Goal: Task Accomplishment & Management: Complete application form

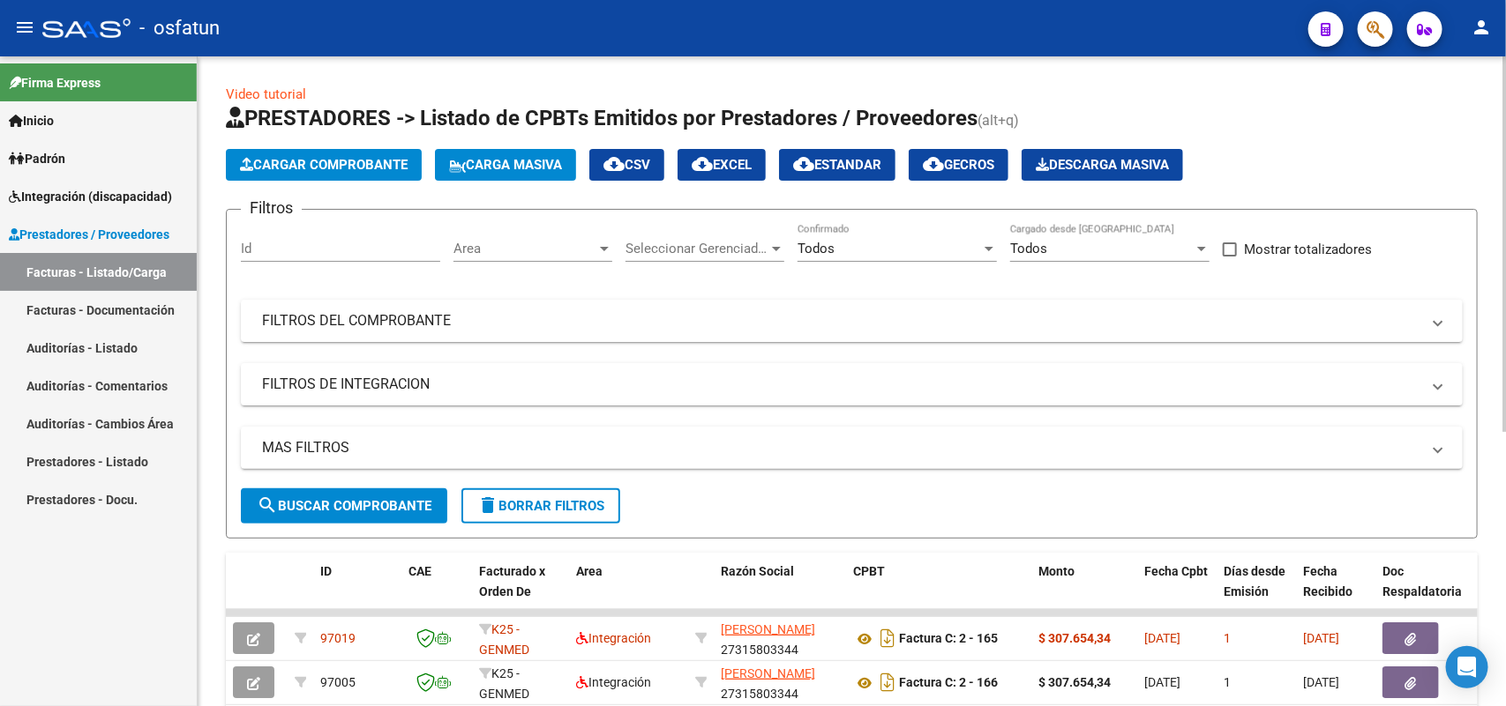
click at [353, 185] on app-list-header "PRESTADORES -> Listado de CPBTs Emitidos por Prestadores / Proveedores (alt+q) …" at bounding box center [852, 321] width 1252 height 435
click at [344, 164] on span "Cargar Comprobante" at bounding box center [324, 165] width 168 height 16
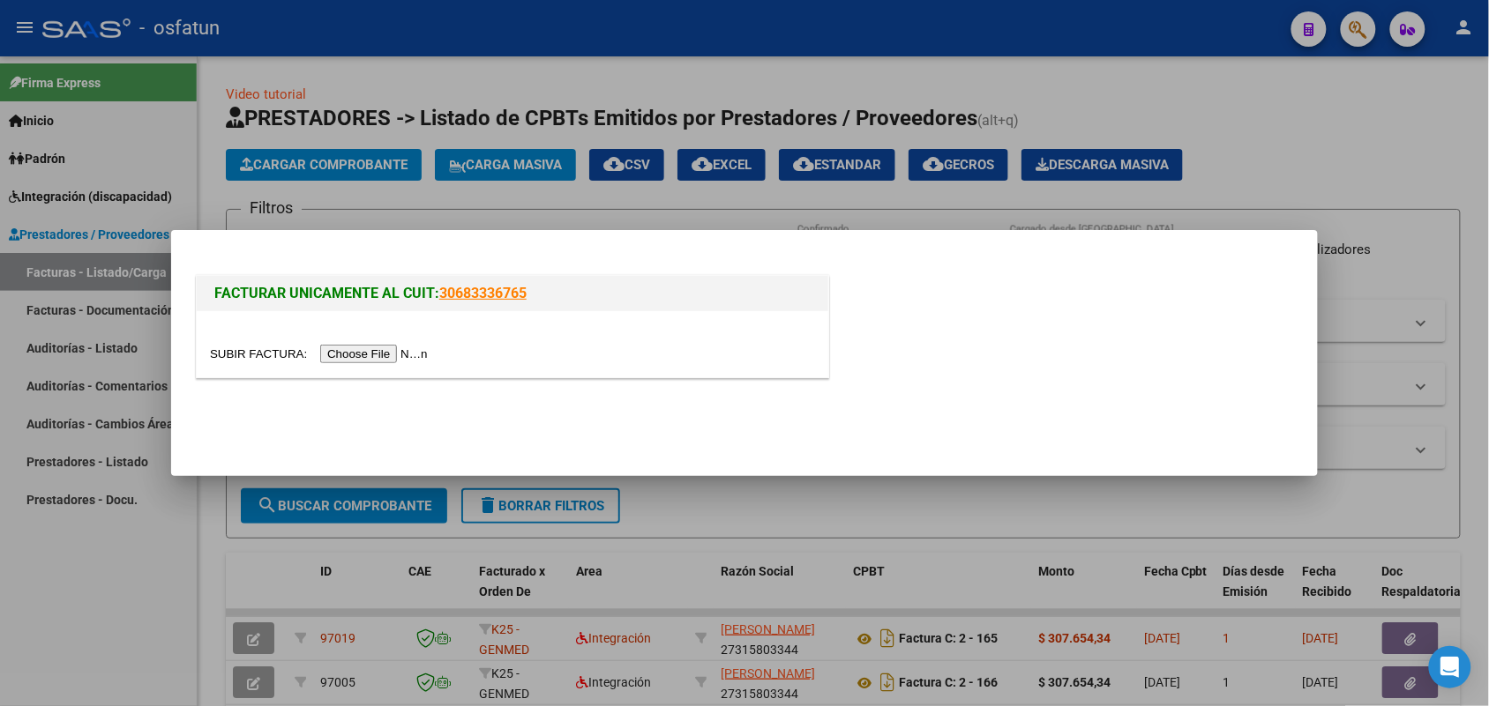
click at [362, 349] on input "file" at bounding box center [321, 354] width 223 height 19
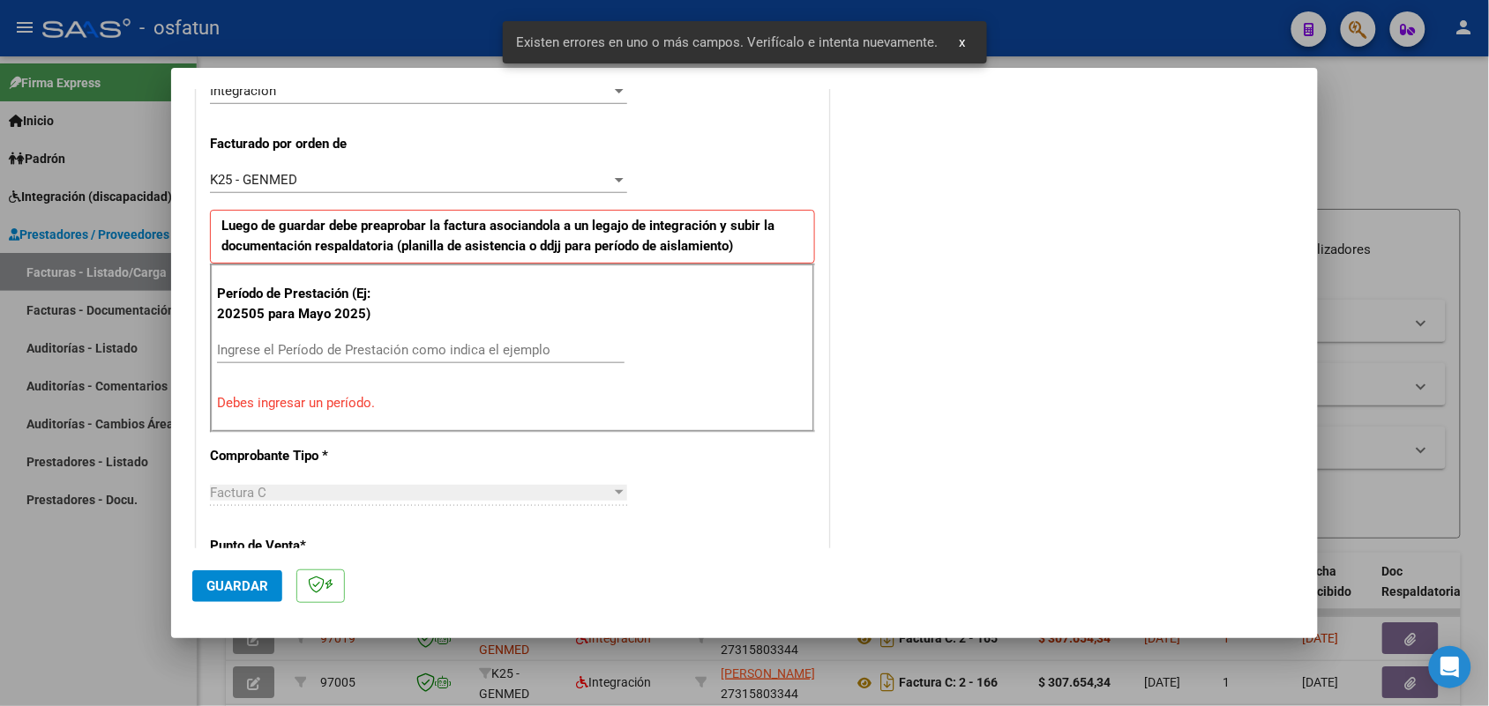
scroll to position [476, 0]
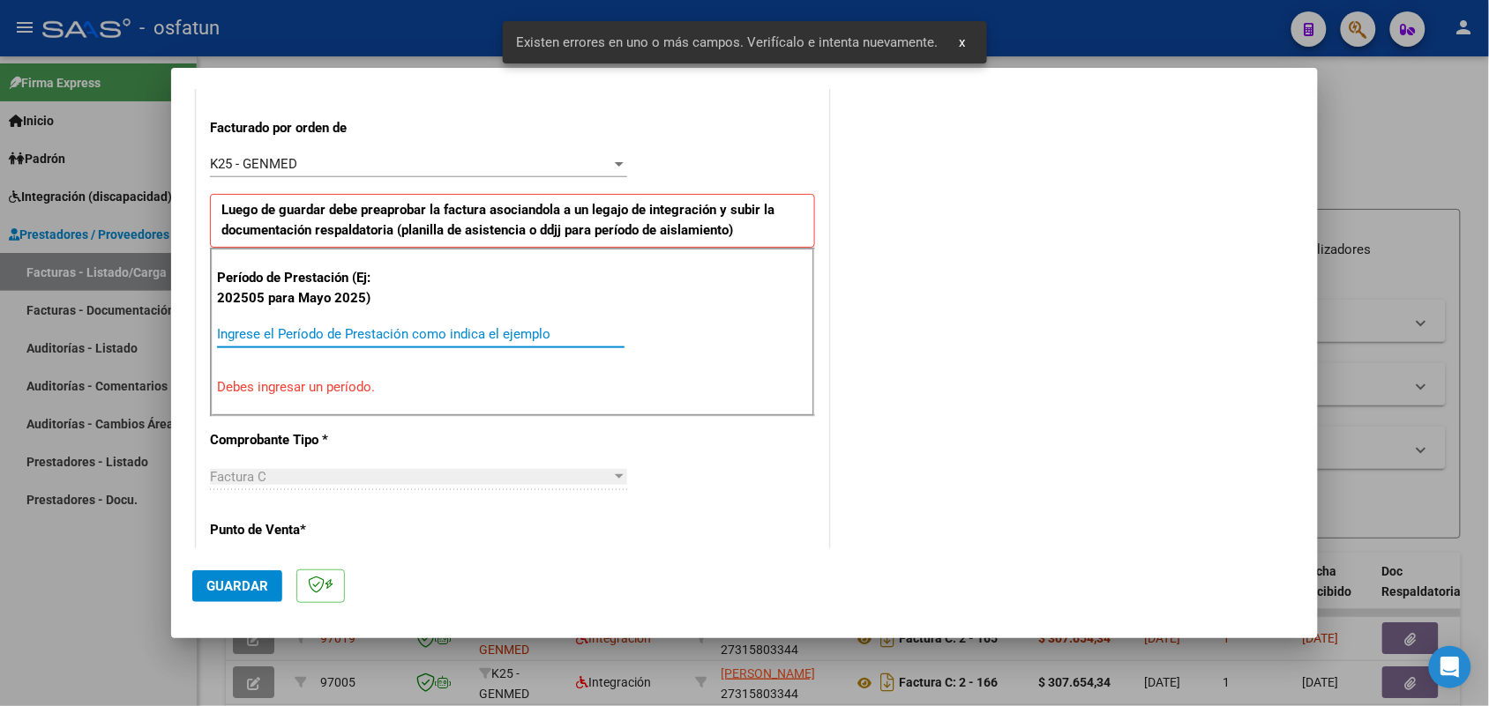
click at [399, 335] on input "Ingrese el Período de Prestación como indica el ejemplo" at bounding box center [420, 334] width 407 height 16
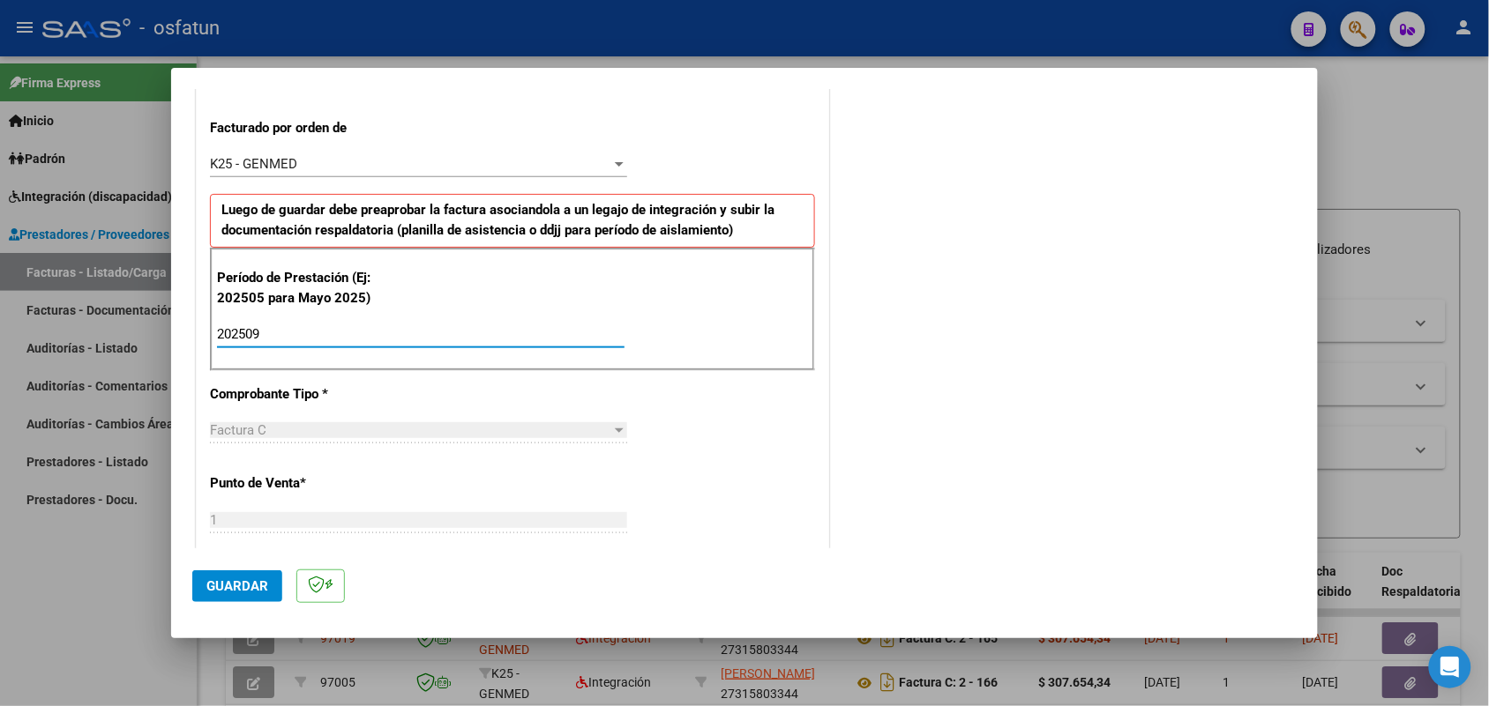
type input "202509"
click at [251, 587] on span "Guardar" at bounding box center [237, 587] width 62 height 16
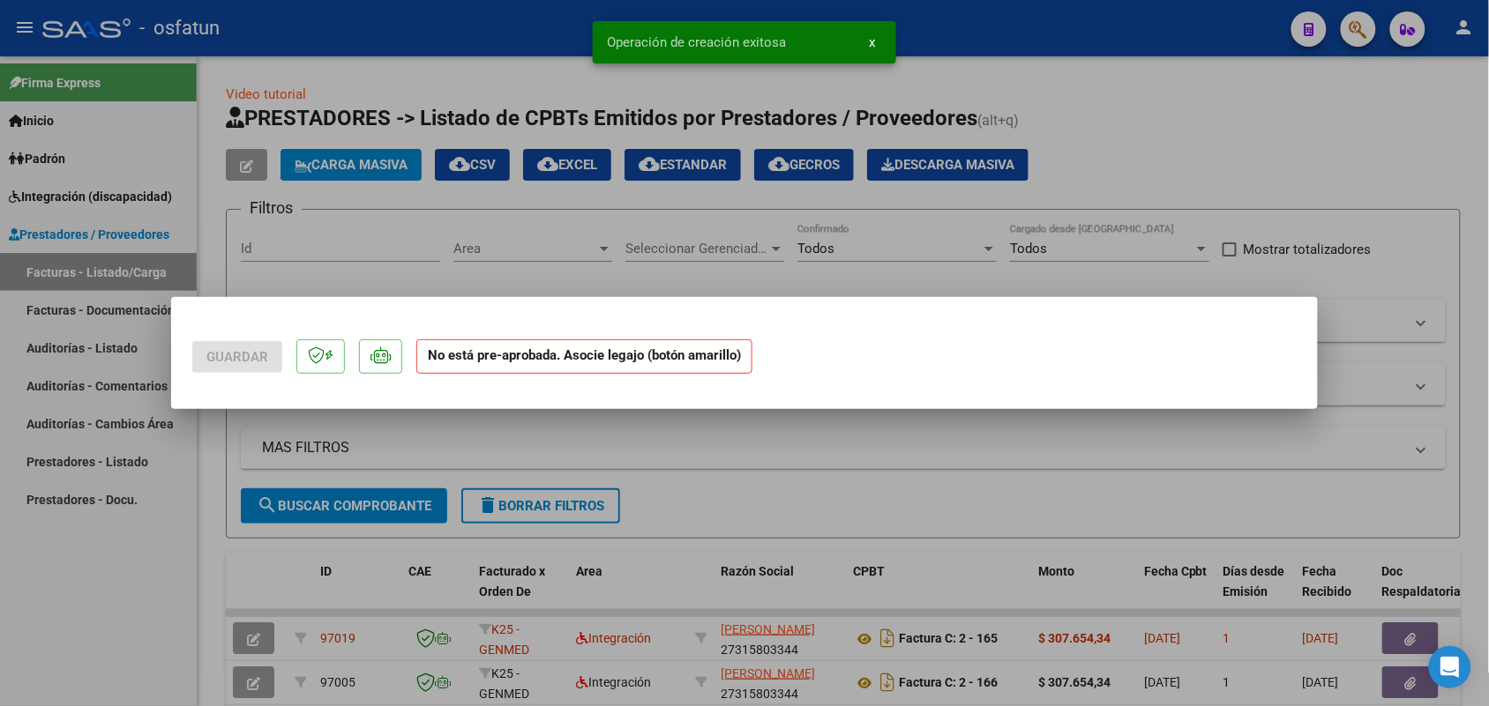
scroll to position [0, 0]
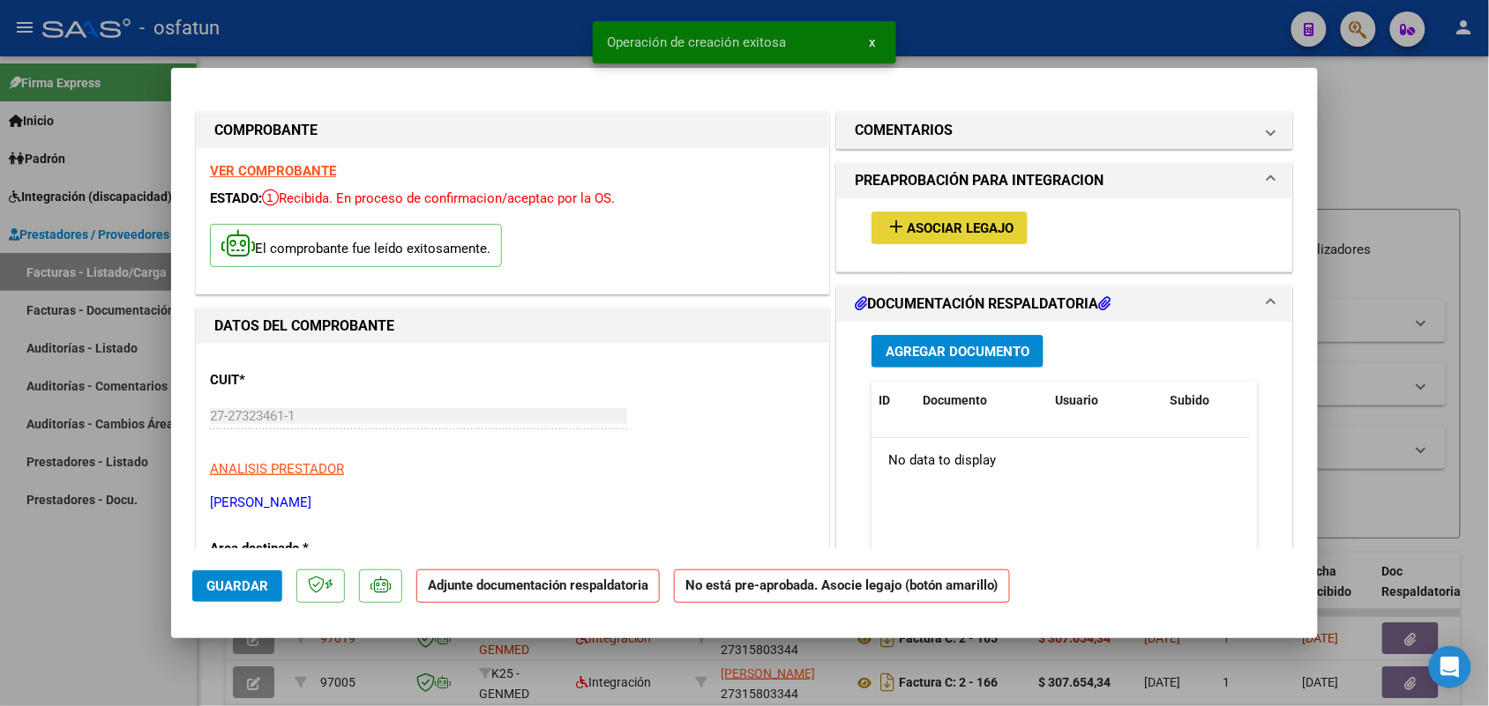
click at [926, 225] on span "Asociar Legajo" at bounding box center [960, 228] width 107 height 16
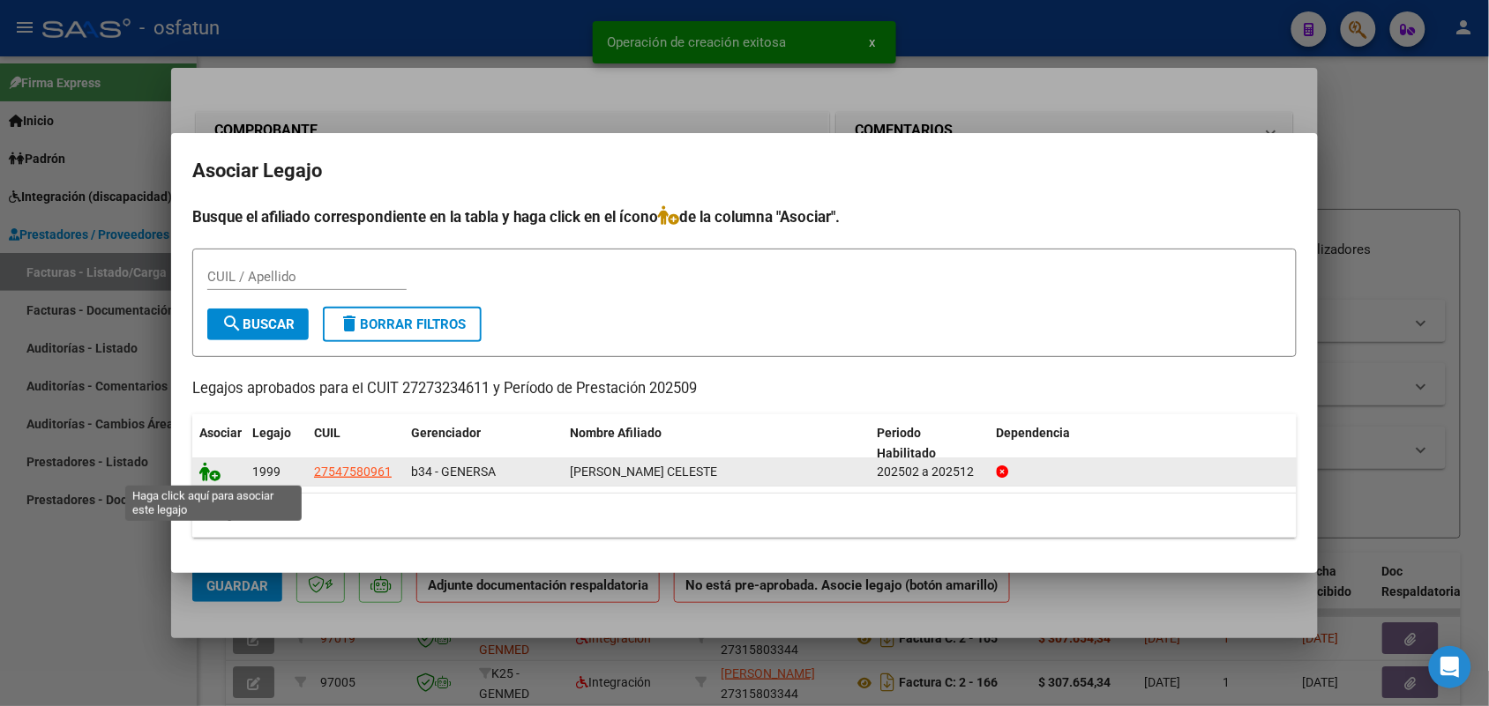
click at [210, 462] on icon at bounding box center [209, 471] width 21 height 19
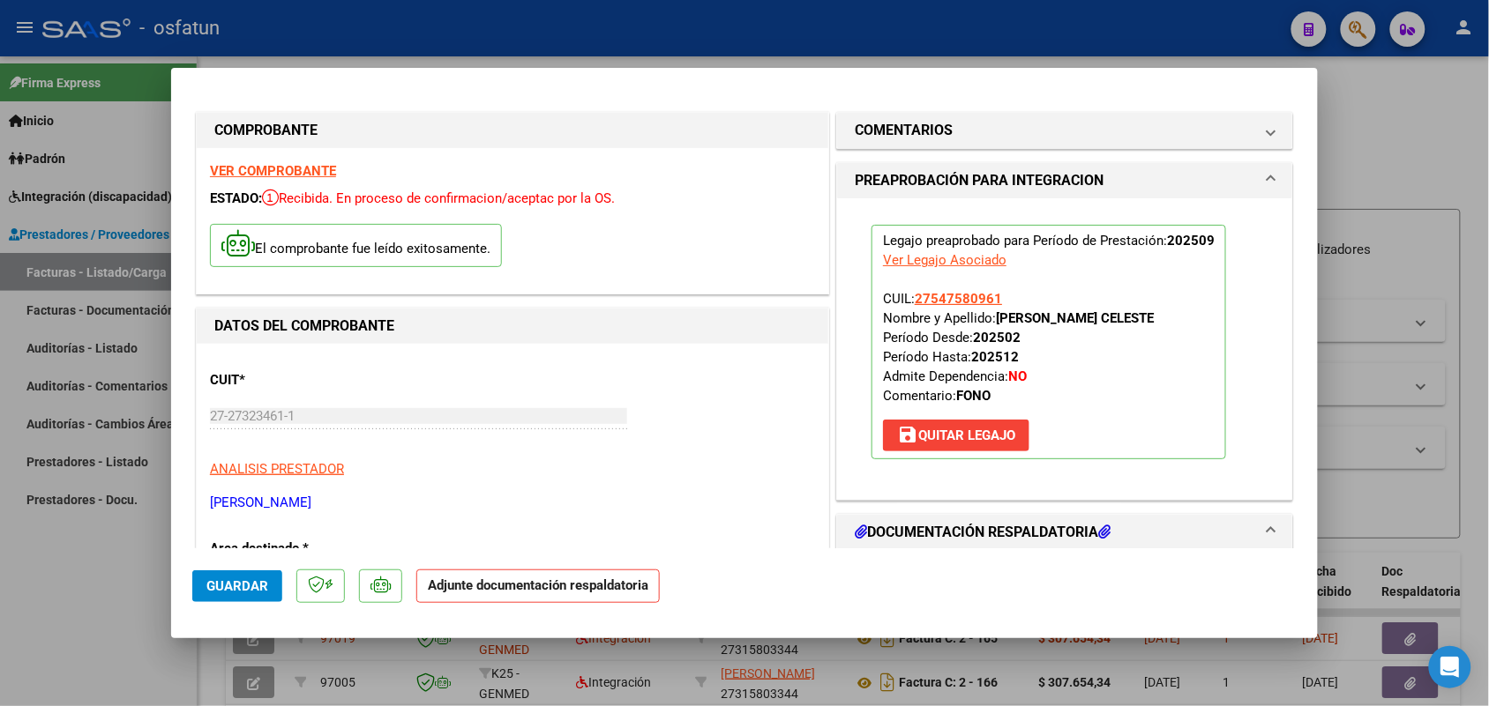
scroll to position [220, 0]
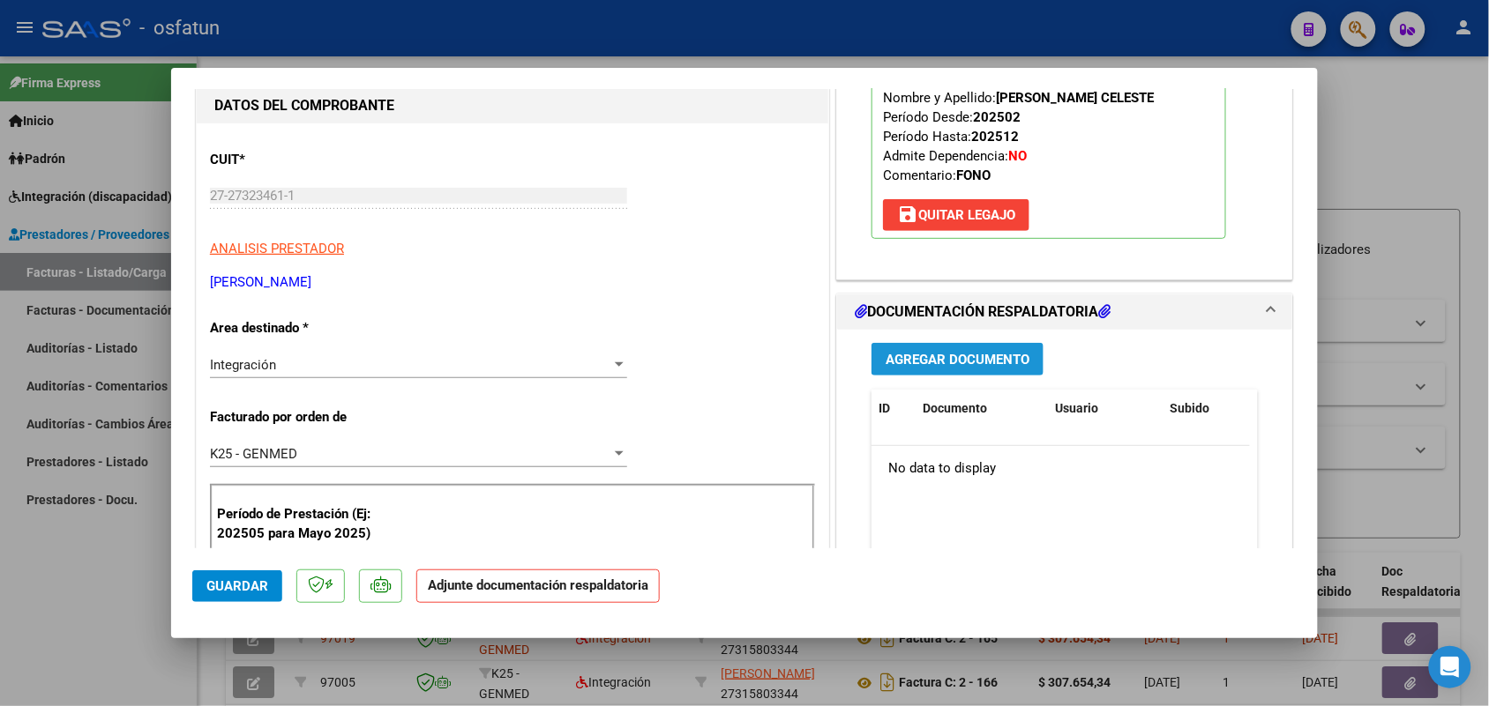
click at [932, 353] on span "Agregar Documento" at bounding box center [957, 360] width 144 height 16
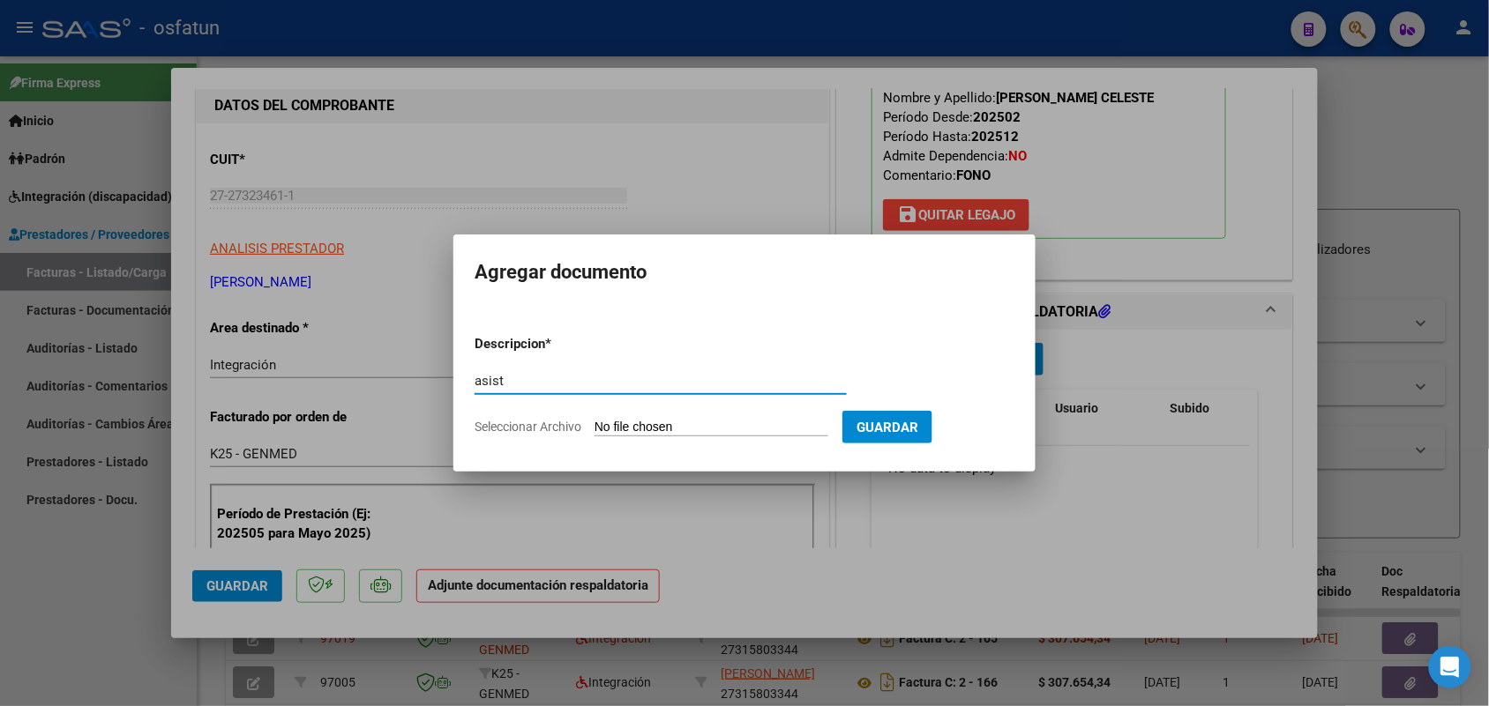
type input "asist"
click at [690, 424] on input "Seleccionar Archivo" at bounding box center [711, 428] width 234 height 17
type input "C:\fakepath\PA Y AUT FONO.pdf"
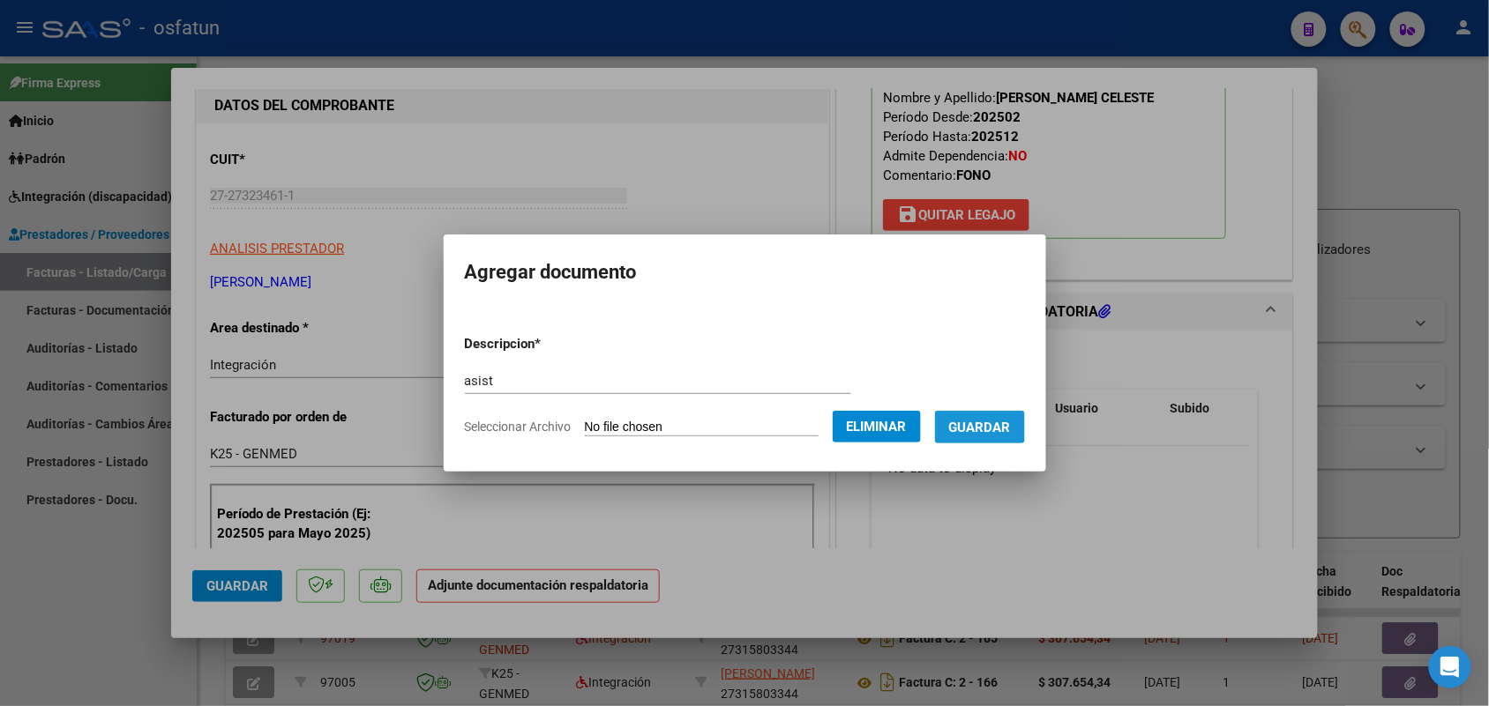
click at [998, 420] on span "Guardar" at bounding box center [980, 428] width 62 height 16
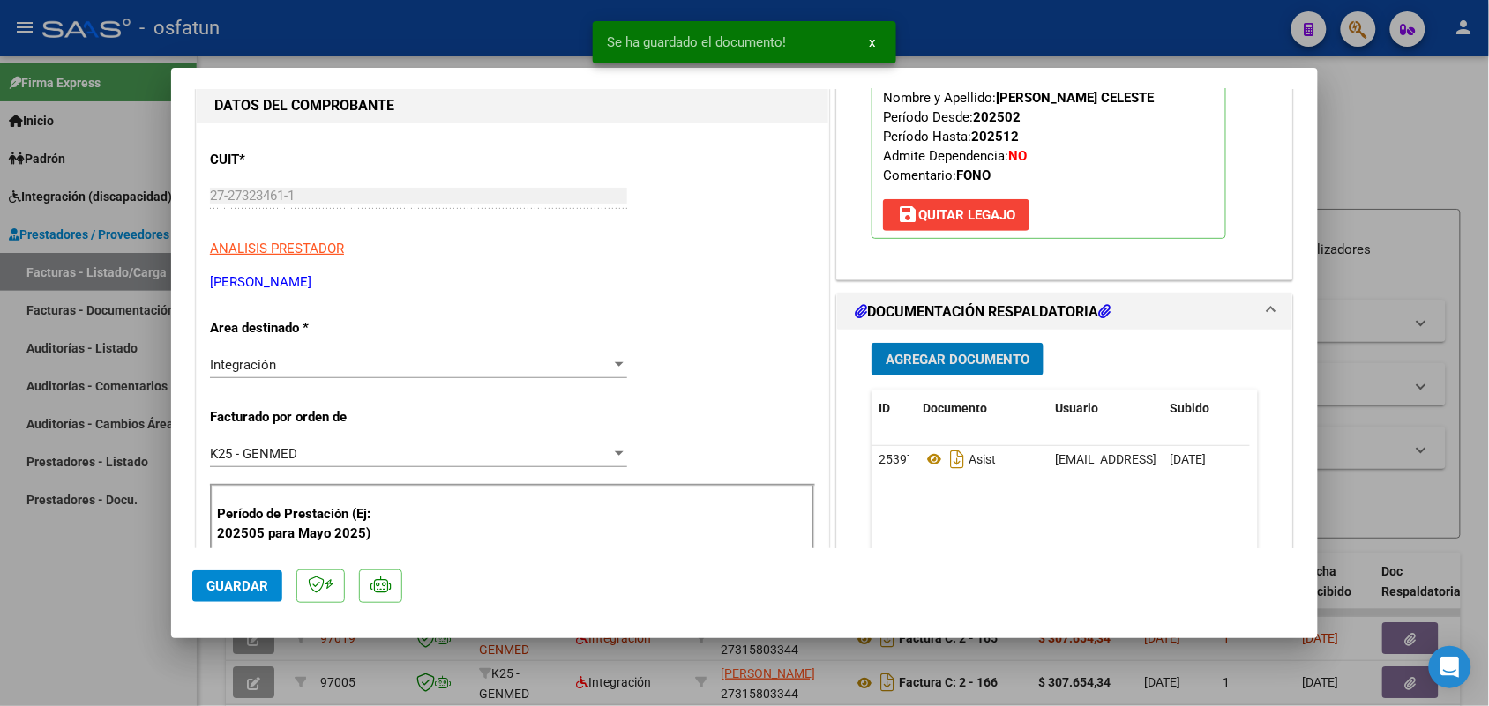
click at [251, 579] on span "Guardar" at bounding box center [237, 587] width 62 height 16
click at [121, 591] on div at bounding box center [744, 353] width 1489 height 706
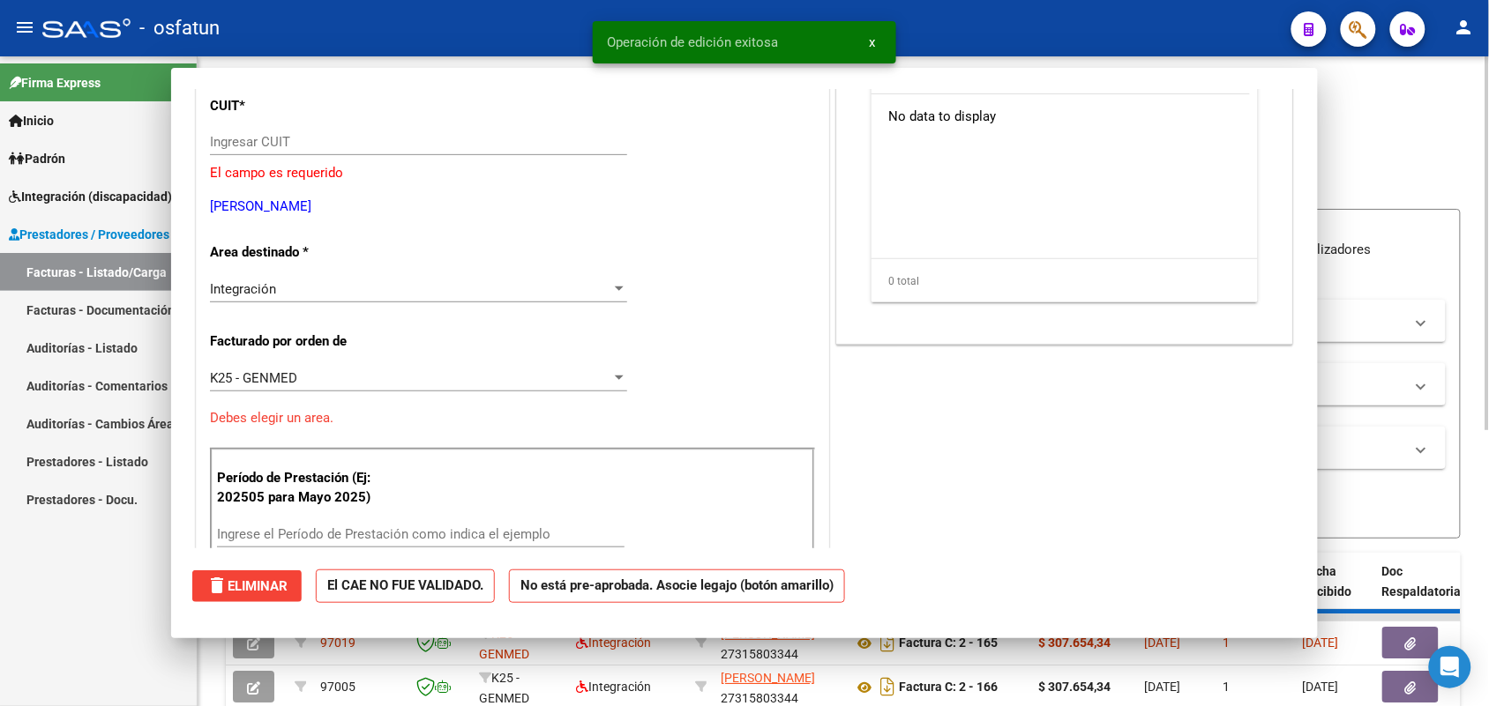
scroll to position [0, 0]
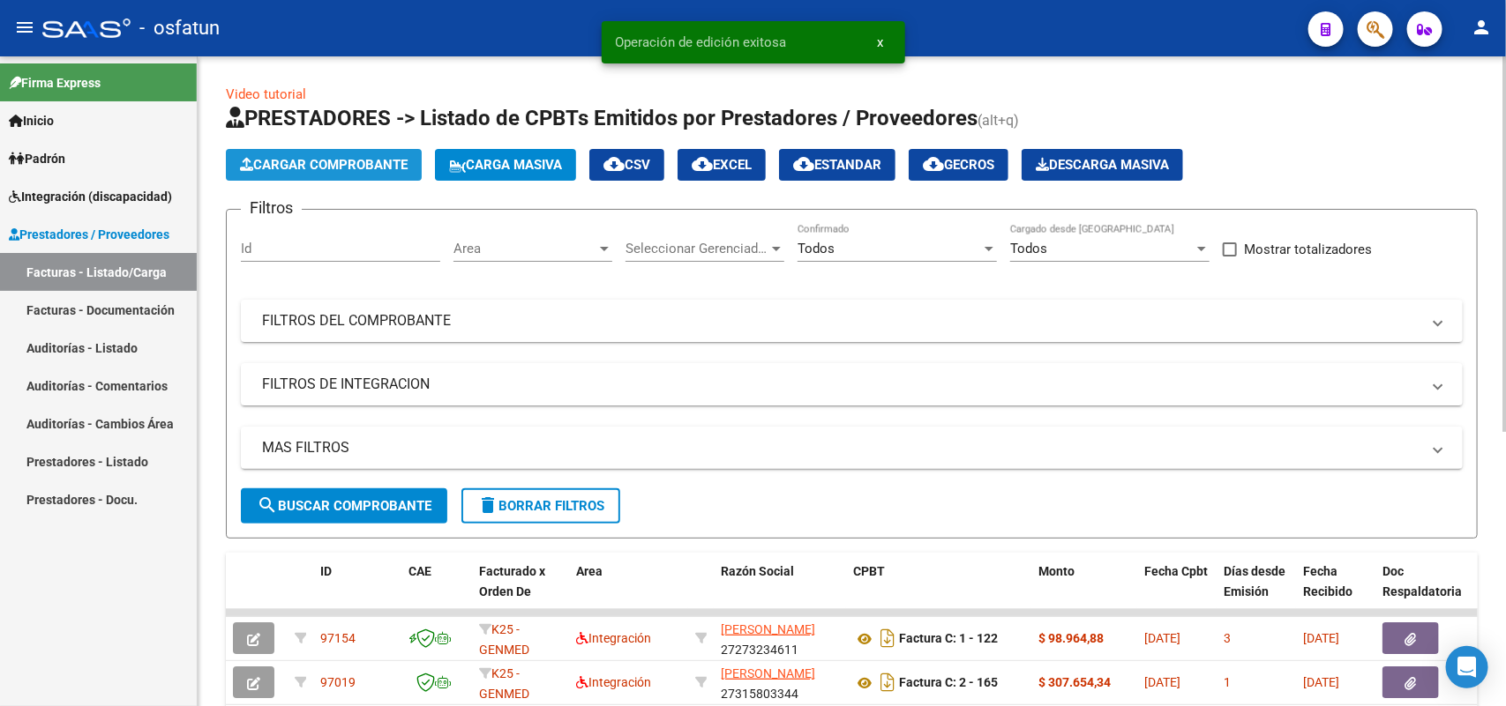
click at [355, 157] on span "Cargar Comprobante" at bounding box center [324, 165] width 168 height 16
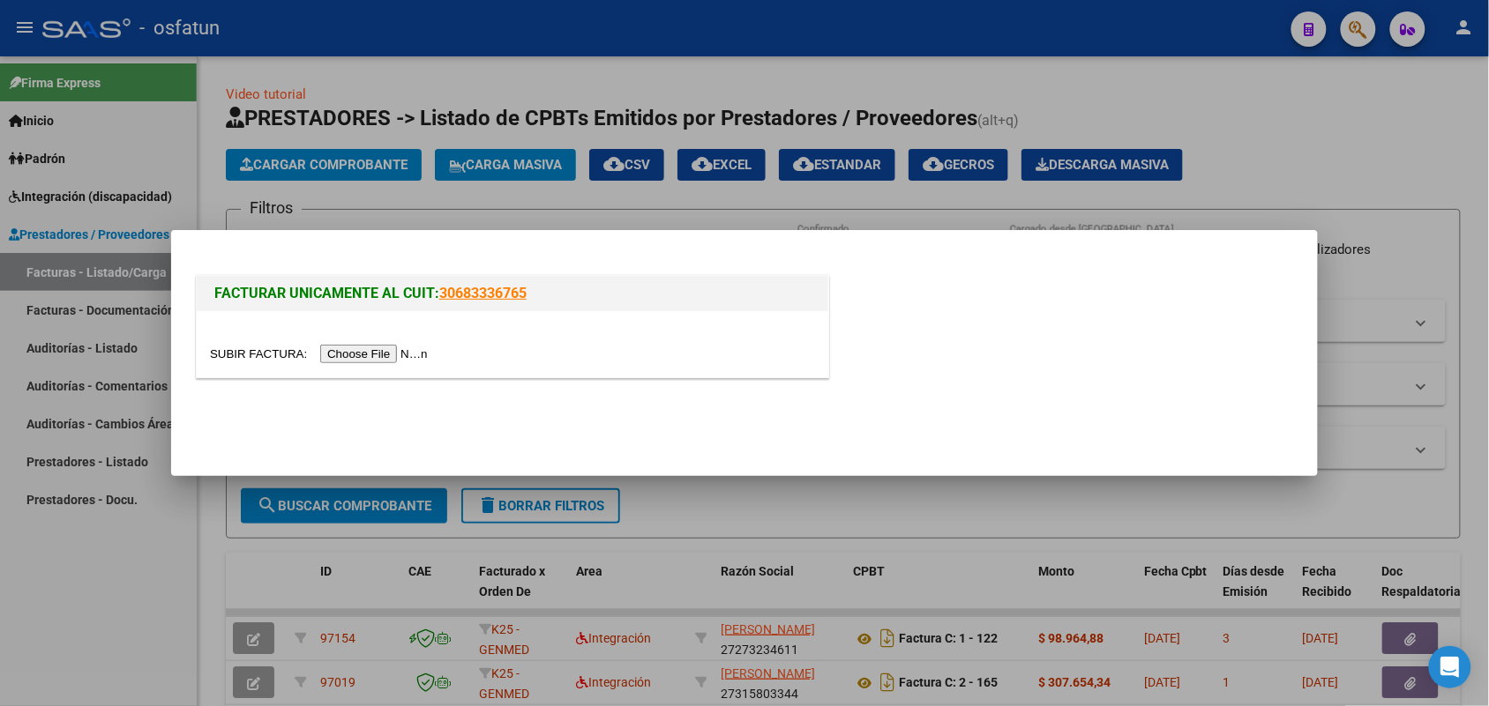
click at [335, 349] on input "file" at bounding box center [321, 354] width 223 height 19
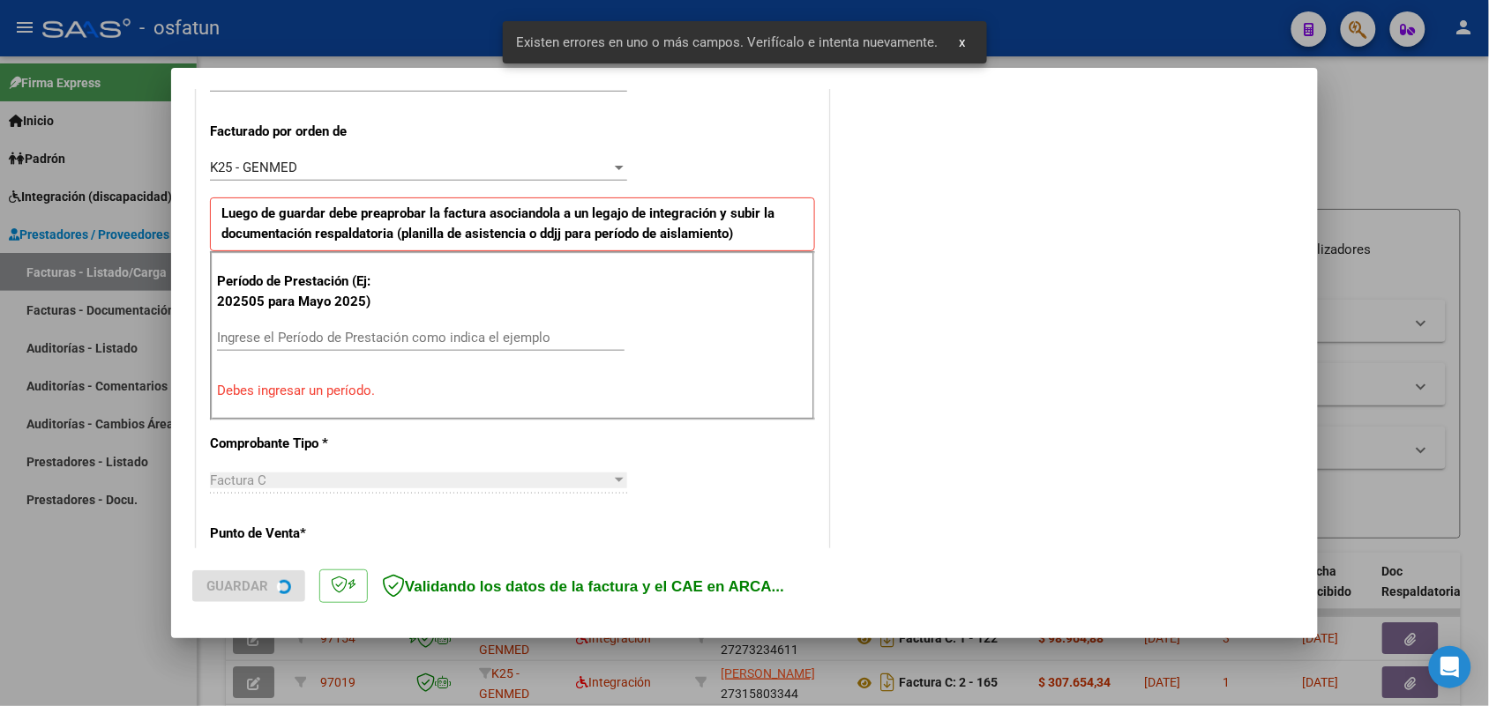
scroll to position [476, 0]
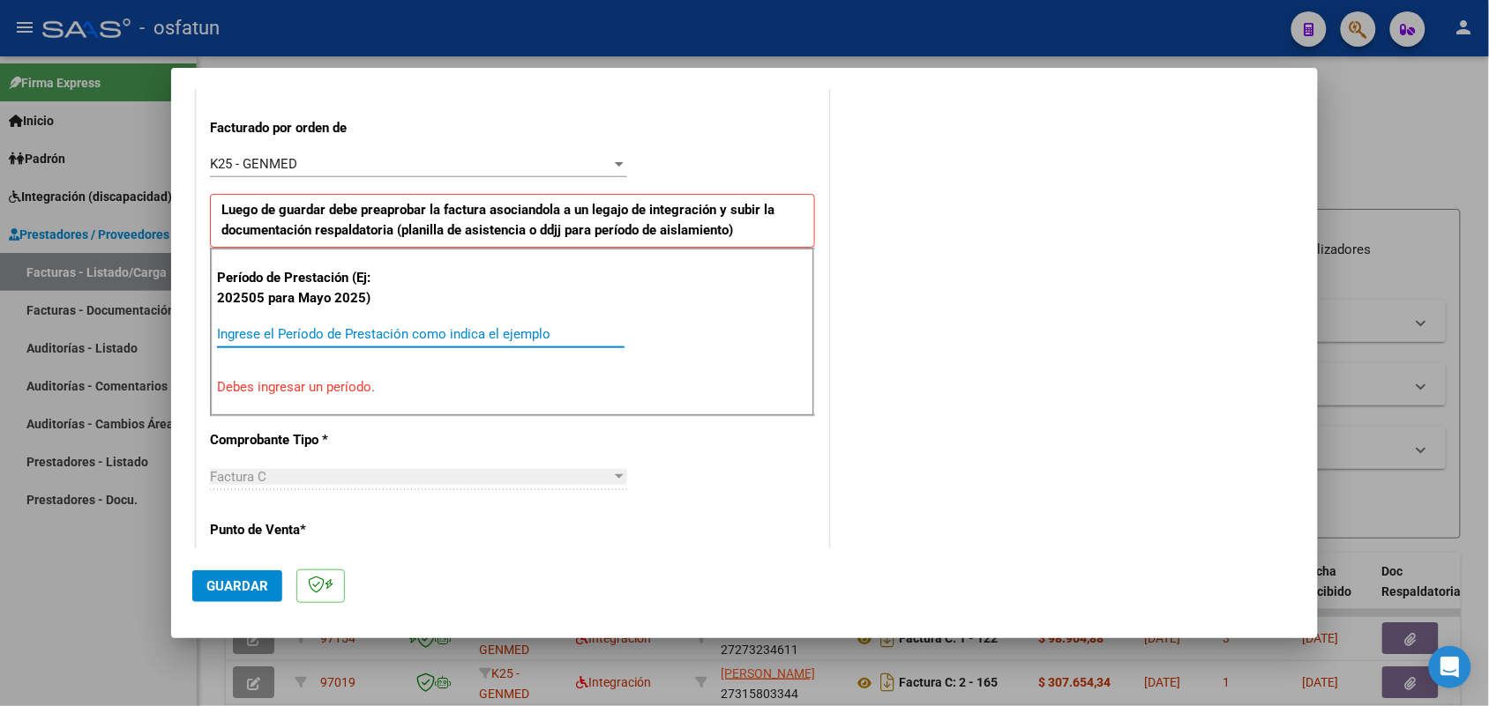
click at [460, 337] on input "Ingrese el Período de Prestación como indica el ejemplo" at bounding box center [420, 334] width 407 height 16
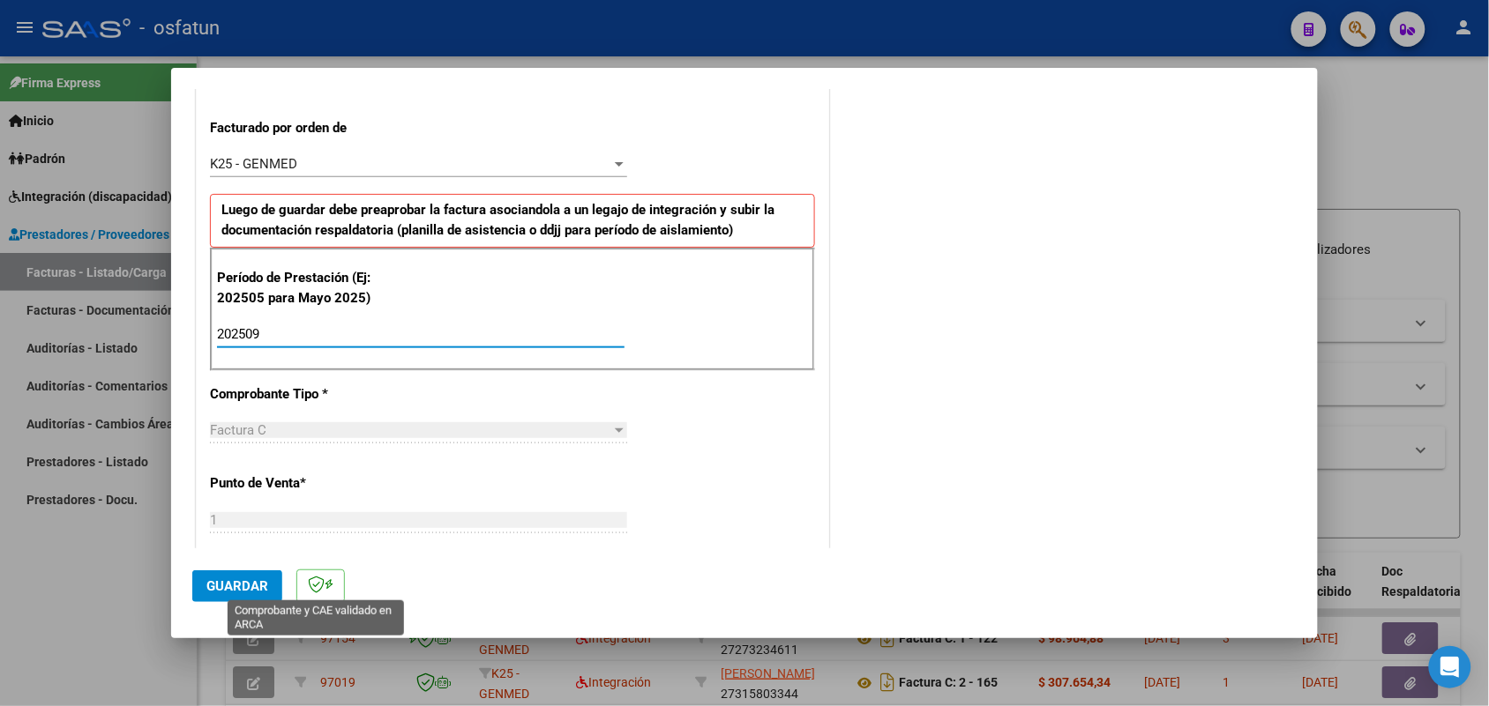
type input "202509"
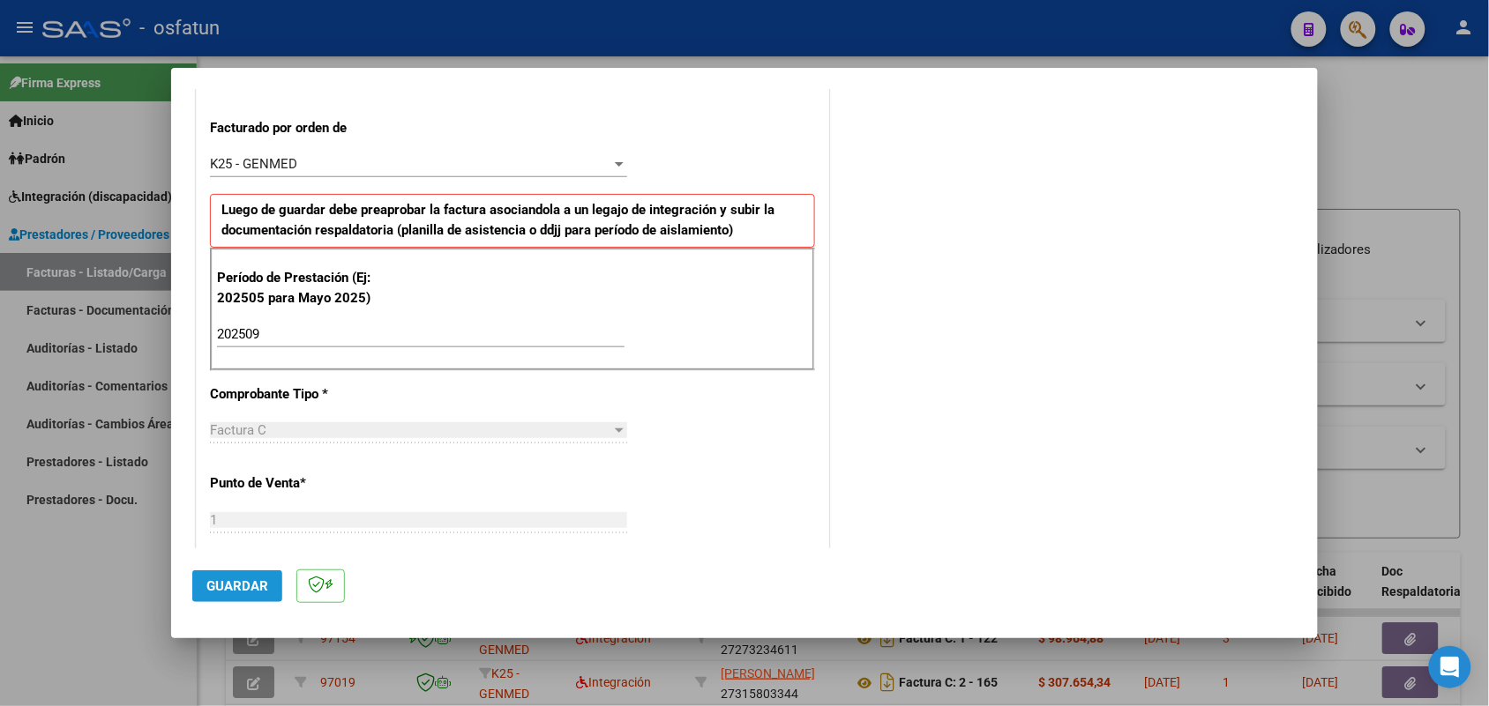
click at [250, 587] on span "Guardar" at bounding box center [237, 587] width 62 height 16
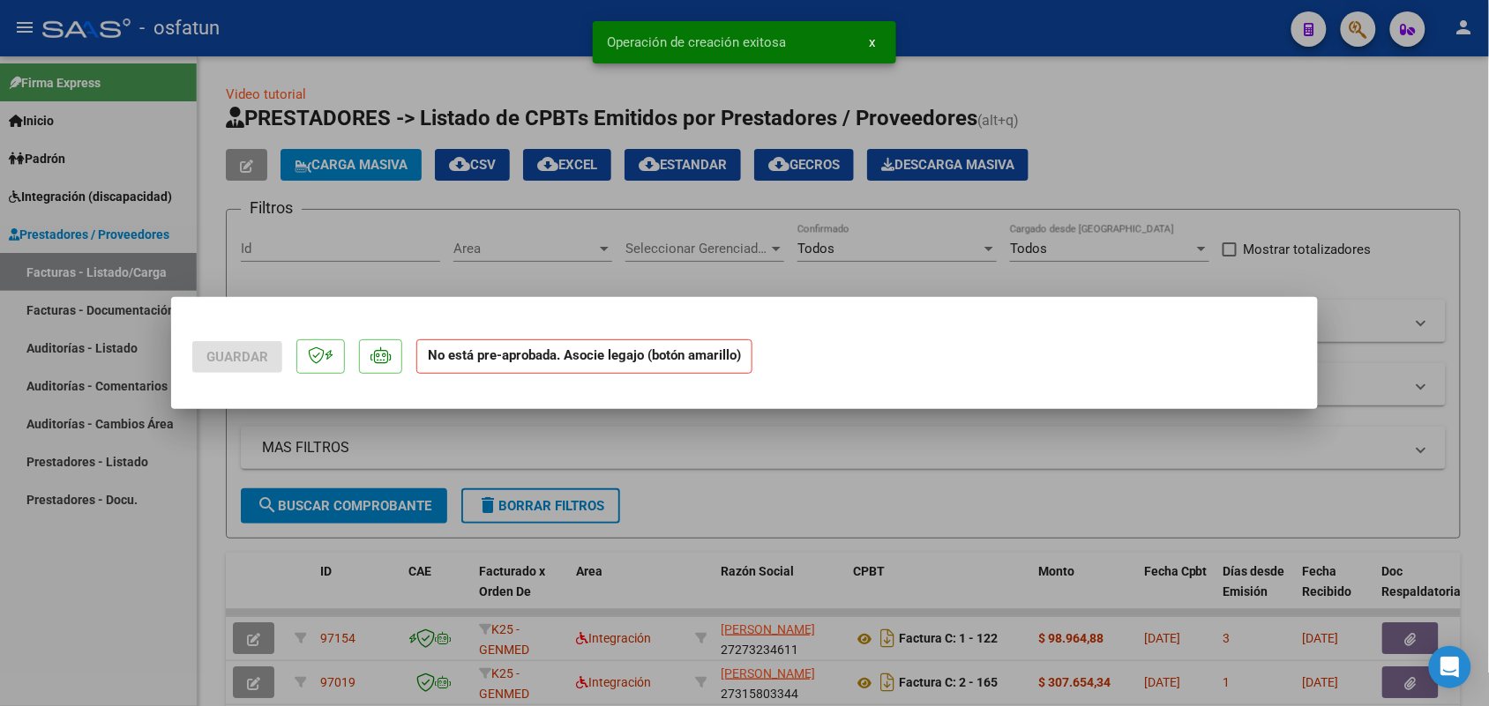
scroll to position [0, 0]
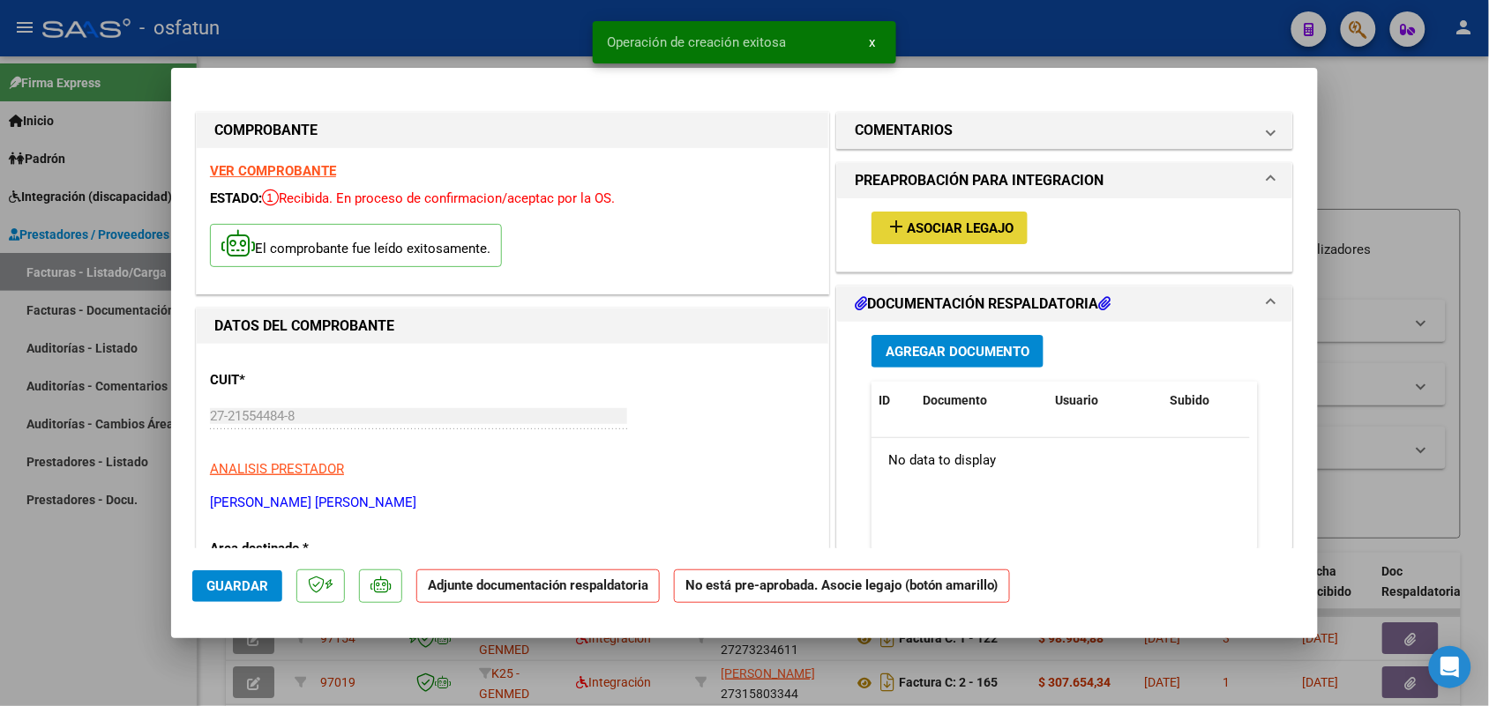
click at [893, 213] on button "add Asociar Legajo" at bounding box center [949, 228] width 156 height 33
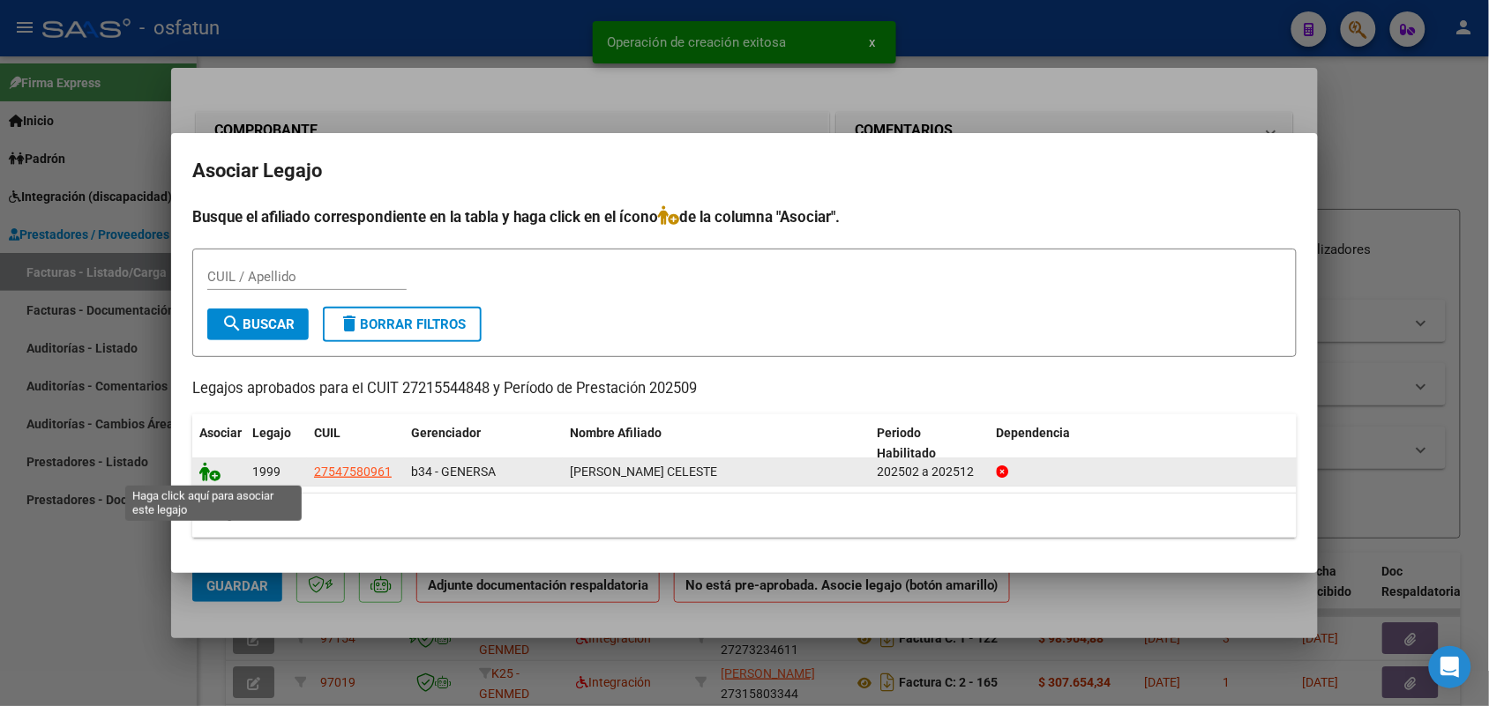
click at [216, 474] on icon at bounding box center [209, 471] width 21 height 19
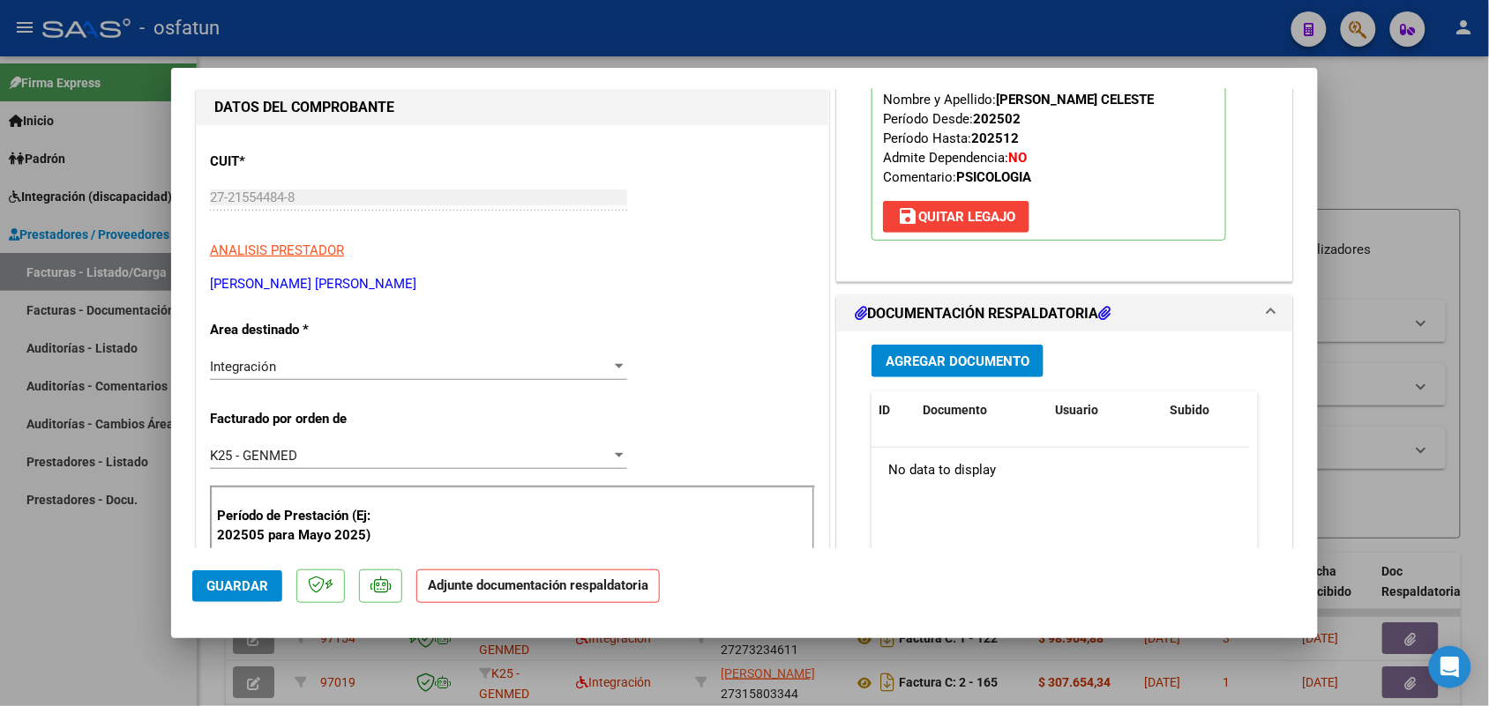
scroll to position [220, 0]
click at [896, 344] on button "Agregar Documento" at bounding box center [957, 359] width 172 height 33
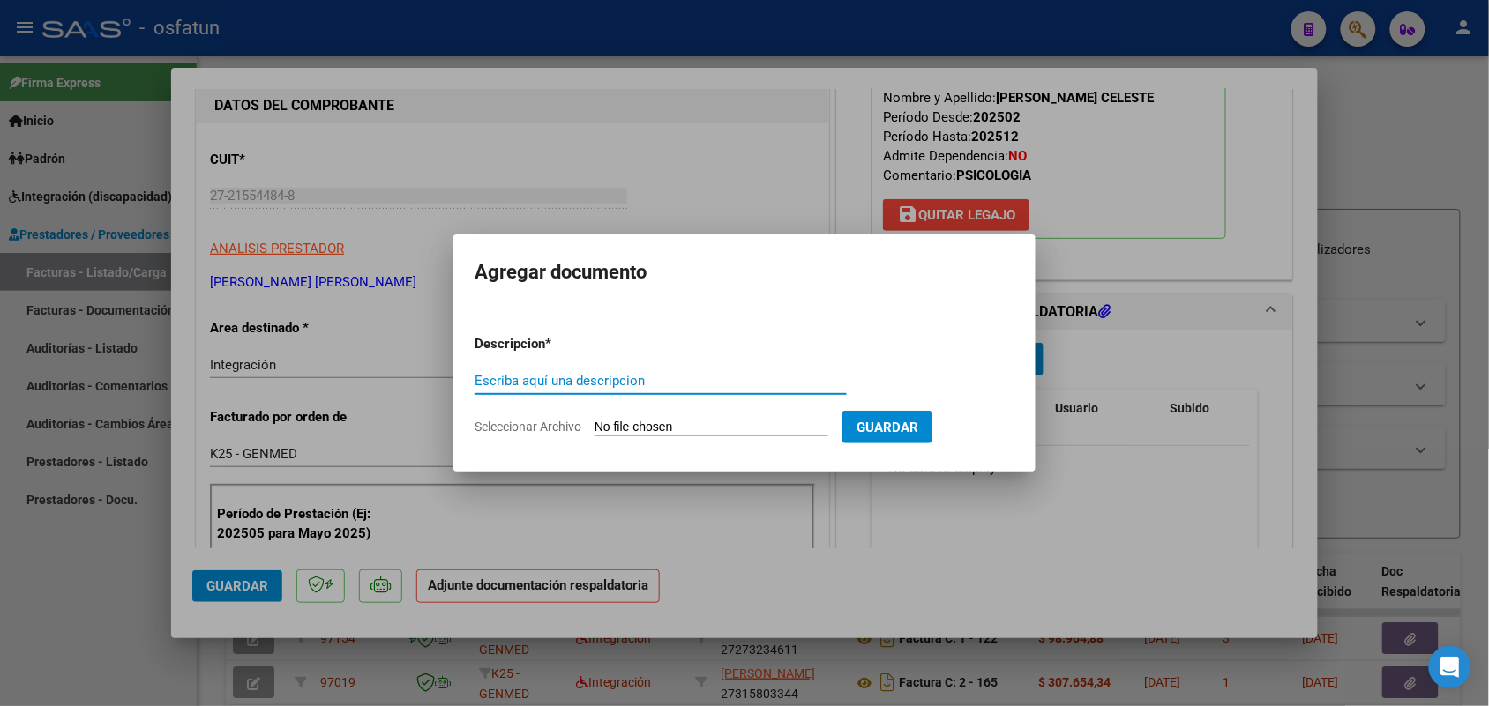
click at [505, 377] on input "Escriba aquí una descripcion" at bounding box center [660, 381] width 372 height 16
type input "asist"
click at [638, 432] on input "Seleccionar Archivo" at bounding box center [711, 428] width 234 height 17
type input "C:\fakepath\PA Y AUT PS.pdf"
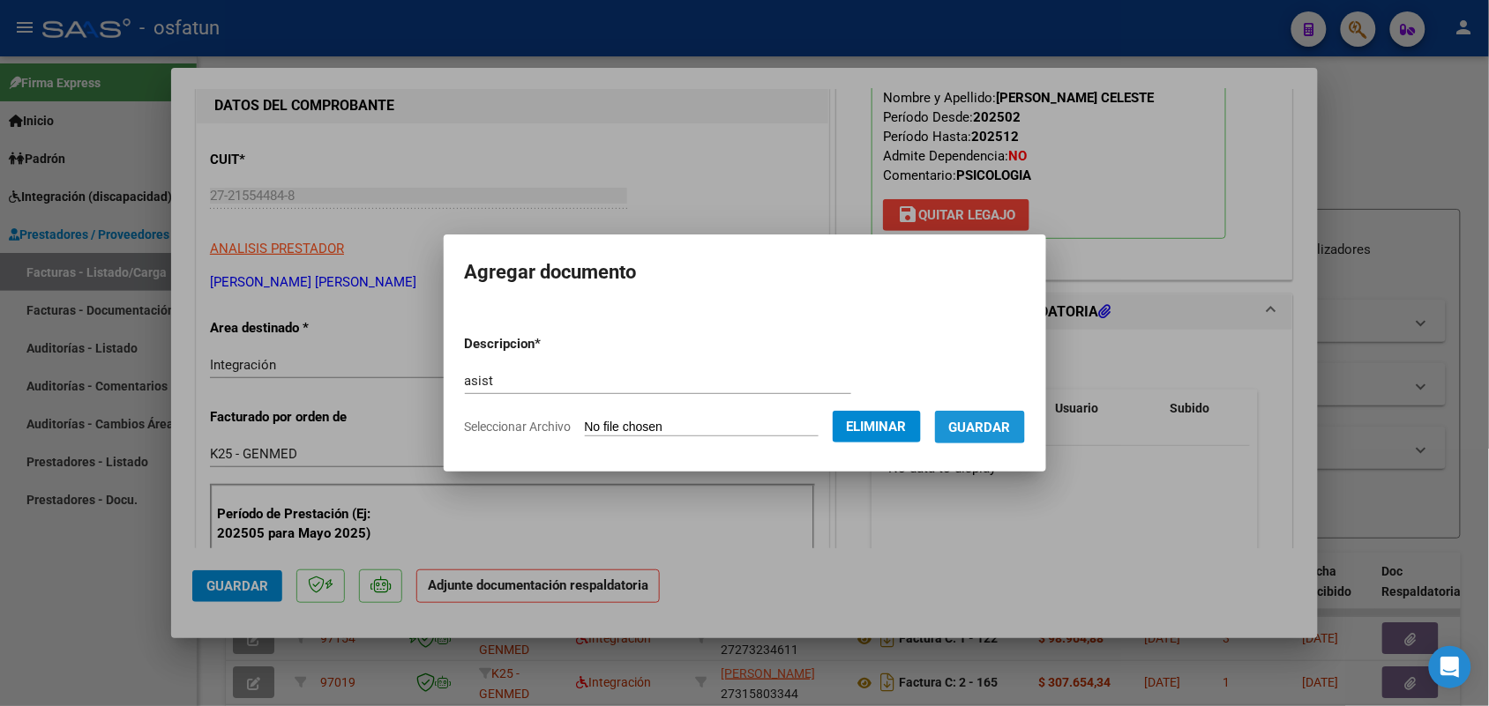
click at [990, 423] on span "Guardar" at bounding box center [980, 428] width 62 height 16
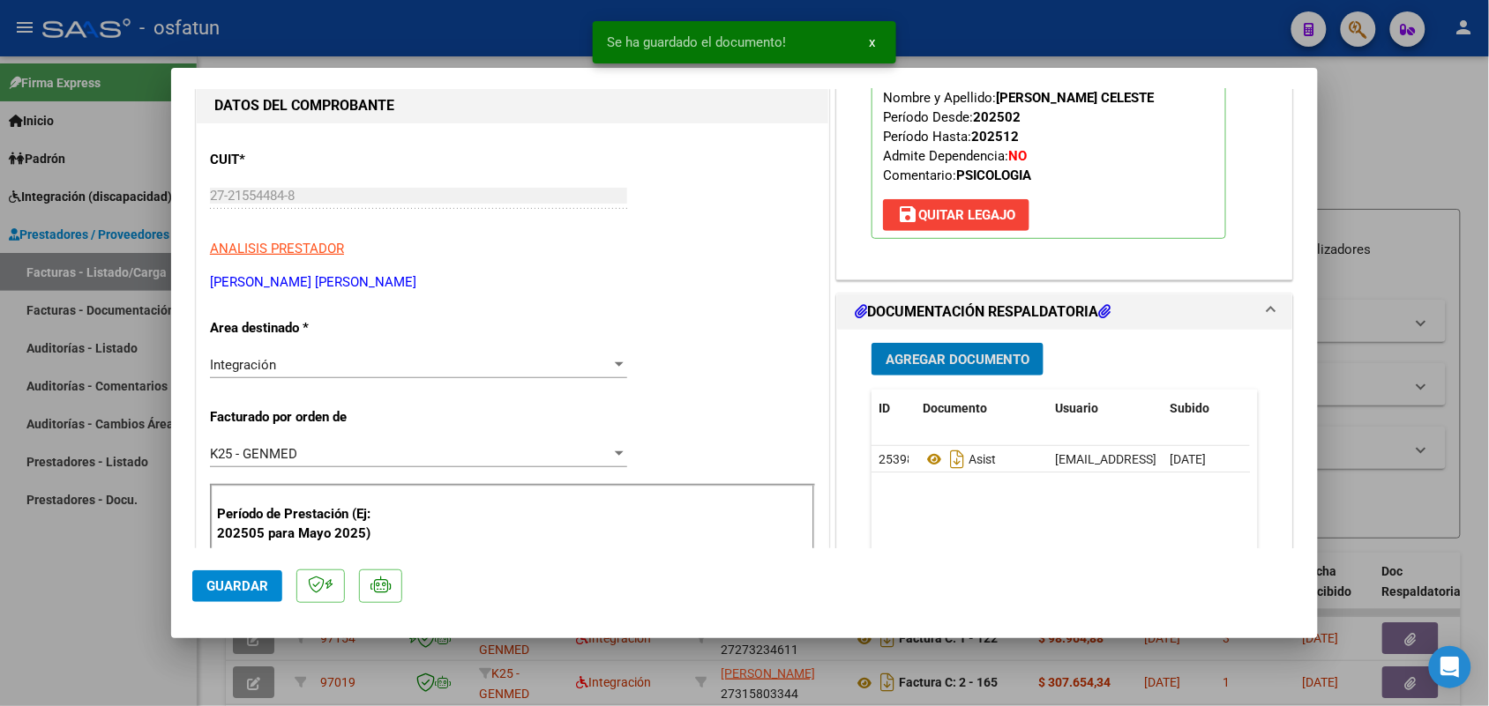
click at [258, 584] on span "Guardar" at bounding box center [237, 587] width 62 height 16
click at [100, 623] on div at bounding box center [744, 353] width 1489 height 706
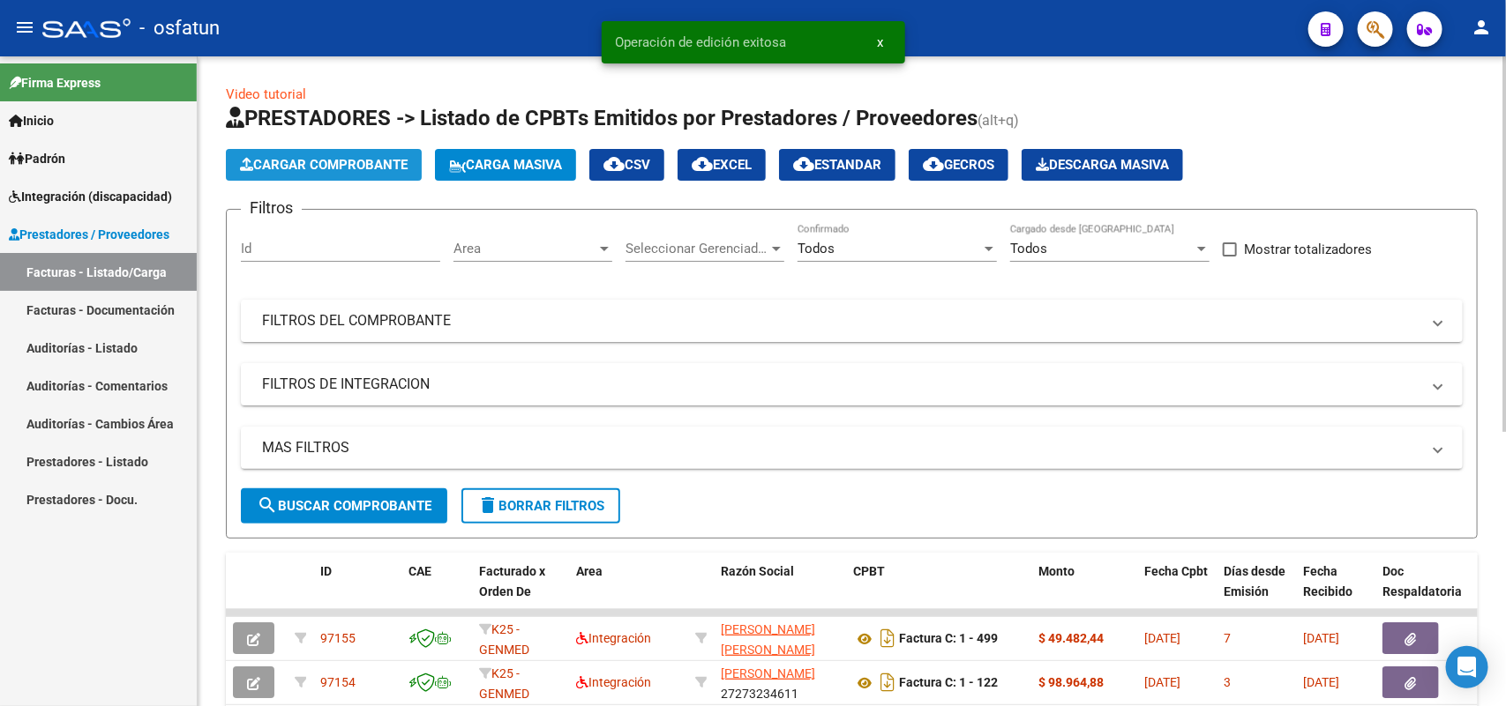
click at [318, 166] on span "Cargar Comprobante" at bounding box center [324, 165] width 168 height 16
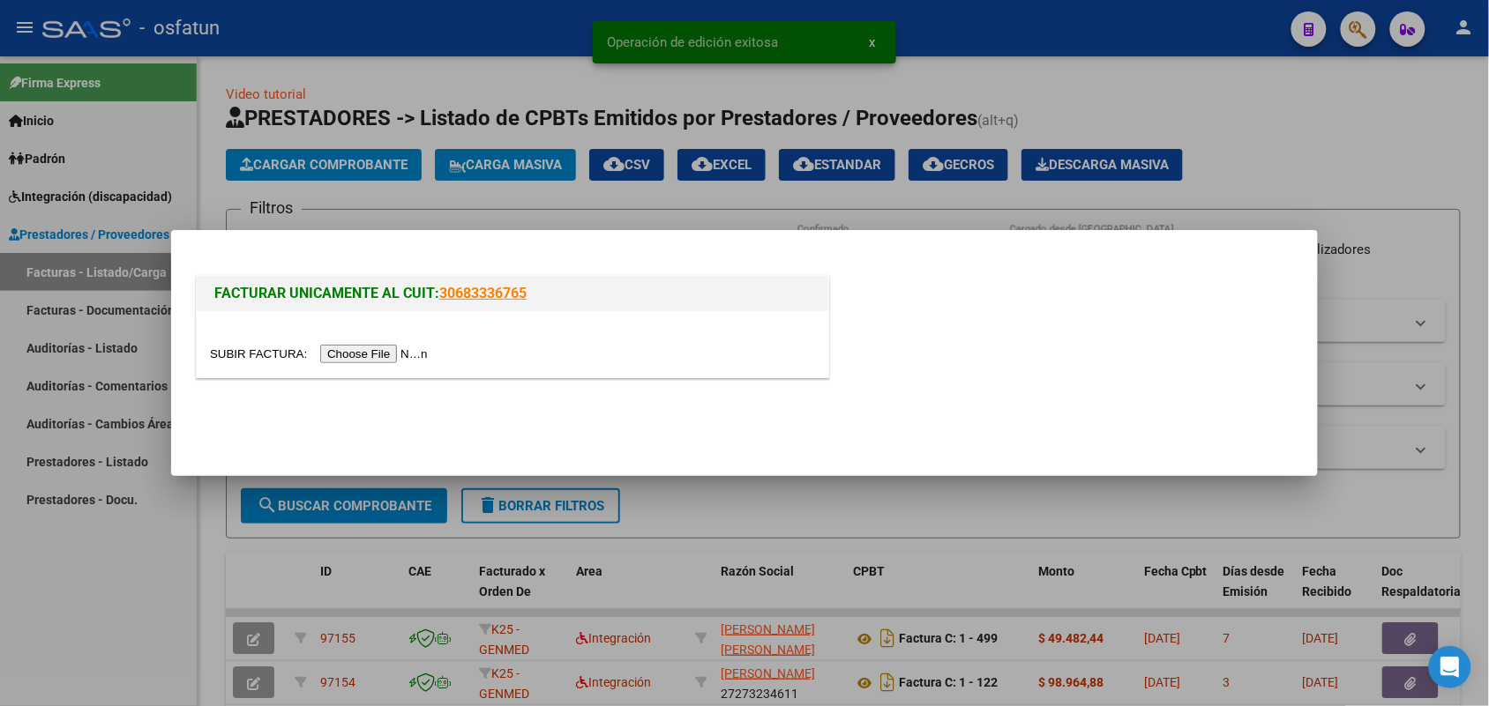
click at [369, 354] on input "file" at bounding box center [321, 354] width 223 height 19
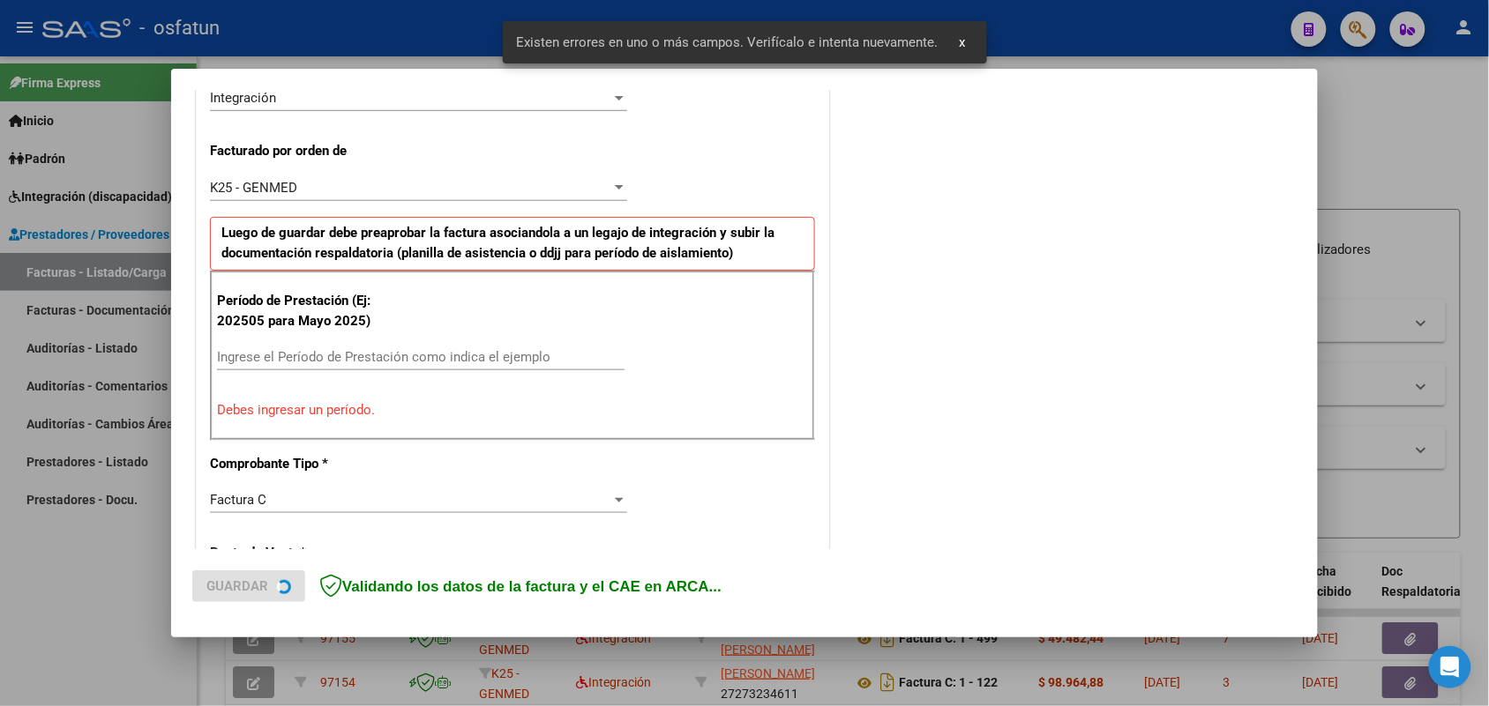
scroll to position [476, 0]
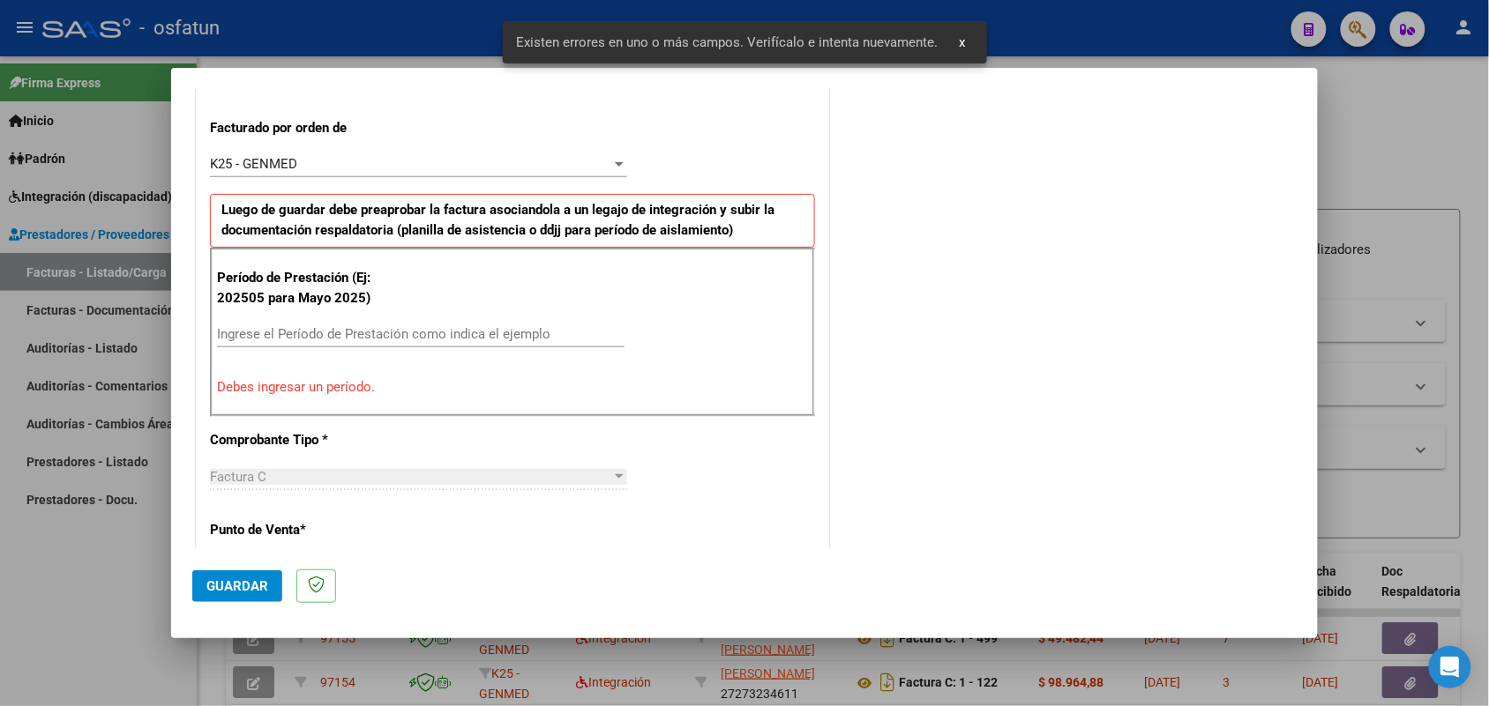
click at [415, 329] on input "Ingrese el Período de Prestación como indica el ejemplo" at bounding box center [420, 334] width 407 height 16
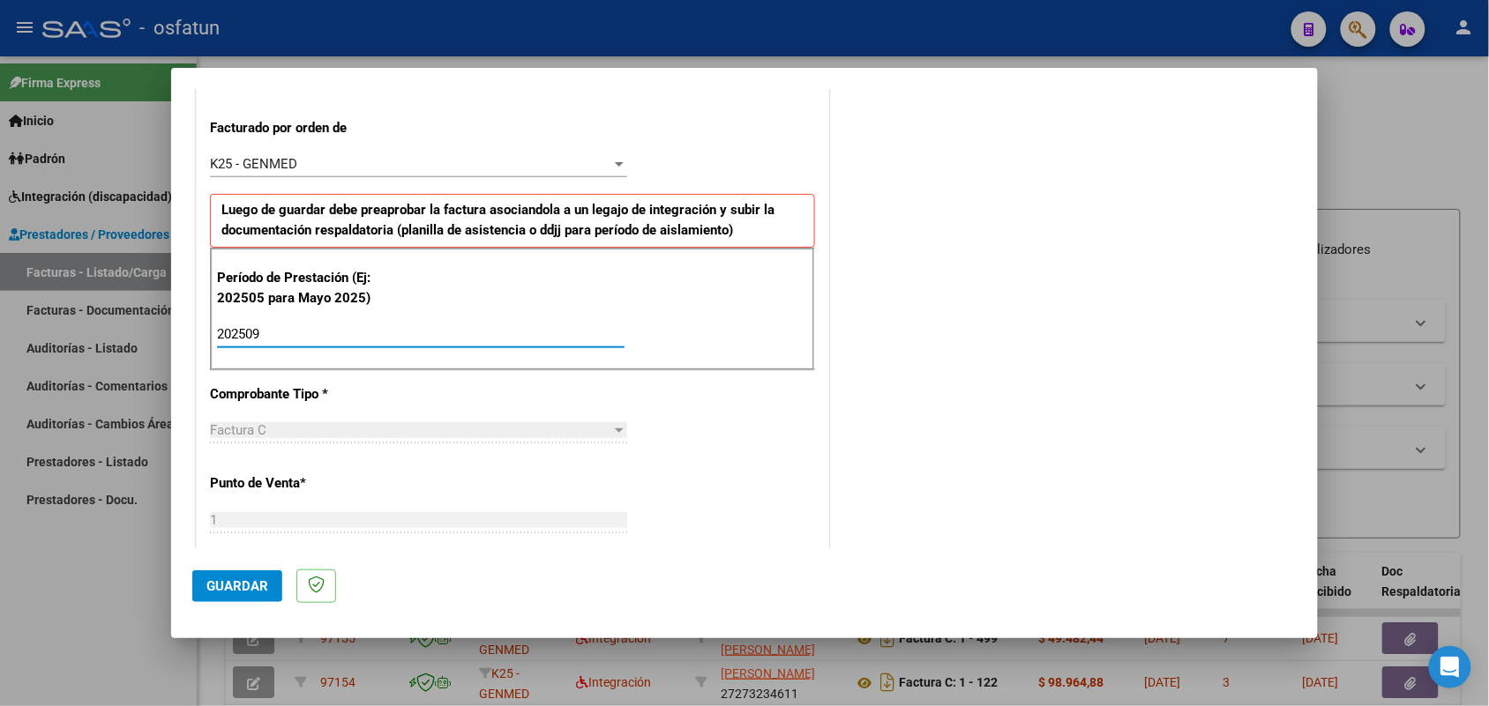
type input "202509"
click at [235, 592] on span "Guardar" at bounding box center [237, 587] width 62 height 16
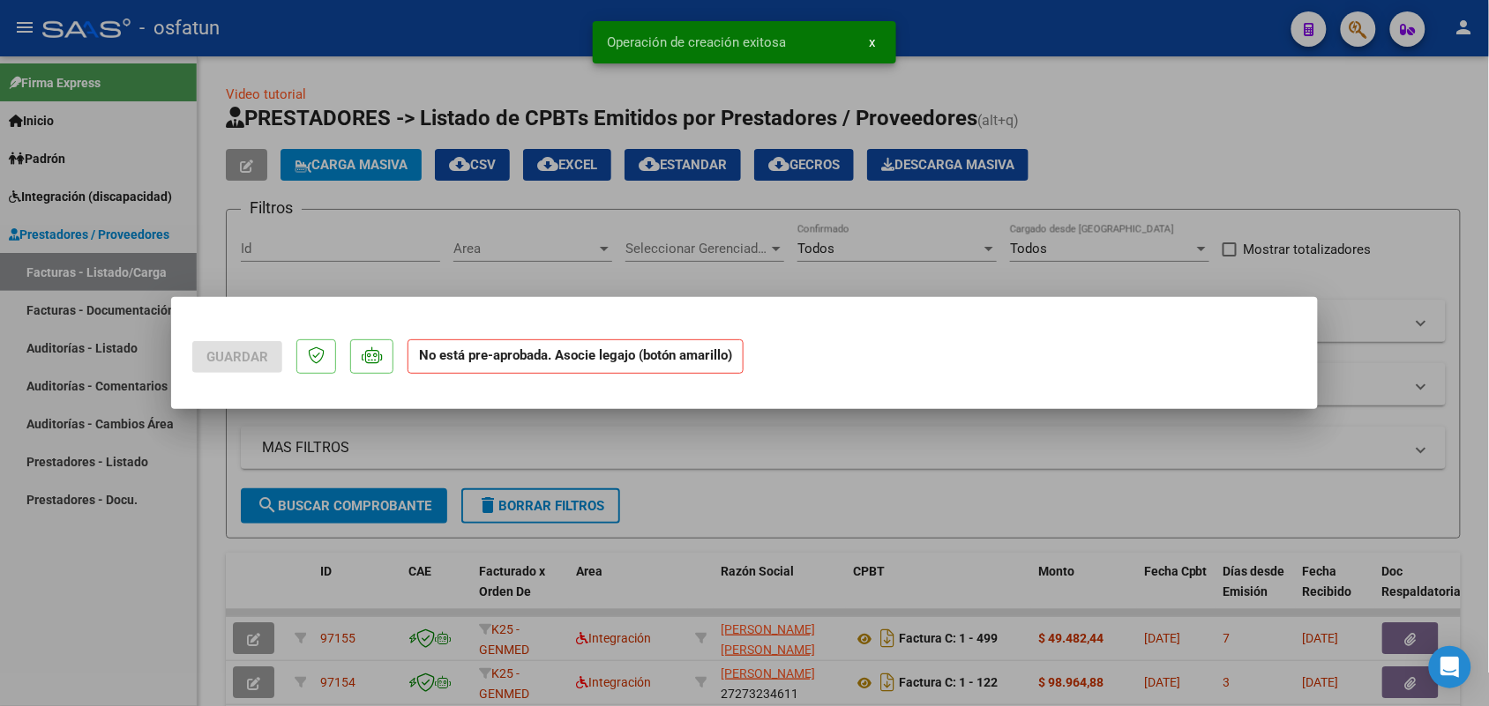
scroll to position [0, 0]
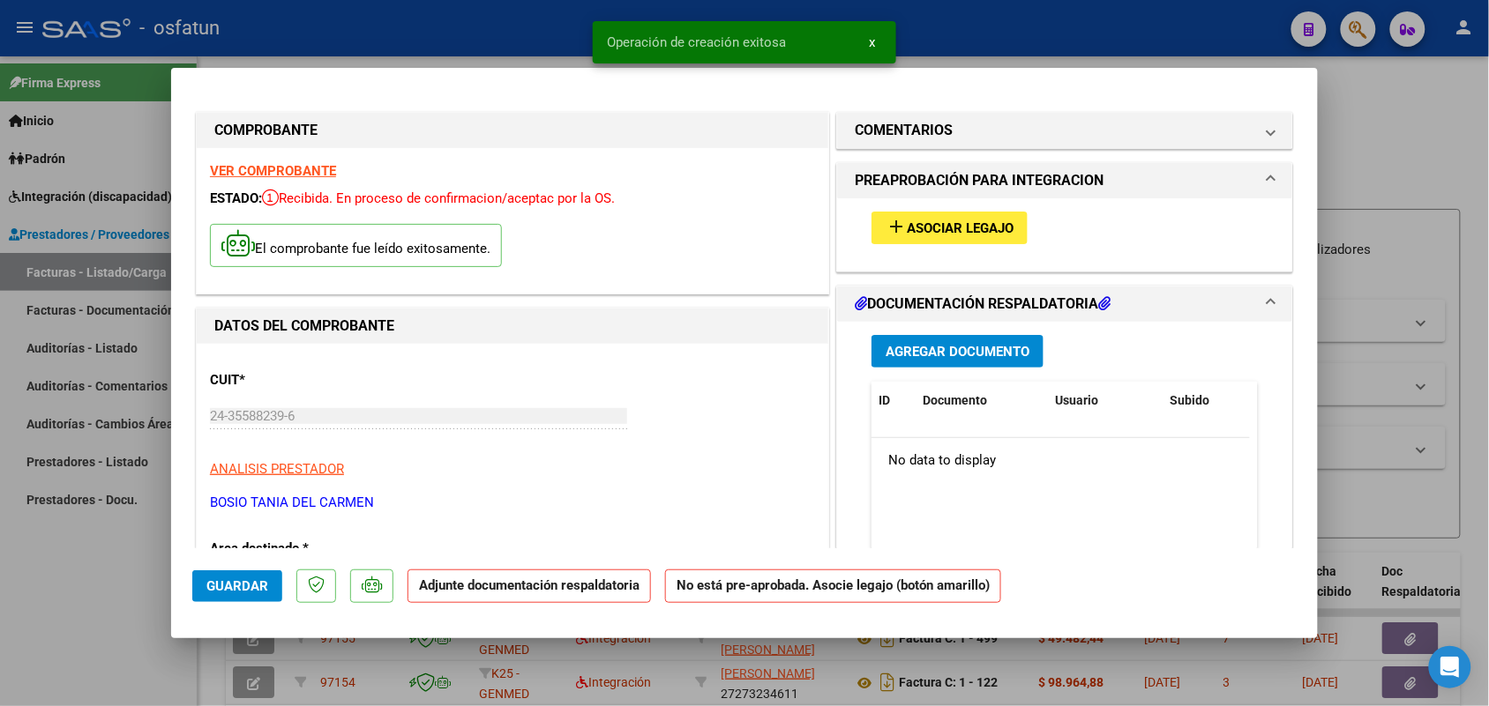
click at [988, 231] on span "Asociar Legajo" at bounding box center [960, 228] width 107 height 16
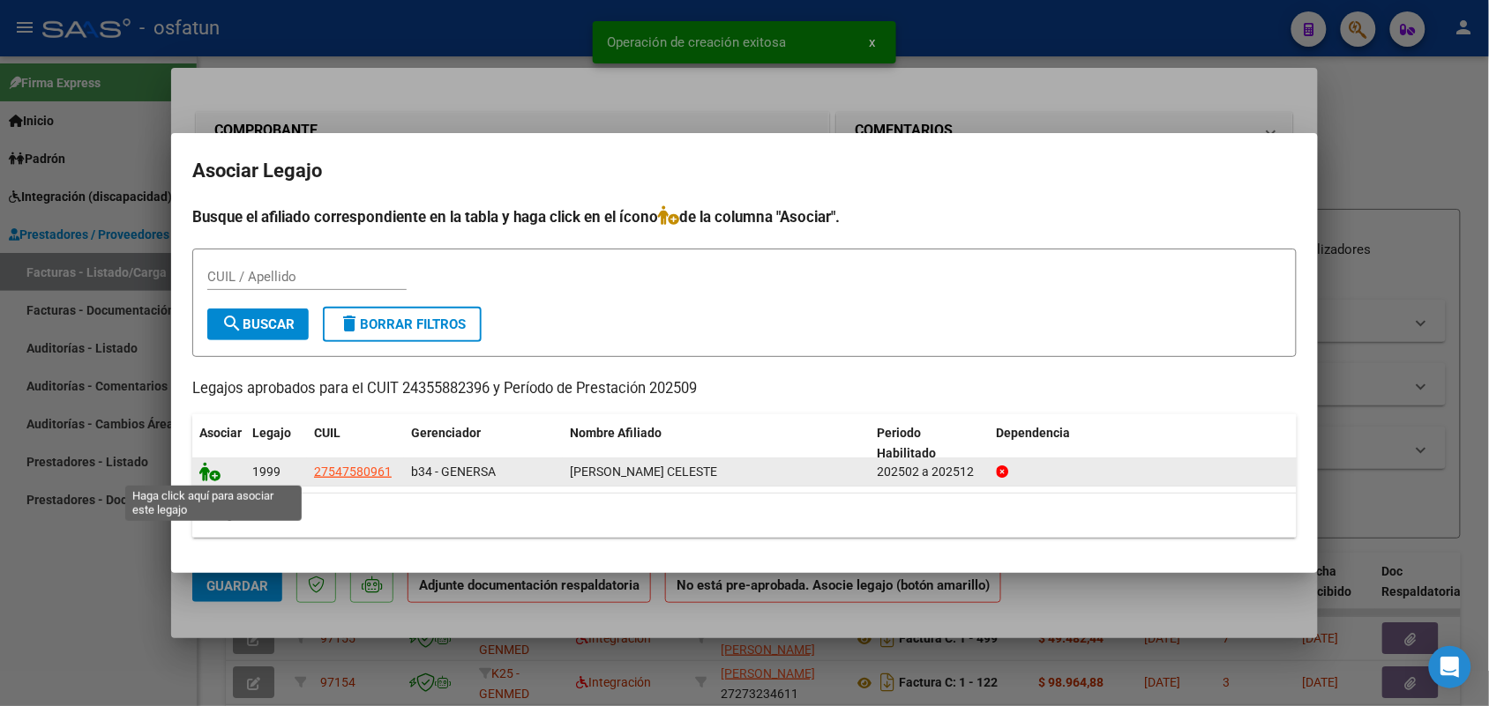
click at [212, 472] on icon at bounding box center [209, 471] width 21 height 19
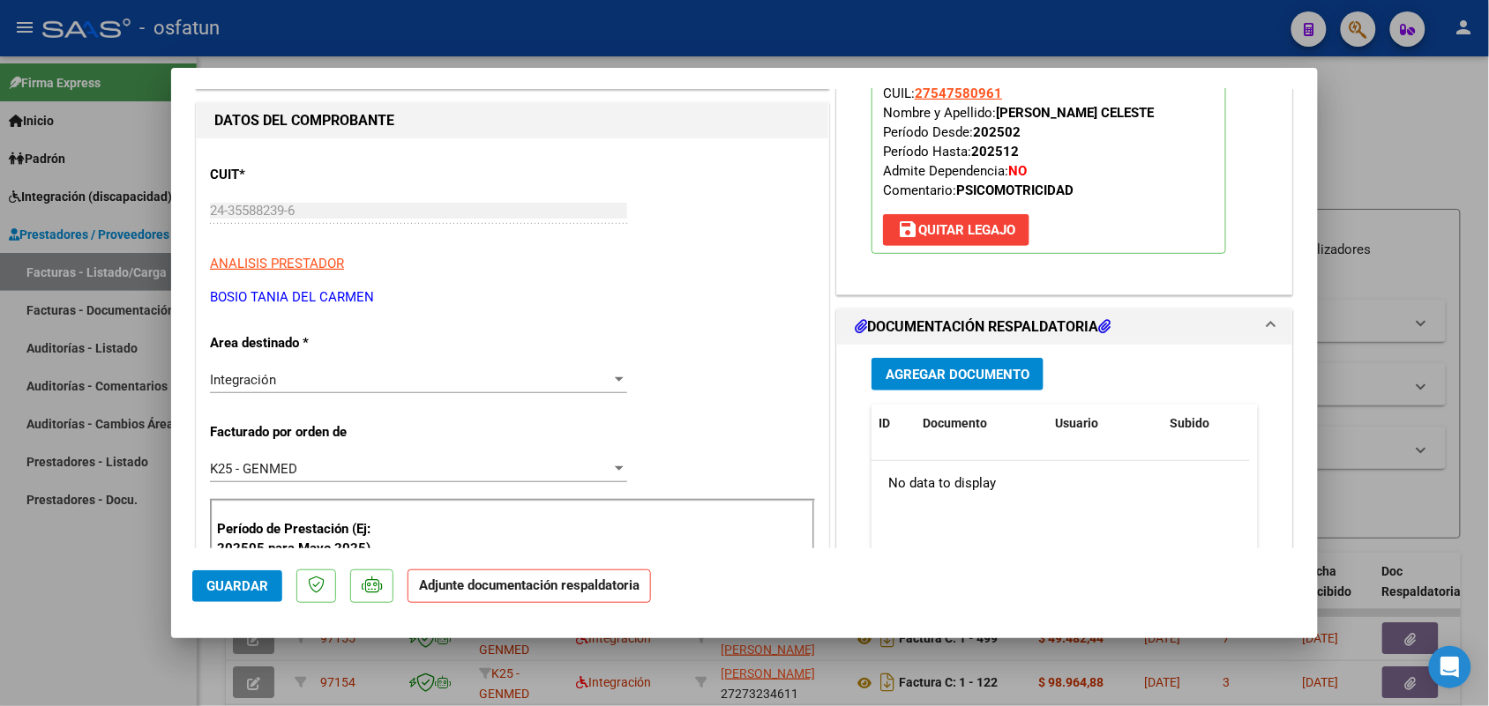
scroll to position [220, 0]
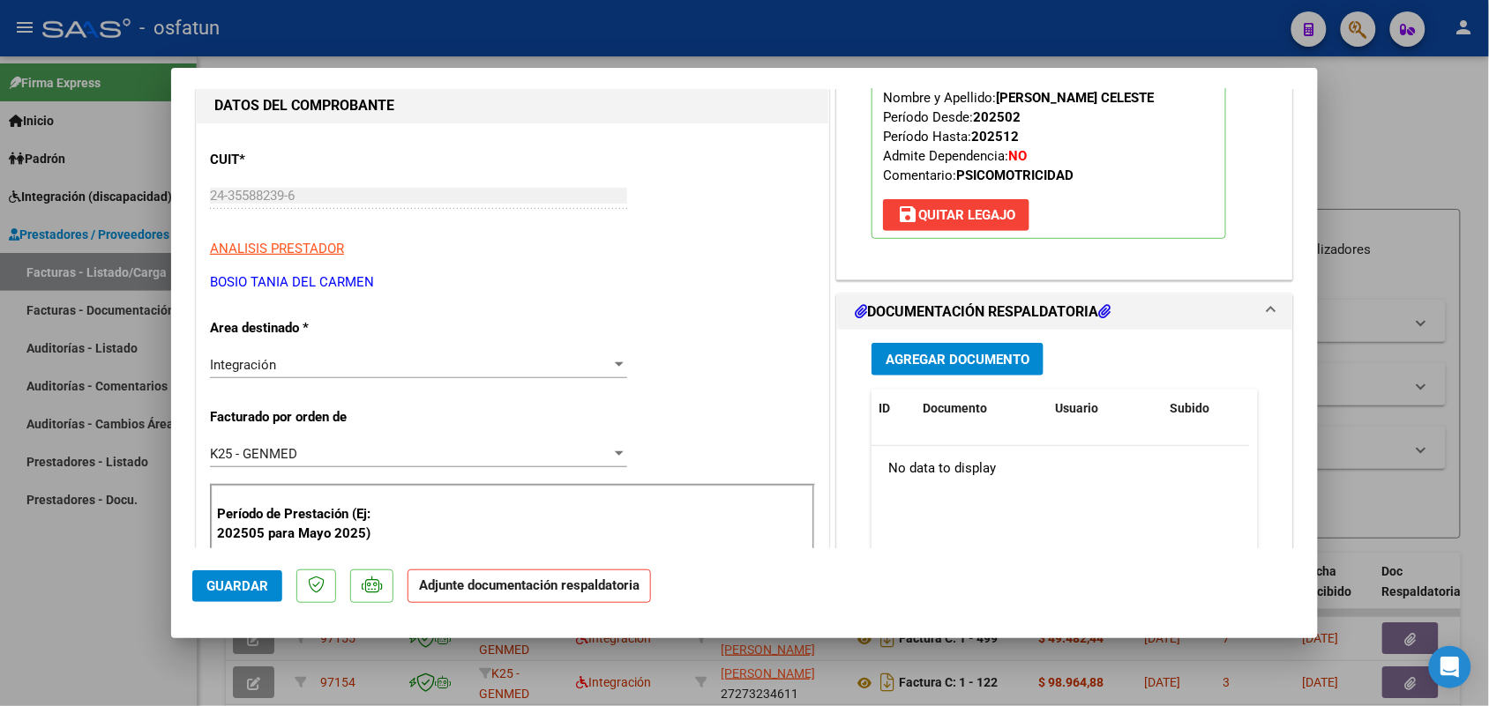
click at [893, 341] on div "Agregar Documento ID Documento Usuario Subido Acción No data to display 0 total…" at bounding box center [1064, 506] width 413 height 352
click at [896, 358] on span "Agregar Documento" at bounding box center [957, 360] width 144 height 16
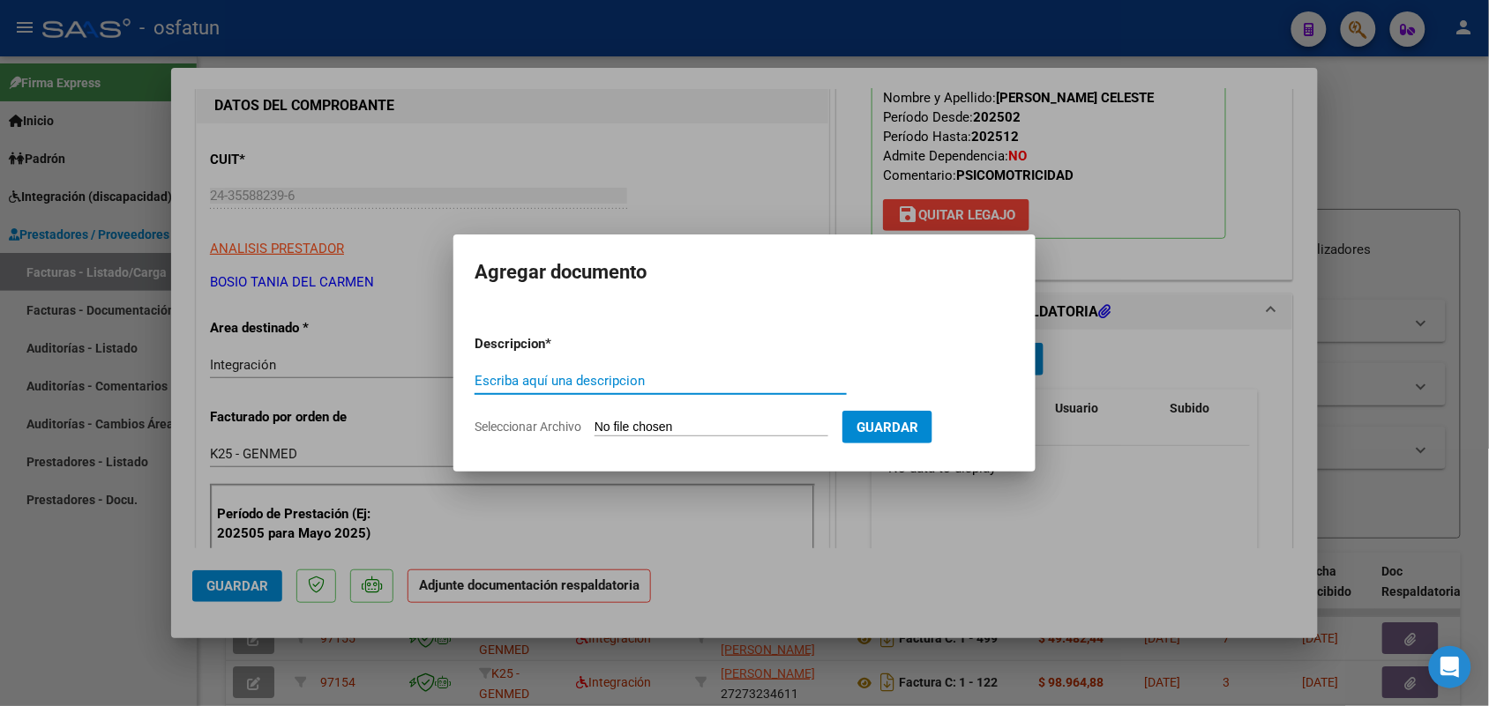
click at [574, 380] on input "Escriba aquí una descripcion" at bounding box center [660, 381] width 372 height 16
type input "asist"
click at [641, 420] on input "Seleccionar Archivo" at bounding box center [711, 428] width 234 height 17
type input "C:\fakepath\PA Y AUT PSM.pdf"
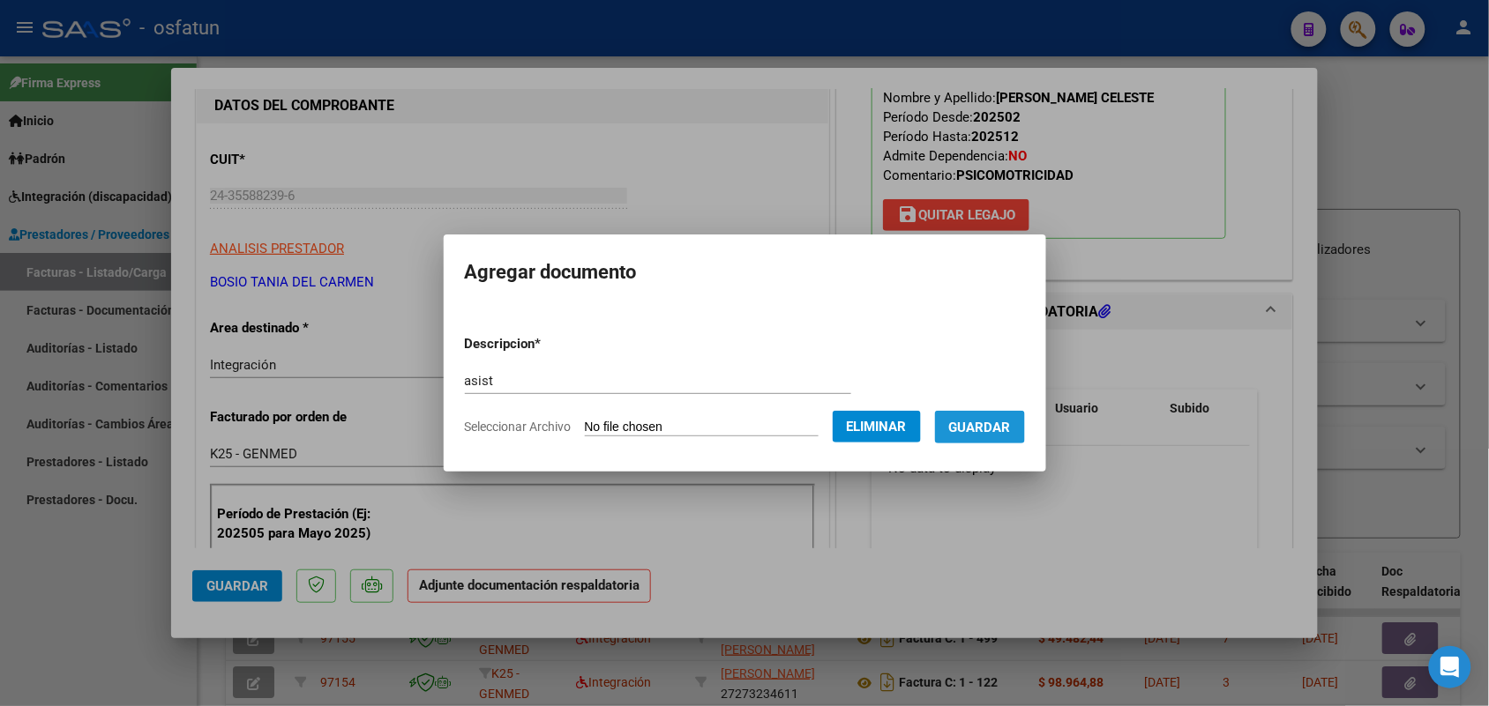
click at [995, 428] on span "Guardar" at bounding box center [980, 428] width 62 height 16
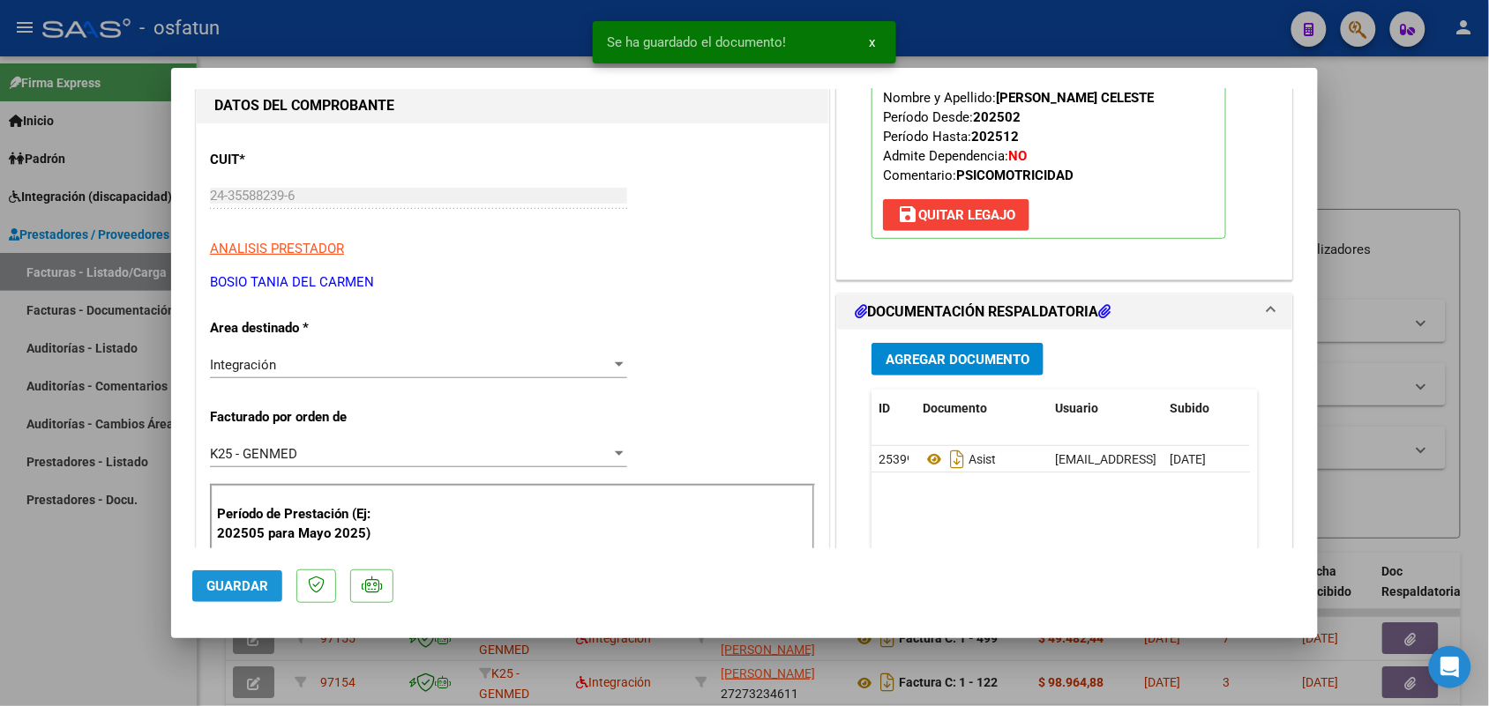
click at [258, 583] on span "Guardar" at bounding box center [237, 587] width 62 height 16
click at [91, 592] on div at bounding box center [744, 353] width 1489 height 706
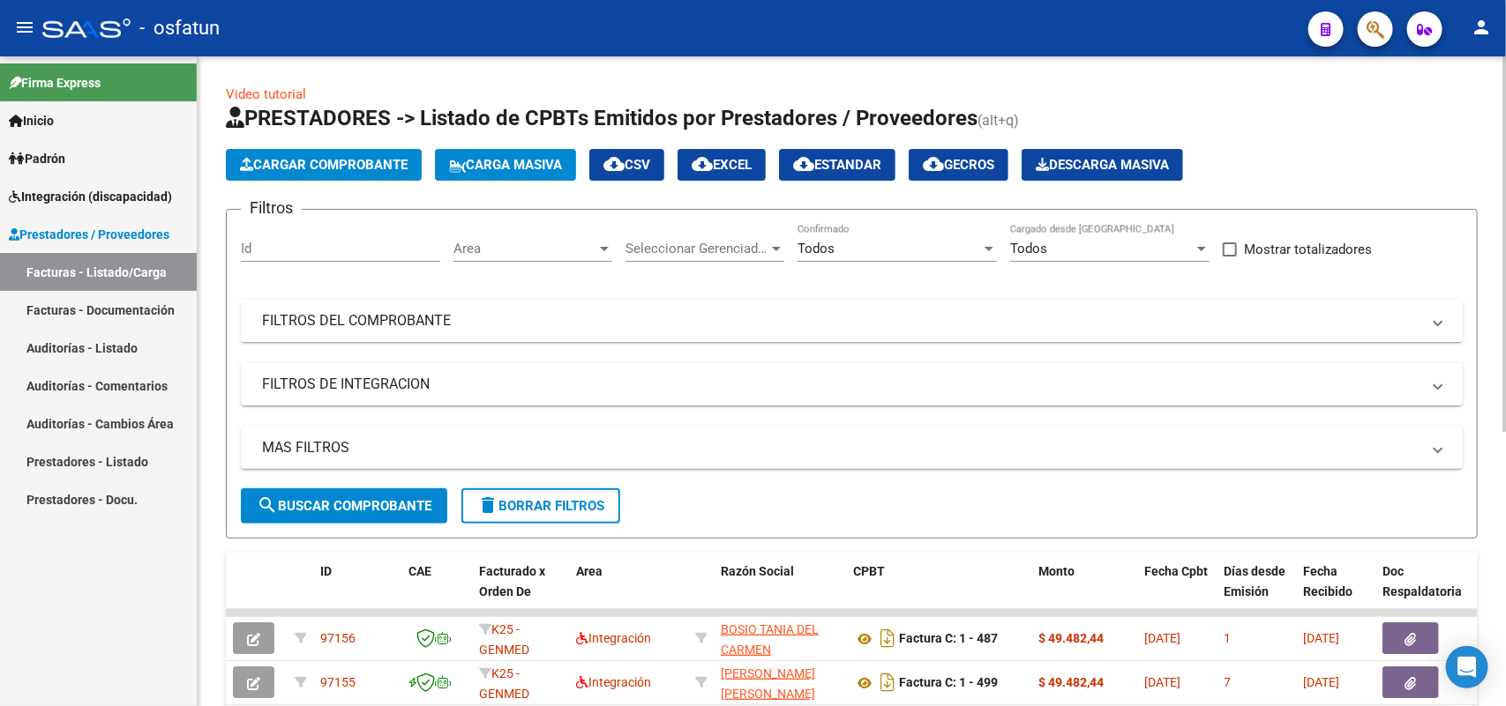
click at [335, 163] on span "Cargar Comprobante" at bounding box center [324, 165] width 168 height 16
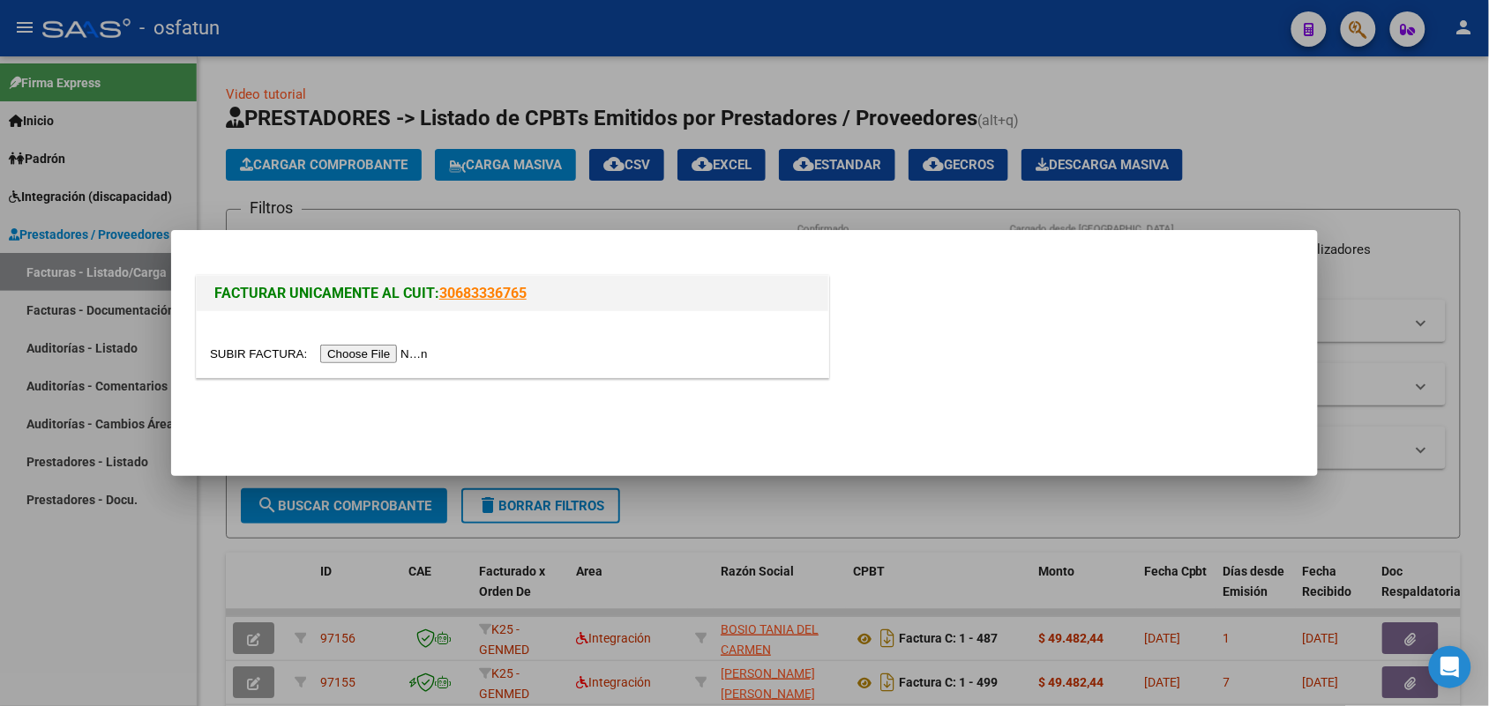
click at [398, 354] on input "file" at bounding box center [321, 354] width 223 height 19
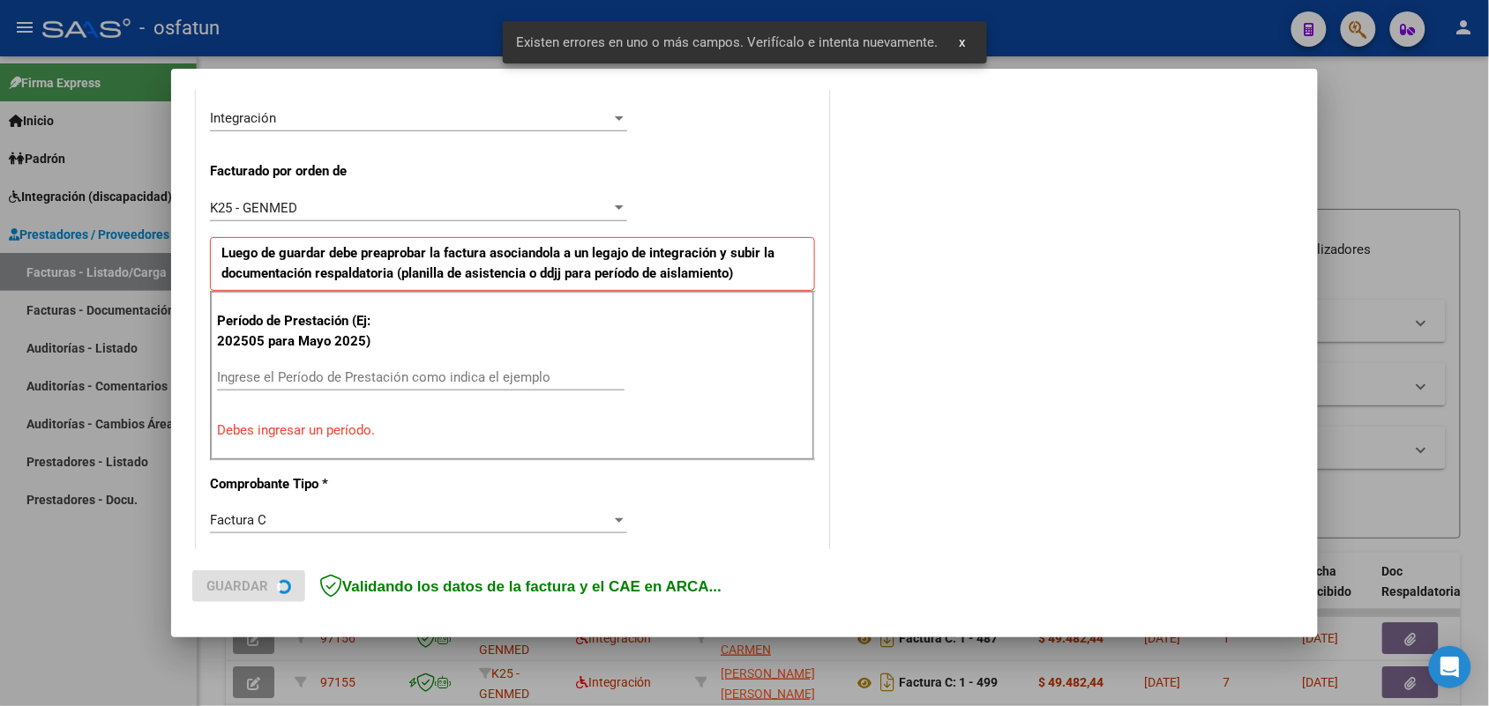
scroll to position [476, 0]
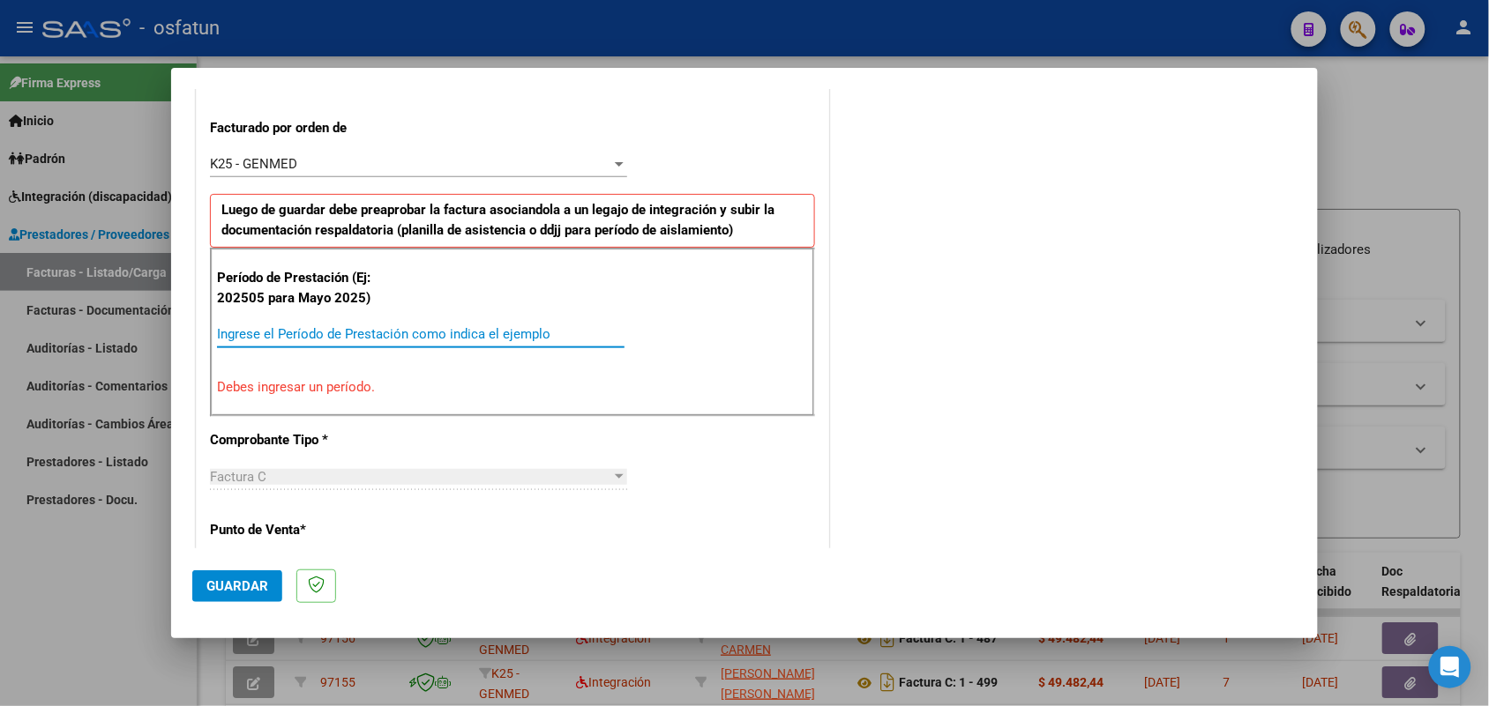
click at [404, 333] on input "Ingrese el Período de Prestación como indica el ejemplo" at bounding box center [420, 334] width 407 height 16
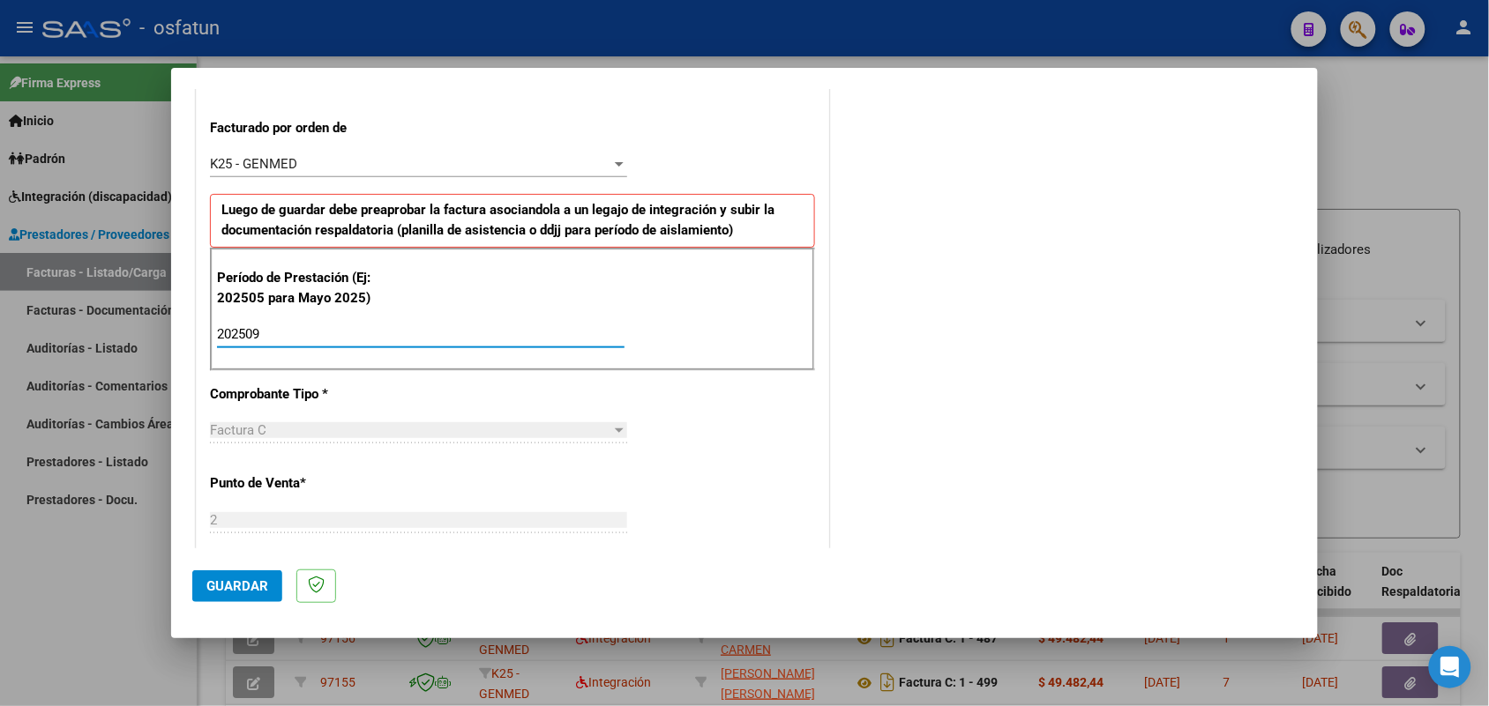
type input "202509"
click at [240, 580] on span "Guardar" at bounding box center [237, 587] width 62 height 16
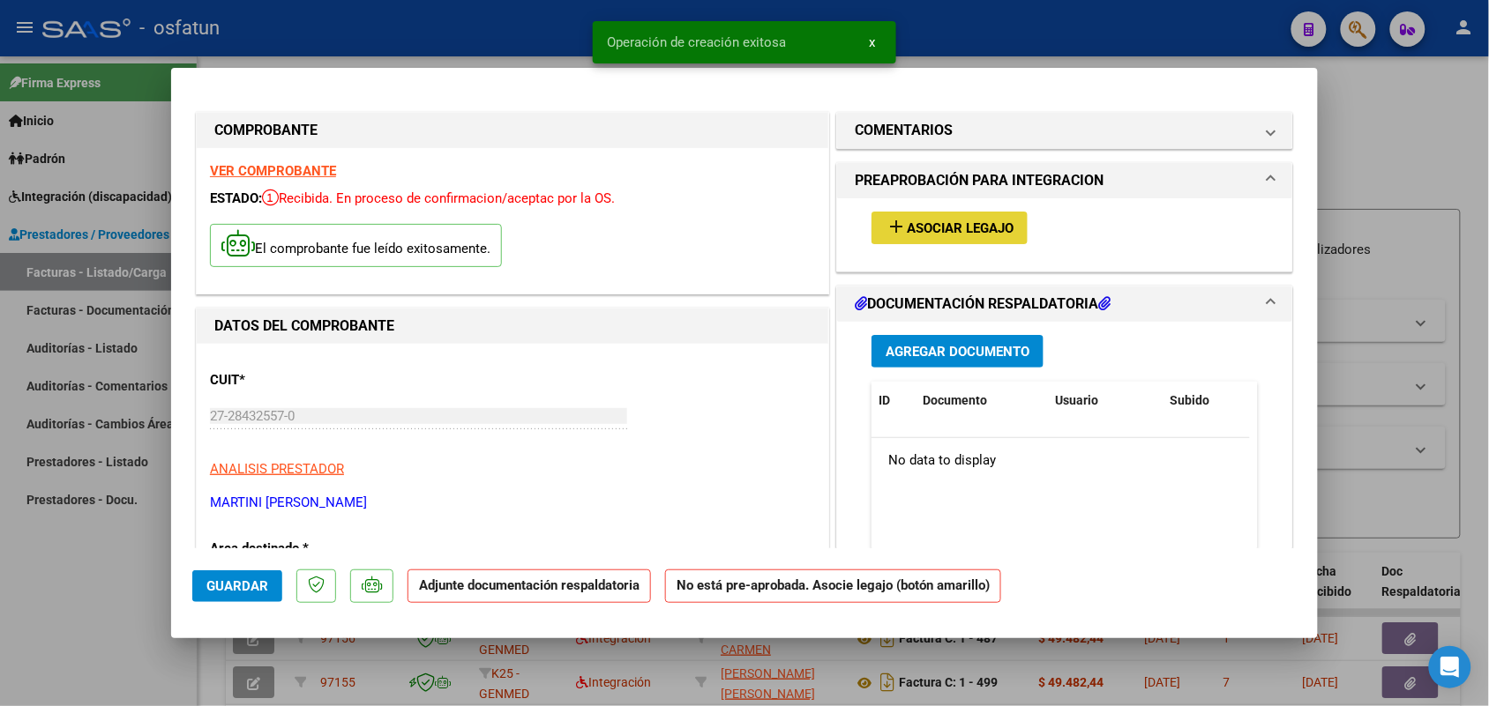
click at [997, 229] on span "Asociar Legajo" at bounding box center [960, 228] width 107 height 16
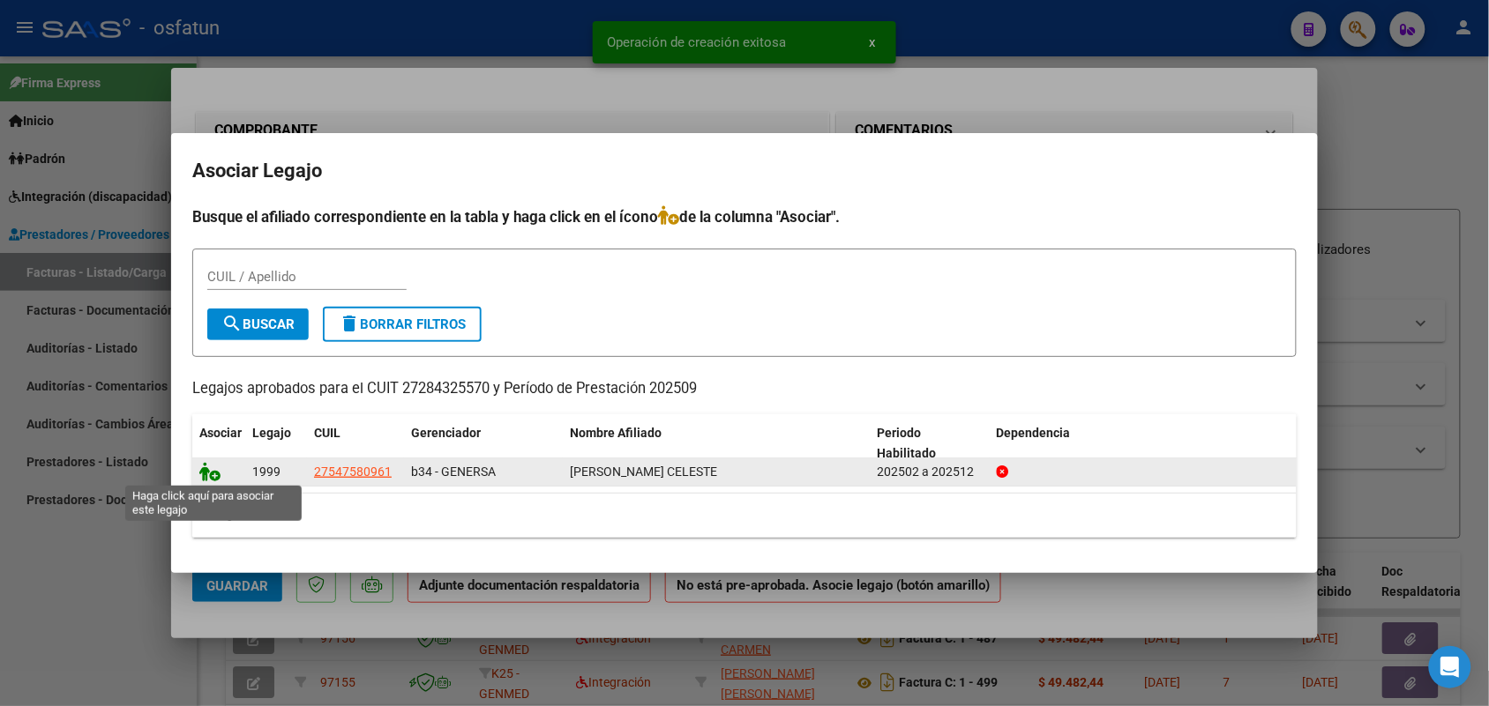
click at [213, 467] on icon at bounding box center [209, 471] width 21 height 19
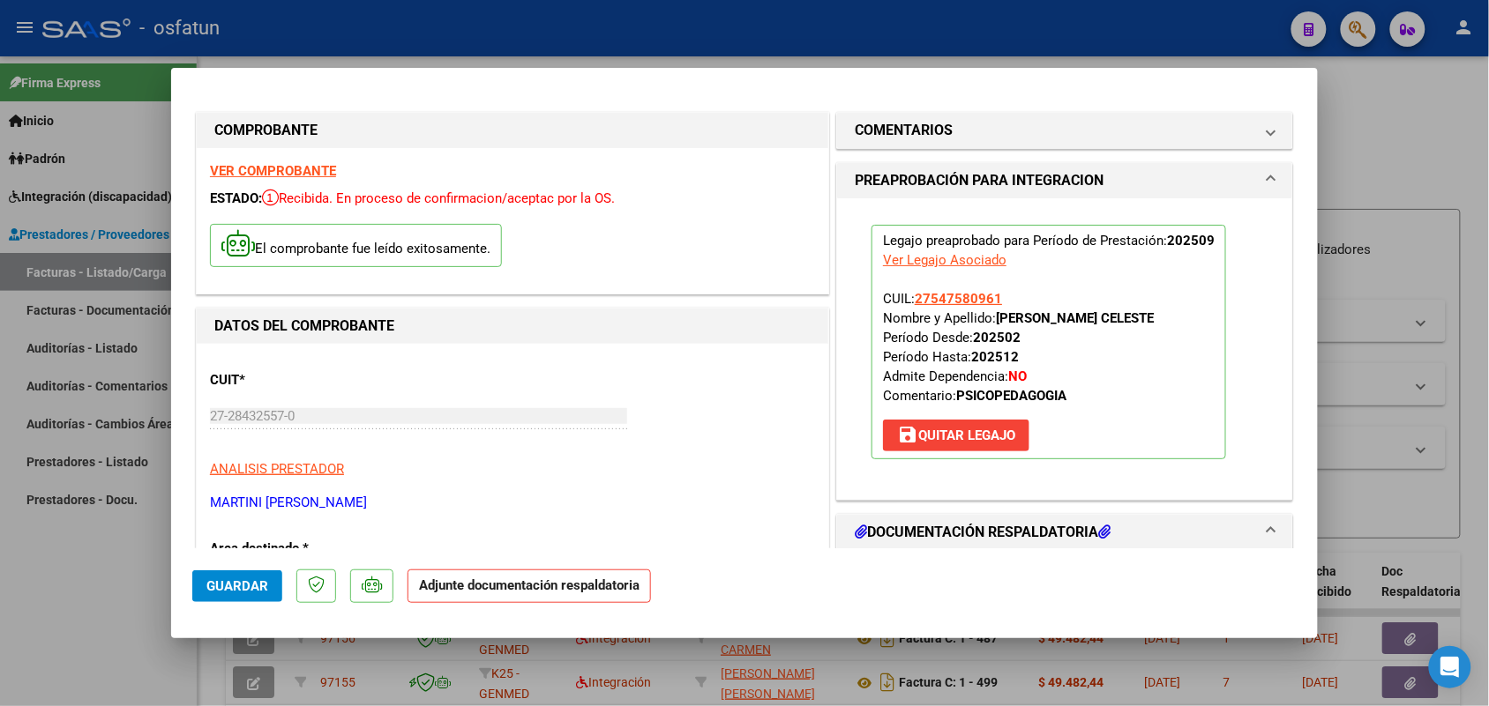
scroll to position [220, 0]
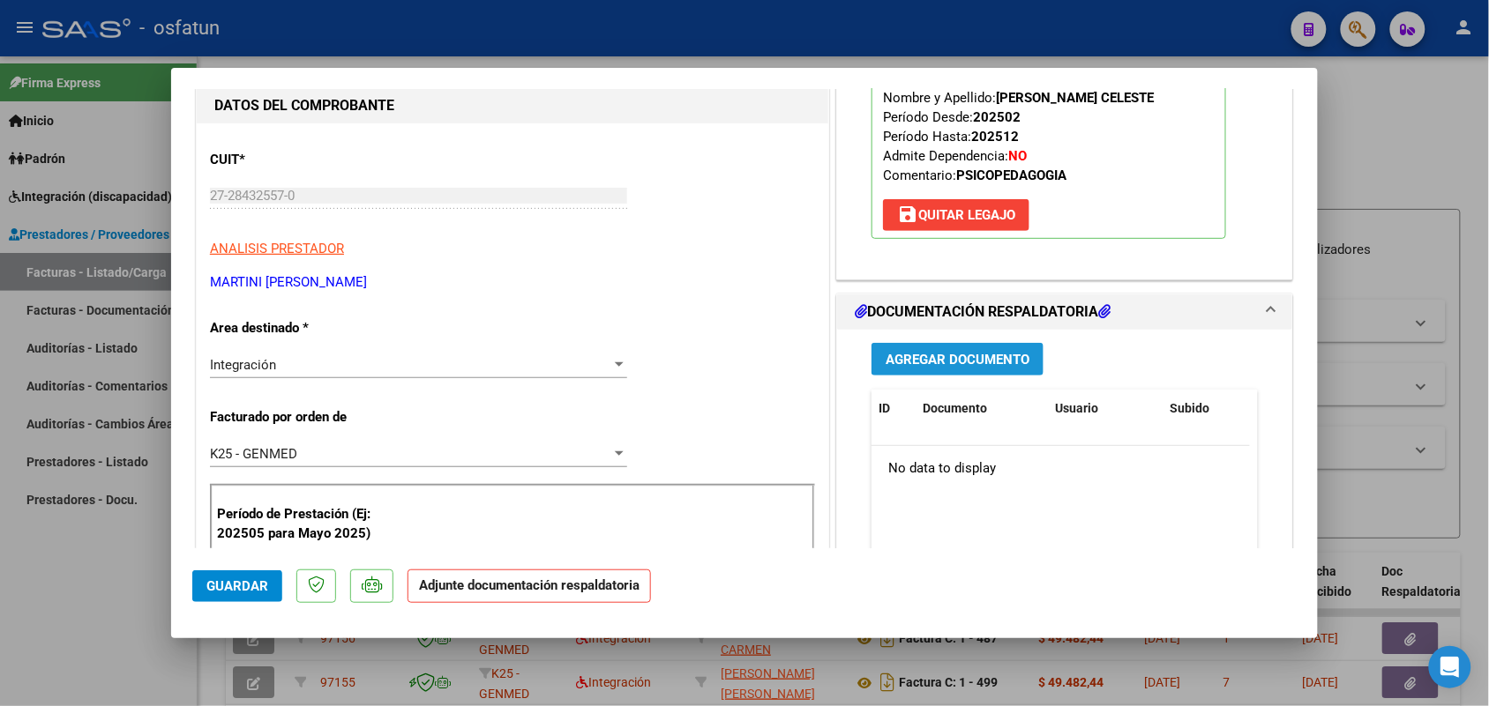
click at [936, 359] on span "Agregar Documento" at bounding box center [957, 360] width 144 height 16
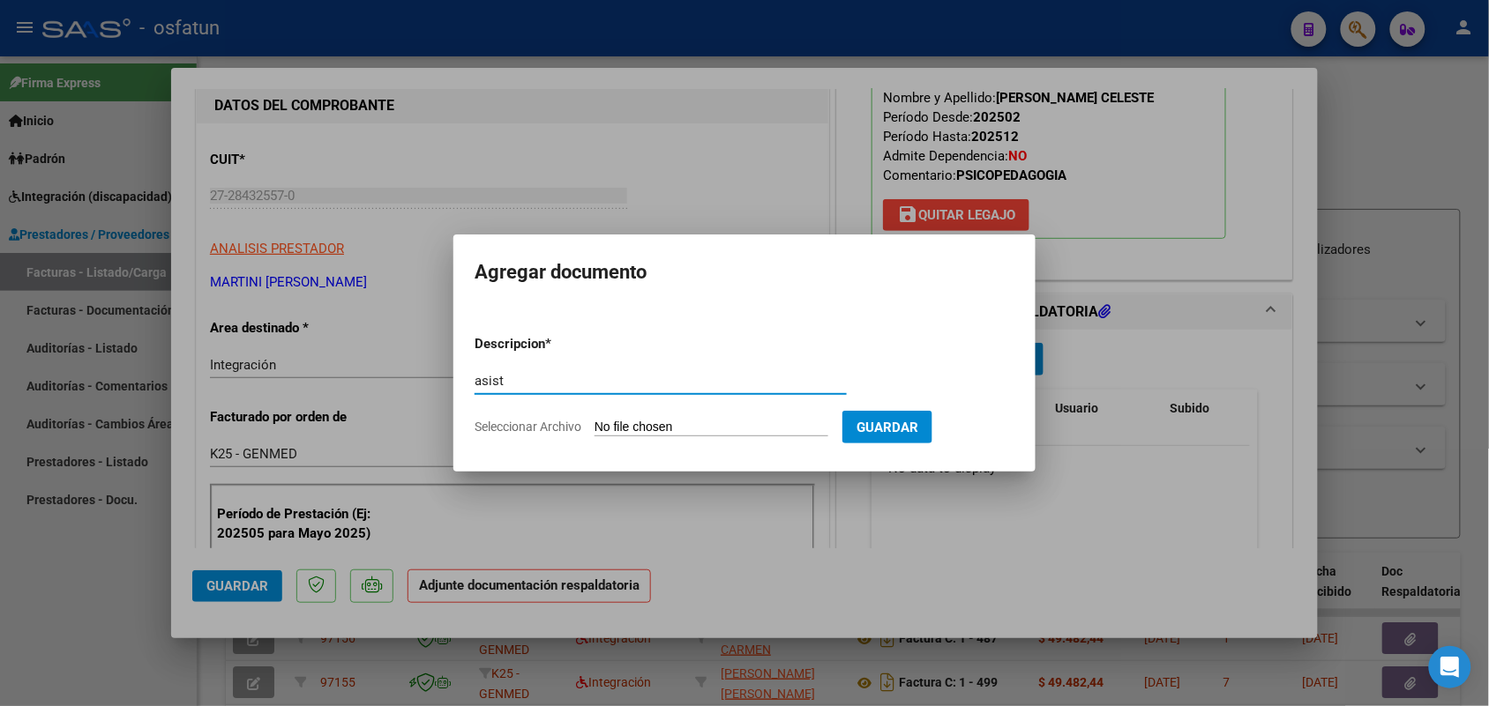
type input "asist"
click at [701, 417] on form "Descripcion * asist Escriba aquí una descripcion Seleccionar Archivo Guardar" at bounding box center [744, 385] width 540 height 129
click at [701, 424] on input "Seleccionar Archivo" at bounding box center [711, 428] width 234 height 17
type input "C:\fakepath\PA Y AUT PSP.pdf"
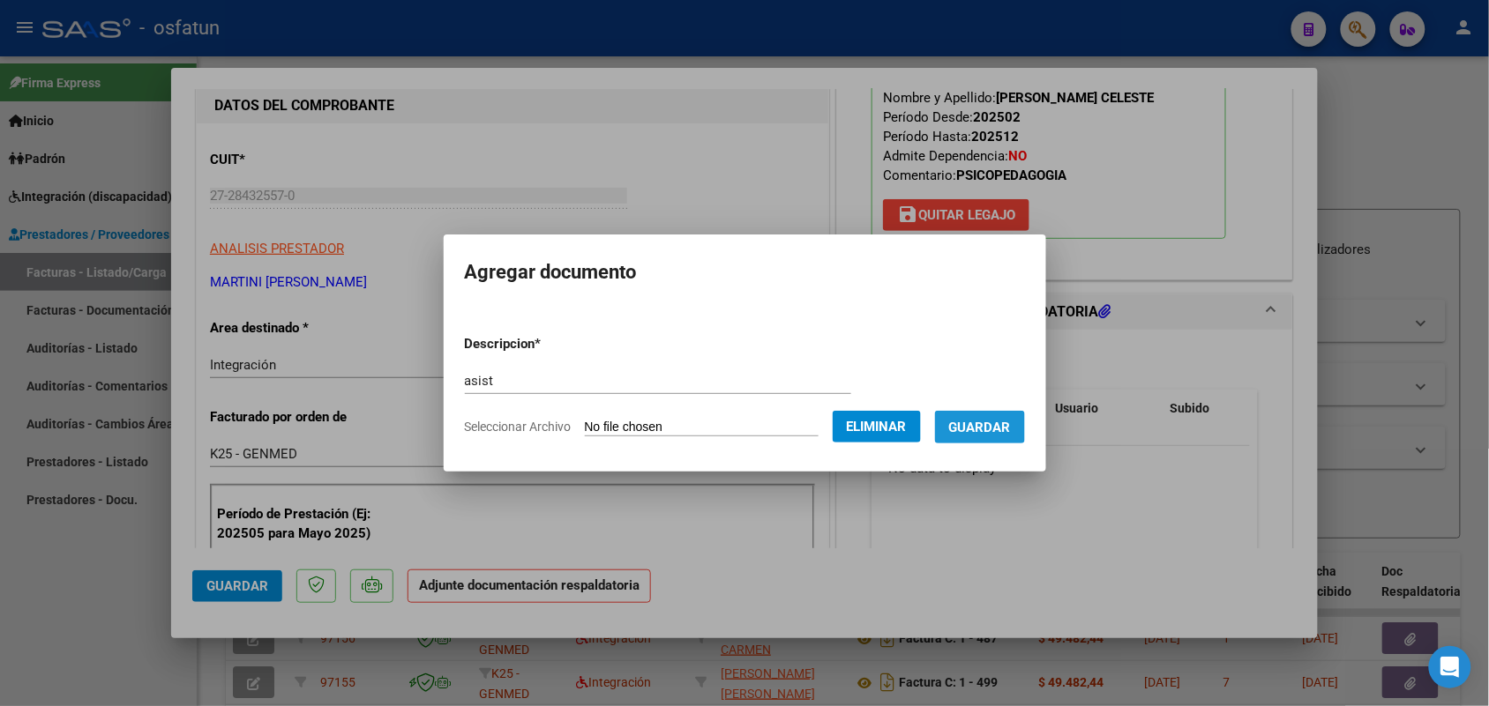
drag, startPoint x: 1003, startPoint y: 416, endPoint x: 933, endPoint y: 456, distance: 80.2
click at [1003, 420] on span "Guardar" at bounding box center [980, 428] width 62 height 16
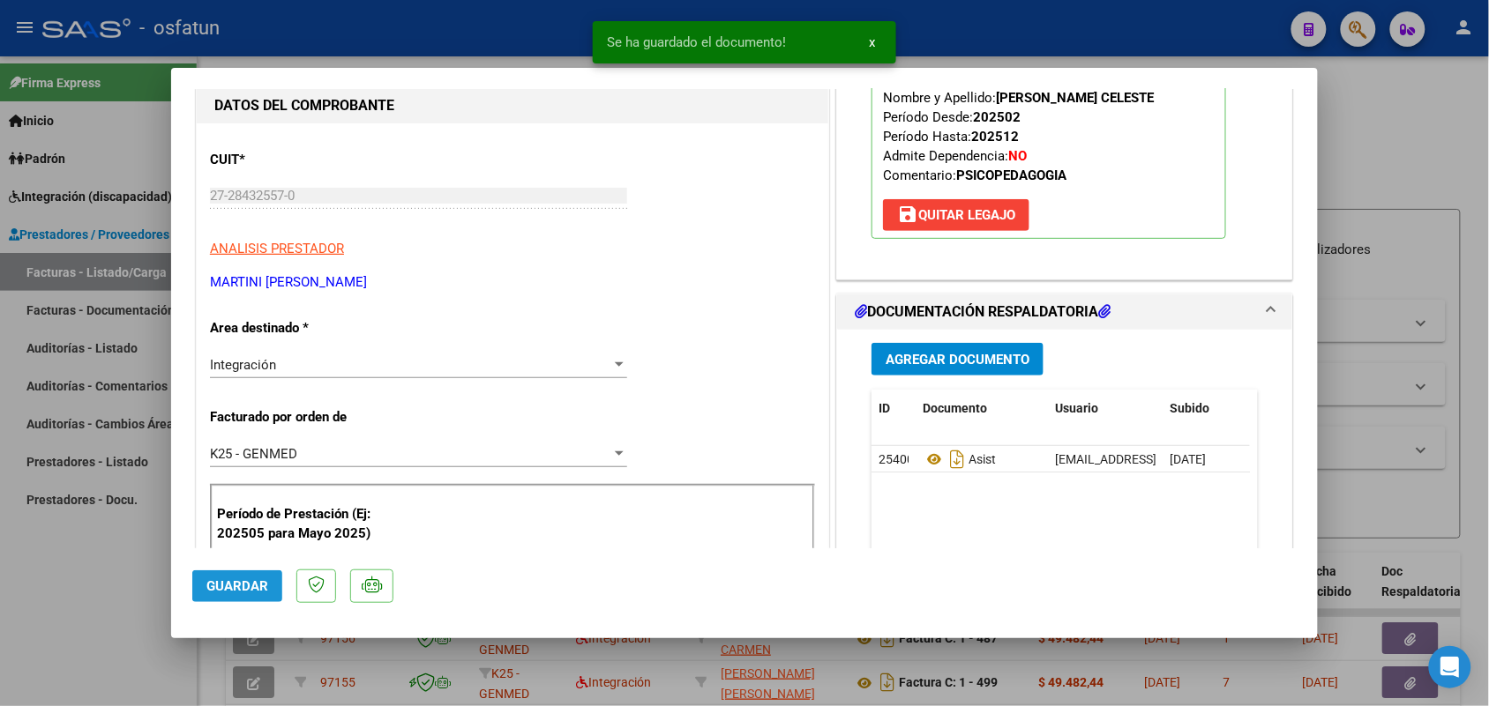
click at [250, 579] on span "Guardar" at bounding box center [237, 587] width 62 height 16
click at [110, 597] on div at bounding box center [744, 353] width 1489 height 706
type input "$ 0,00"
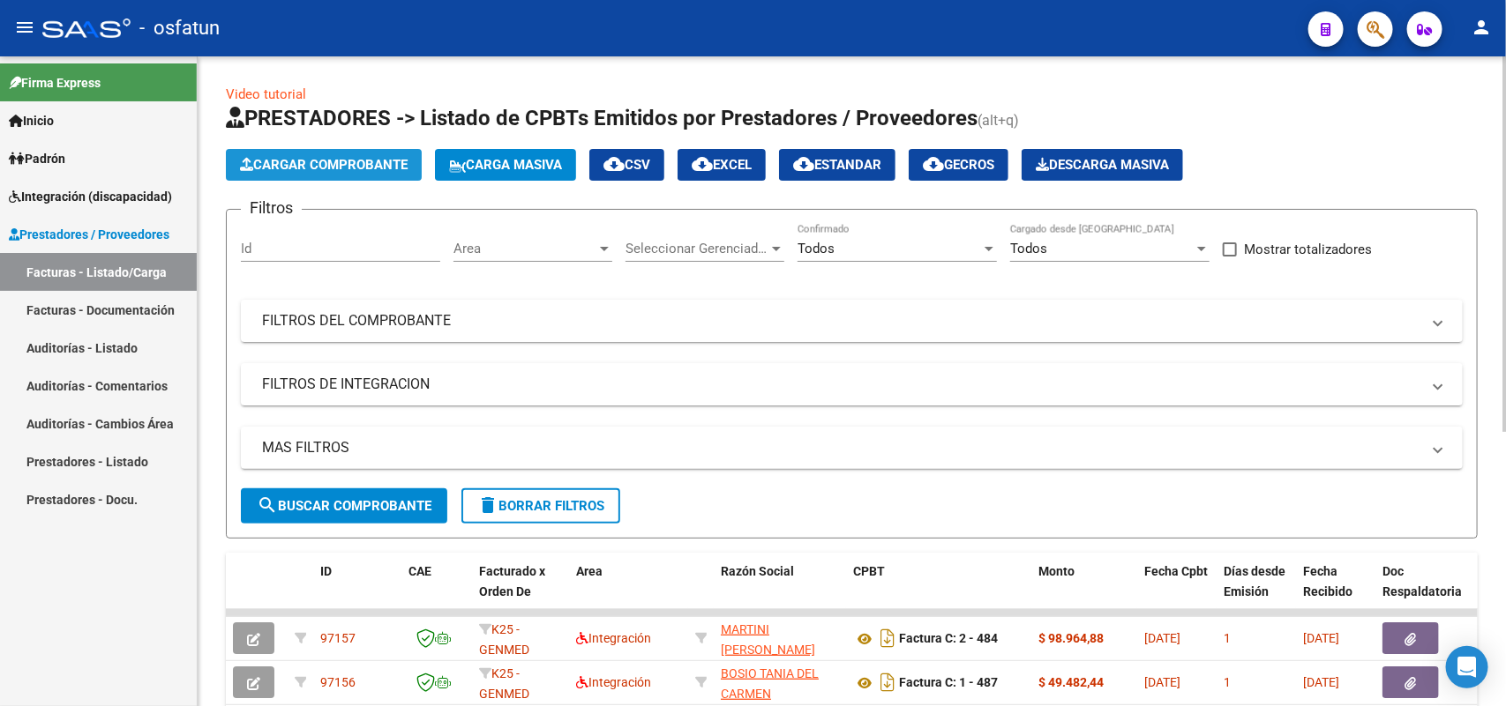
click at [318, 160] on span "Cargar Comprobante" at bounding box center [324, 165] width 168 height 16
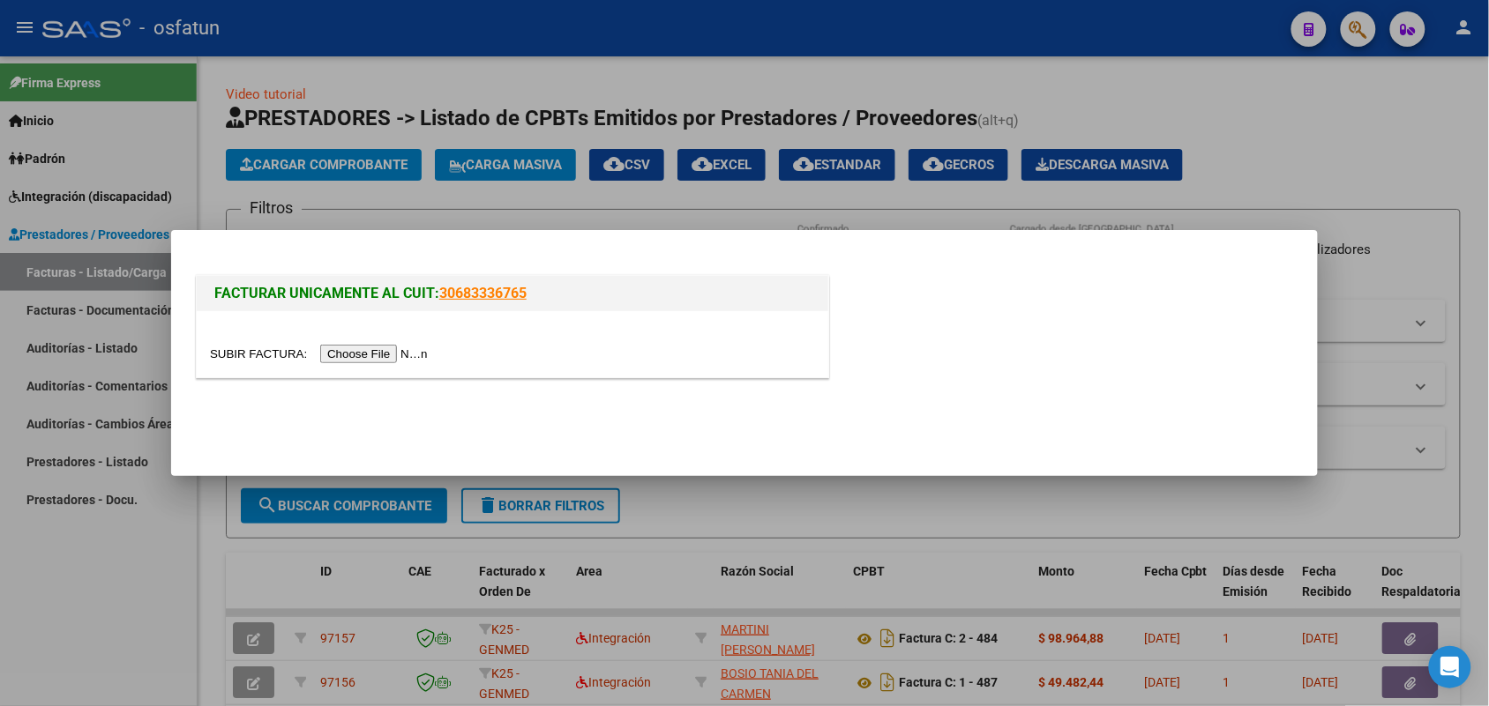
click at [373, 349] on input "file" at bounding box center [321, 354] width 223 height 19
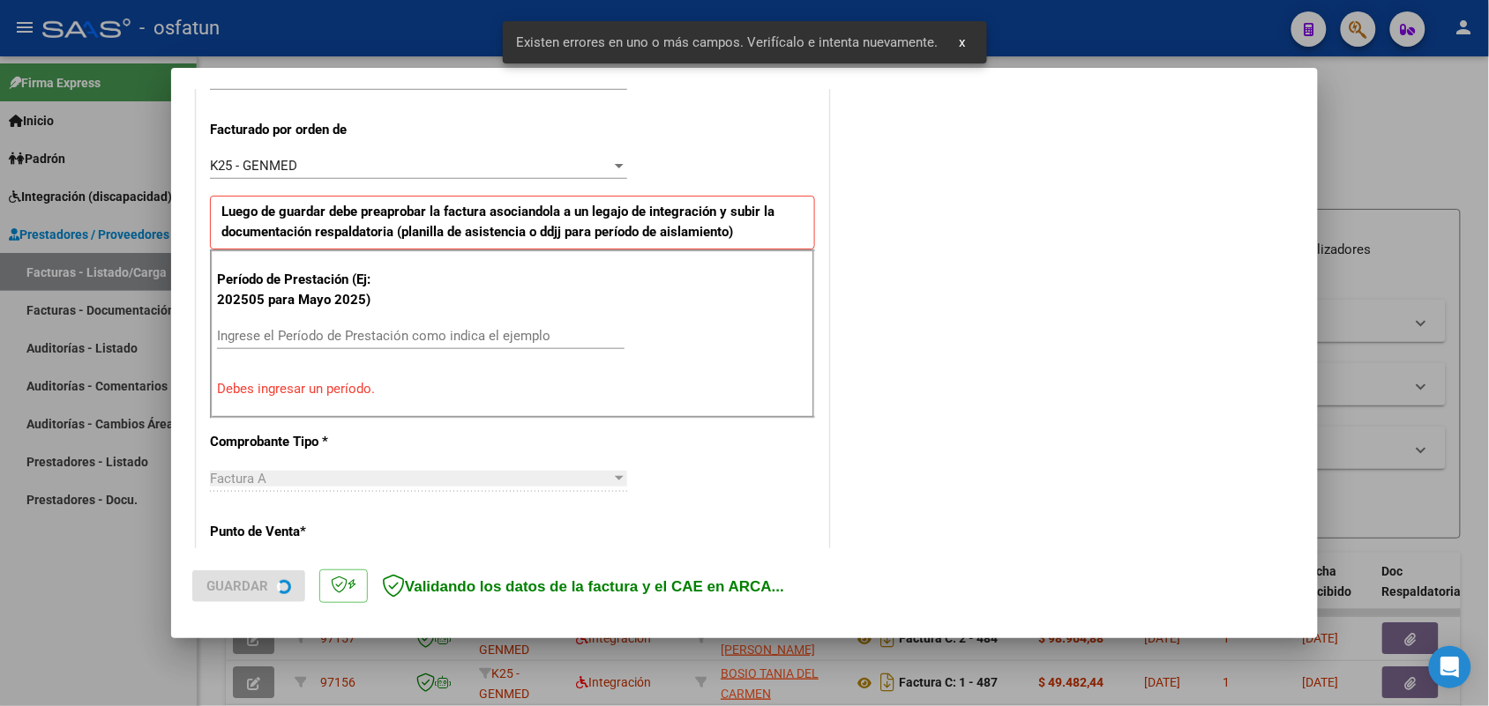
scroll to position [476, 0]
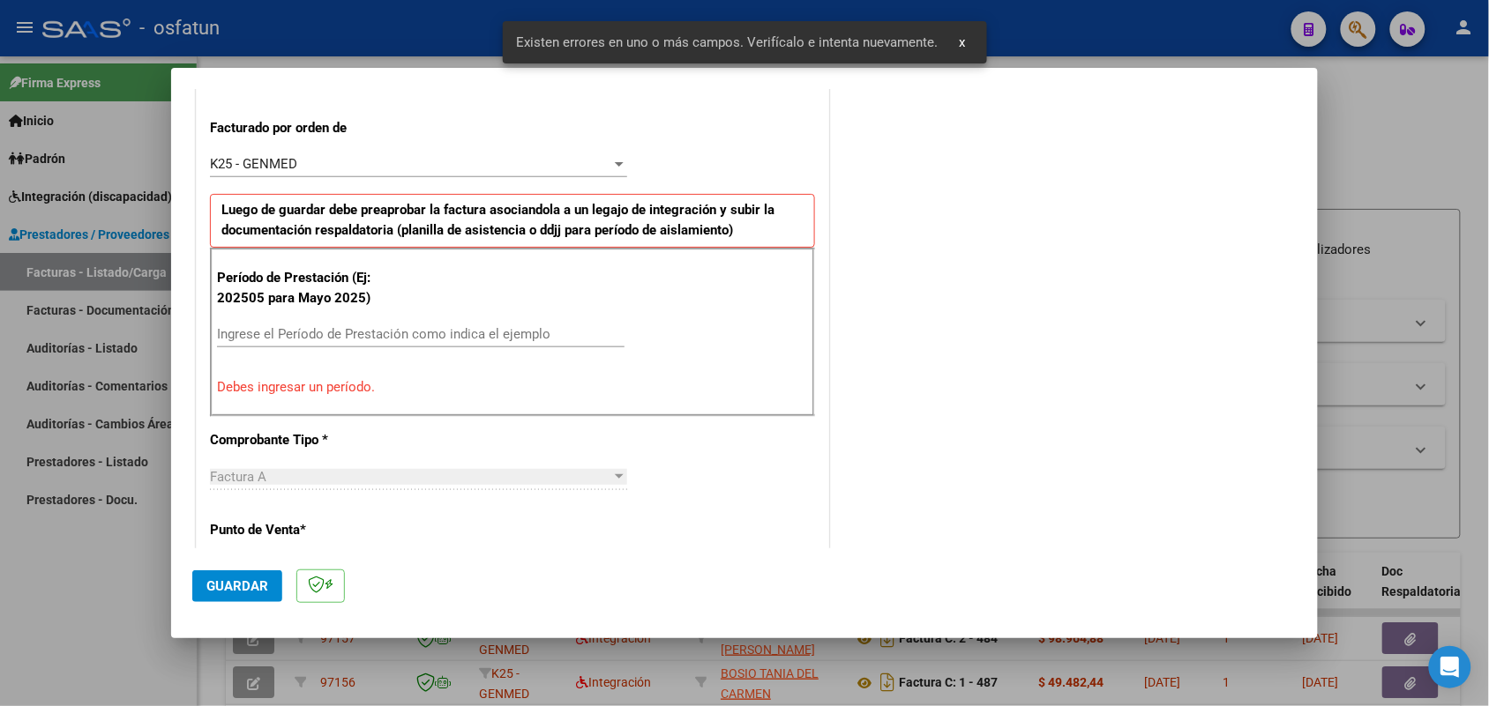
click at [364, 327] on div "Ingrese el Período de Prestación como indica el ejemplo" at bounding box center [420, 334] width 407 height 26
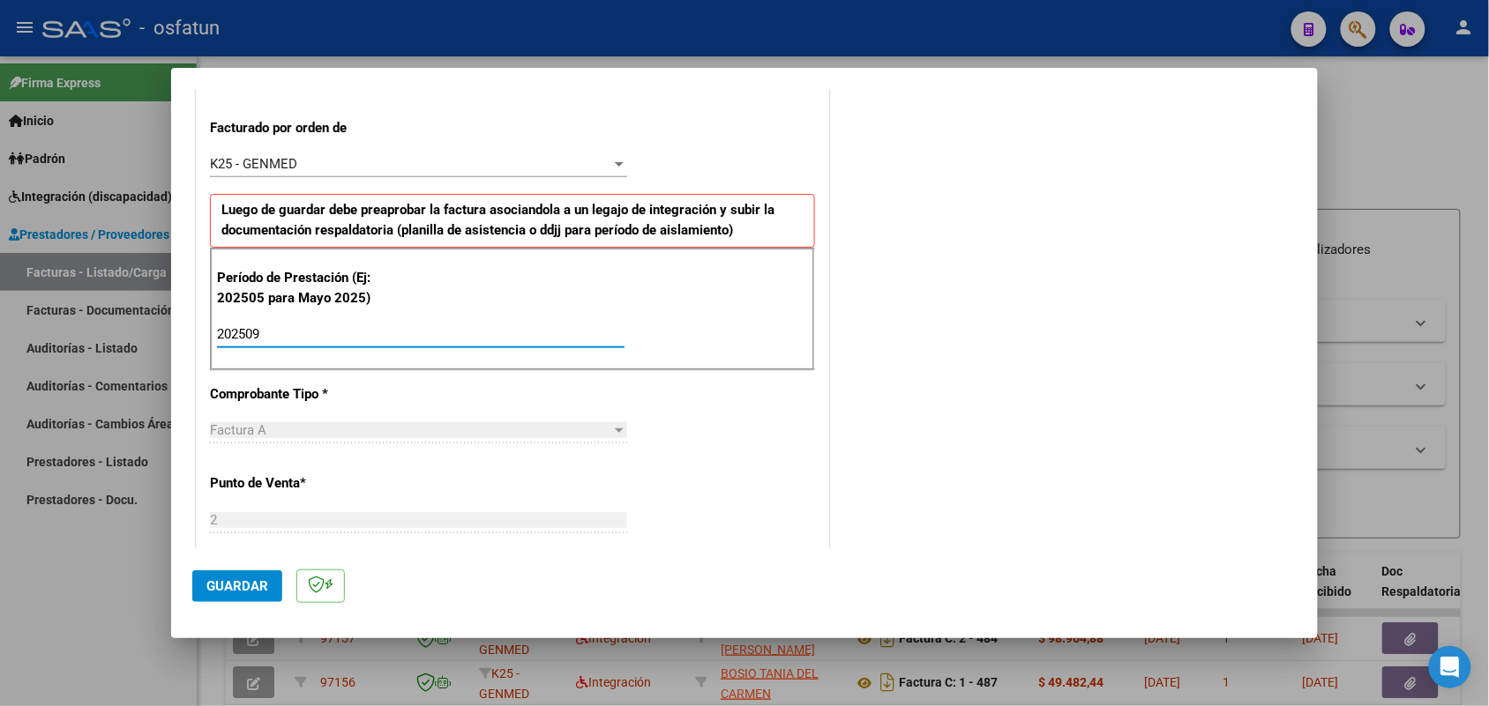
type input "202509"
click at [251, 584] on span "Guardar" at bounding box center [237, 587] width 62 height 16
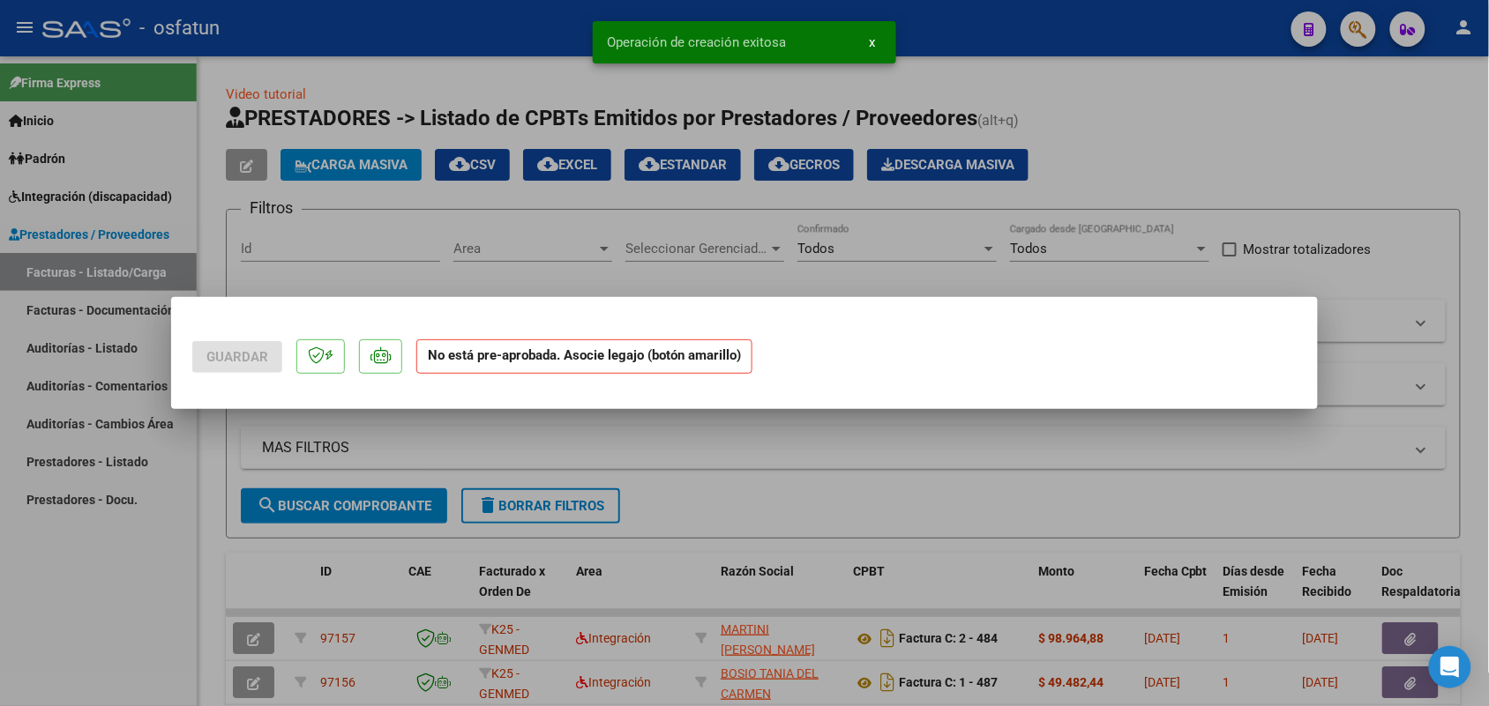
scroll to position [0, 0]
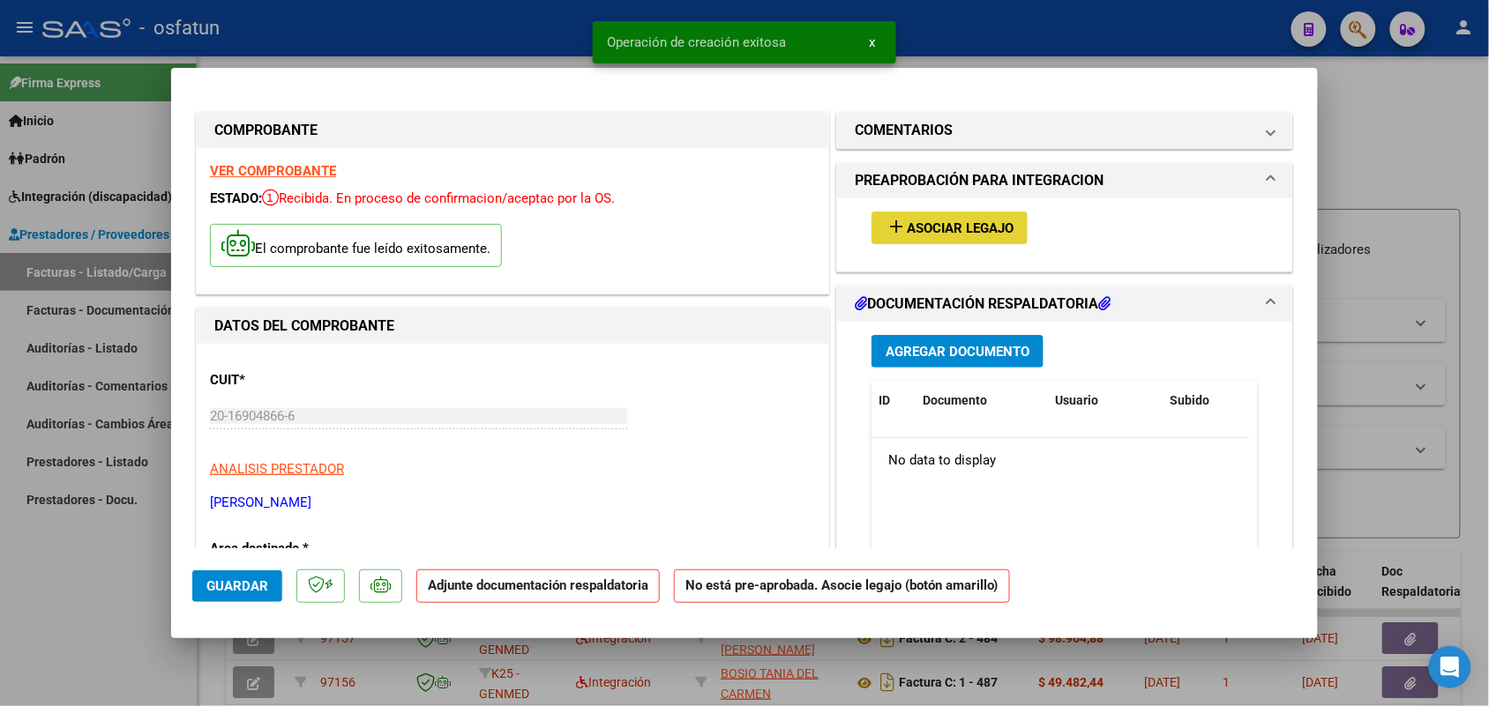
click at [907, 226] on span "Asociar Legajo" at bounding box center [960, 228] width 107 height 16
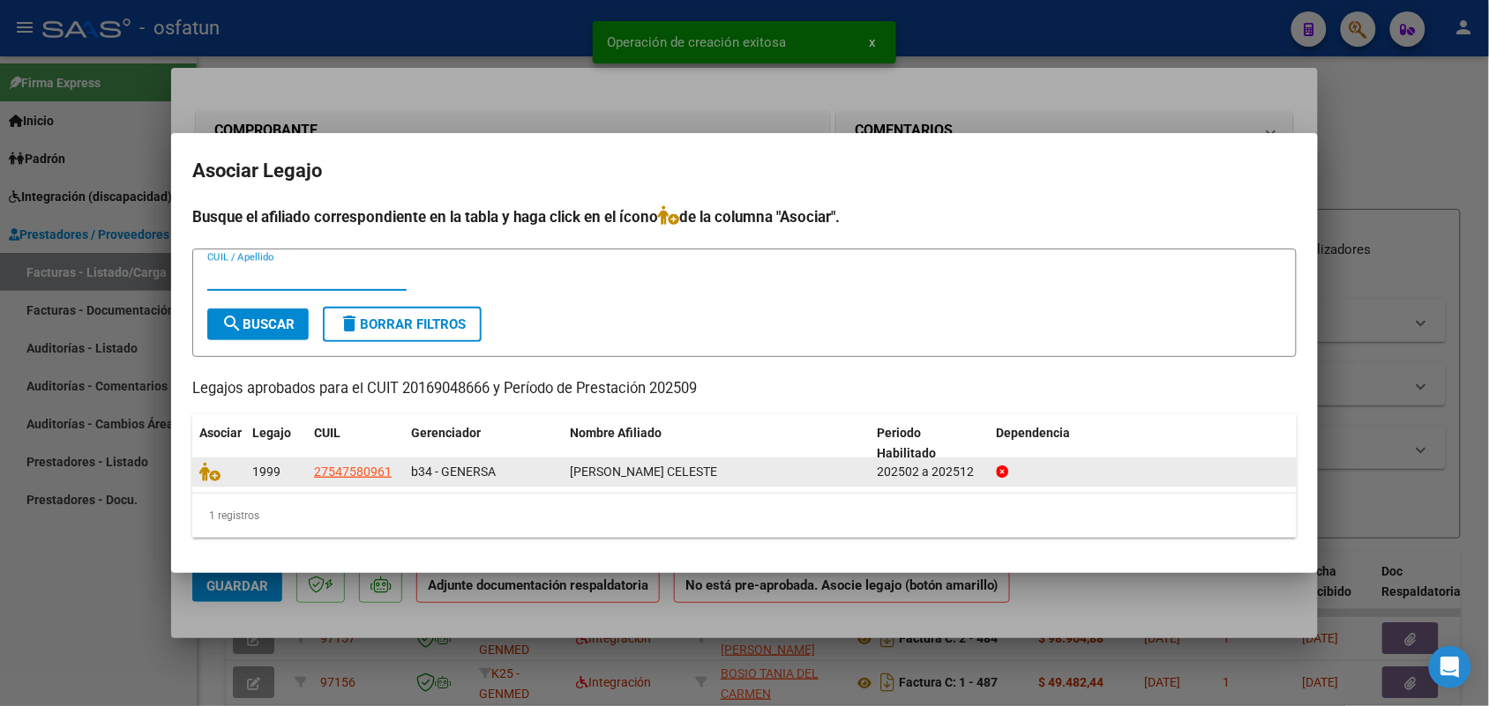
click at [212, 482] on datatable-body-cell at bounding box center [218, 472] width 53 height 27
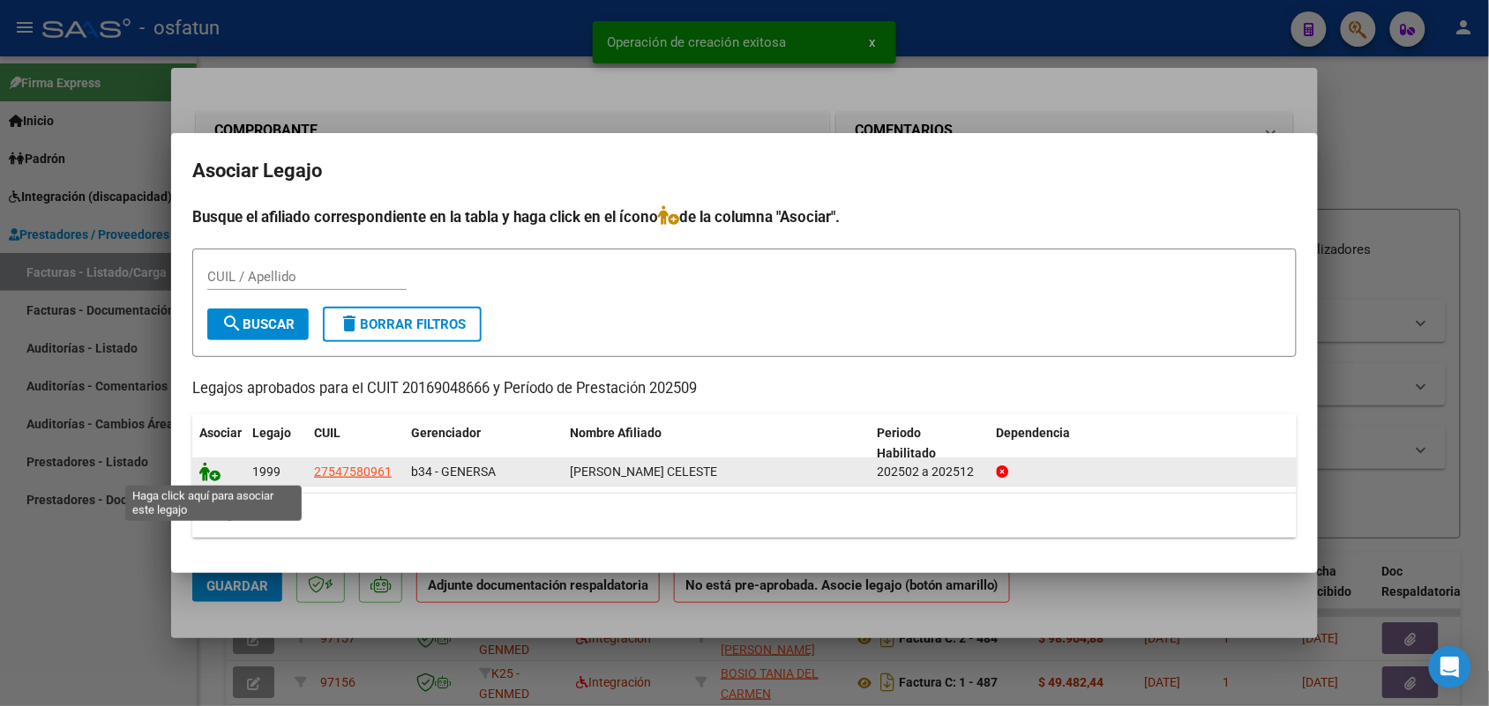
click at [216, 469] on icon at bounding box center [209, 471] width 21 height 19
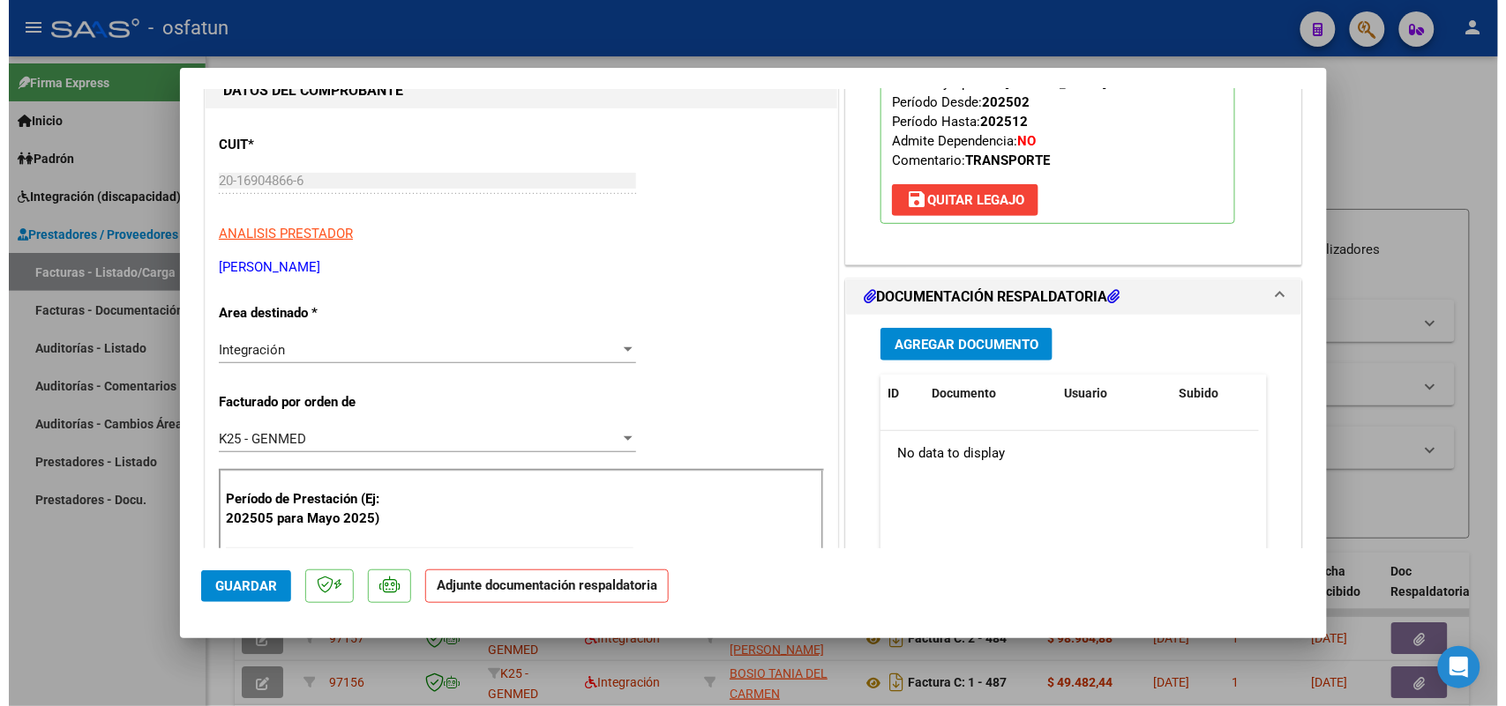
scroll to position [331, 0]
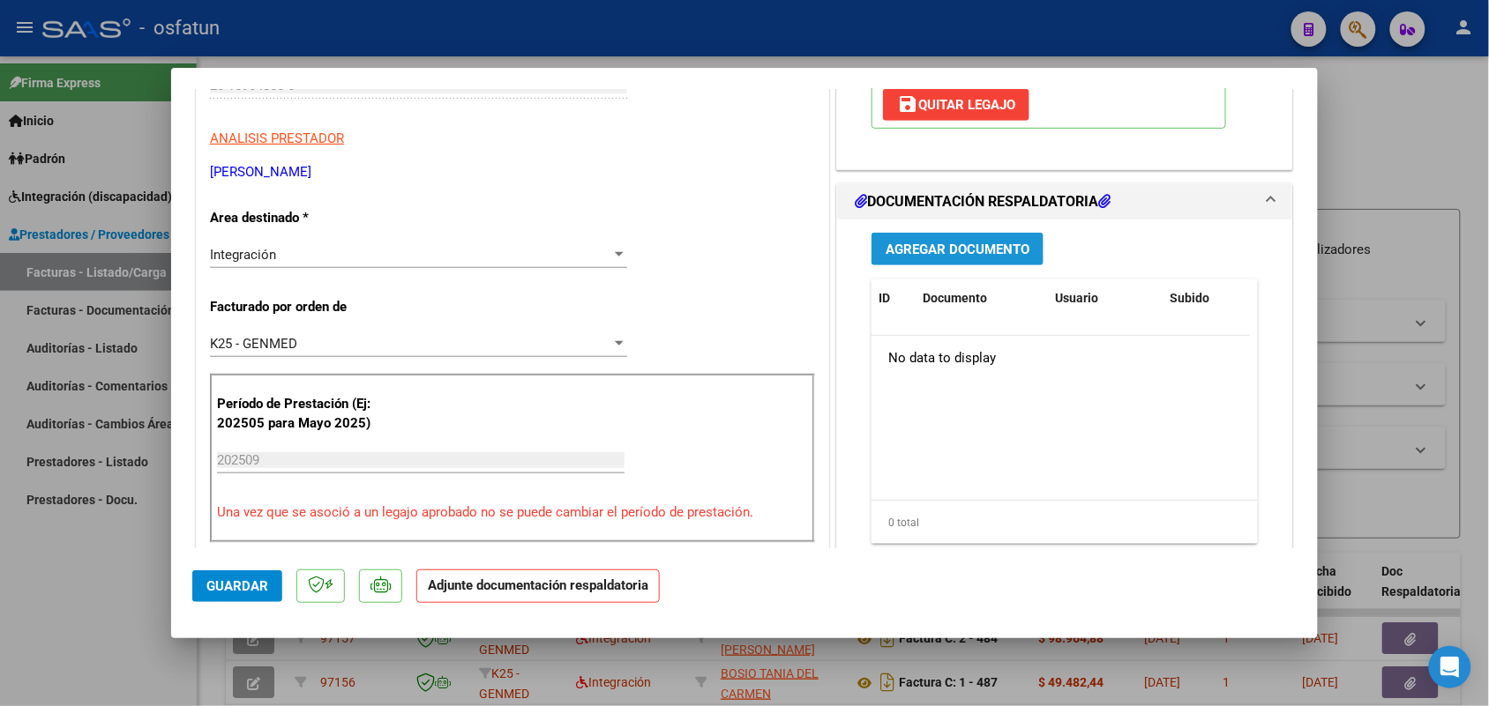
click at [982, 235] on button "Agregar Documento" at bounding box center [957, 249] width 172 height 33
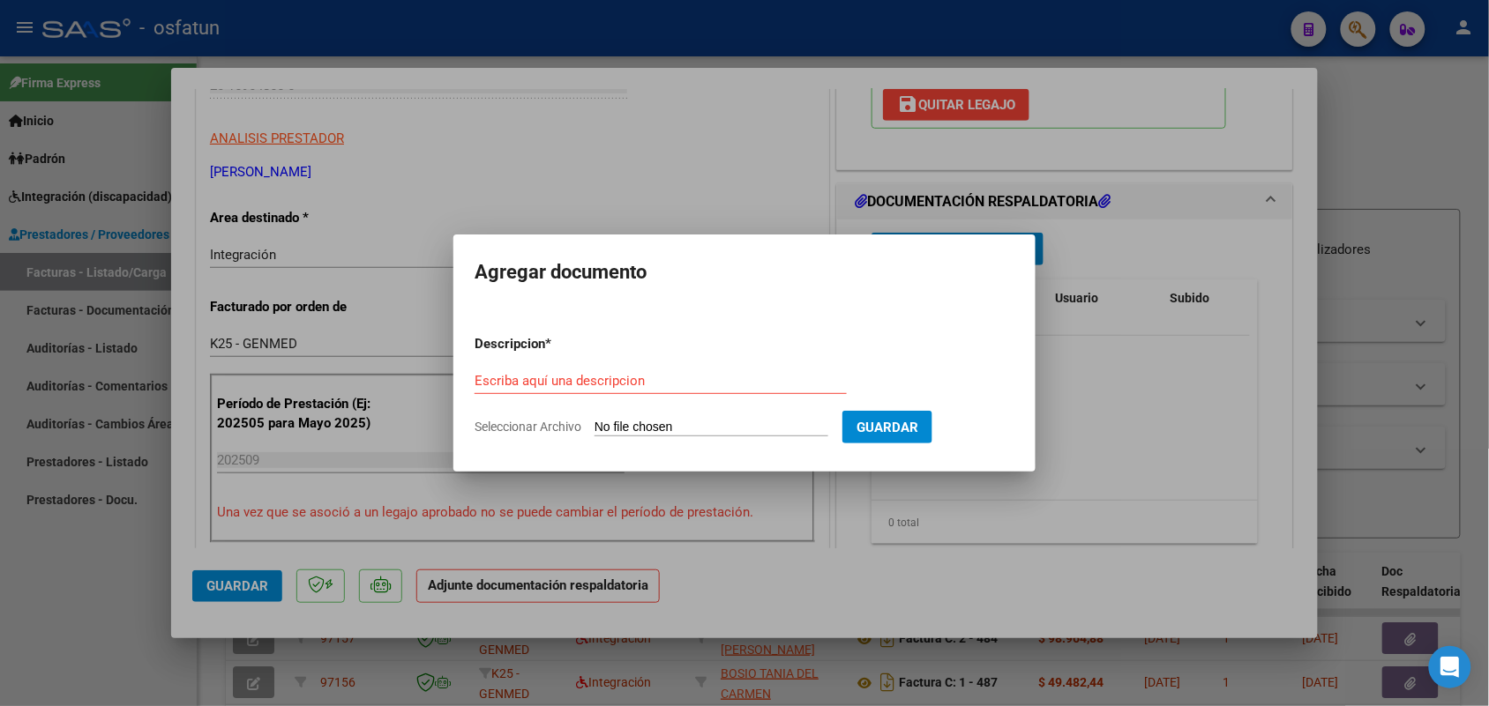
click at [571, 368] on div "Escriba aquí una descripcion" at bounding box center [660, 381] width 372 height 26
type input "asist"
drag, startPoint x: 654, startPoint y: 415, endPoint x: 660, endPoint y: 433, distance: 18.7
click at [654, 416] on form "Descripcion * asist Escriba aquí una descripcion Seleccionar Archivo Guardar" at bounding box center [744, 385] width 540 height 129
click at [669, 417] on form "Descripcion * asist Escriba aquí una descripcion Seleccionar Archivo Guardar" at bounding box center [744, 385] width 540 height 129
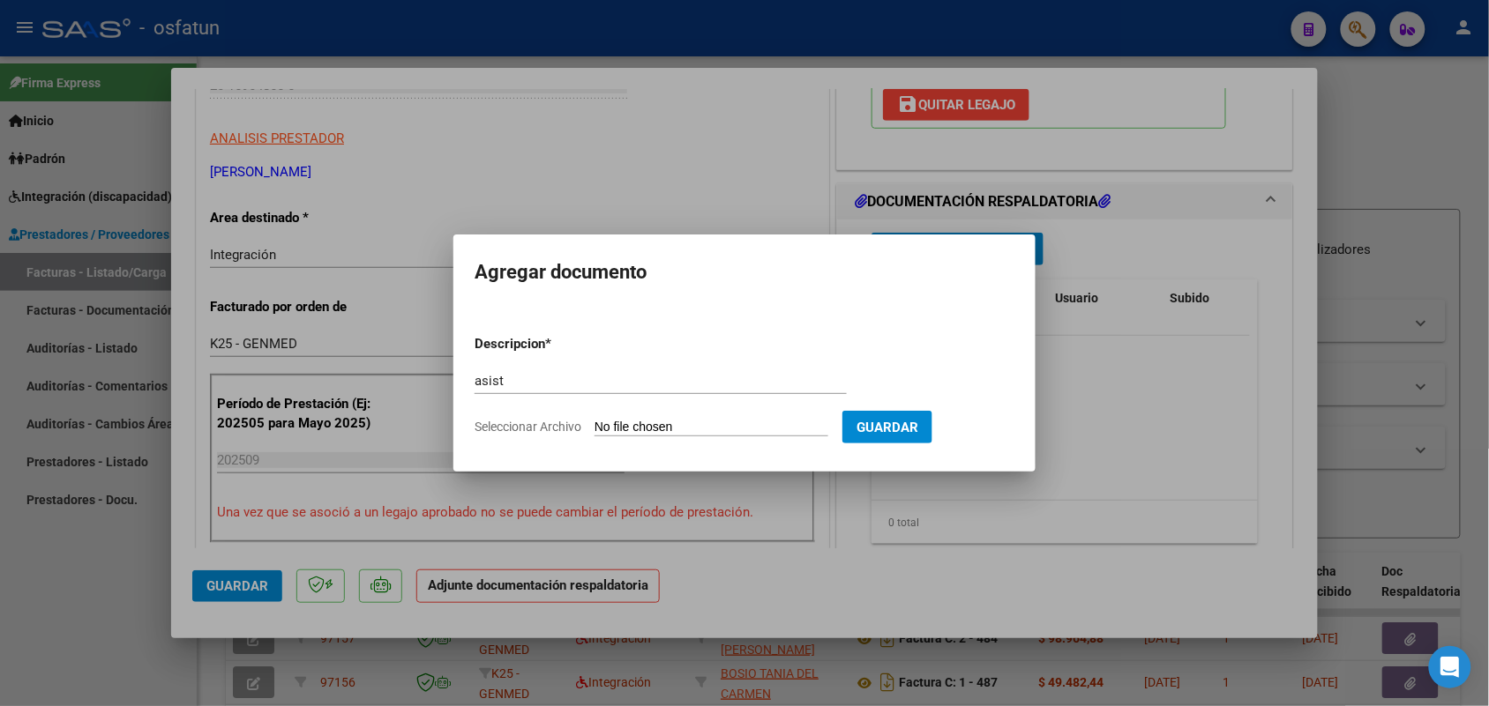
click at [698, 423] on input "Seleccionar Archivo" at bounding box center [711, 428] width 234 height 17
type input "C:\fakepath\PA Y AUT ESCUELA.pdf"
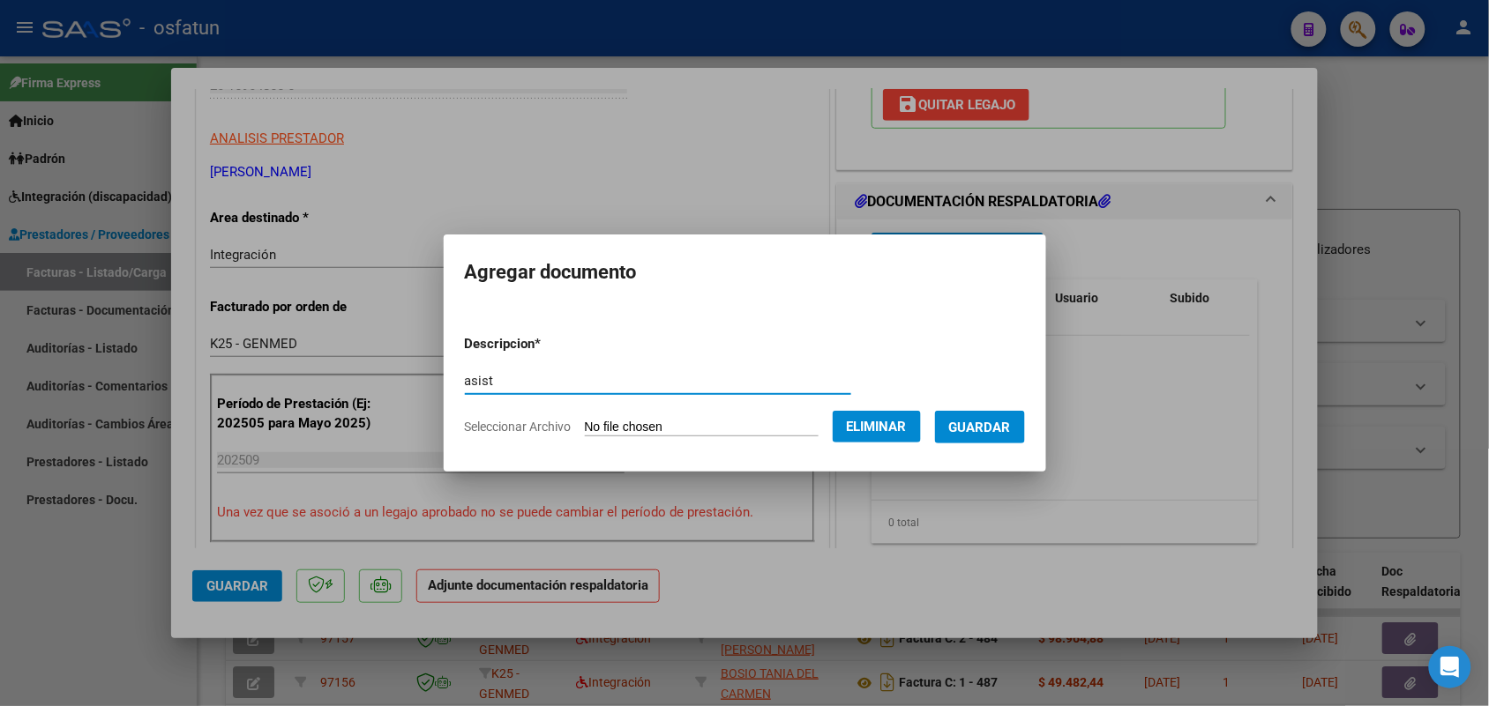
click at [520, 380] on input "asist" at bounding box center [658, 381] width 386 height 16
type input "asist esc"
click at [990, 420] on span "Guardar" at bounding box center [980, 428] width 62 height 16
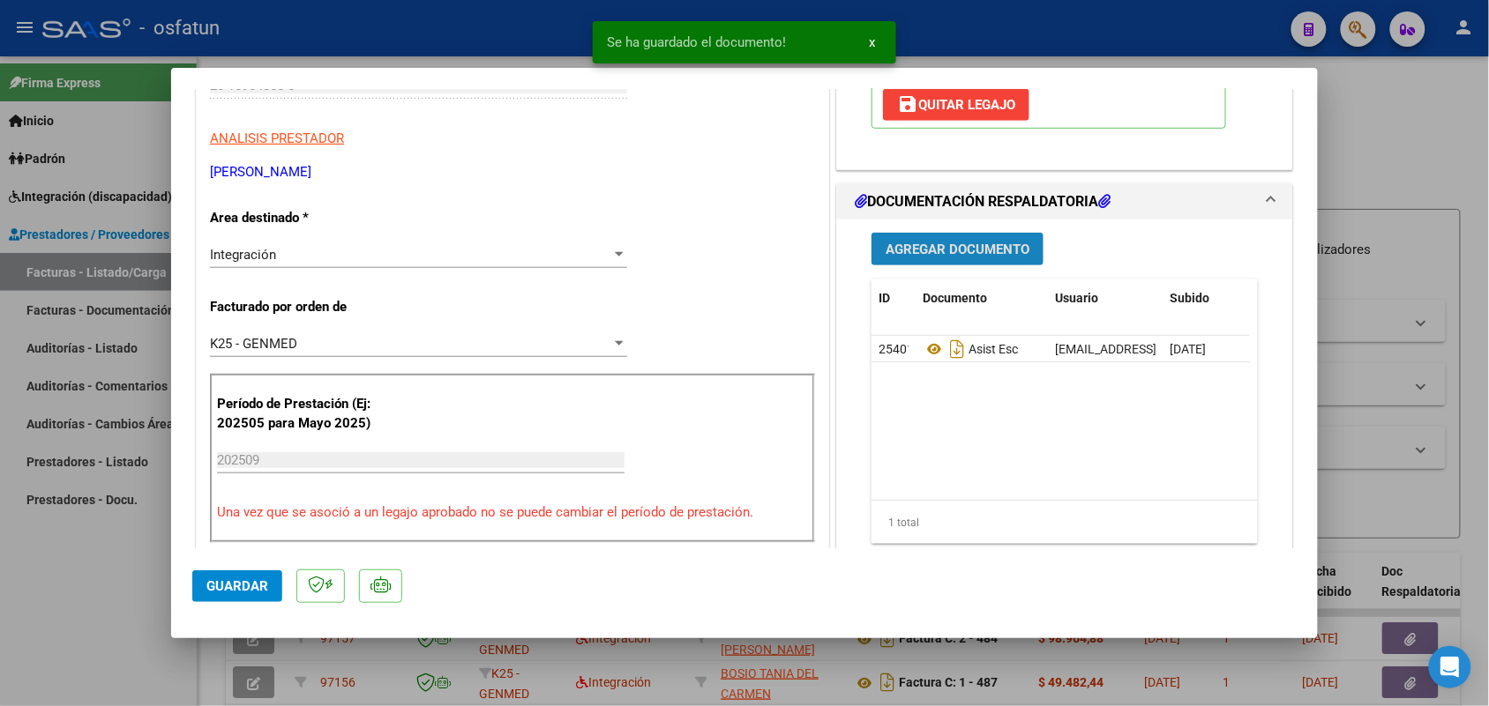
click at [917, 235] on button "Agregar Documento" at bounding box center [957, 249] width 172 height 33
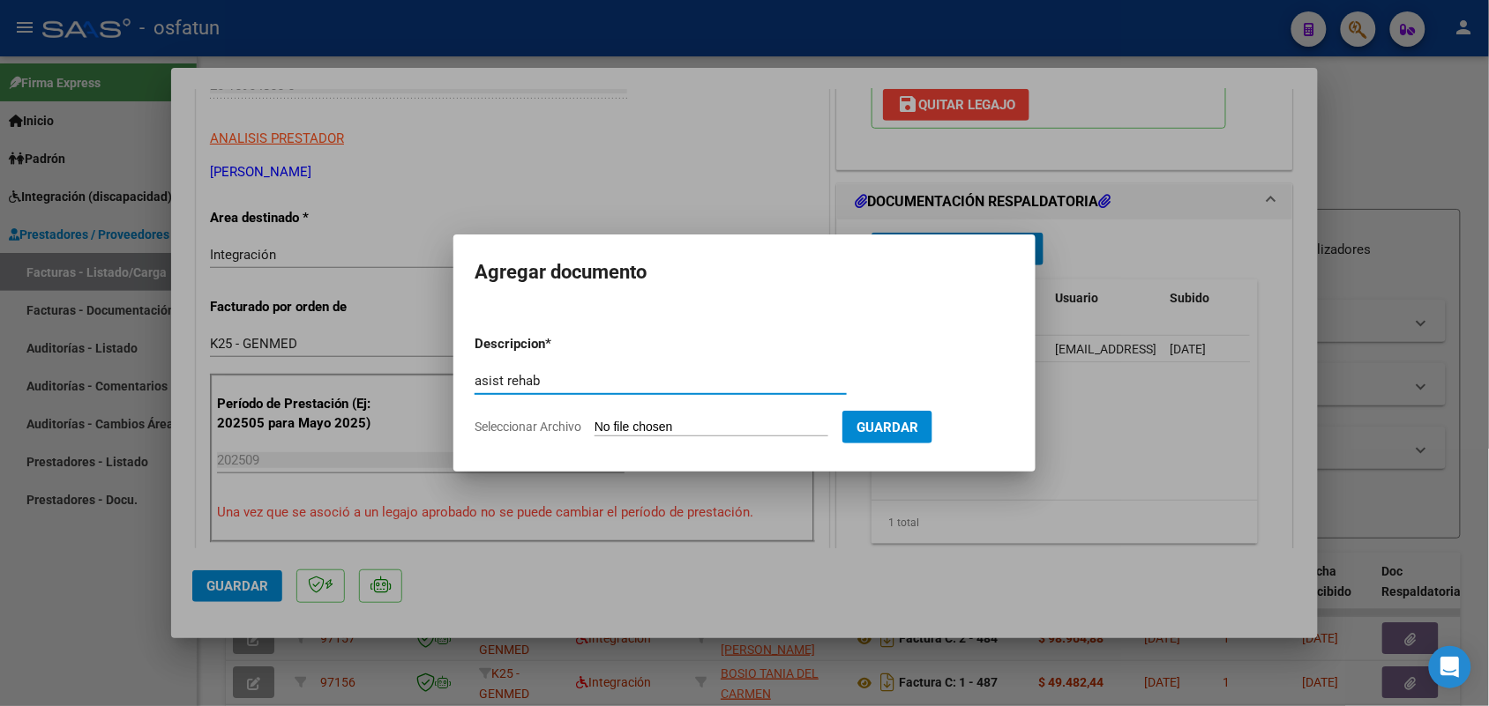
type input "asist rehab"
click at [691, 426] on input "Seleccionar Archivo" at bounding box center [711, 428] width 234 height 17
type input "C:\fakepath\PA Y AUT REHAB.pdf"
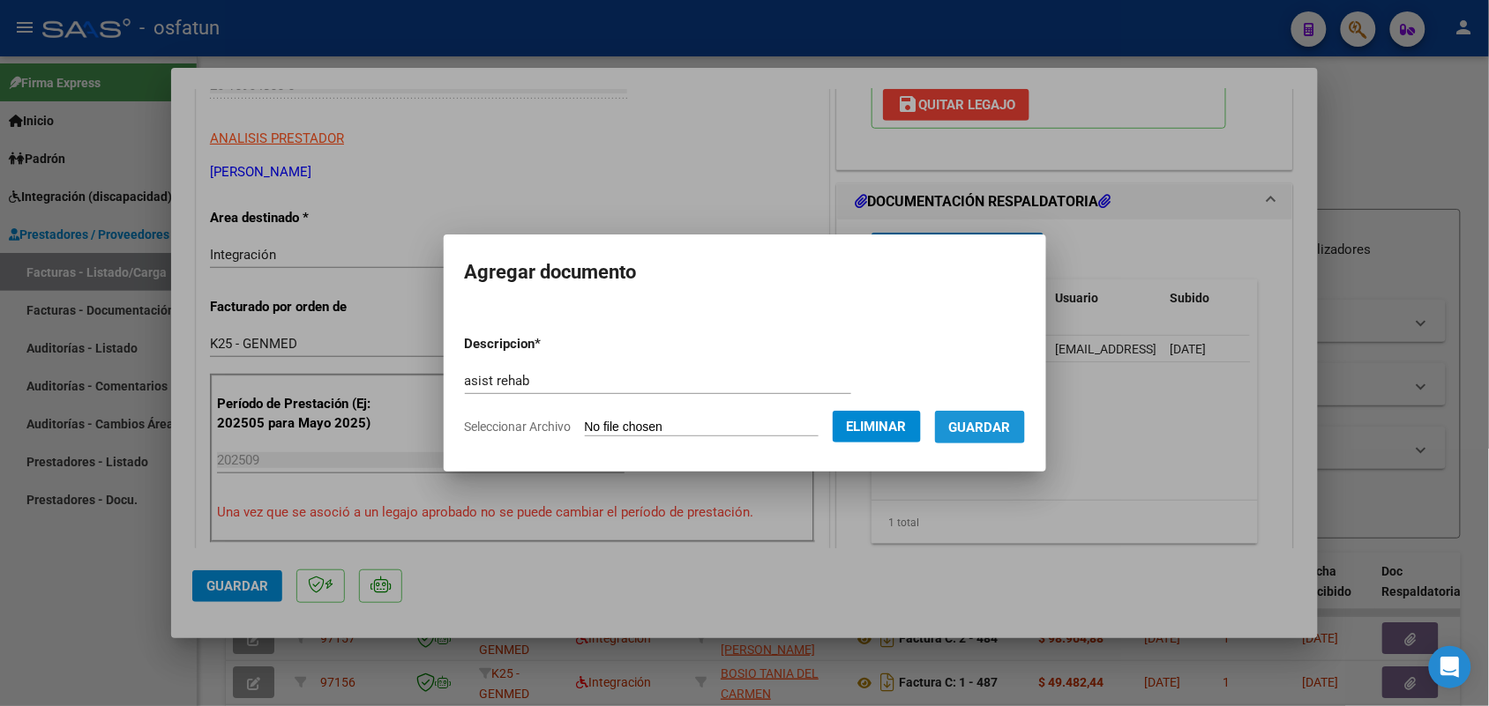
click at [1008, 420] on span "Guardar" at bounding box center [980, 428] width 62 height 16
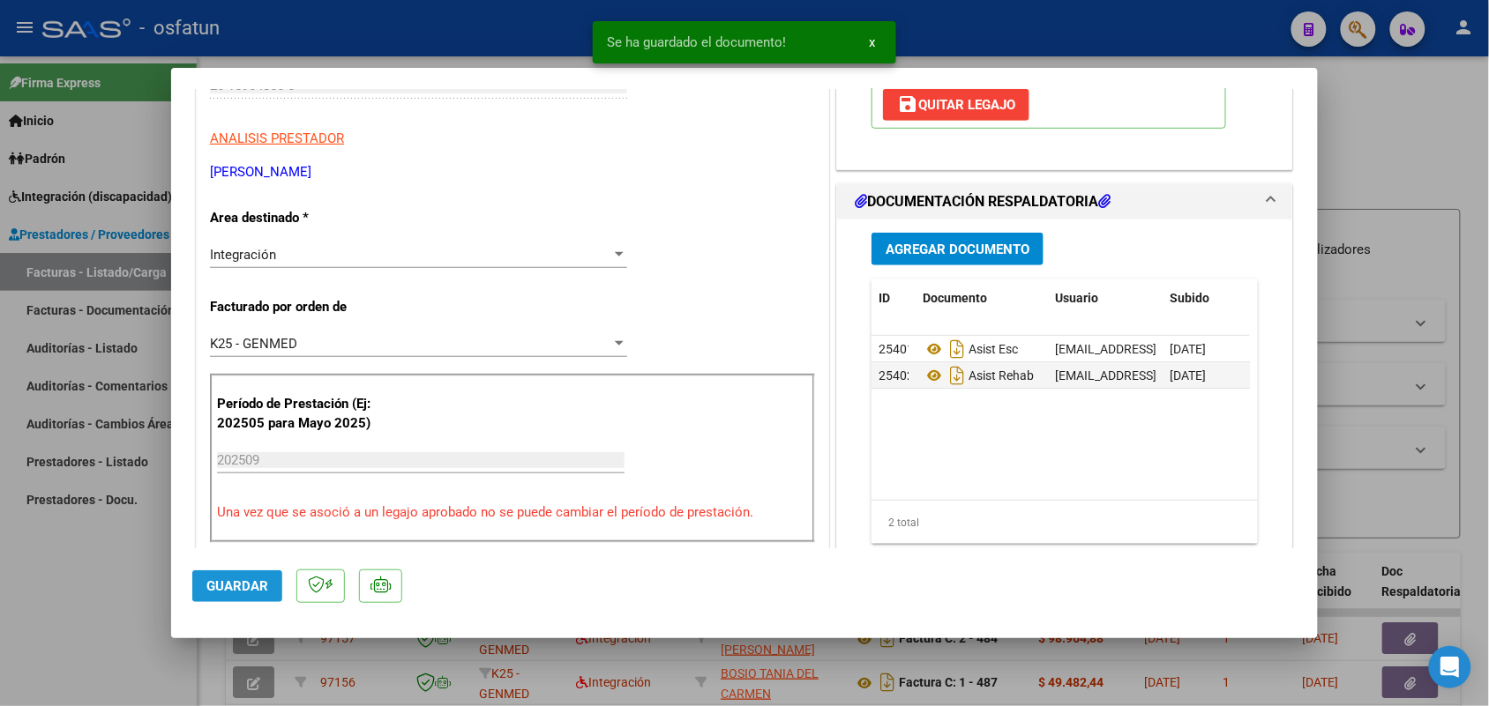
click at [209, 594] on button "Guardar" at bounding box center [237, 587] width 90 height 32
click at [66, 629] on div at bounding box center [744, 353] width 1489 height 706
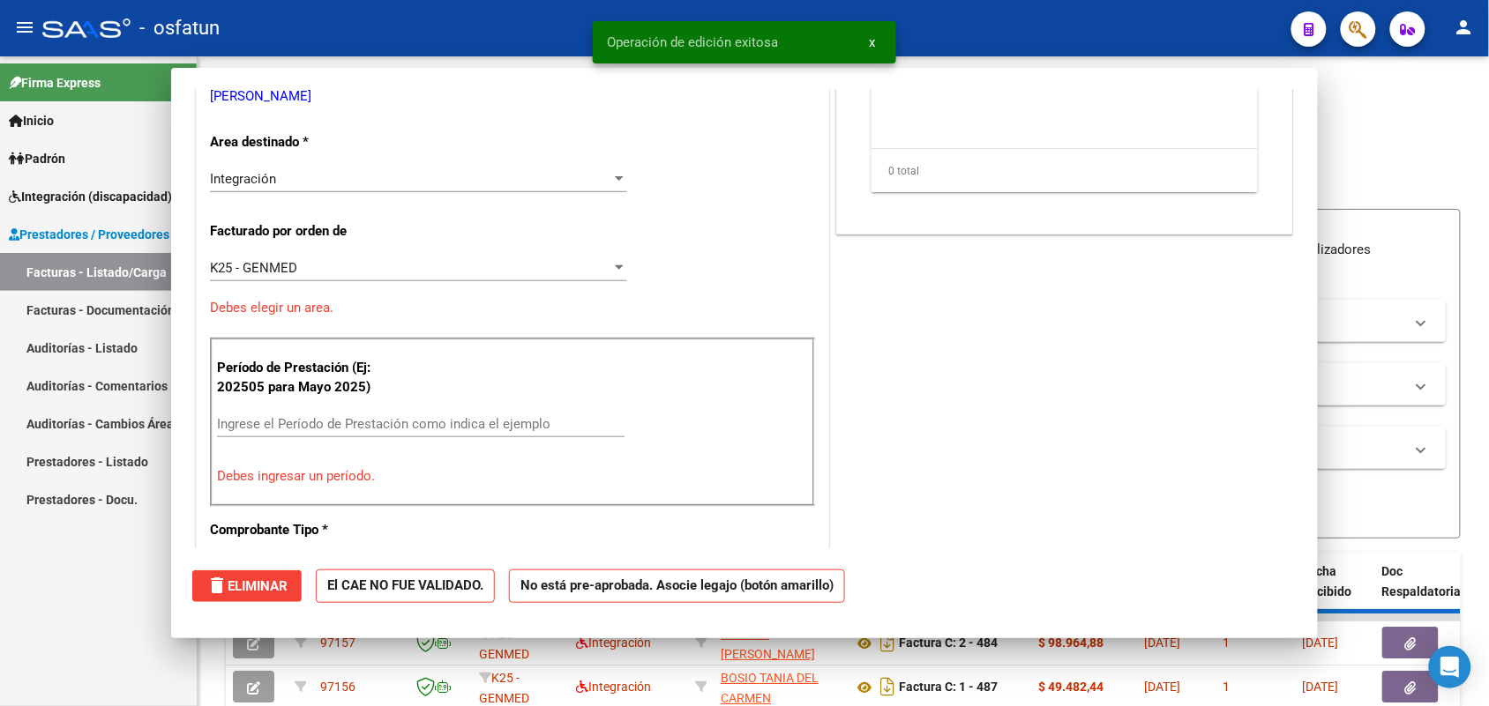
scroll to position [0, 0]
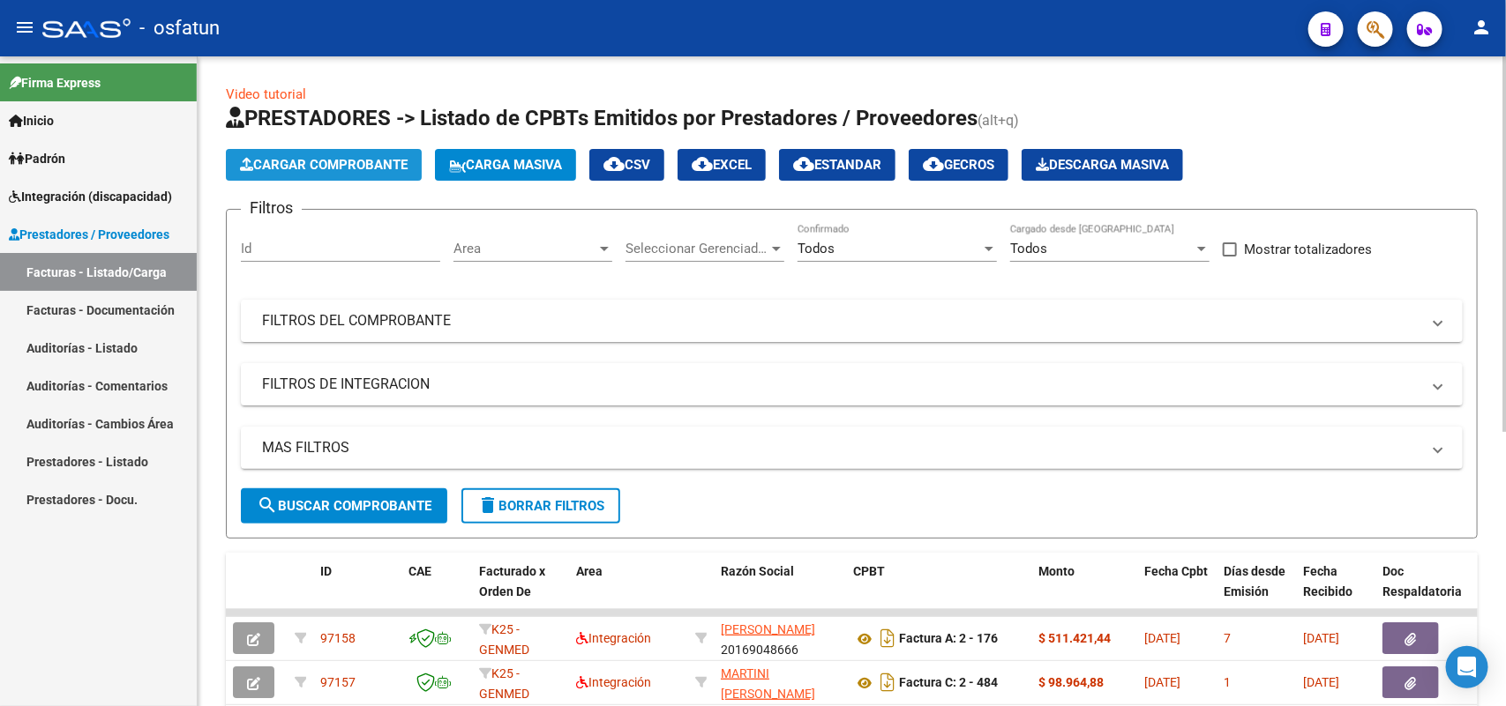
click at [366, 159] on span "Cargar Comprobante" at bounding box center [324, 165] width 168 height 16
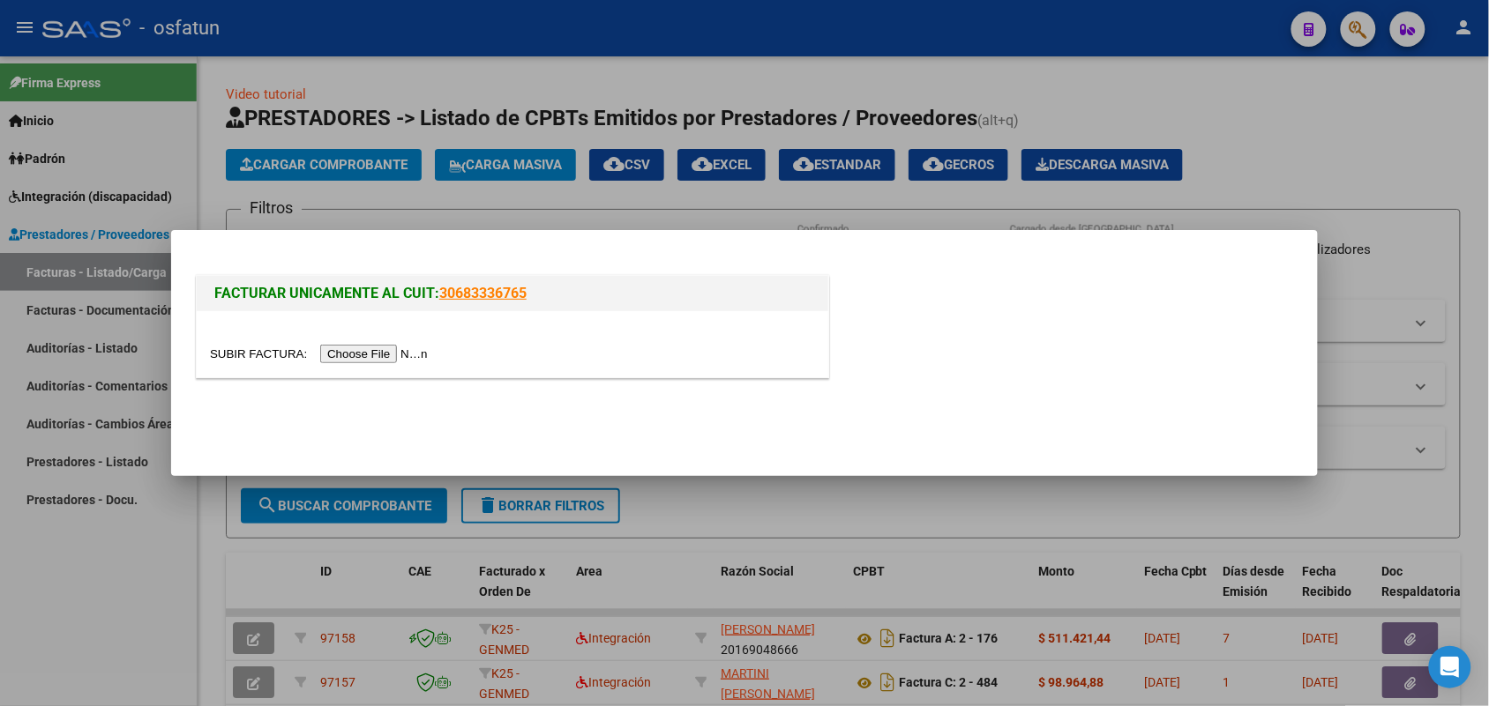
click at [364, 359] on input "file" at bounding box center [321, 354] width 223 height 19
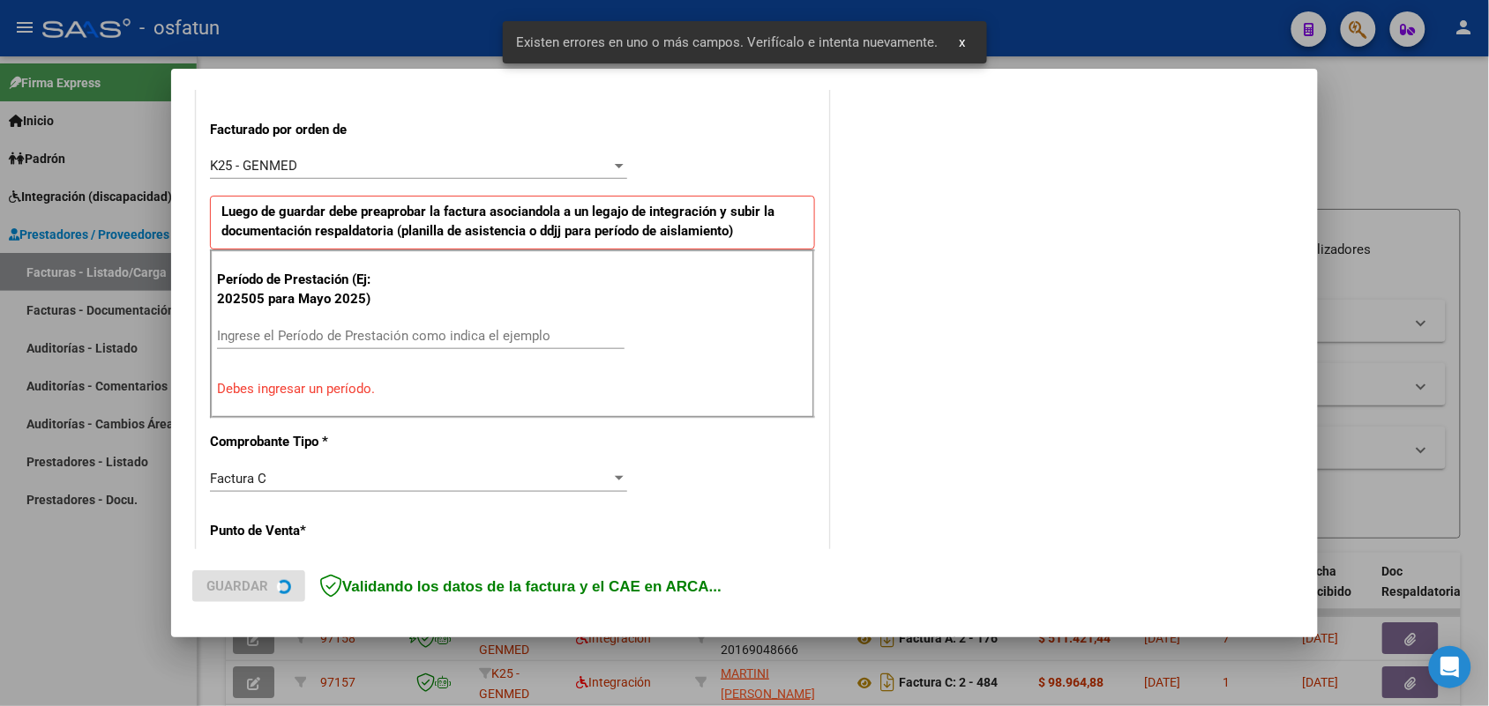
scroll to position [476, 0]
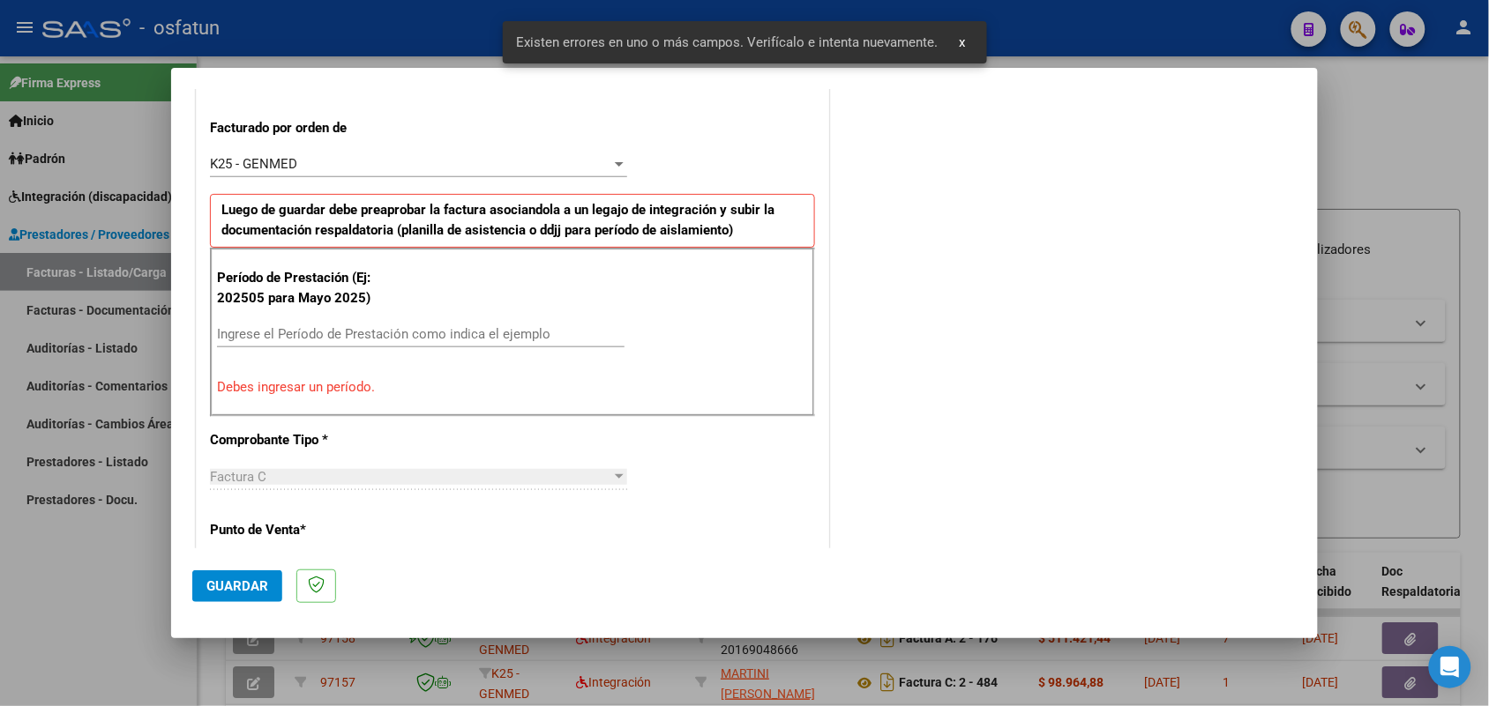
click at [385, 333] on input "Ingrese el Período de Prestación como indica el ejemplo" at bounding box center [420, 334] width 407 height 16
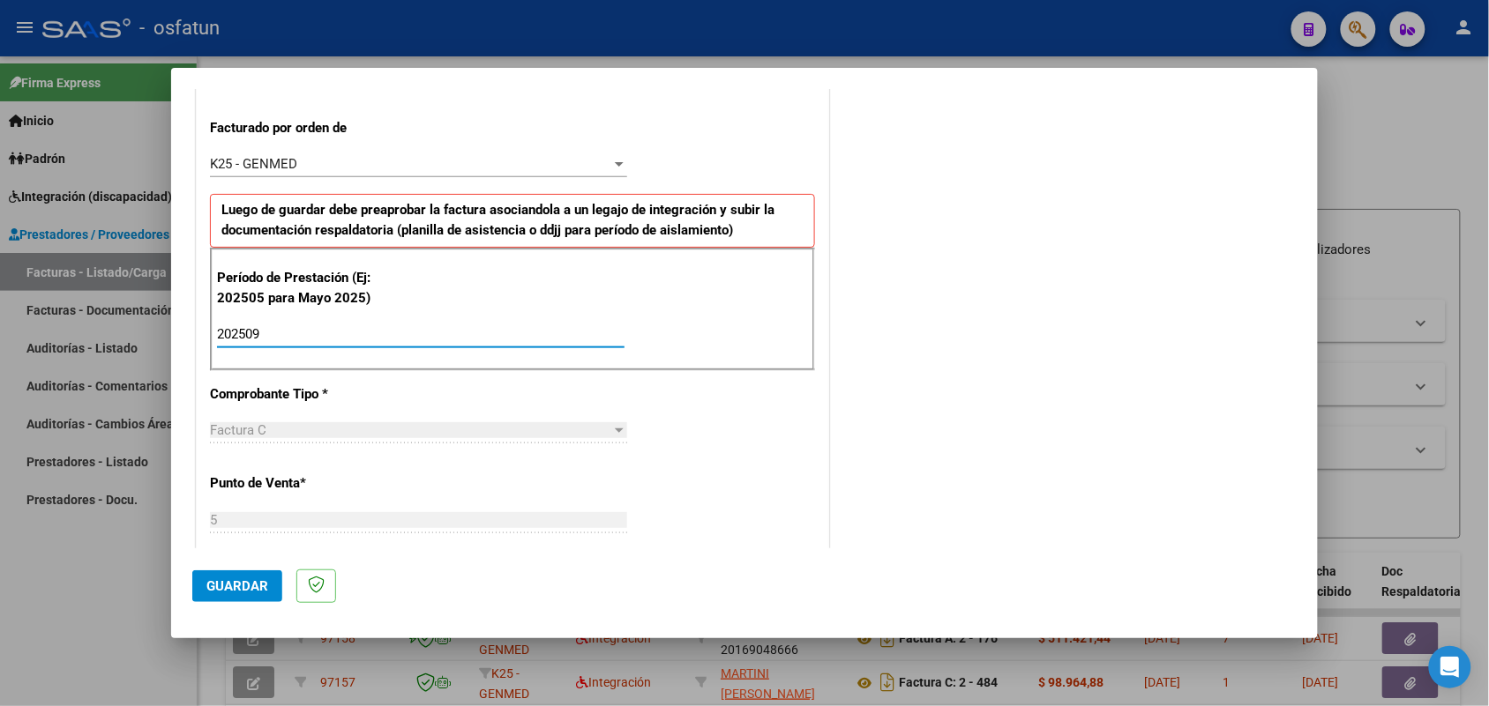
type input "202509"
click at [229, 589] on span "Guardar" at bounding box center [237, 587] width 62 height 16
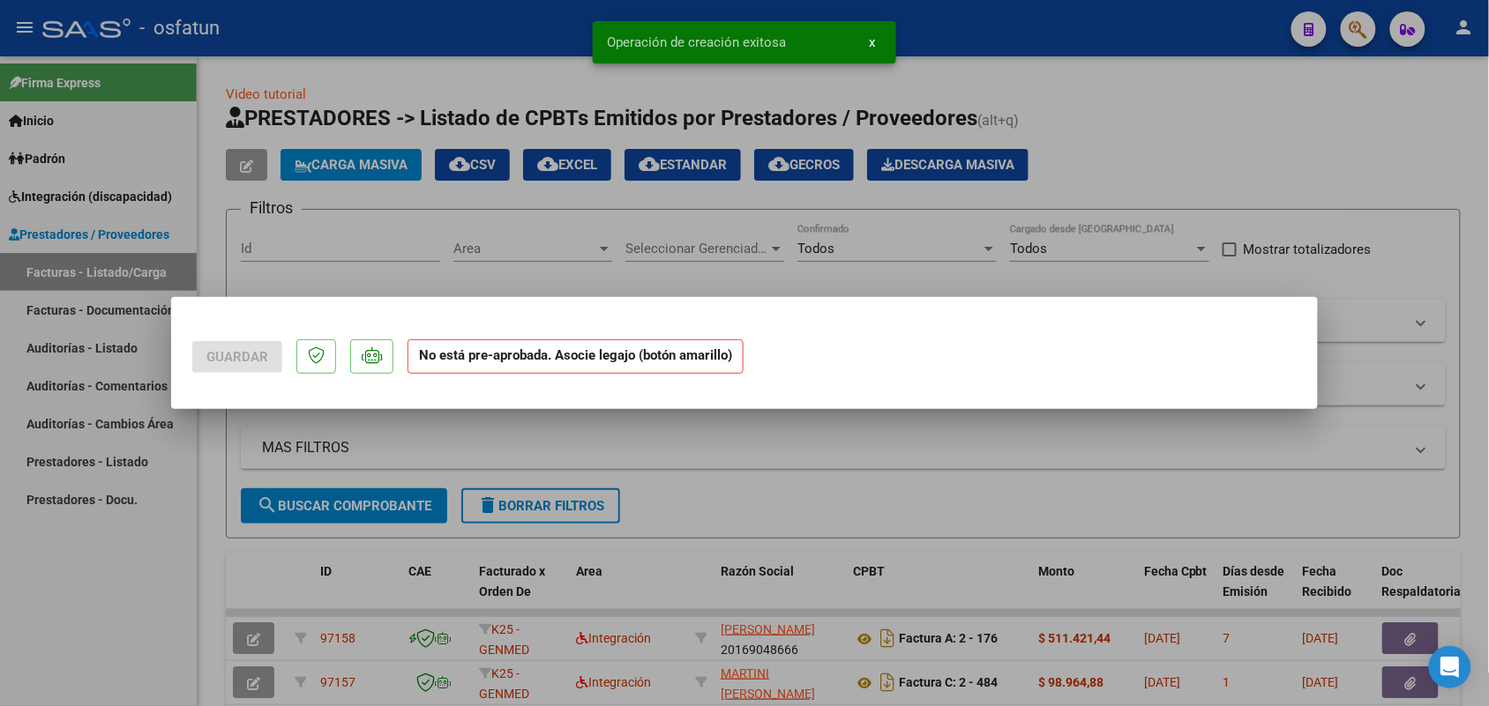
scroll to position [0, 0]
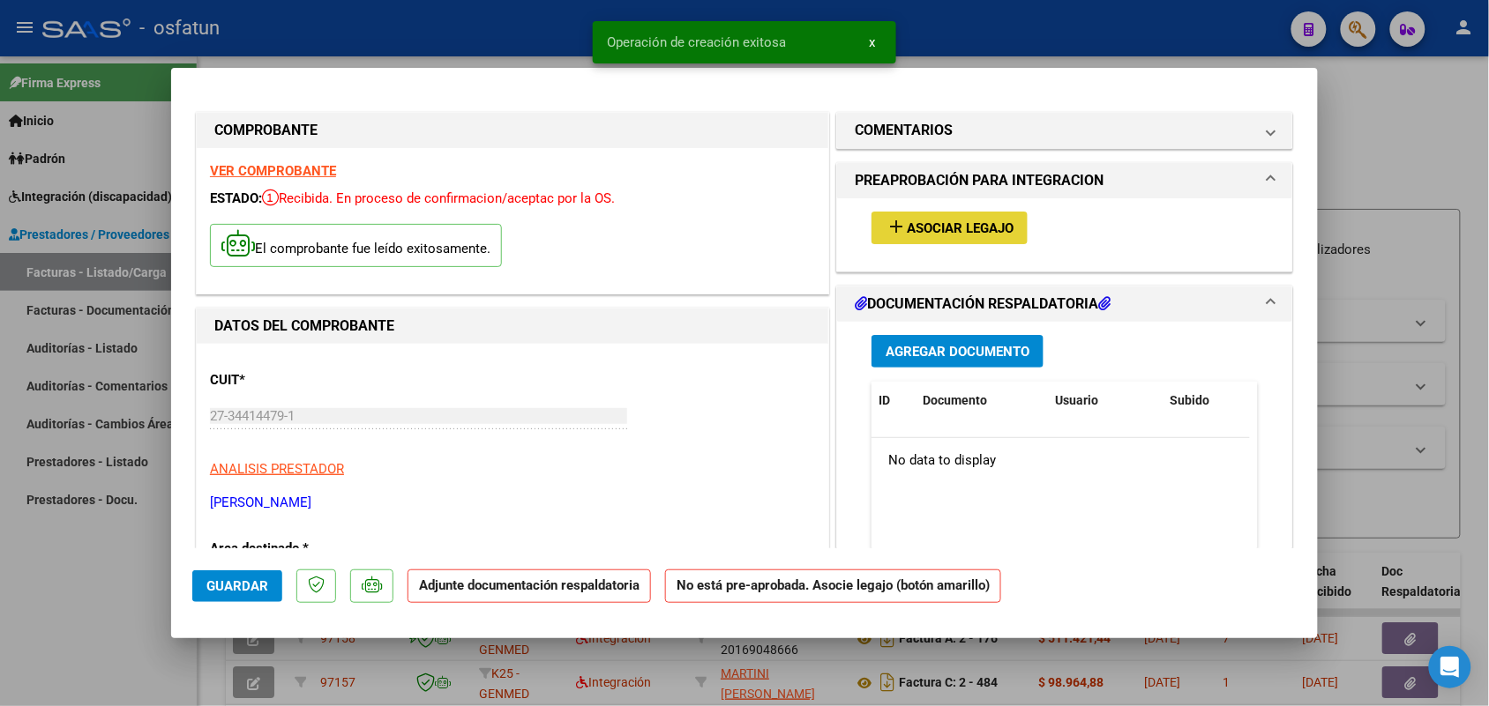
click at [913, 220] on button "add Asociar Legajo" at bounding box center [949, 228] width 156 height 33
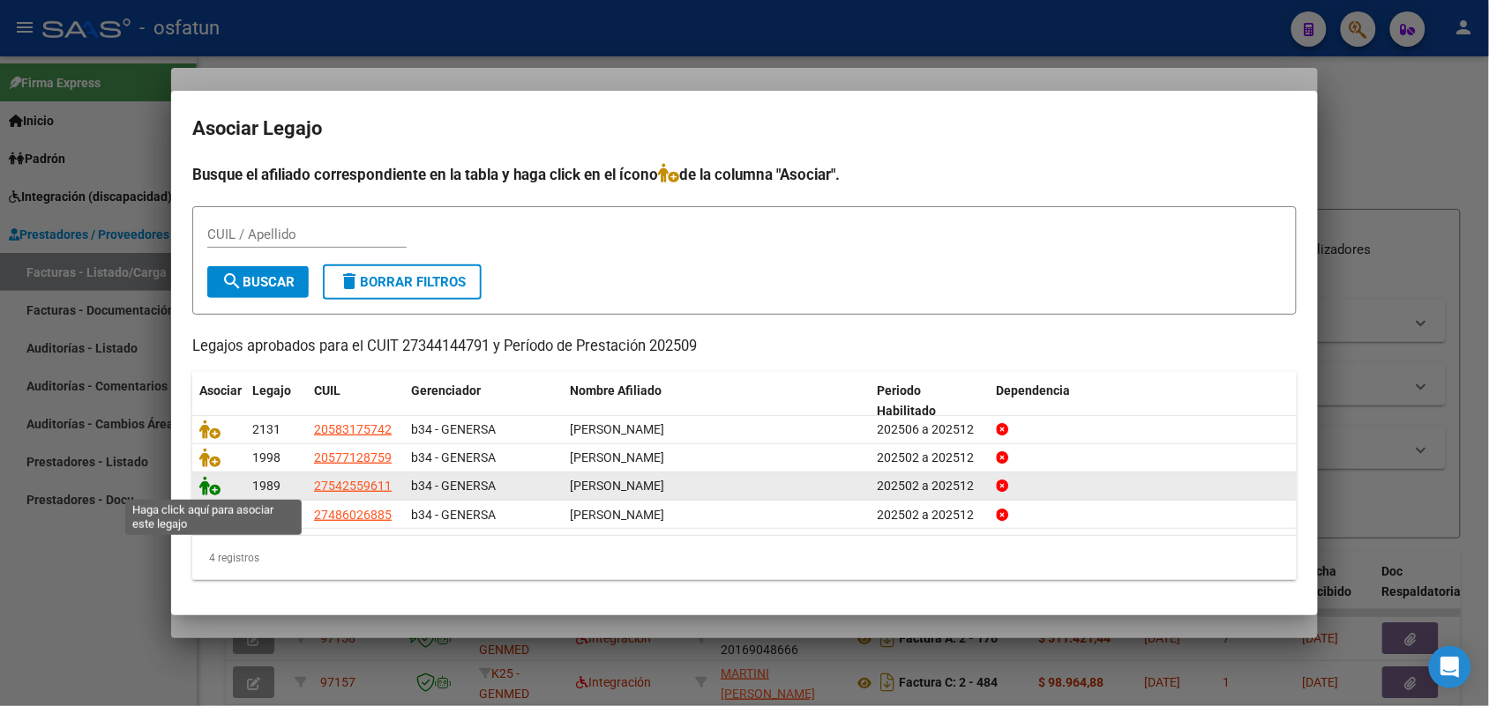
click at [203, 483] on icon at bounding box center [209, 485] width 21 height 19
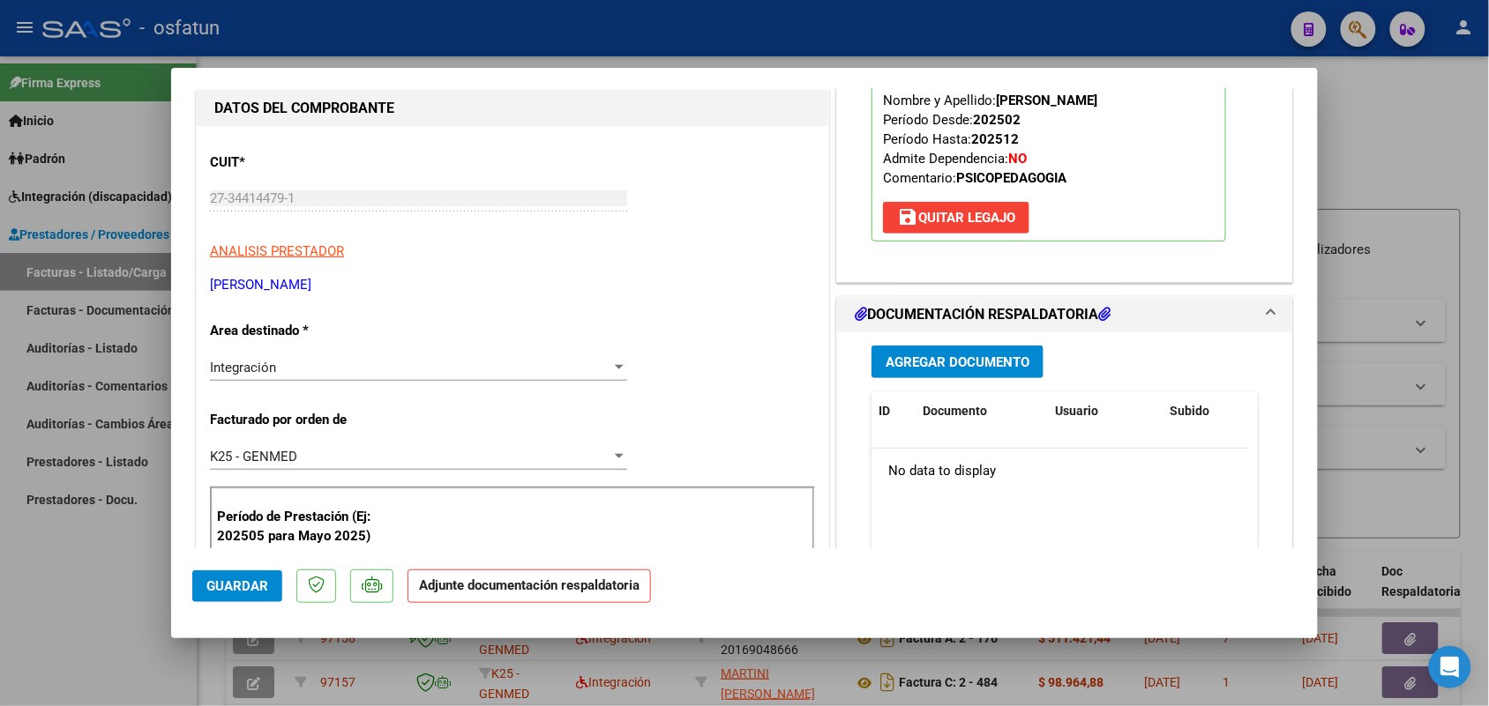
scroll to position [220, 0]
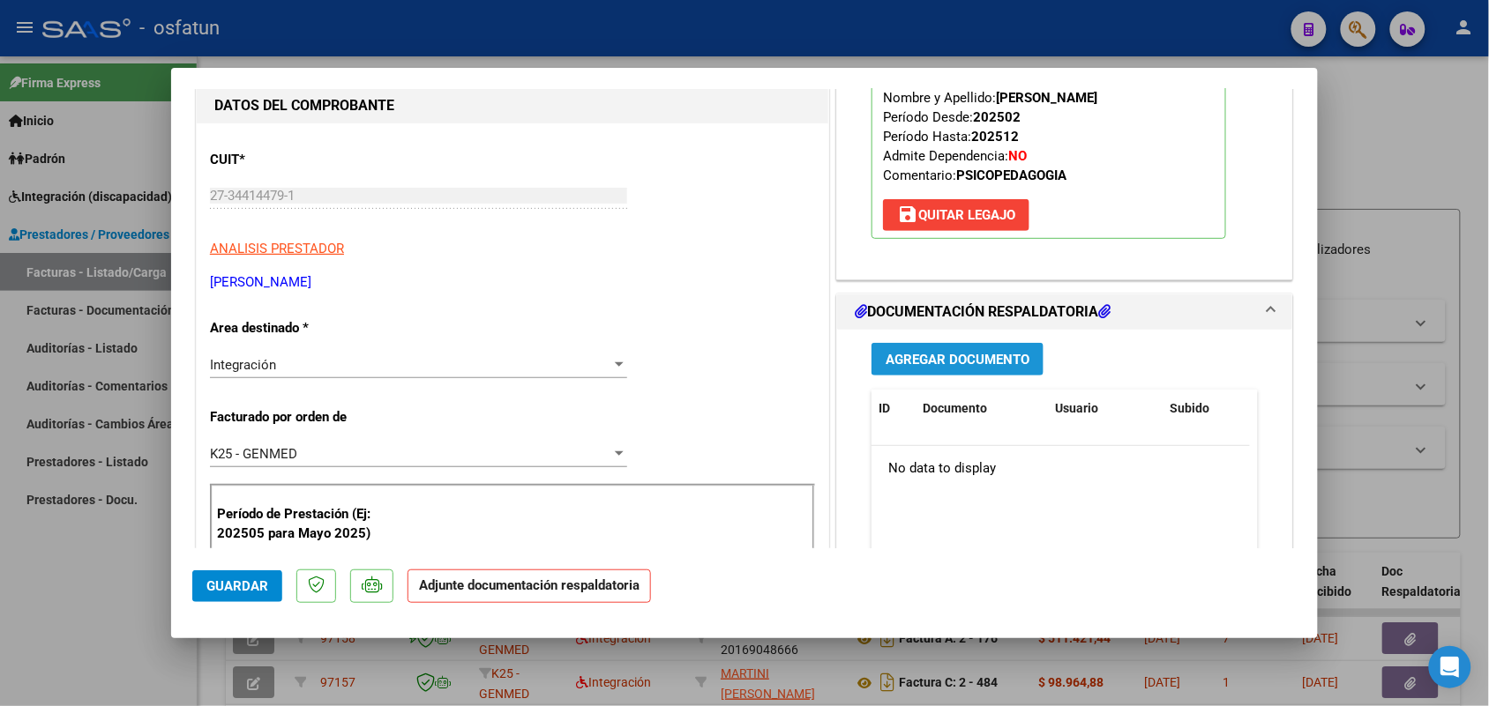
click at [939, 355] on span "Agregar Documento" at bounding box center [957, 360] width 144 height 16
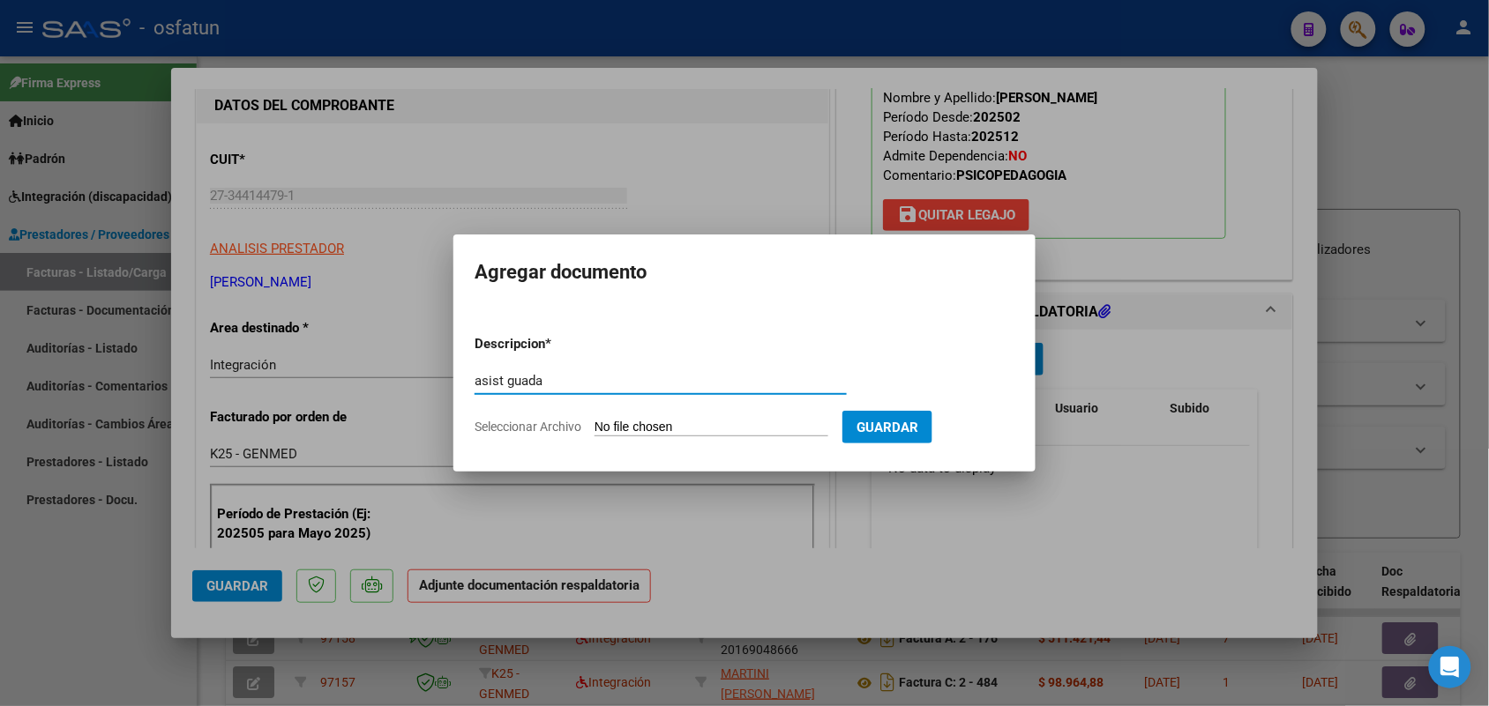
type input "asist guada"
click at [714, 420] on input "Seleccionar Archivo" at bounding box center [711, 428] width 234 height 17
type input "C:\fakepath\Scan [DATE] 16·56·26.pdf"
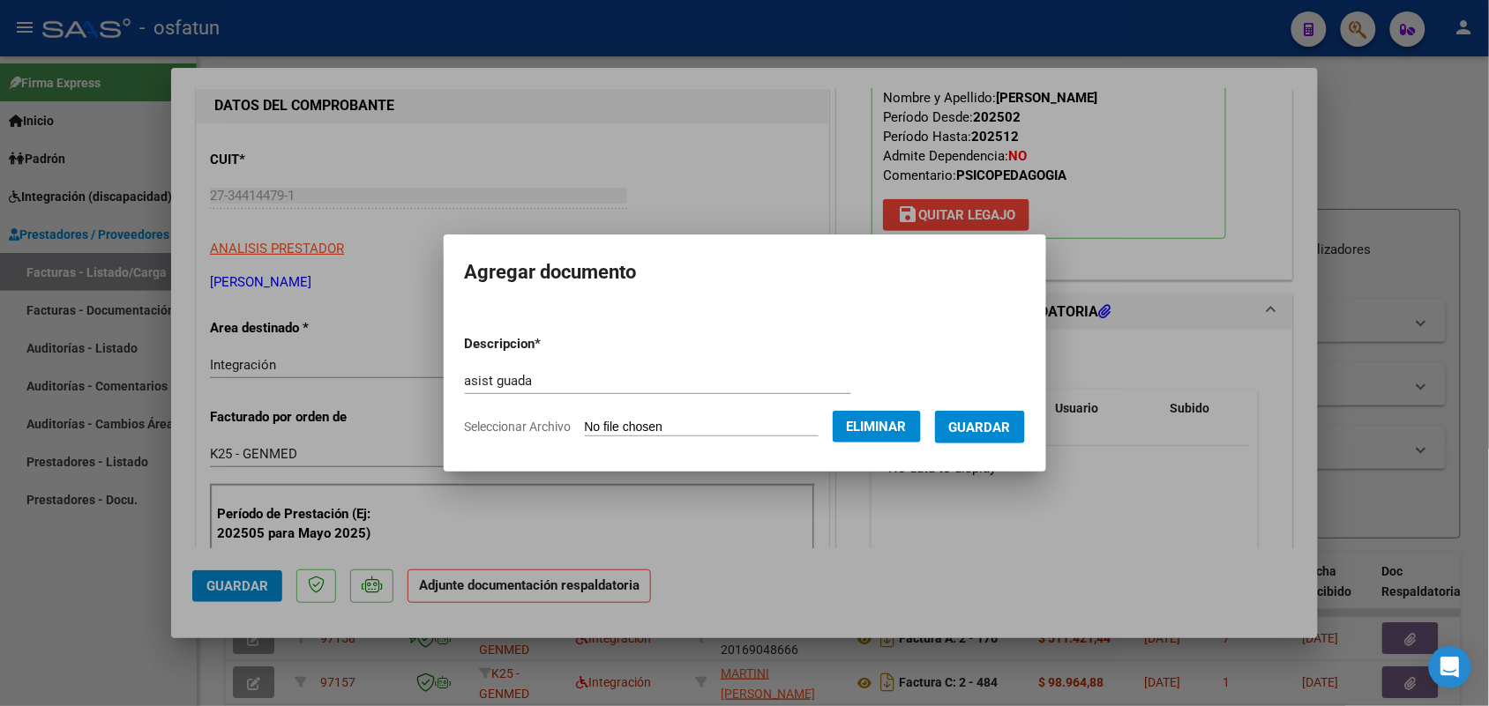
click at [982, 398] on form "Descripcion * asist [PERSON_NAME] aquí una descripcion Seleccionar Archivo Elim…" at bounding box center [745, 385] width 560 height 129
click at [990, 420] on span "Guardar" at bounding box center [980, 428] width 62 height 16
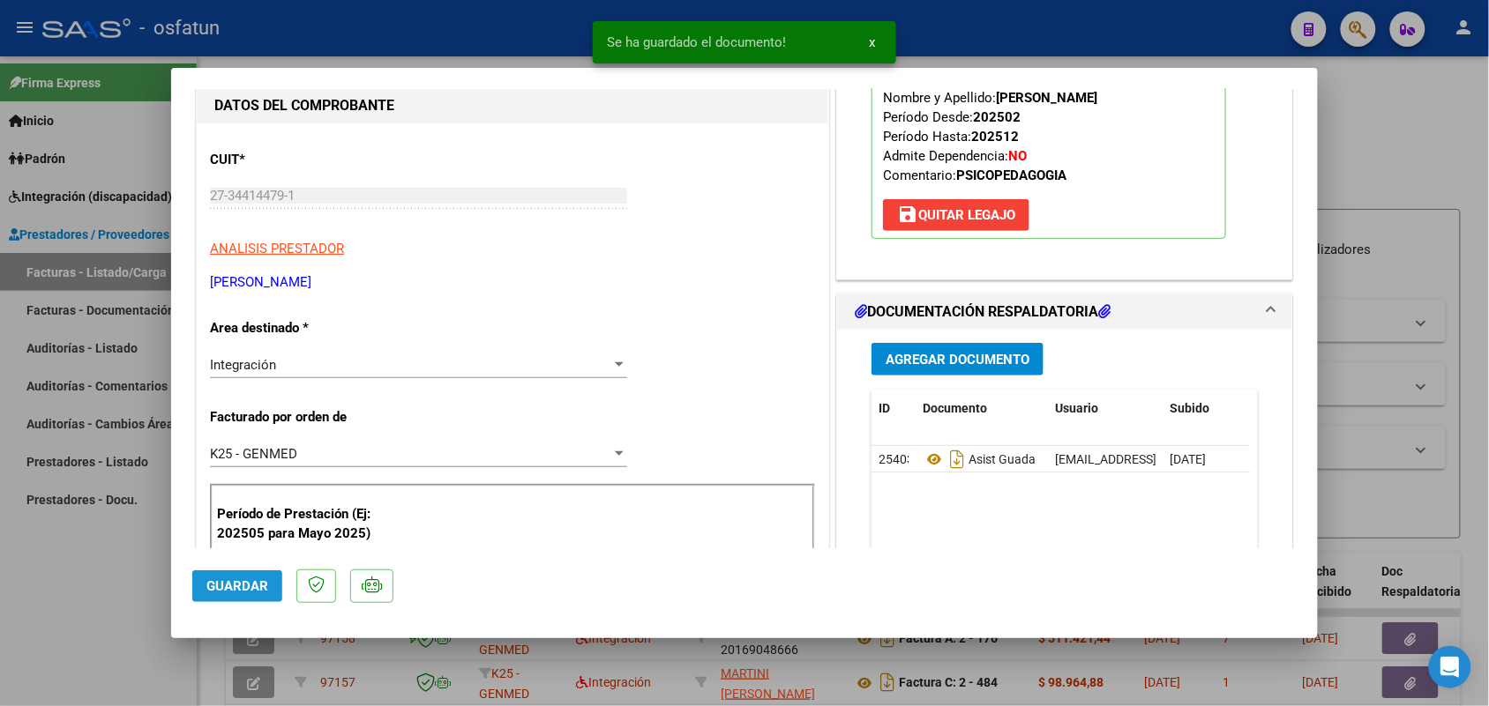
click at [257, 589] on span "Guardar" at bounding box center [237, 587] width 62 height 16
click at [108, 557] on div at bounding box center [744, 353] width 1489 height 706
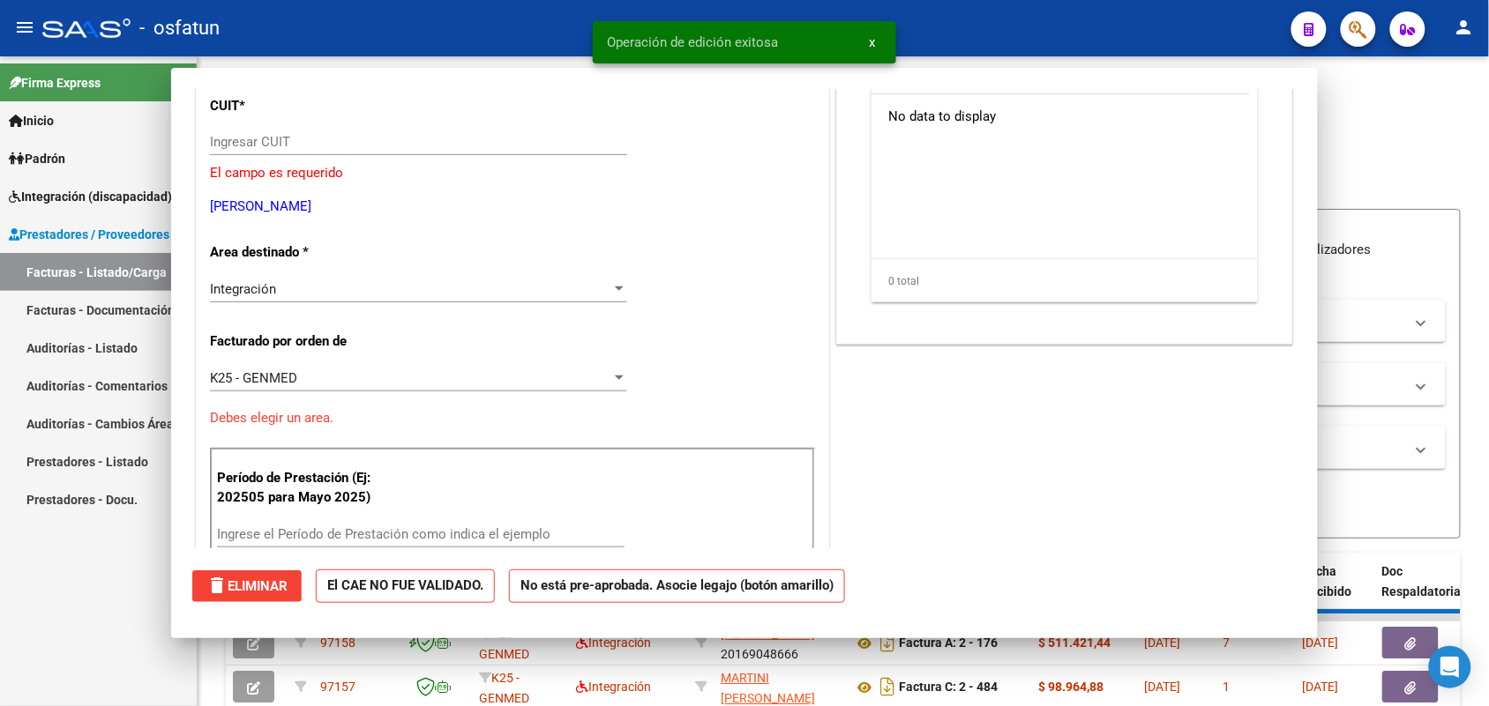
scroll to position [0, 0]
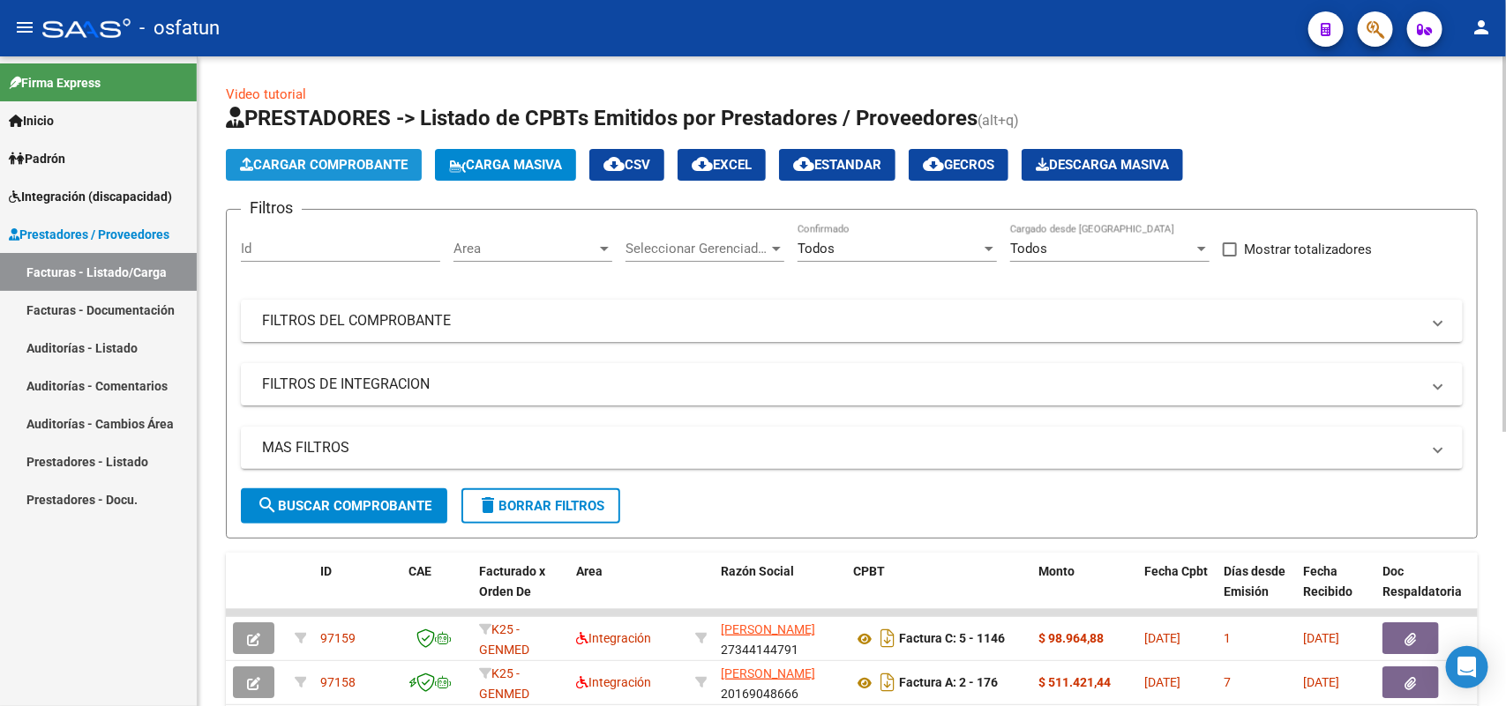
click at [367, 164] on span "Cargar Comprobante" at bounding box center [324, 165] width 168 height 16
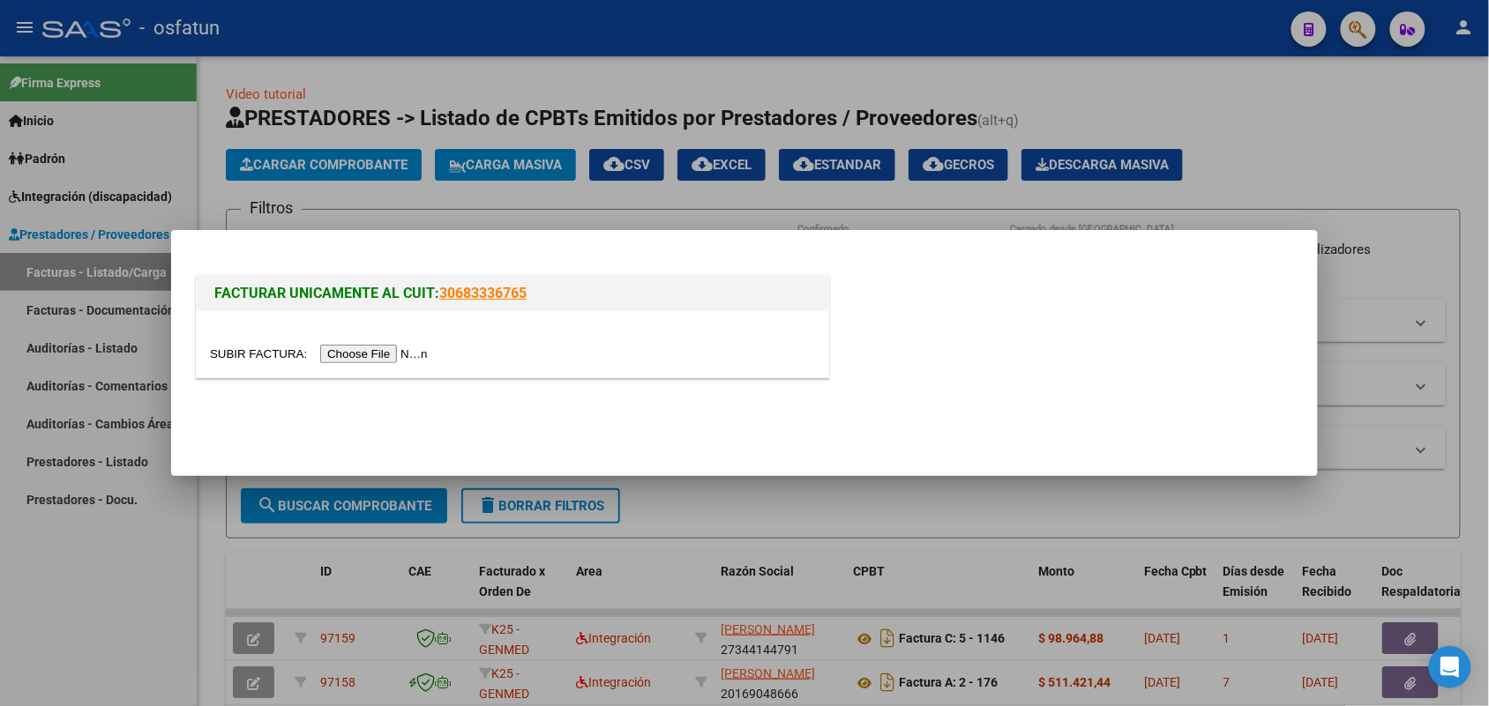
click at [381, 351] on input "file" at bounding box center [321, 354] width 223 height 19
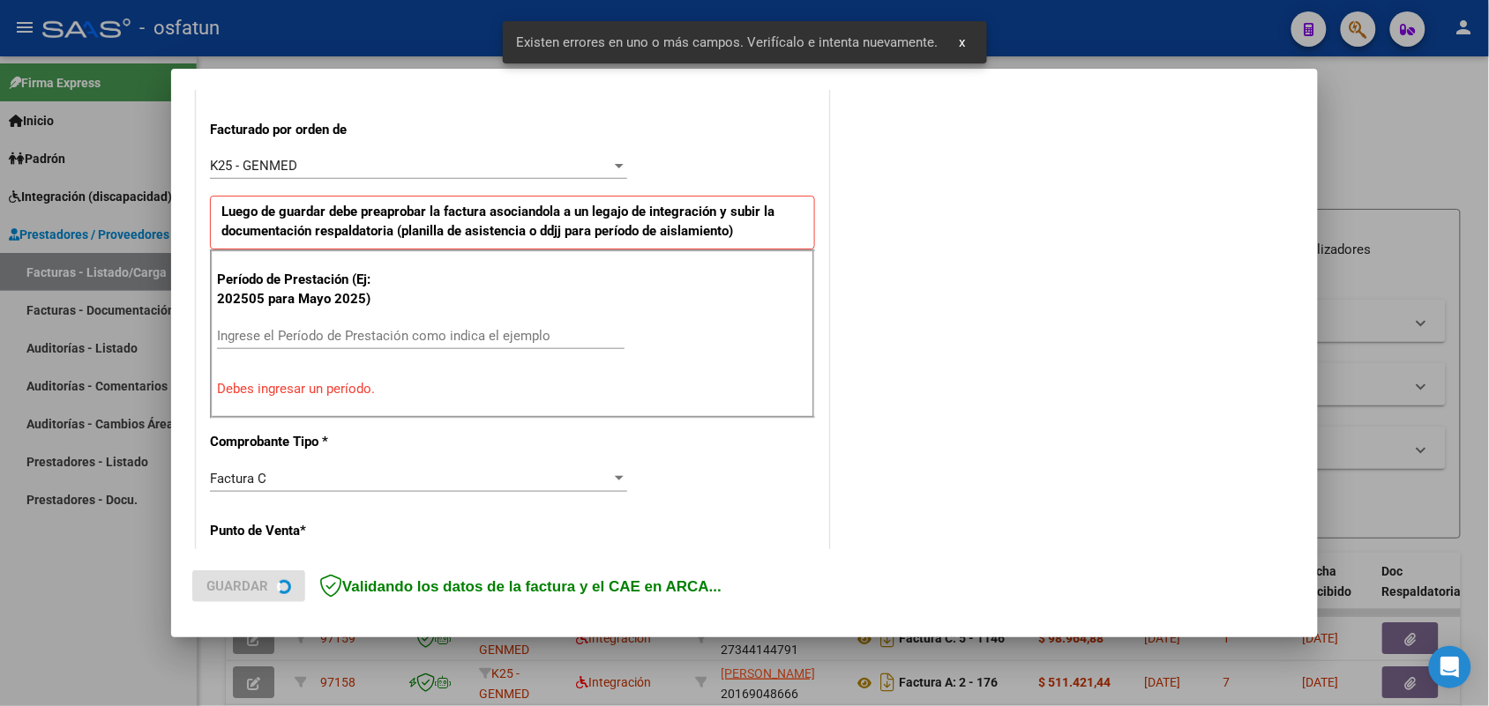
scroll to position [476, 0]
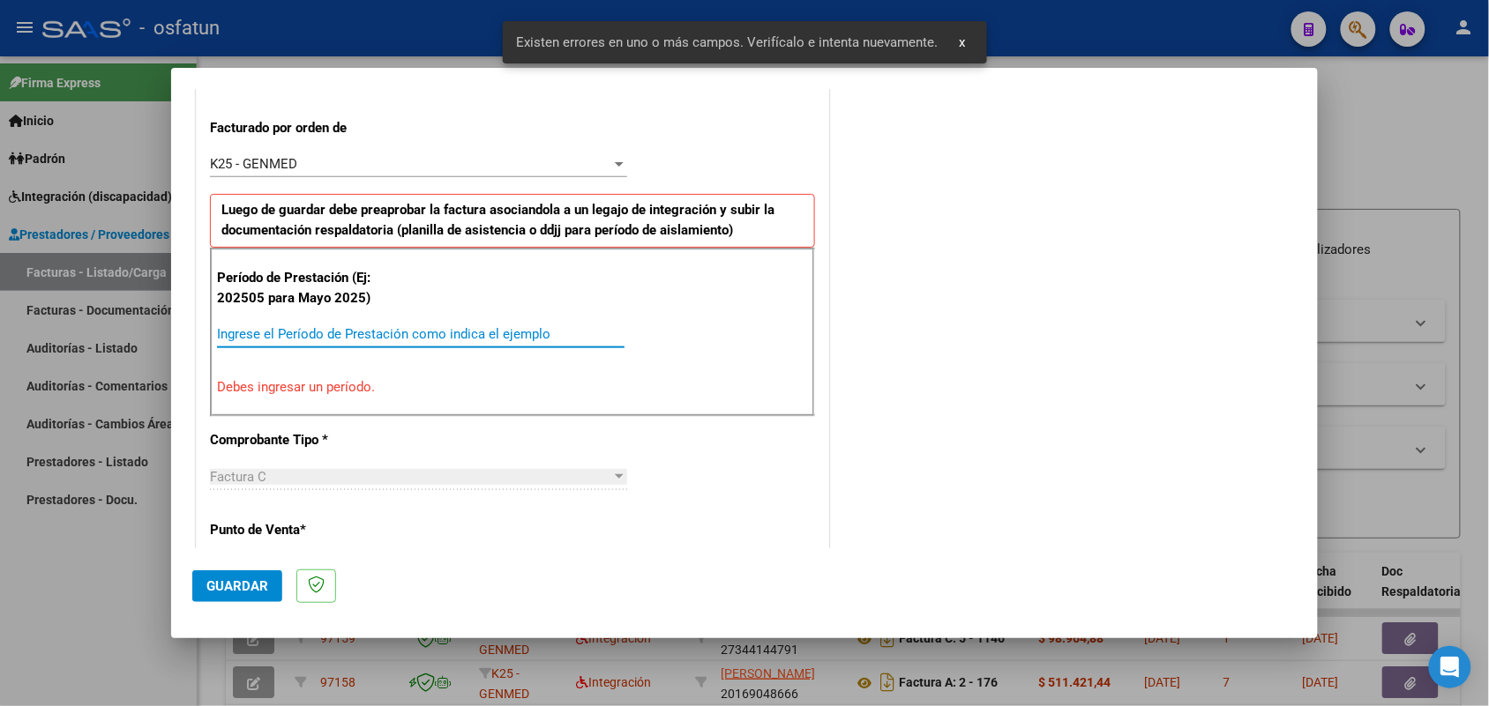
click at [389, 331] on input "Ingrese el Período de Prestación como indica el ejemplo" at bounding box center [420, 334] width 407 height 16
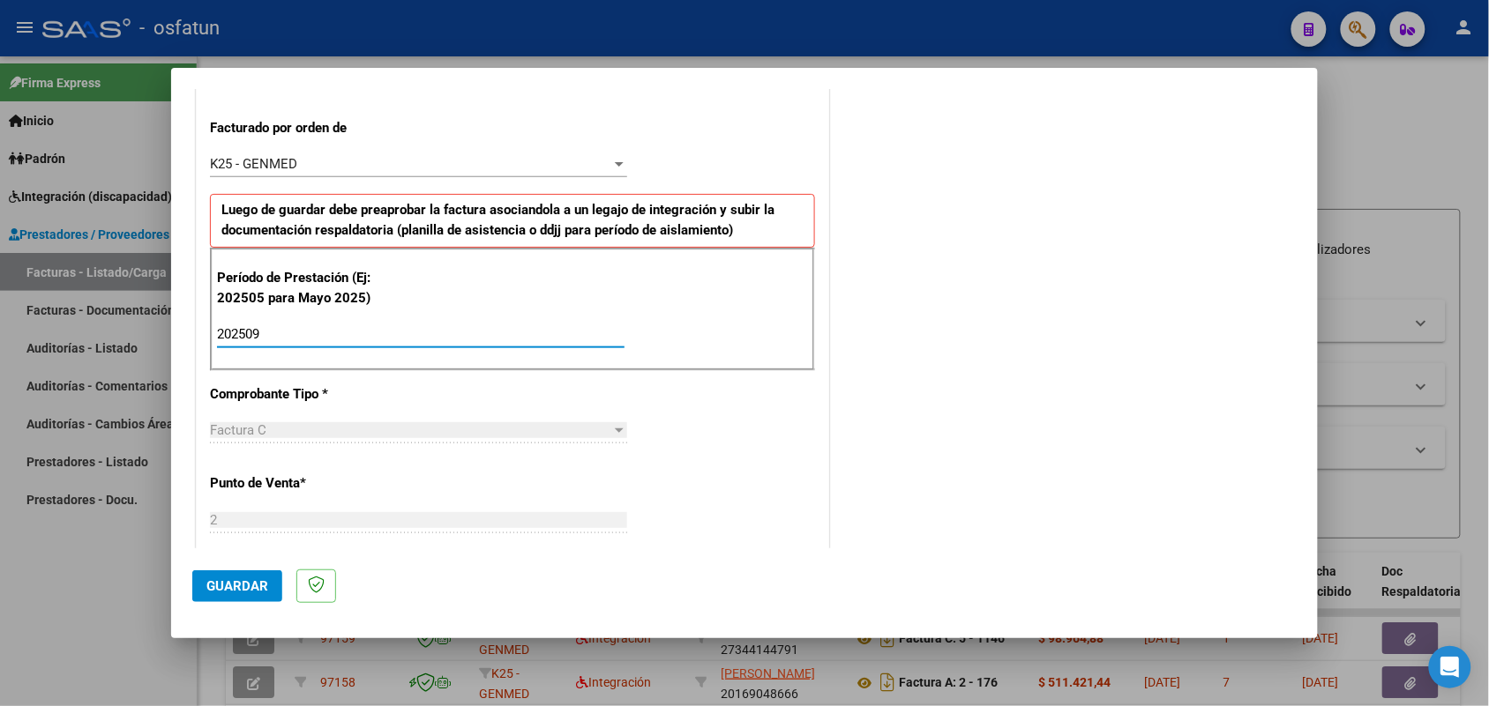
type input "202509"
click at [223, 595] on button "Guardar" at bounding box center [237, 587] width 90 height 32
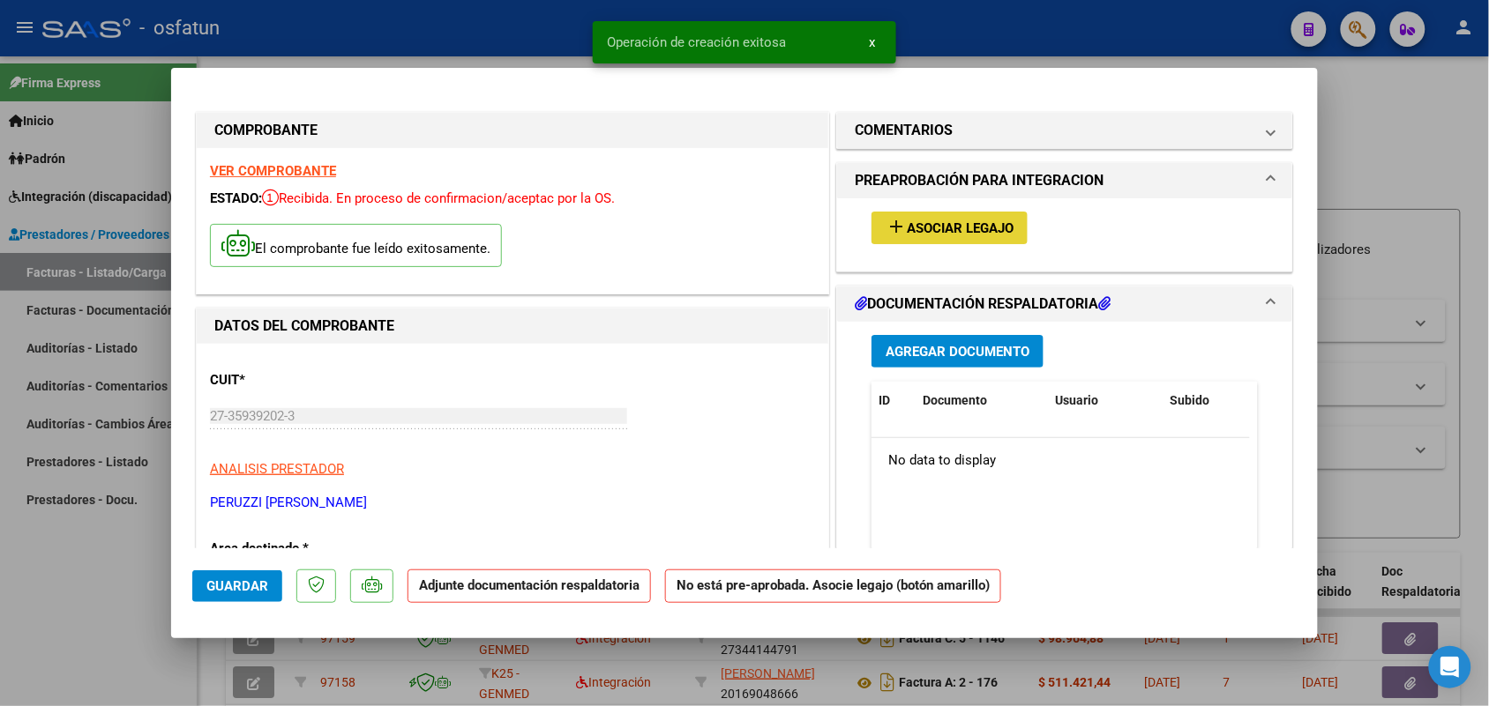
click at [944, 216] on button "add Asociar Legajo" at bounding box center [949, 228] width 156 height 33
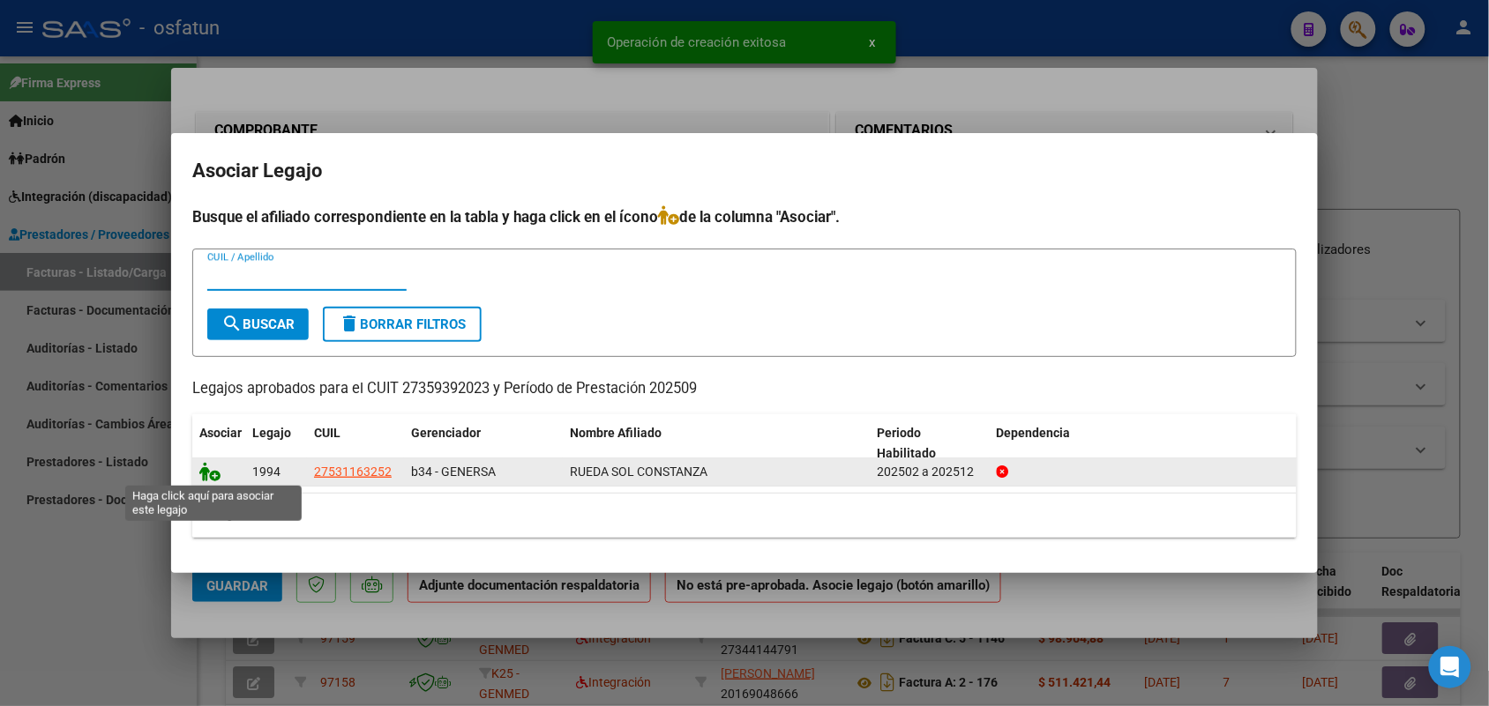
click at [213, 477] on icon at bounding box center [209, 471] width 21 height 19
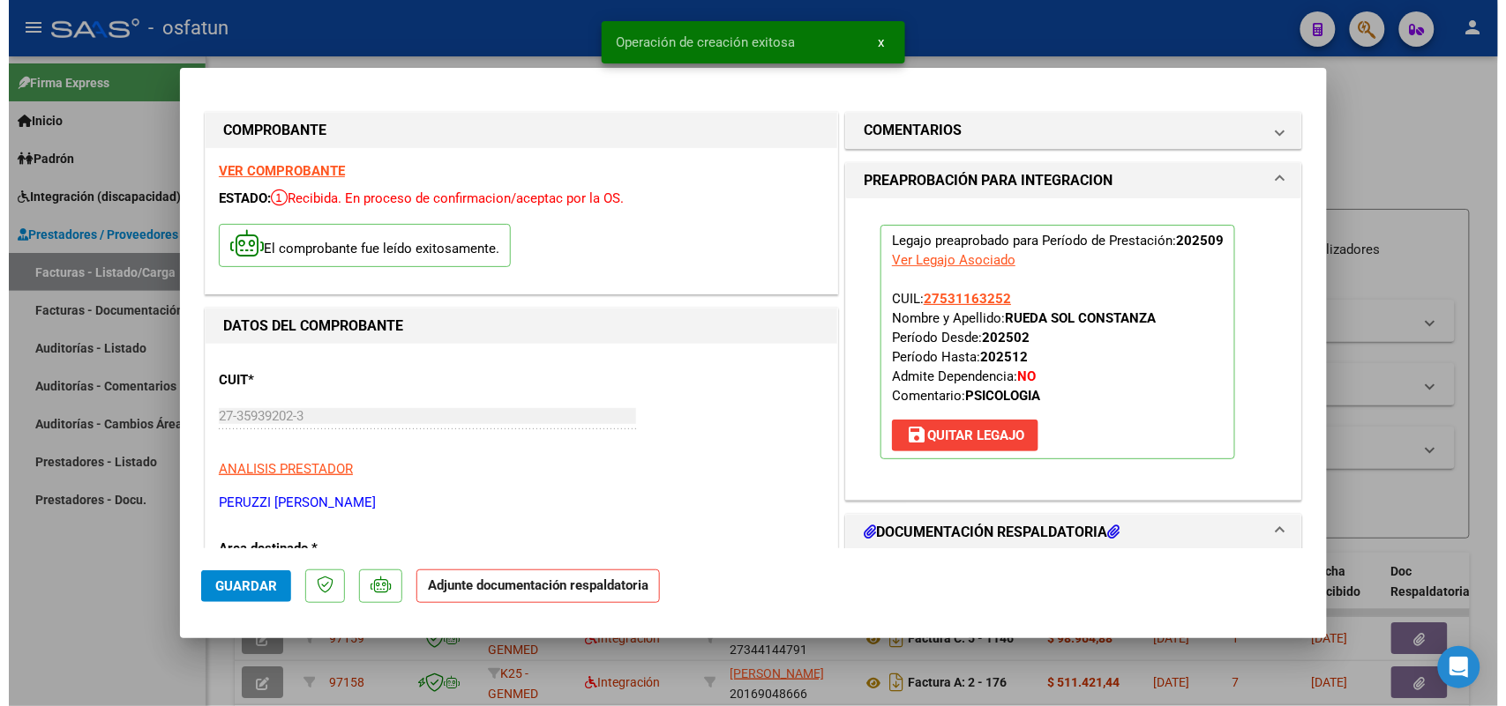
scroll to position [220, 0]
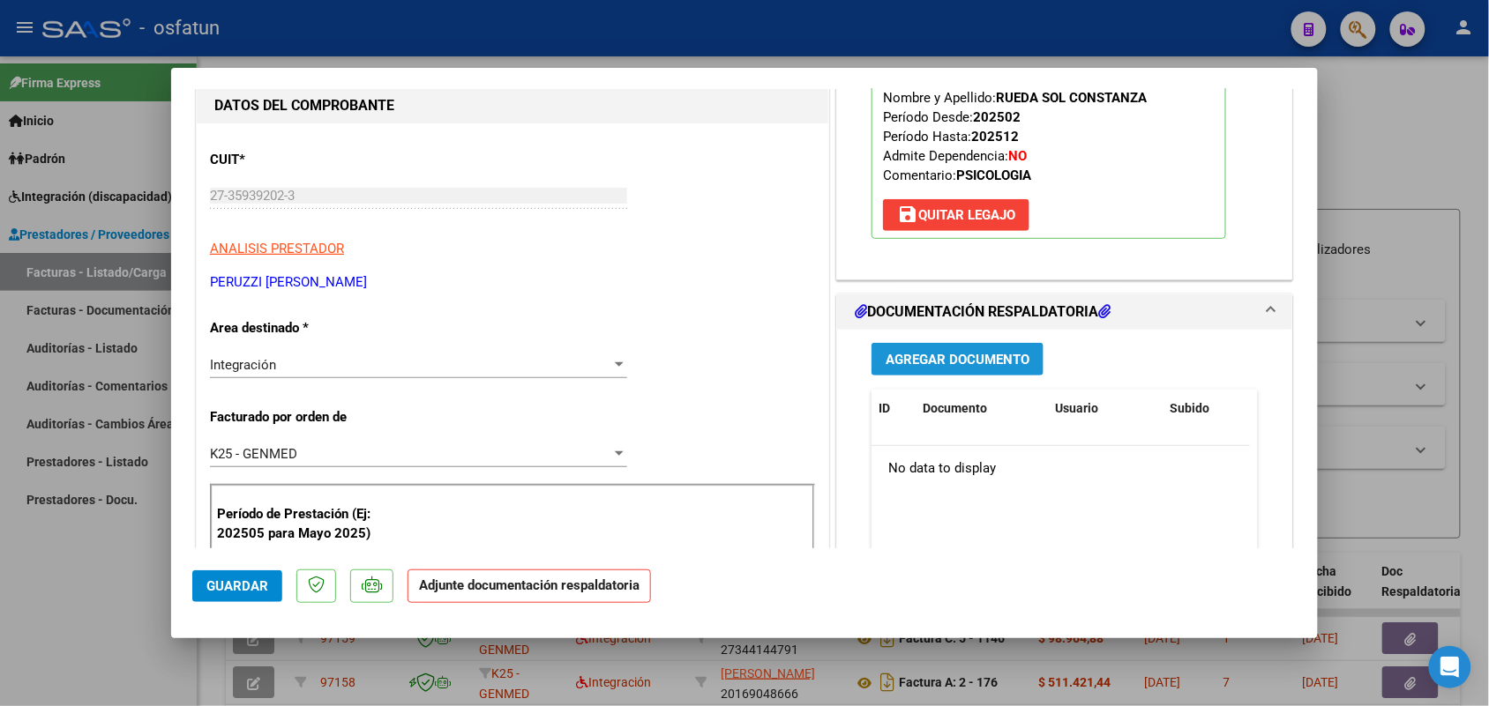
click at [913, 349] on button "Agregar Documento" at bounding box center [957, 359] width 172 height 33
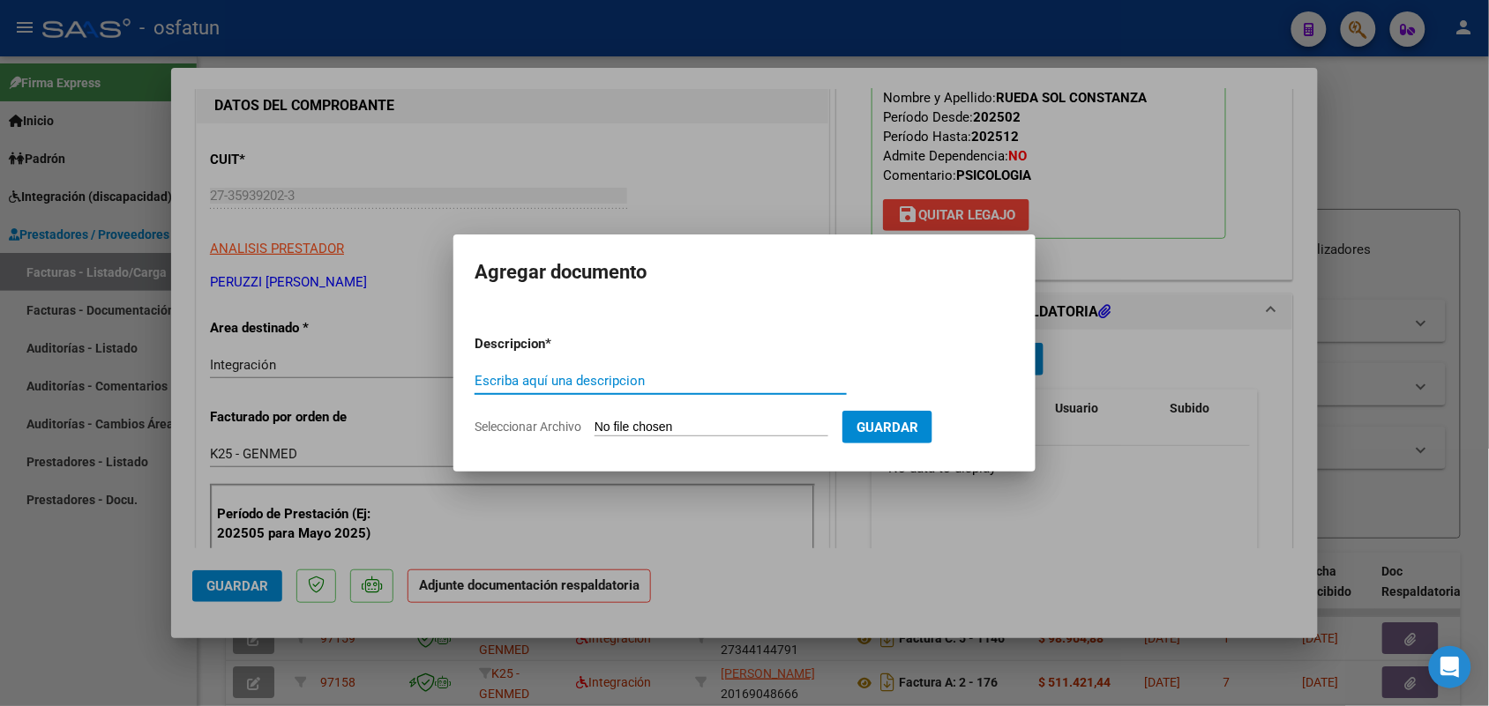
click at [631, 376] on input "Escriba aquí una descripcion" at bounding box center [660, 381] width 372 height 16
type input "asist"
click at [641, 428] on input "Seleccionar Archivo" at bounding box center [711, 428] width 234 height 17
type input "C:\fakepath\CamScanner [DATE] 17.20.pdf"
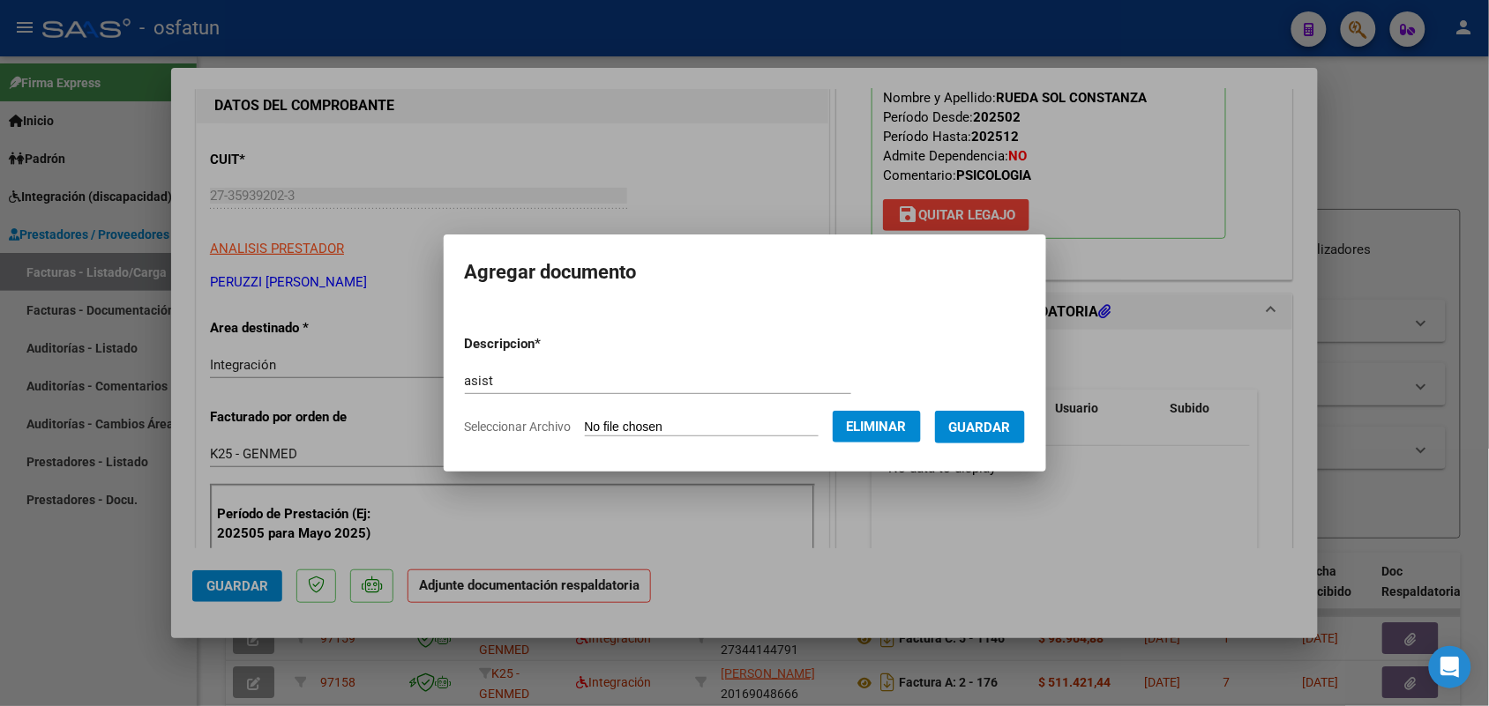
click at [1010, 422] on span "Guardar" at bounding box center [980, 428] width 62 height 16
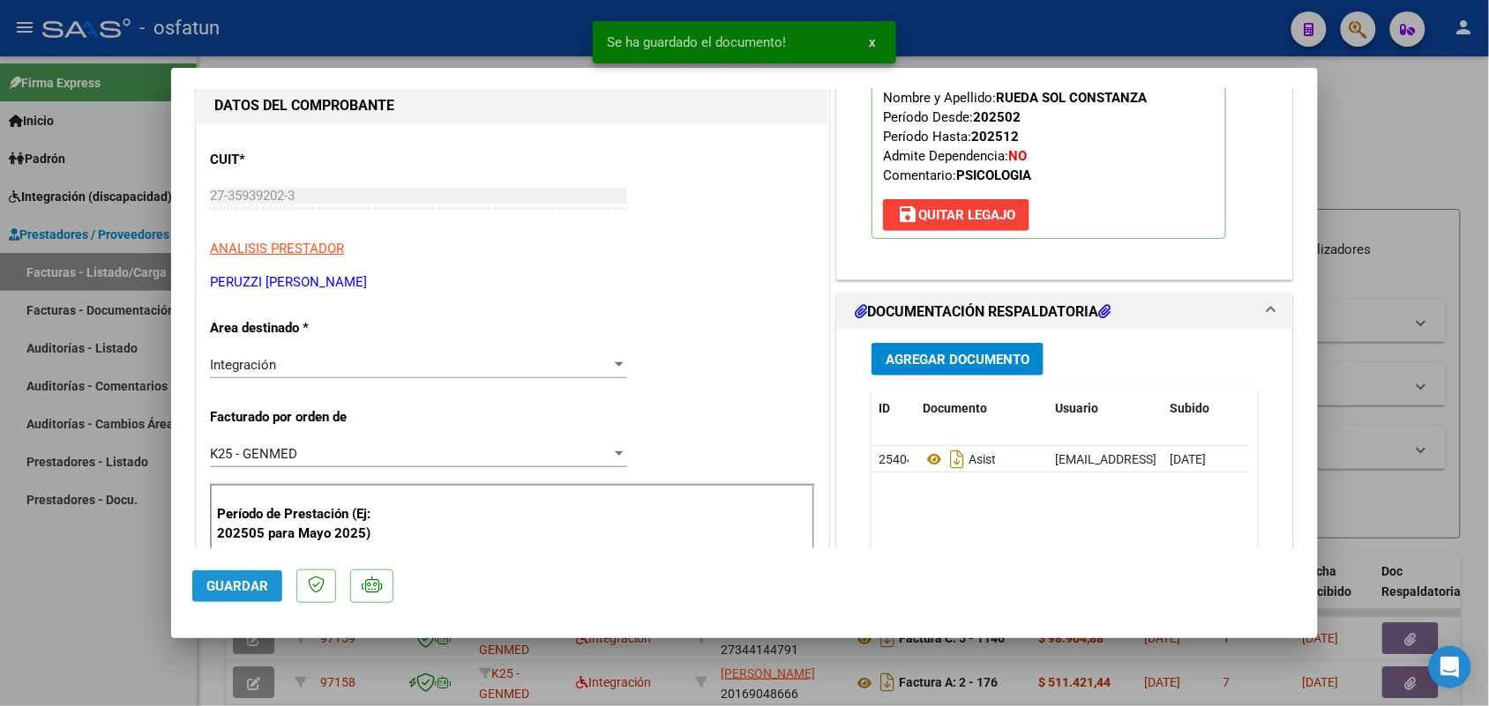
drag, startPoint x: 252, startPoint y: 576, endPoint x: 210, endPoint y: 604, distance: 50.9
click at [251, 576] on button "Guardar" at bounding box center [237, 587] width 90 height 32
click at [54, 611] on div at bounding box center [744, 353] width 1489 height 706
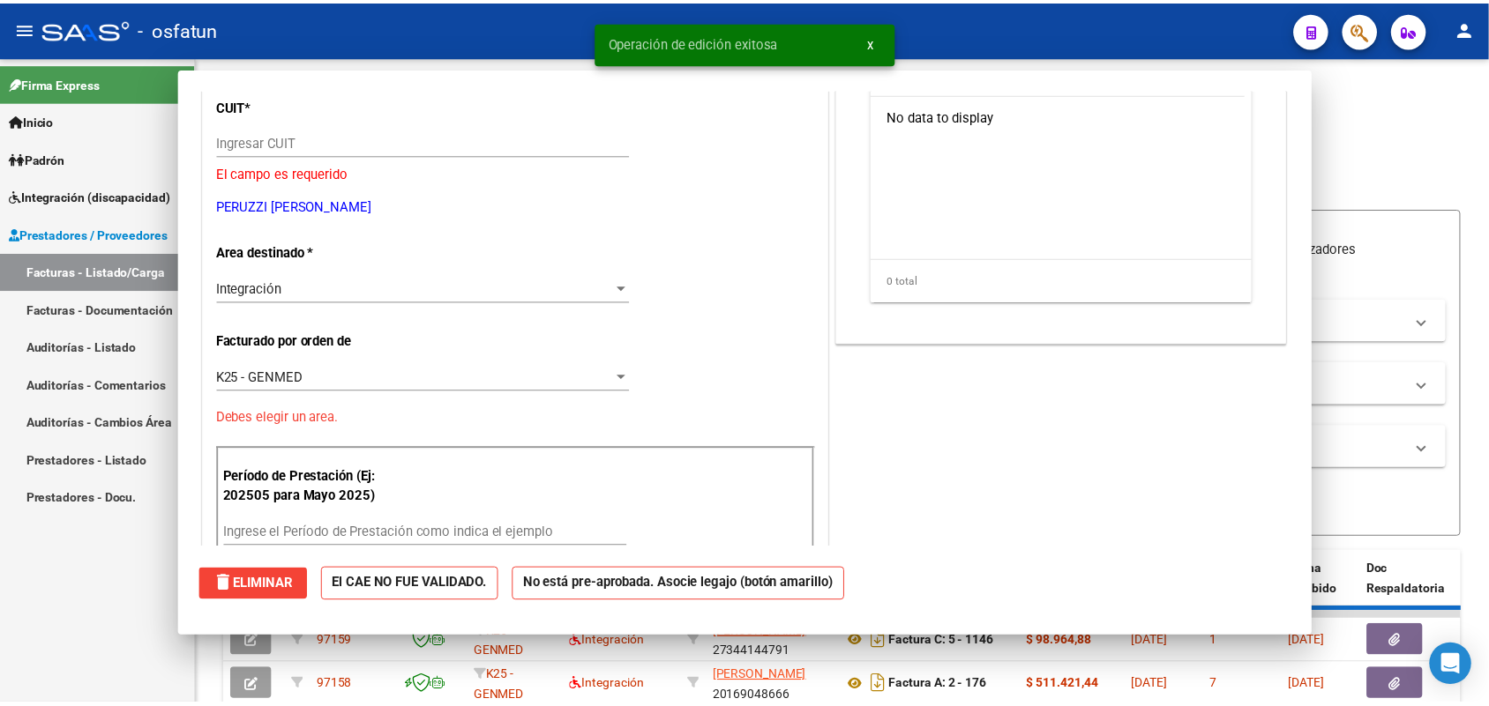
scroll to position [0, 0]
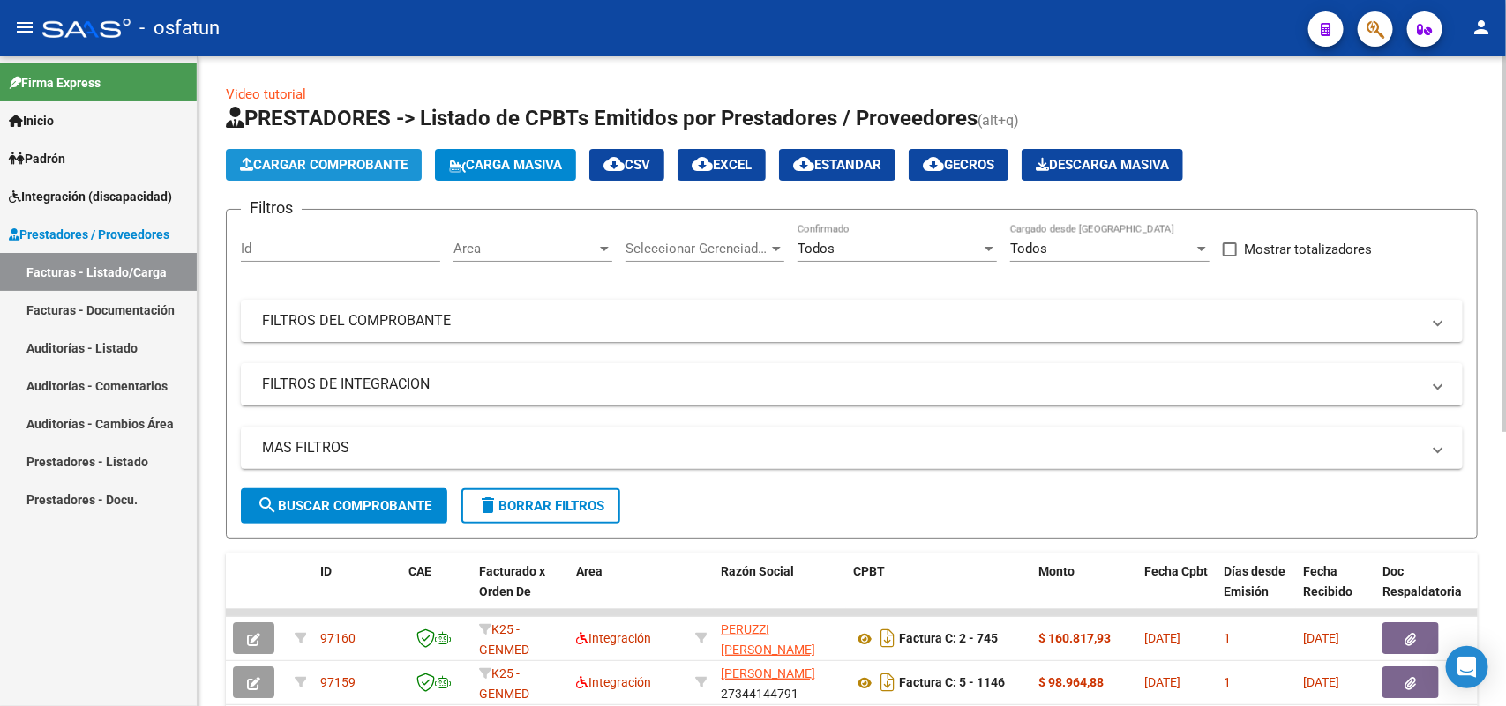
click at [369, 168] on span "Cargar Comprobante" at bounding box center [324, 165] width 168 height 16
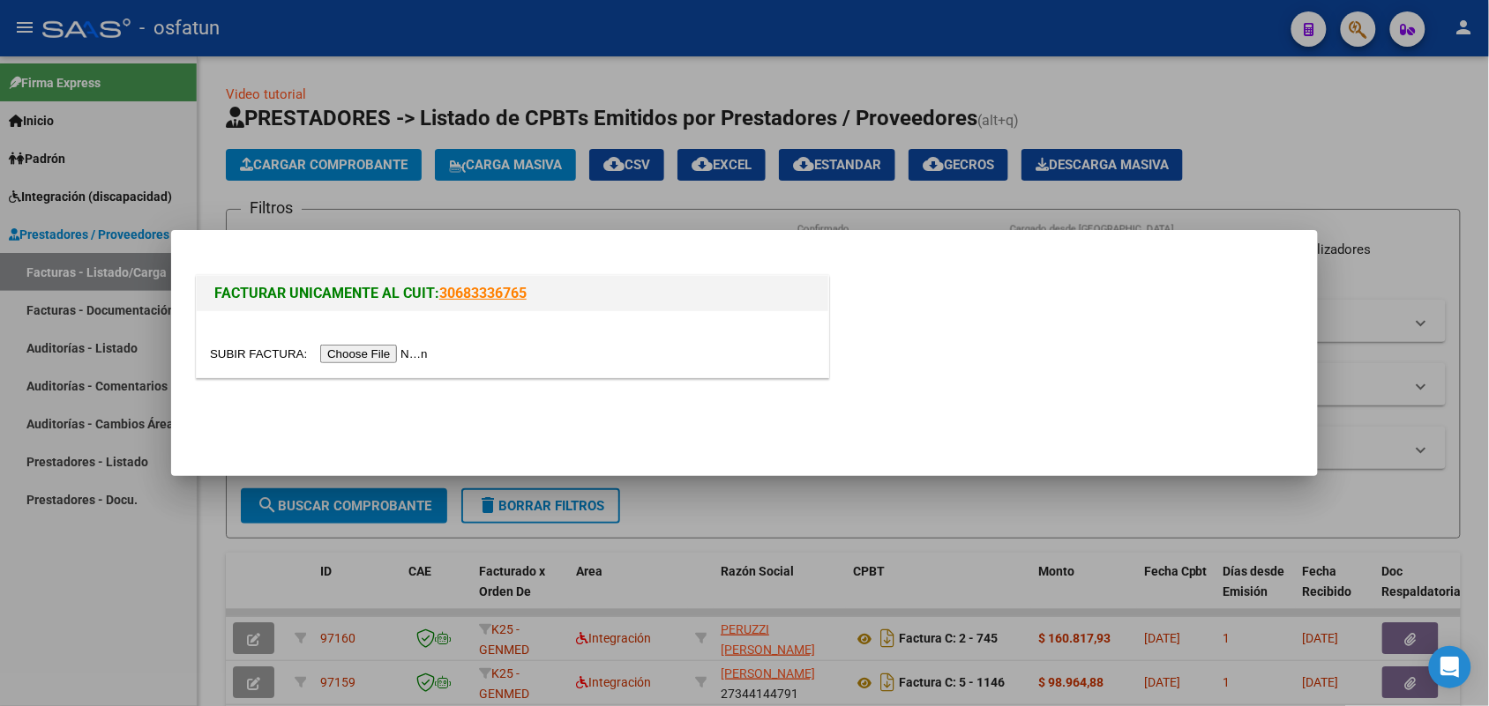
drag, startPoint x: 349, startPoint y: 363, endPoint x: 354, endPoint y: 351, distance: 13.1
click at [354, 351] on input "file" at bounding box center [321, 354] width 223 height 19
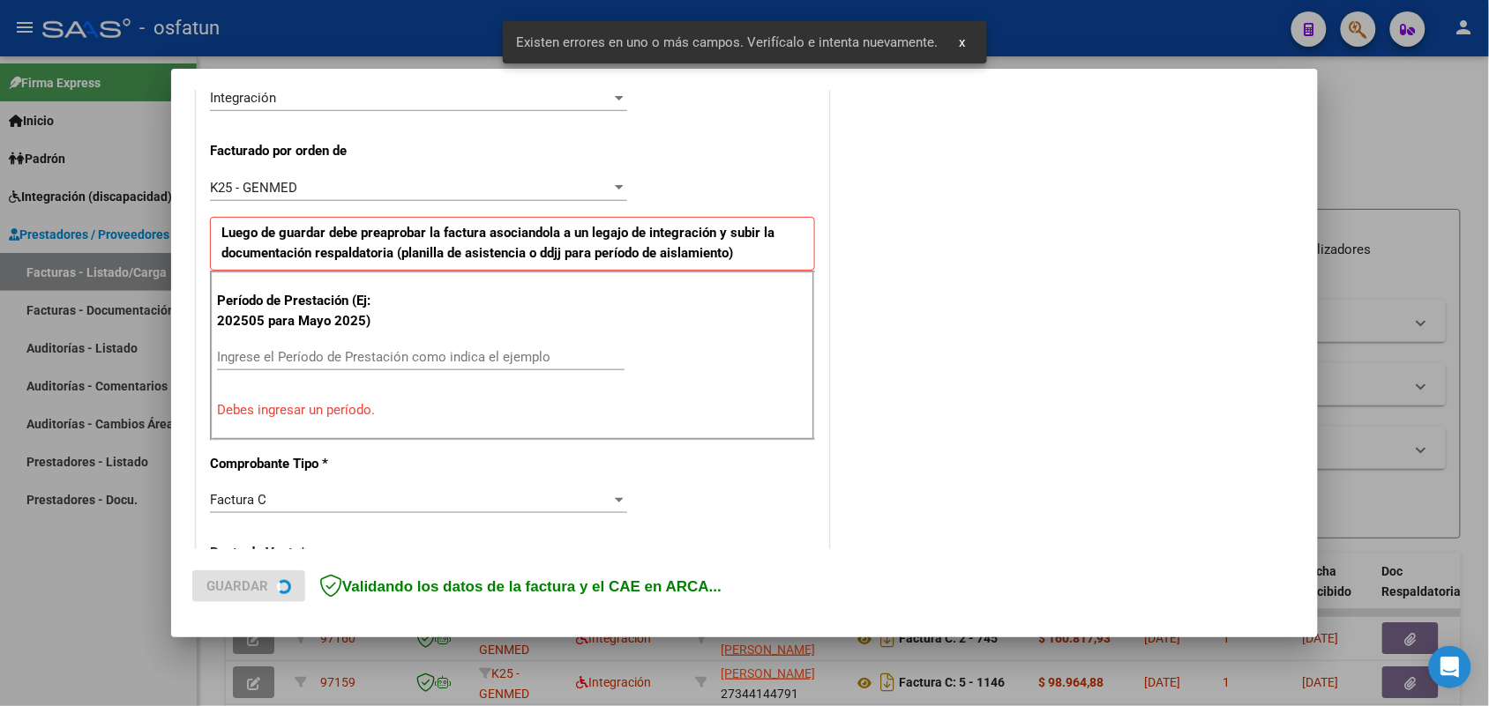
scroll to position [476, 0]
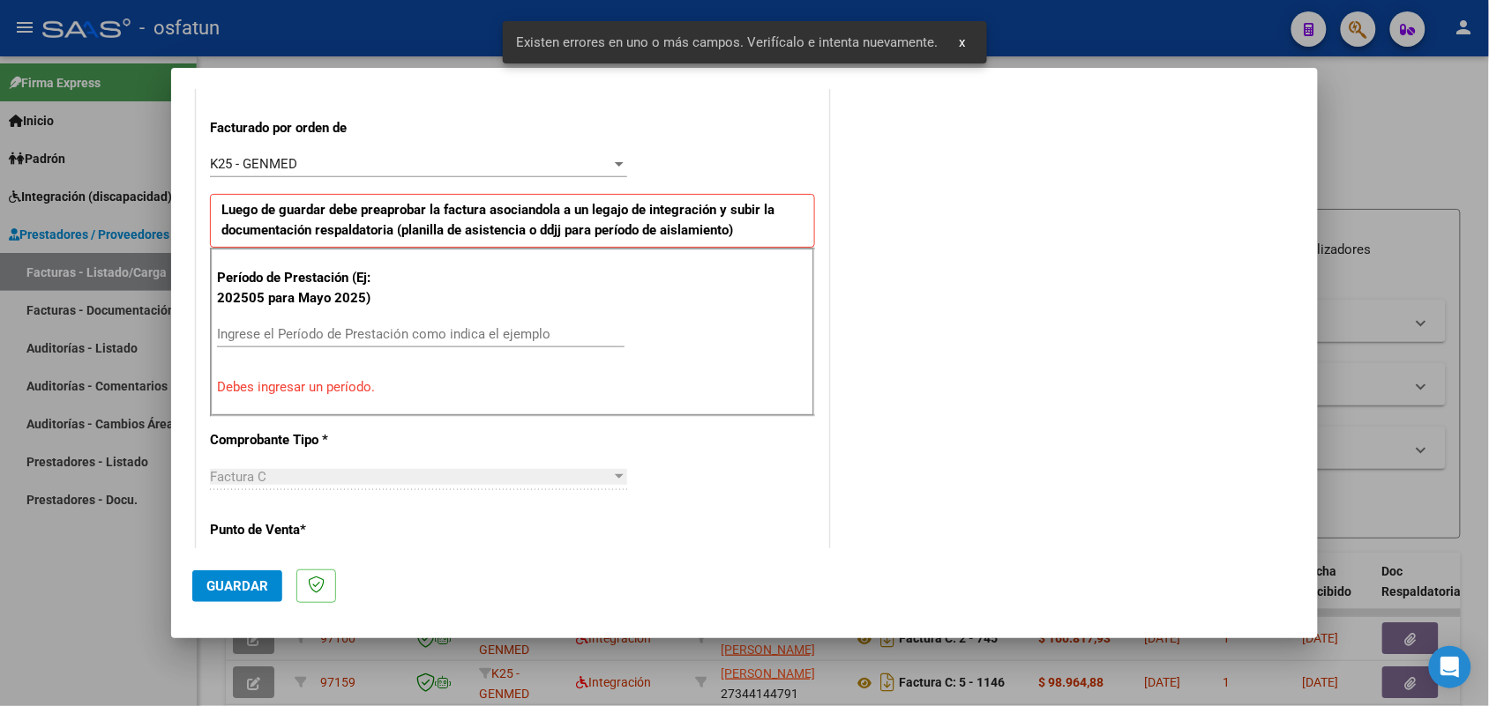
click at [553, 338] on input "Ingrese el Período de Prestación como indica el ejemplo" at bounding box center [420, 334] width 407 height 16
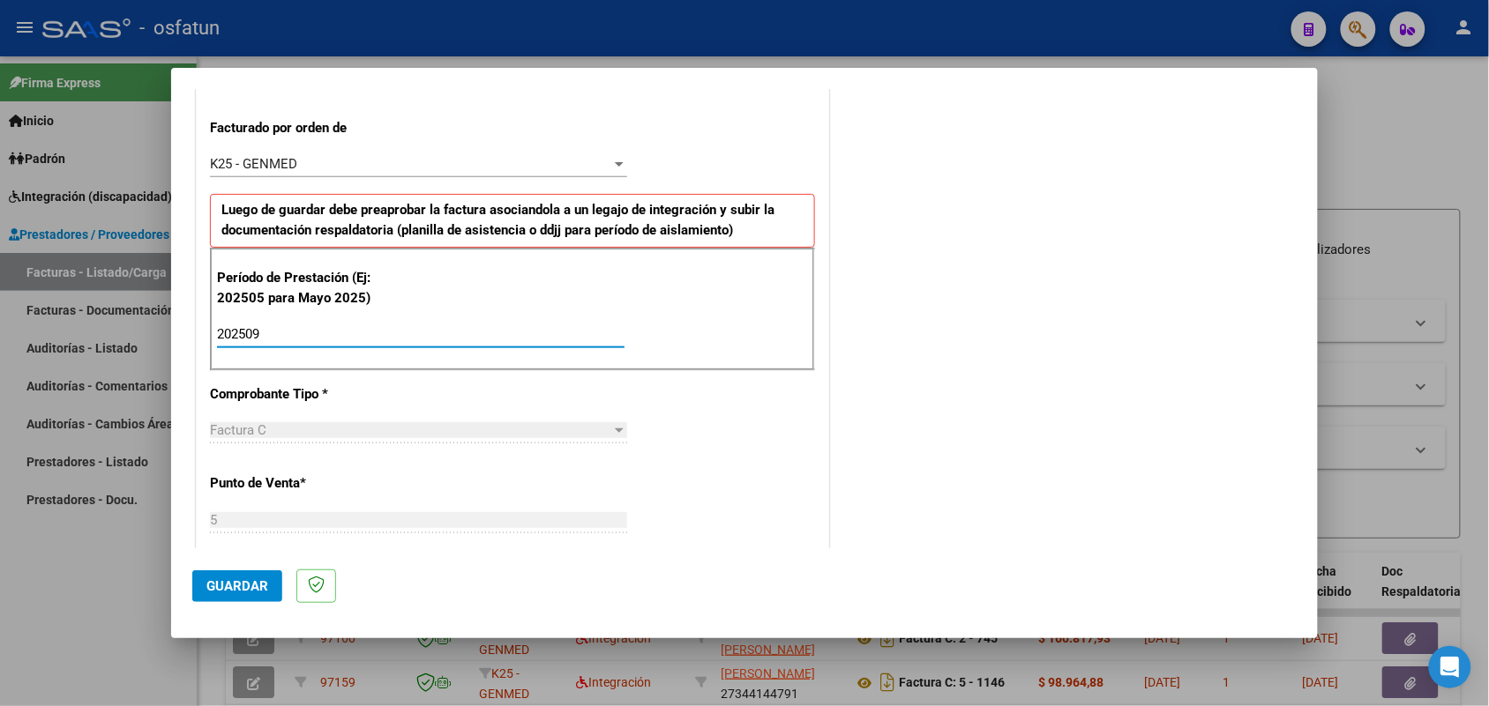
type input "202509"
click at [234, 583] on span "Guardar" at bounding box center [237, 587] width 62 height 16
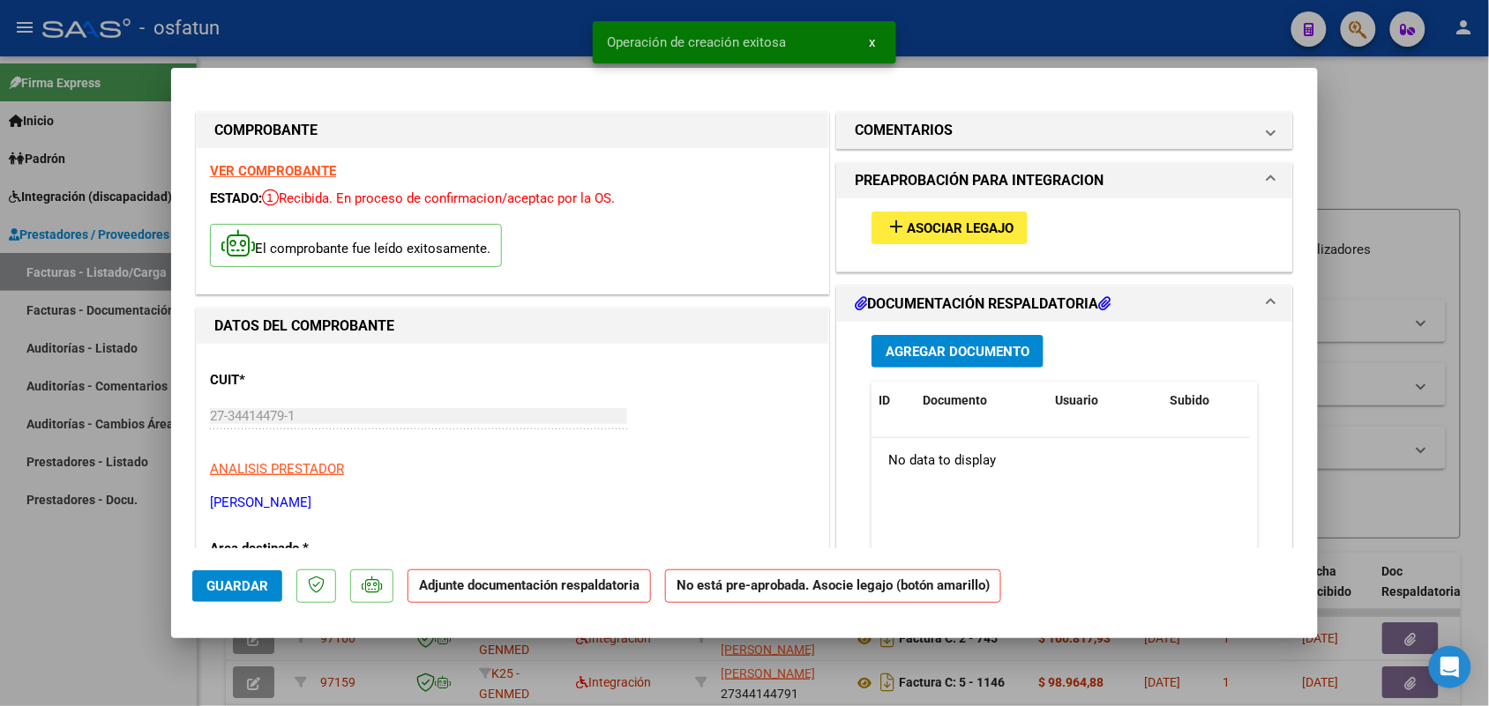
click at [915, 217] on button "add Asociar Legajo" at bounding box center [949, 228] width 156 height 33
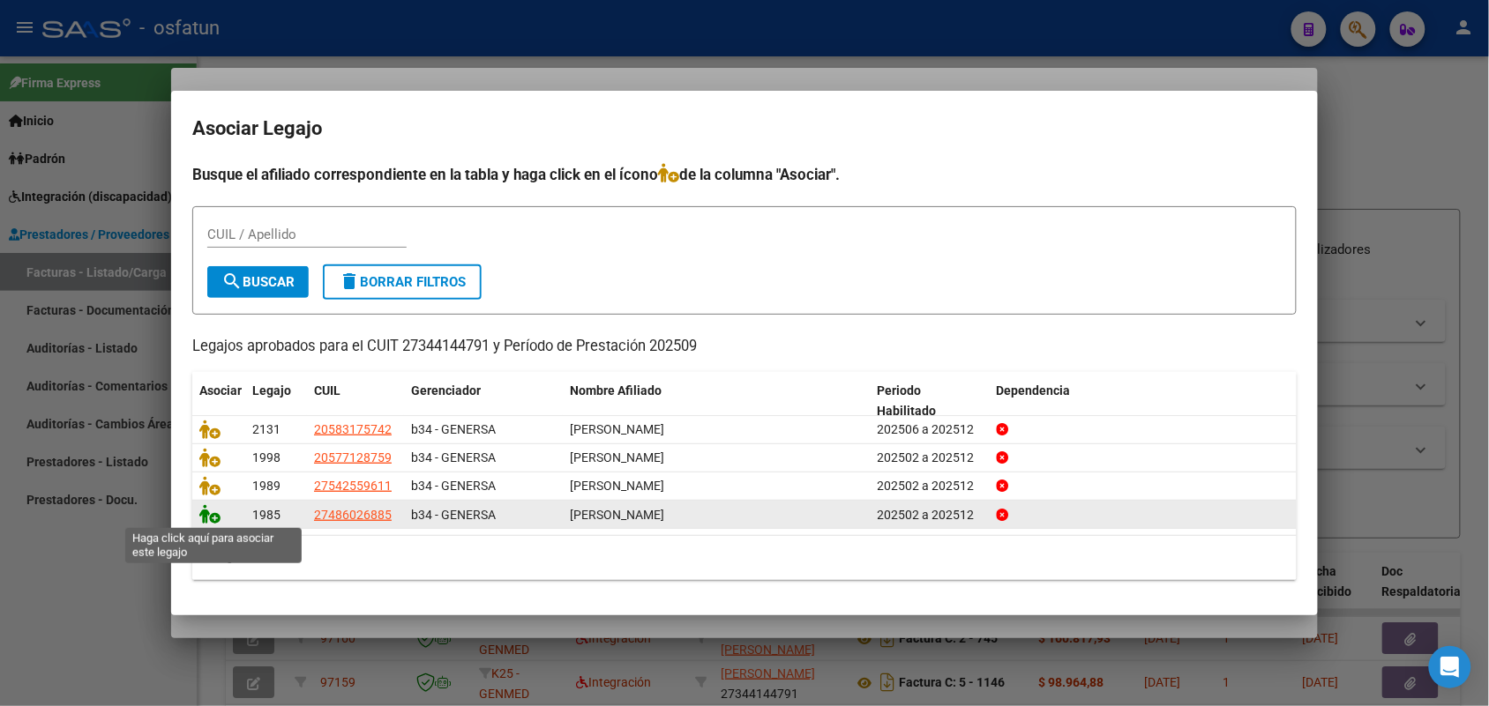
click at [210, 518] on icon at bounding box center [209, 513] width 21 height 19
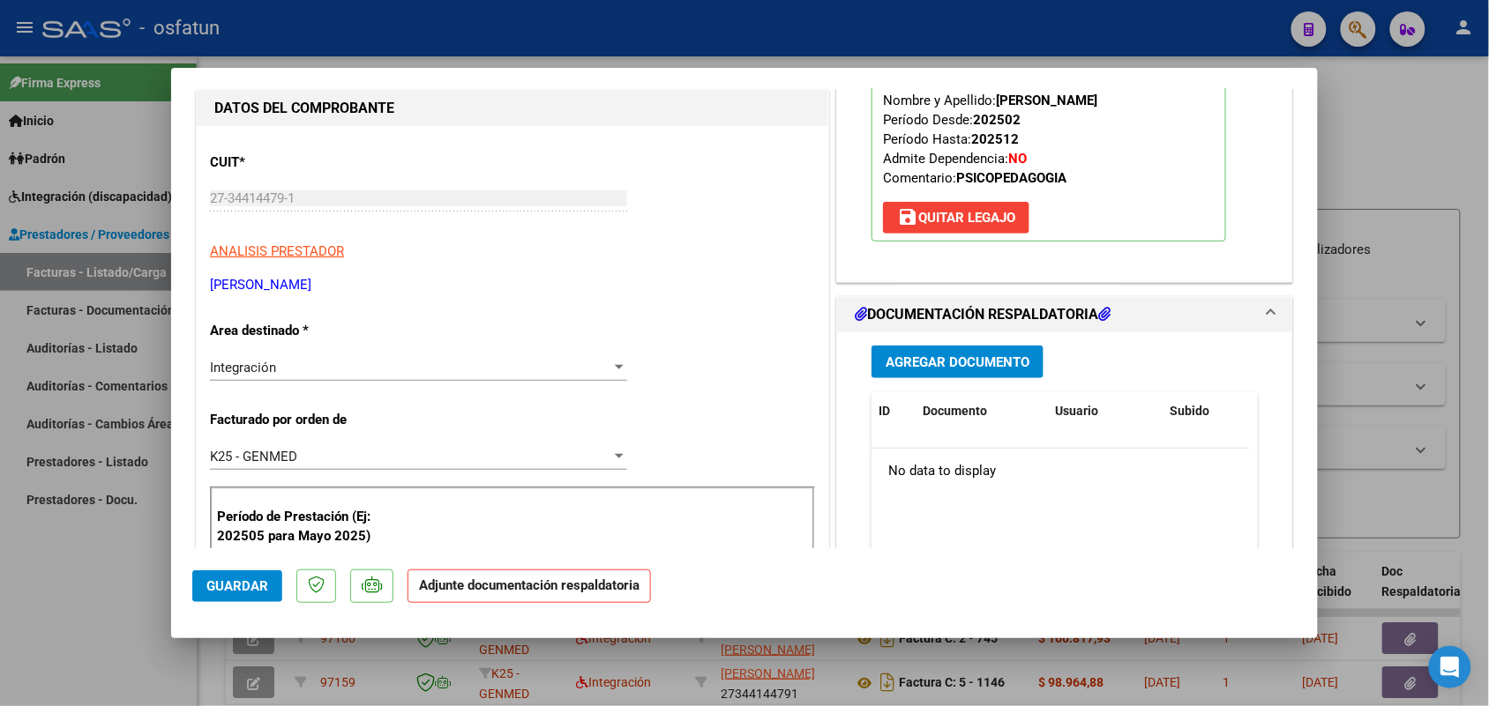
scroll to position [220, 0]
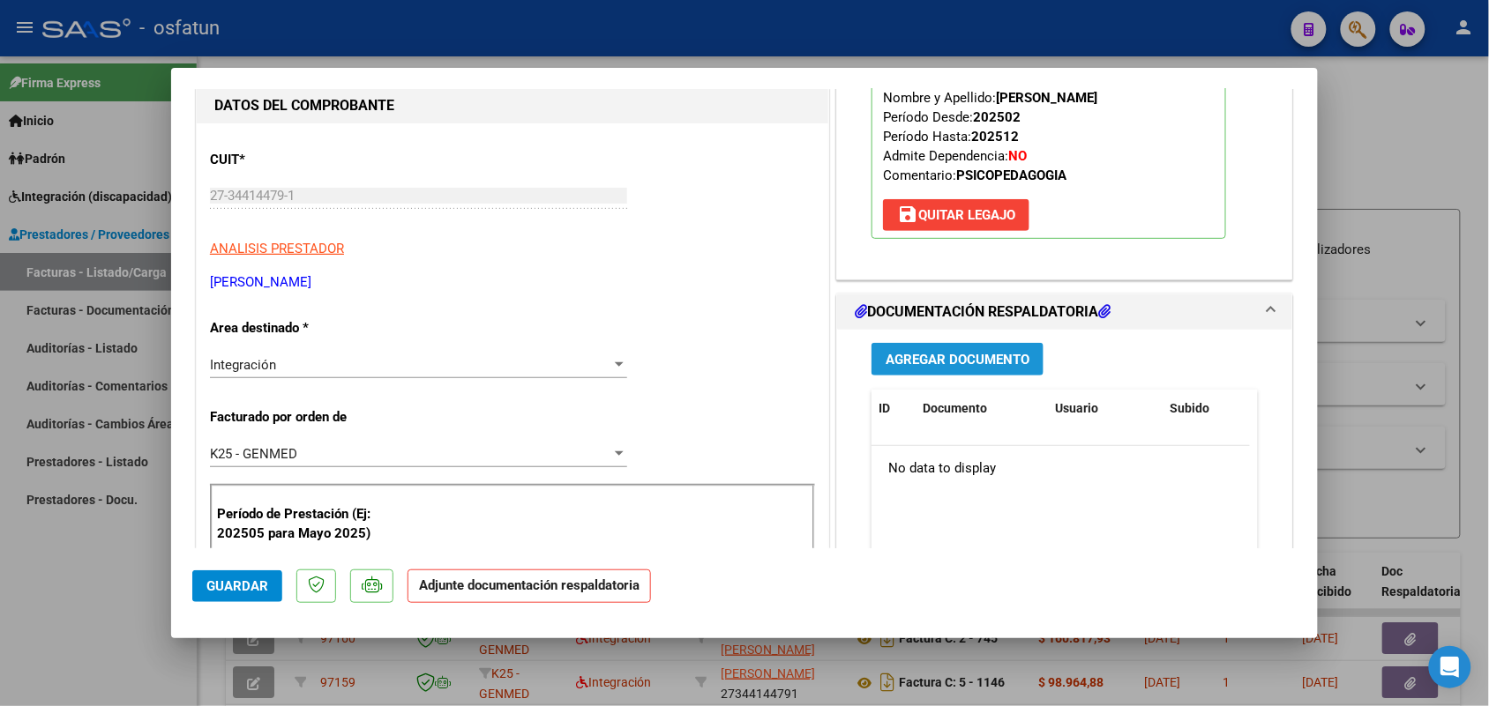
click at [977, 362] on span "Agregar Documento" at bounding box center [957, 360] width 144 height 16
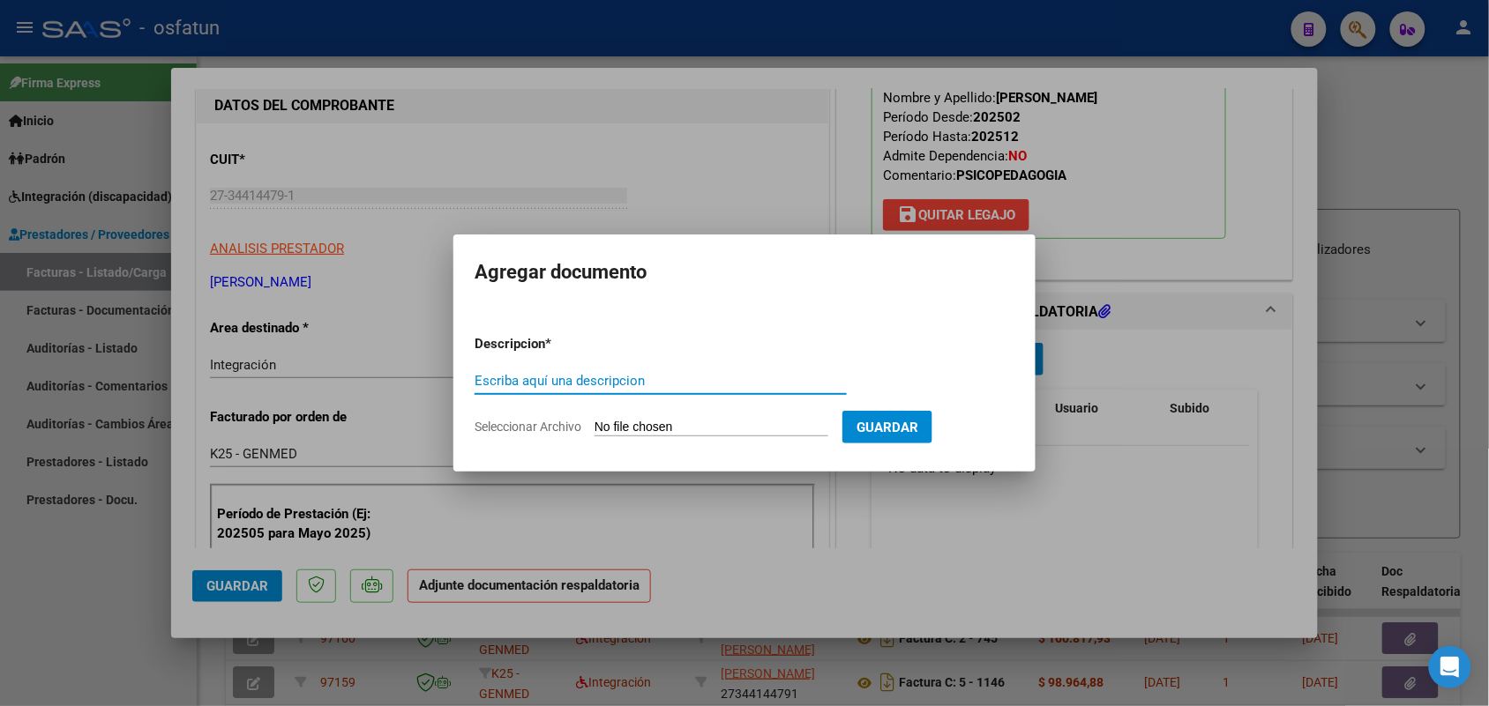
click at [649, 379] on input "Escriba aquí una descripcion" at bounding box center [660, 381] width 372 height 16
type input "asist ro"
click at [685, 425] on input "Seleccionar Archivo" at bounding box center [711, 428] width 234 height 17
type input "C:\fakepath\Scan [DATE] 17·21·22.pdf"
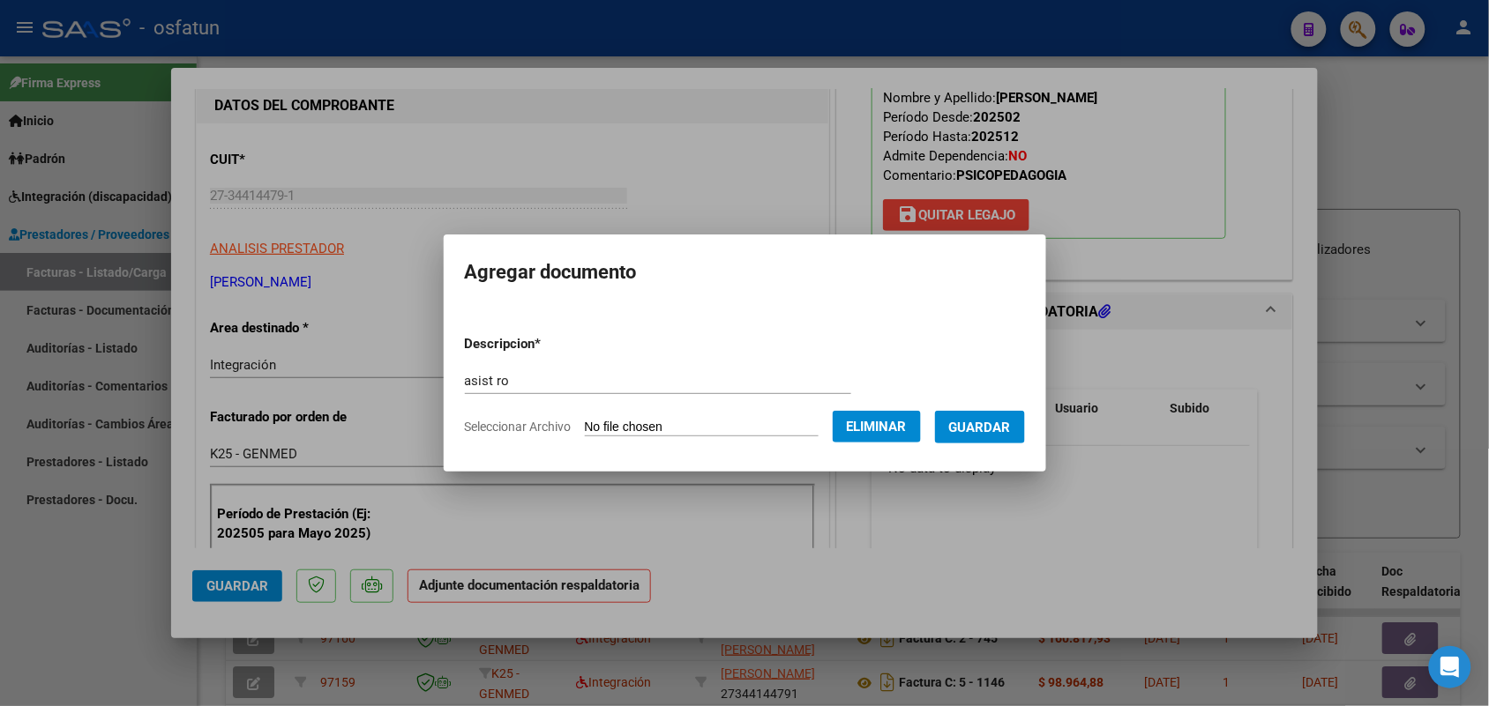
click at [1002, 415] on button "Guardar" at bounding box center [980, 427] width 90 height 33
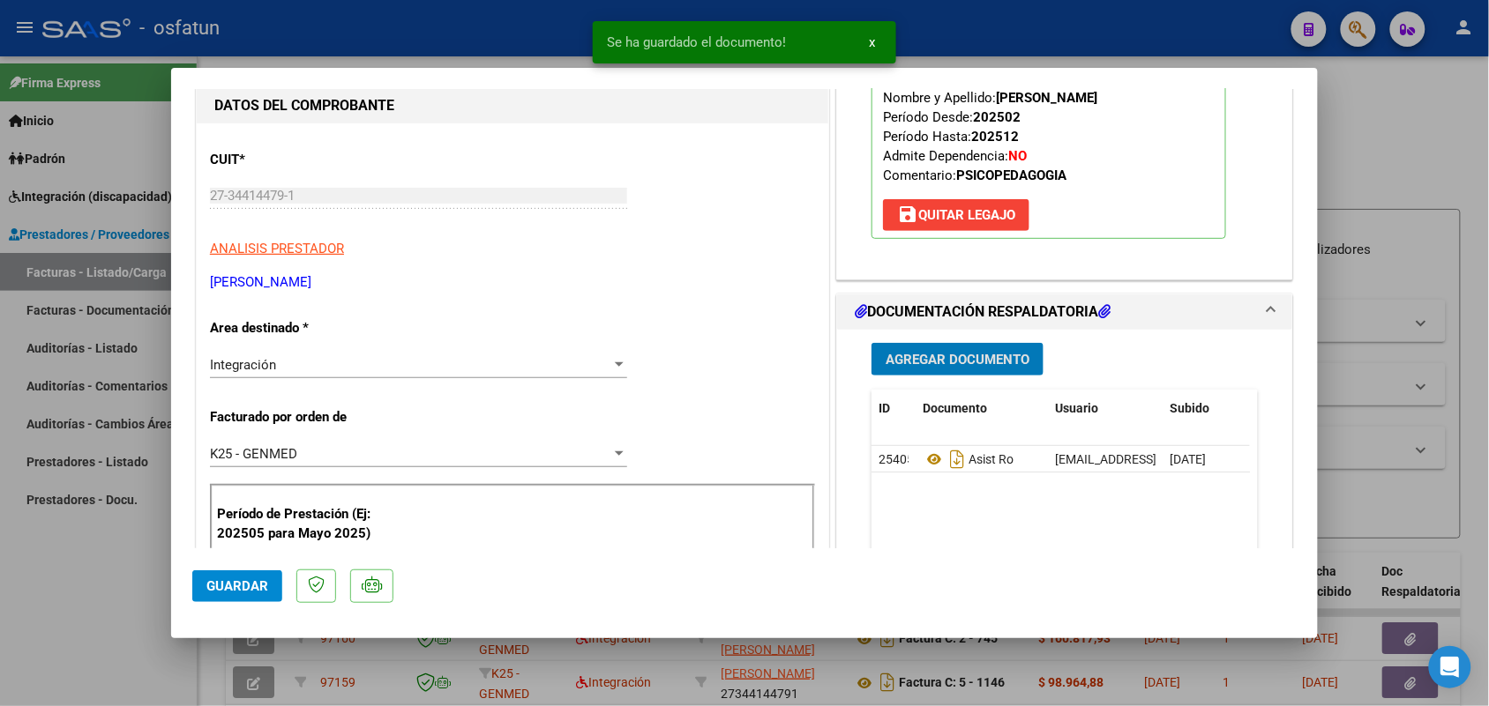
click at [220, 591] on span "Guardar" at bounding box center [237, 587] width 62 height 16
click at [93, 574] on div at bounding box center [744, 353] width 1489 height 706
type input "$ 0,00"
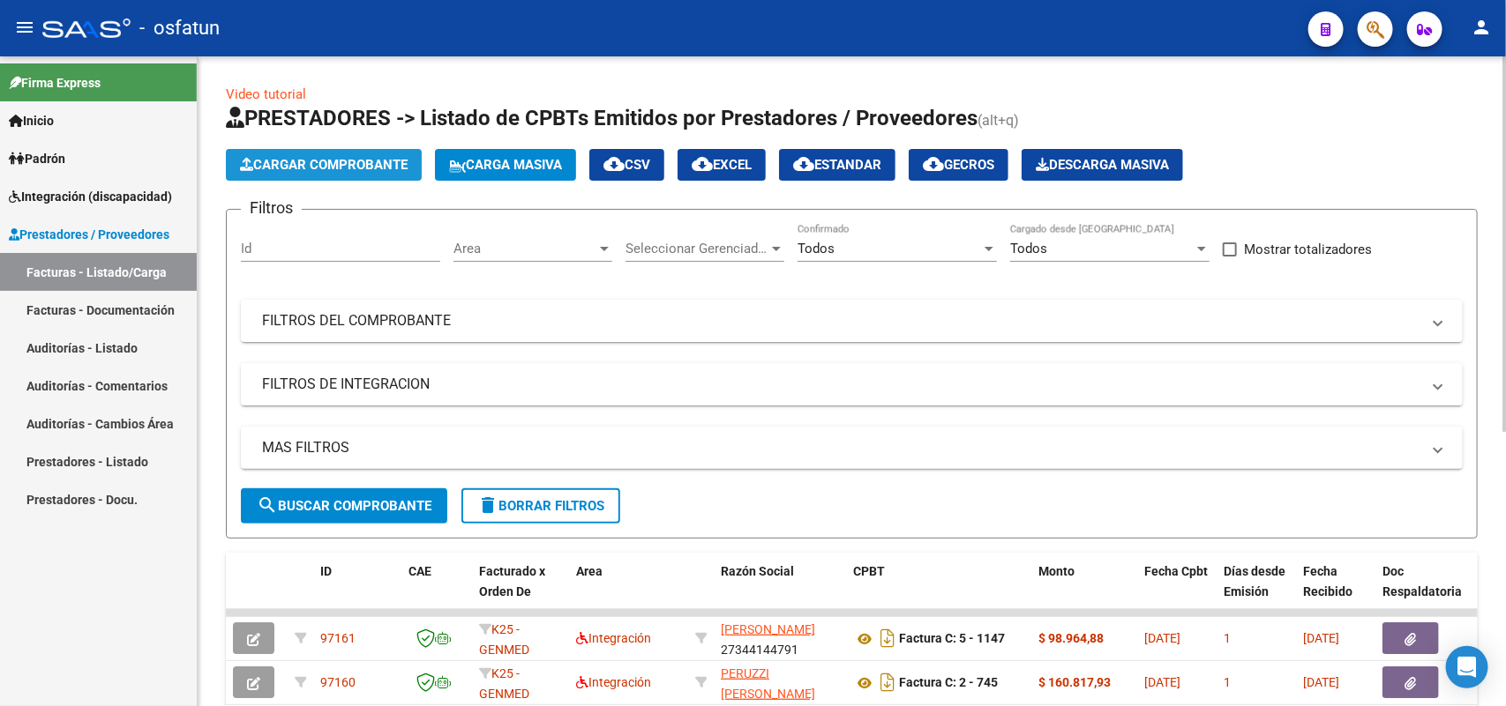
click at [369, 151] on button "Cargar Comprobante" at bounding box center [324, 165] width 196 height 32
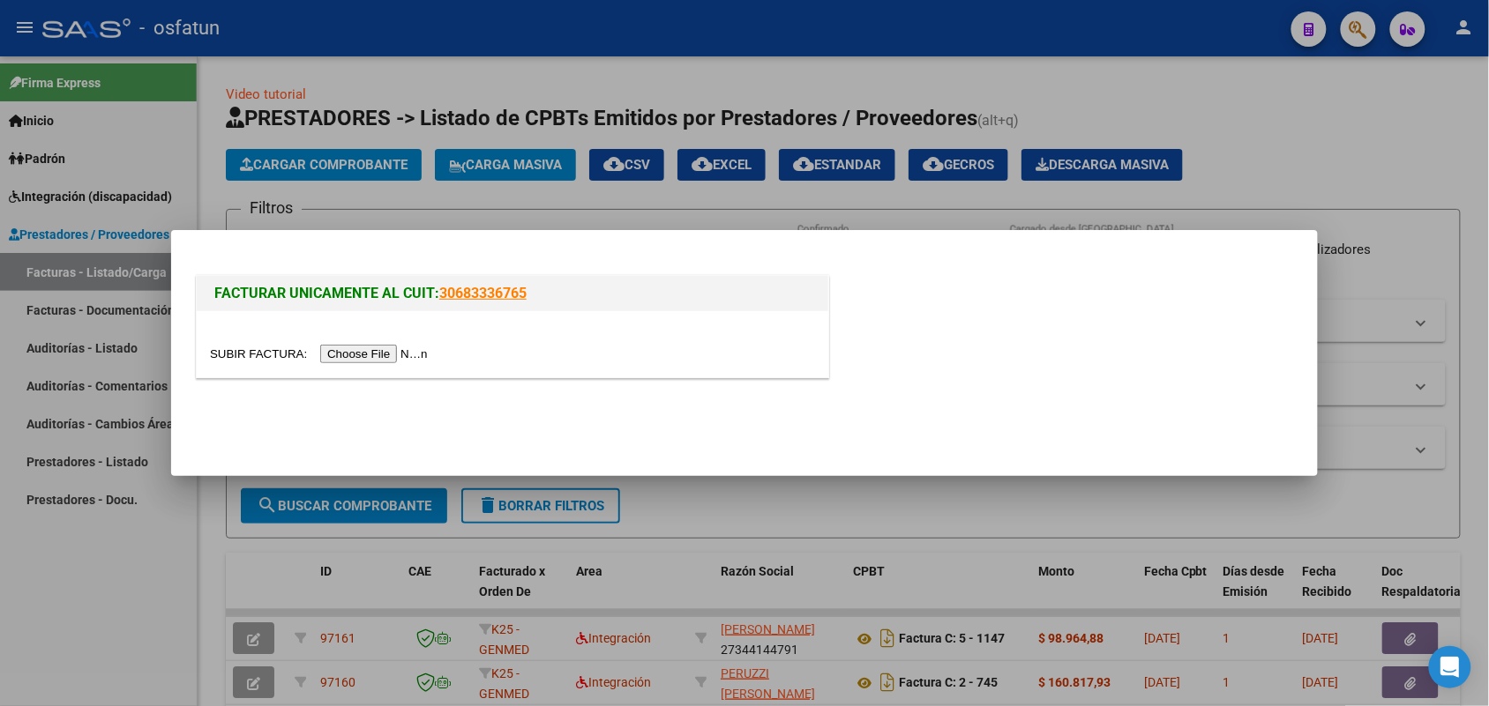
click at [372, 357] on input "file" at bounding box center [321, 354] width 223 height 19
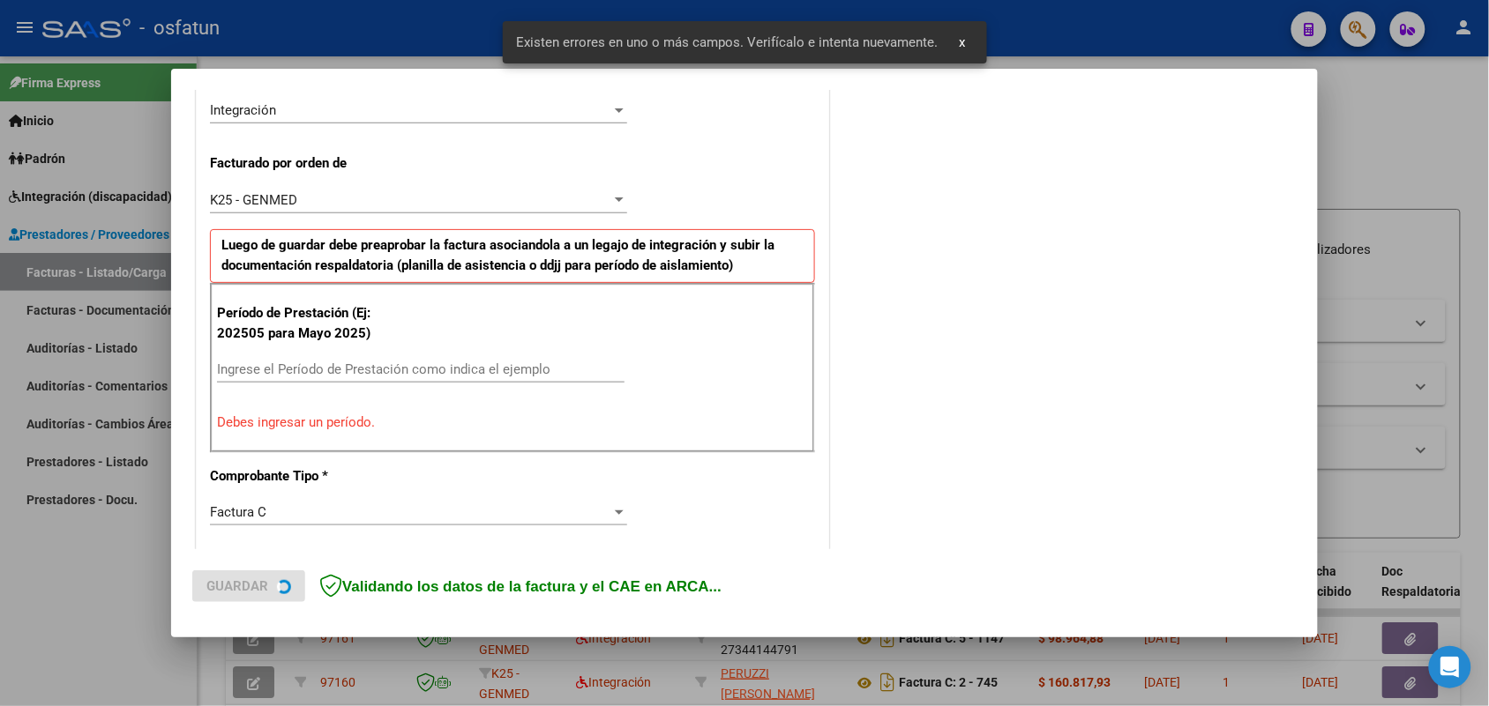
scroll to position [443, 0]
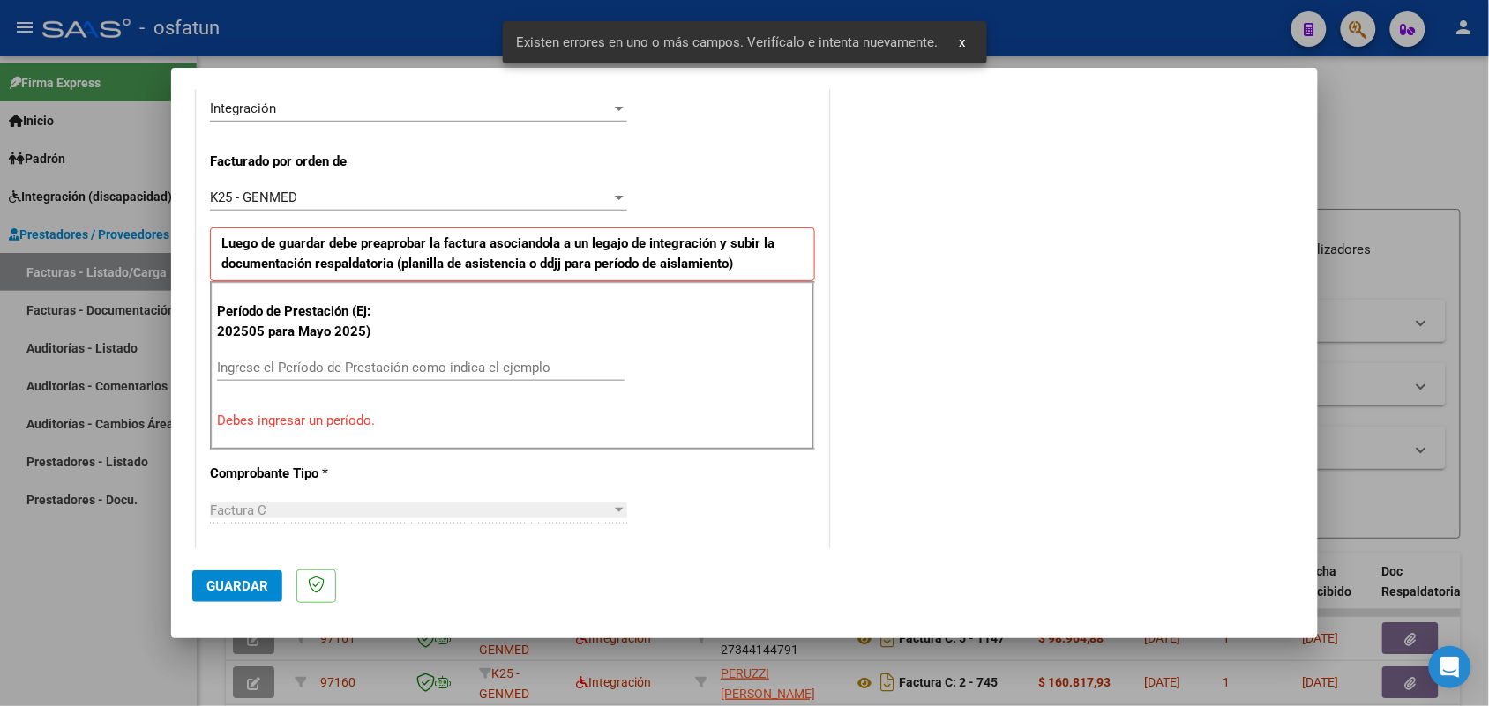
click at [416, 363] on input "Ingrese el Período de Prestación como indica el ejemplo" at bounding box center [420, 368] width 407 height 16
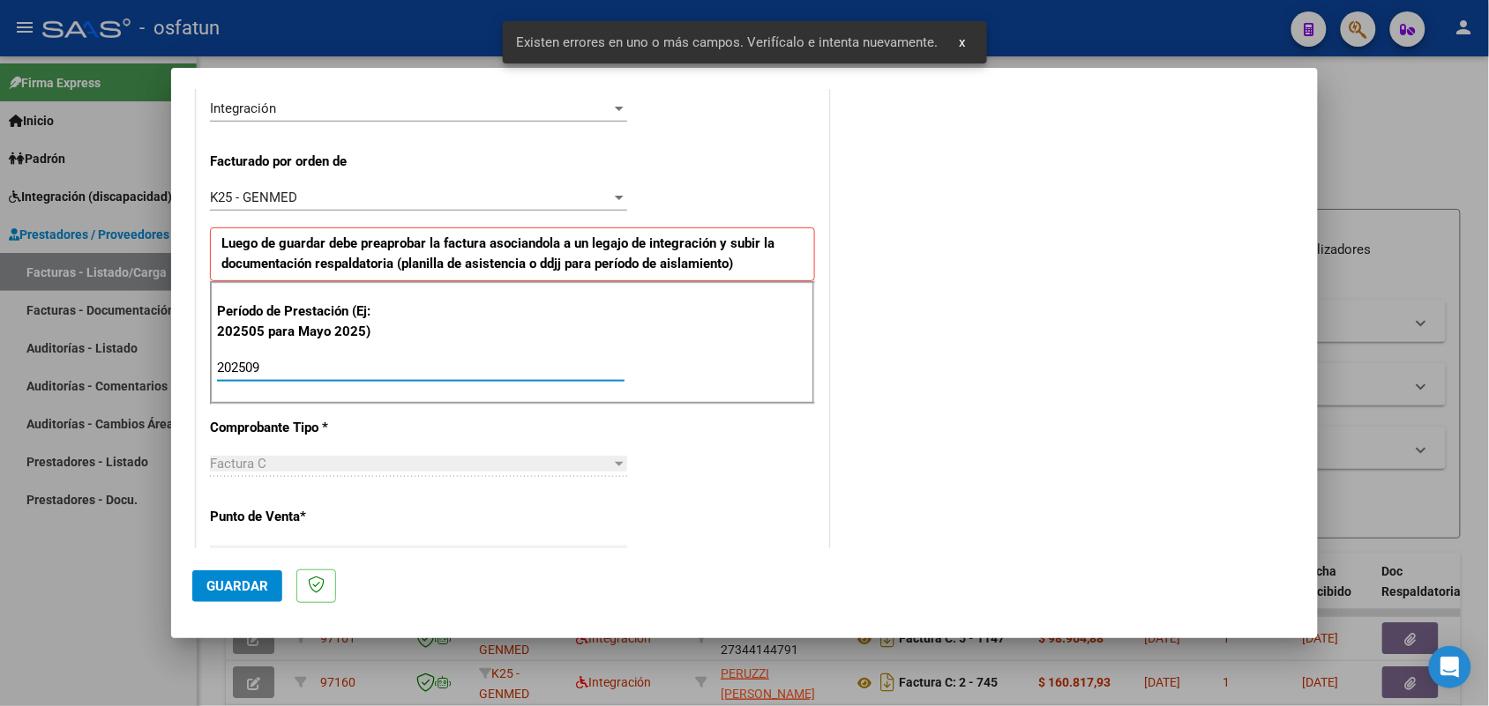
type input "202509"
click at [256, 582] on span "Guardar" at bounding box center [237, 587] width 62 height 16
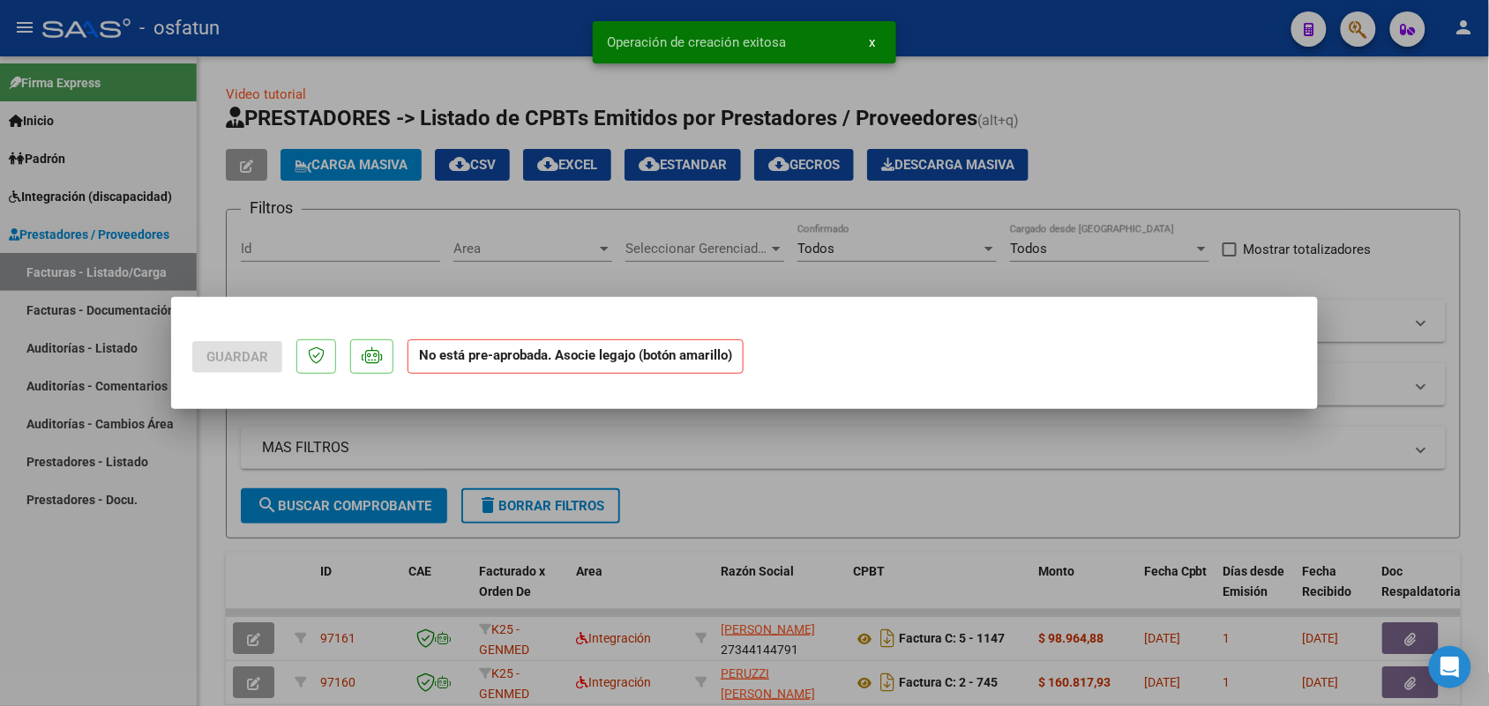
scroll to position [0, 0]
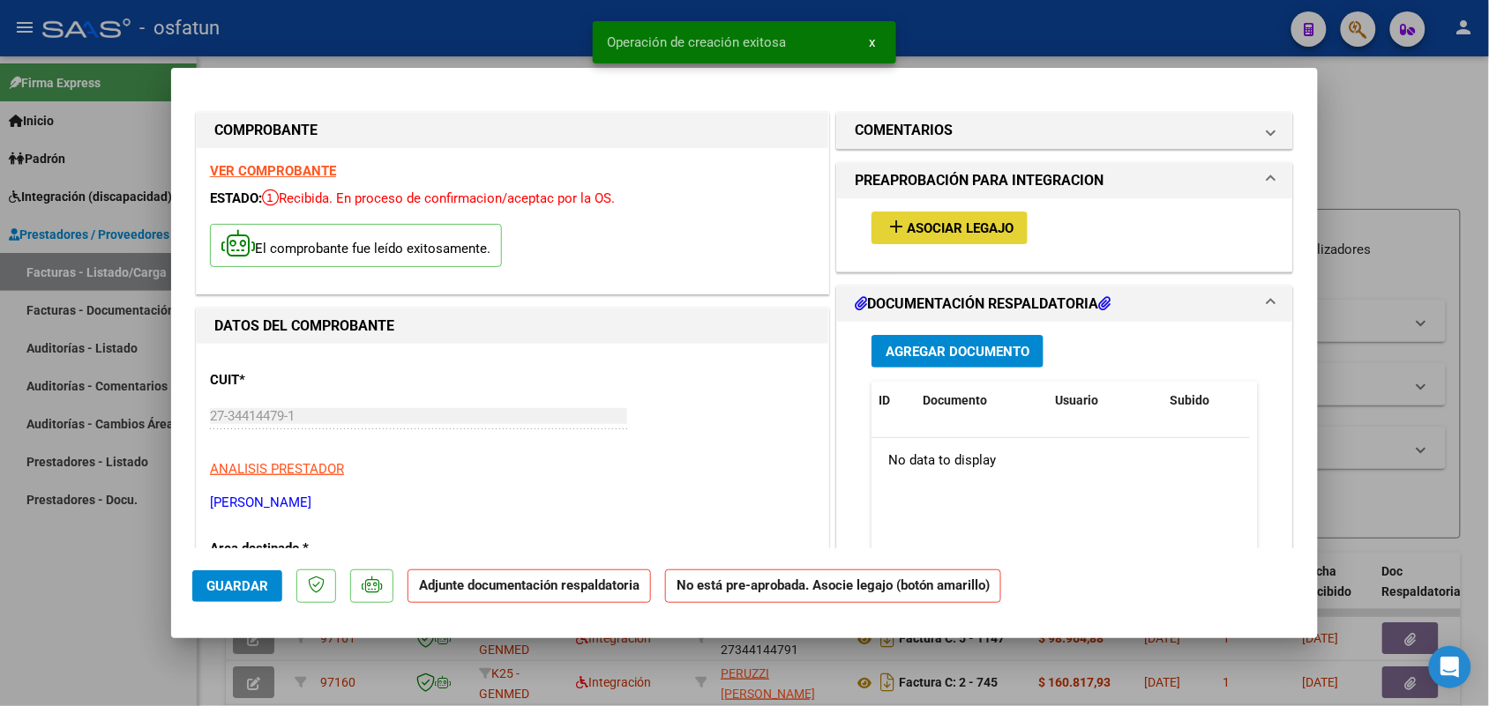
click at [919, 240] on button "add Asociar Legajo" at bounding box center [949, 228] width 156 height 33
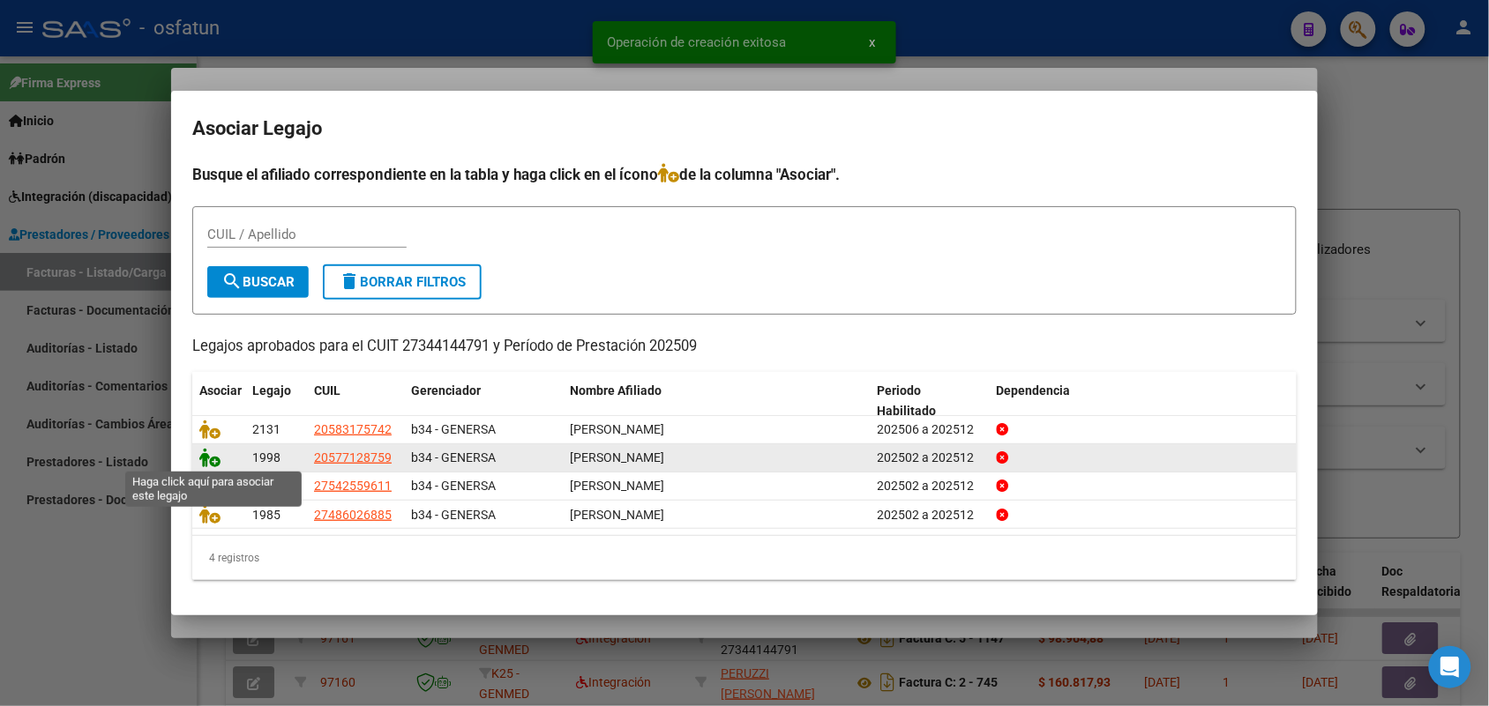
click at [203, 460] on icon at bounding box center [209, 457] width 21 height 19
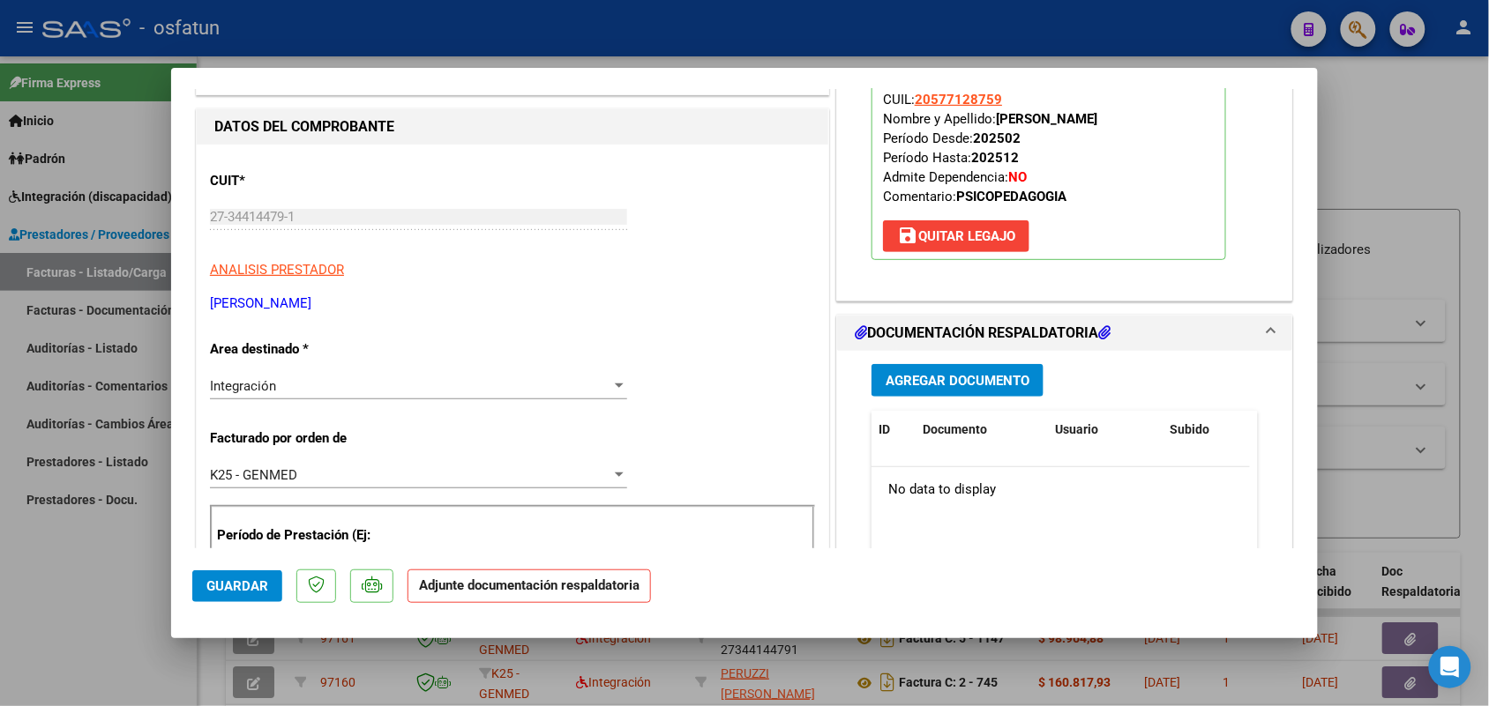
scroll to position [220, 0]
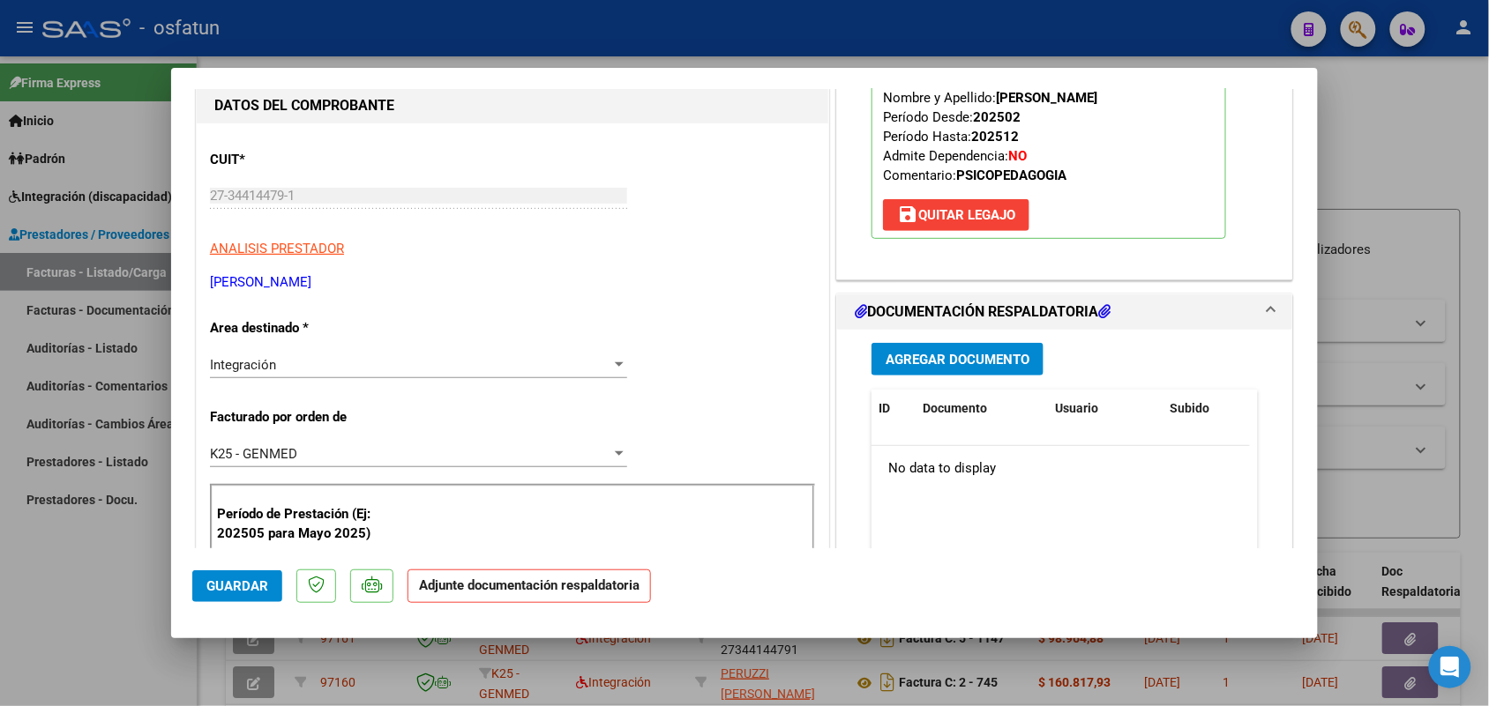
click at [949, 358] on span "Agregar Documento" at bounding box center [957, 360] width 144 height 16
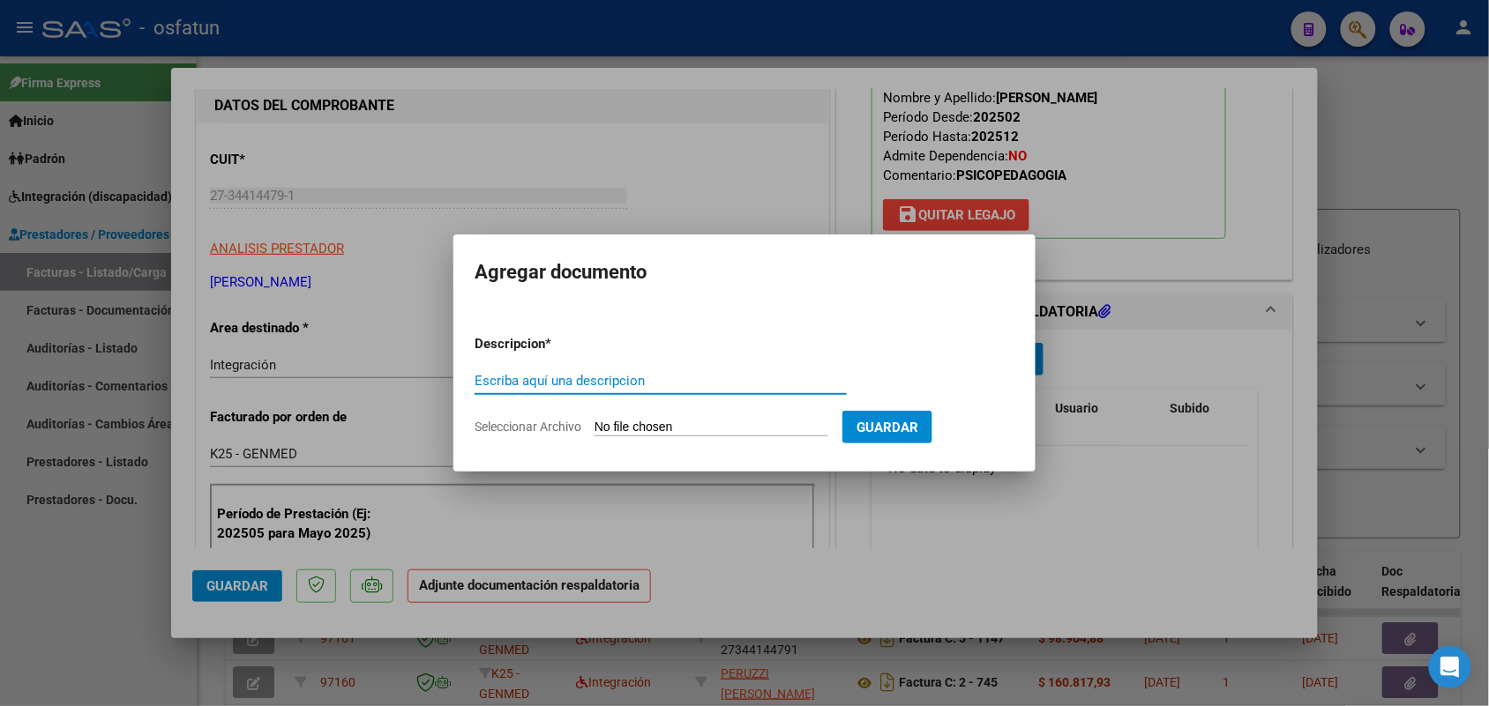
click at [609, 376] on input "Escriba aquí una descripcion" at bounding box center [660, 381] width 372 height 16
type input "asist benja"
click at [655, 417] on form "Descripcion * asist [PERSON_NAME] aquí una descripcion Seleccionar Archivo Guar…" at bounding box center [744, 385] width 540 height 129
click at [667, 424] on input "Seleccionar Archivo" at bounding box center [711, 428] width 234 height 17
type input "C:\fakepath\Scan [DATE] 17·34·55.pdf"
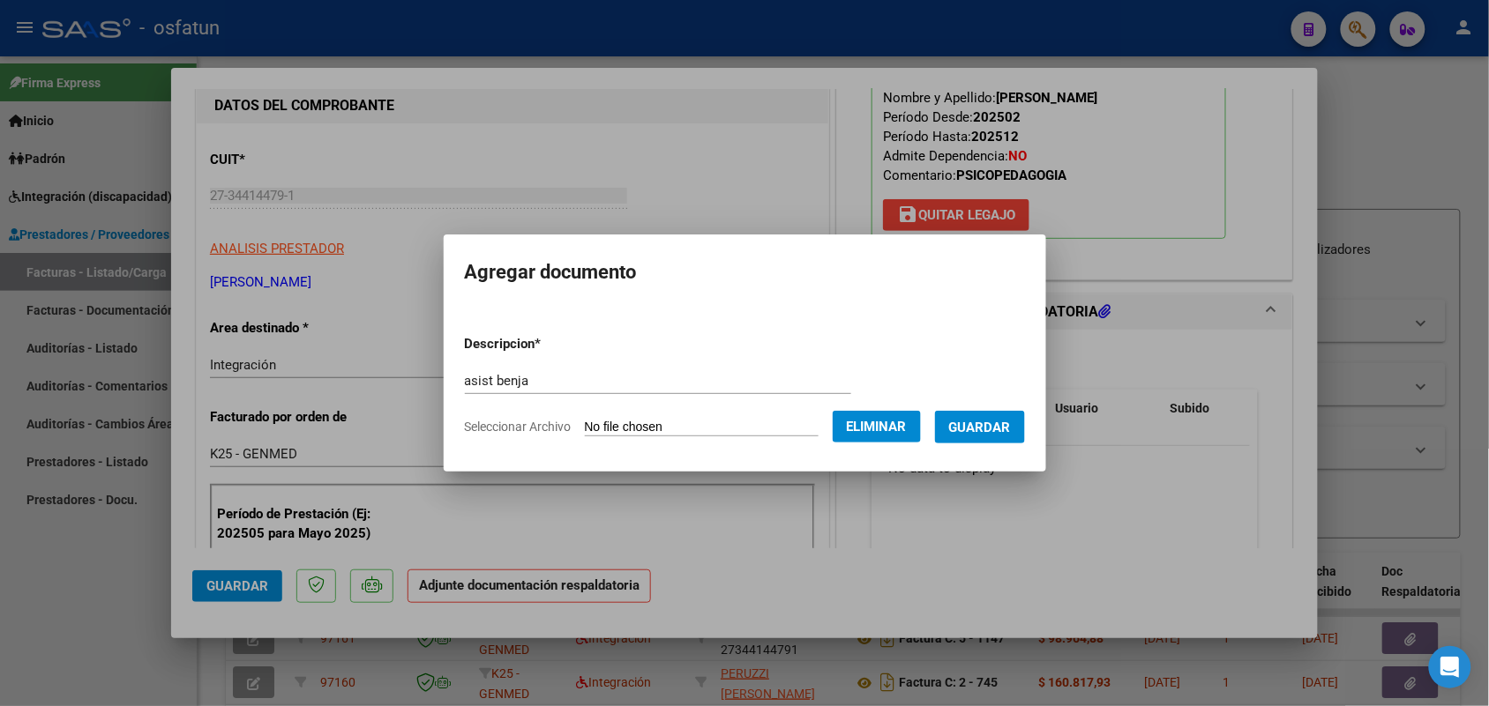
drag, startPoint x: 1005, startPoint y: 415, endPoint x: 994, endPoint y: 413, distance: 11.8
click at [1005, 415] on button "Guardar" at bounding box center [980, 427] width 90 height 33
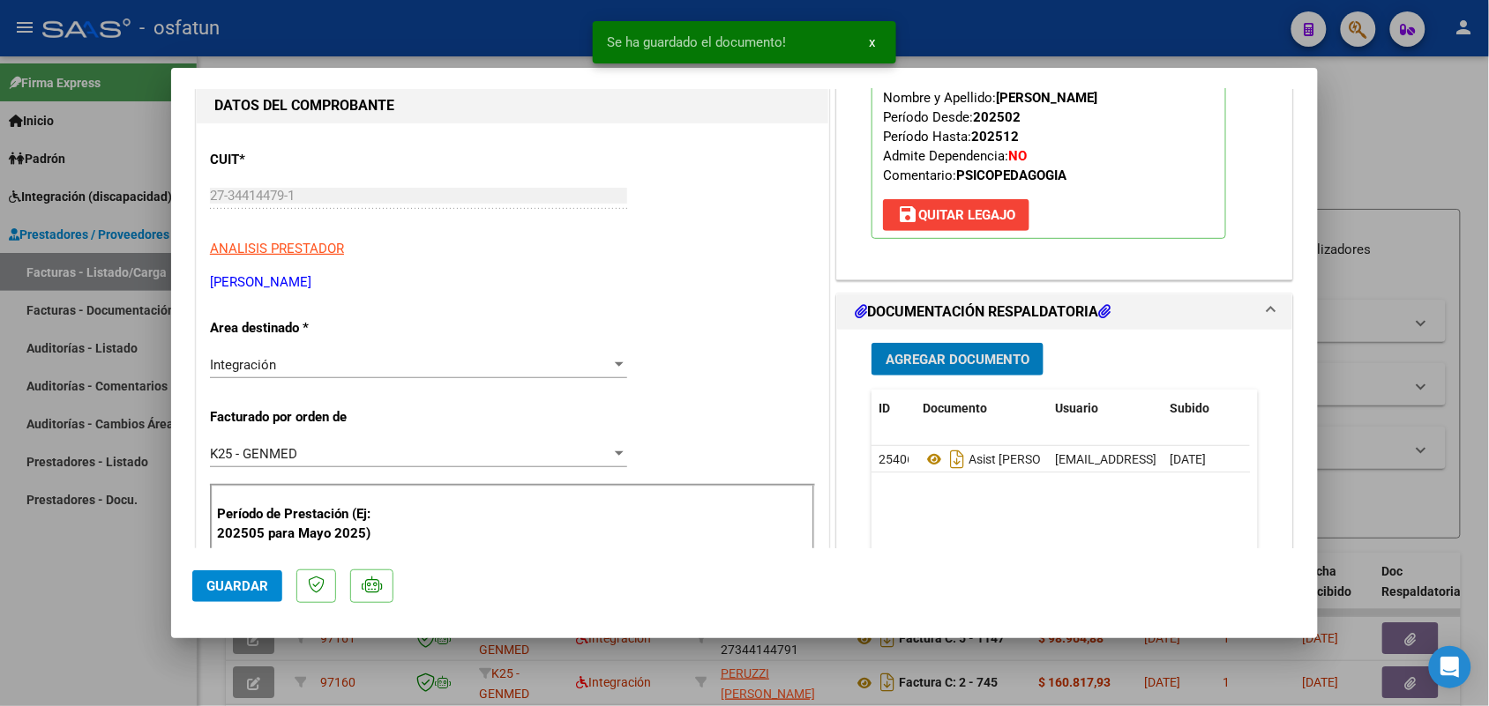
click at [241, 579] on span "Guardar" at bounding box center [237, 587] width 62 height 16
click at [102, 575] on div at bounding box center [744, 353] width 1489 height 706
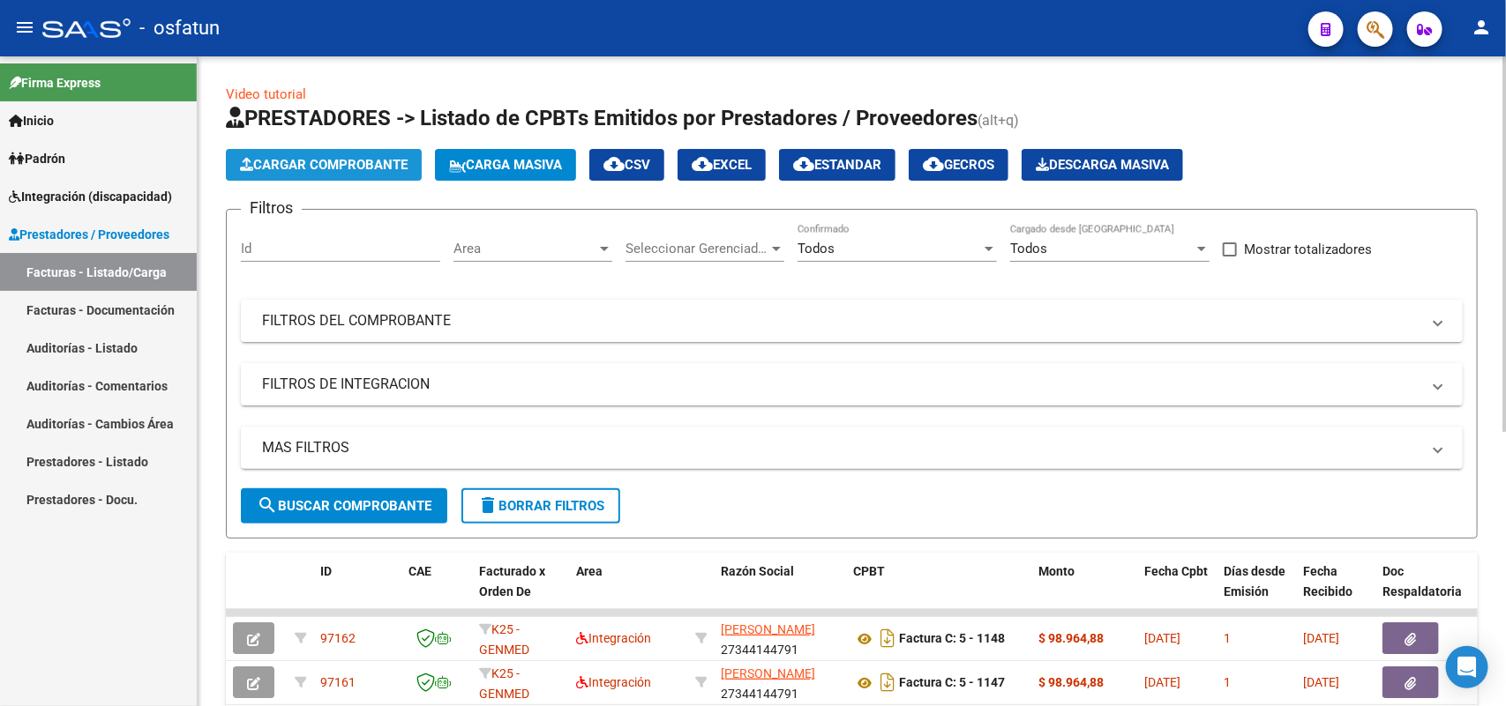
click at [333, 166] on span "Cargar Comprobante" at bounding box center [324, 165] width 168 height 16
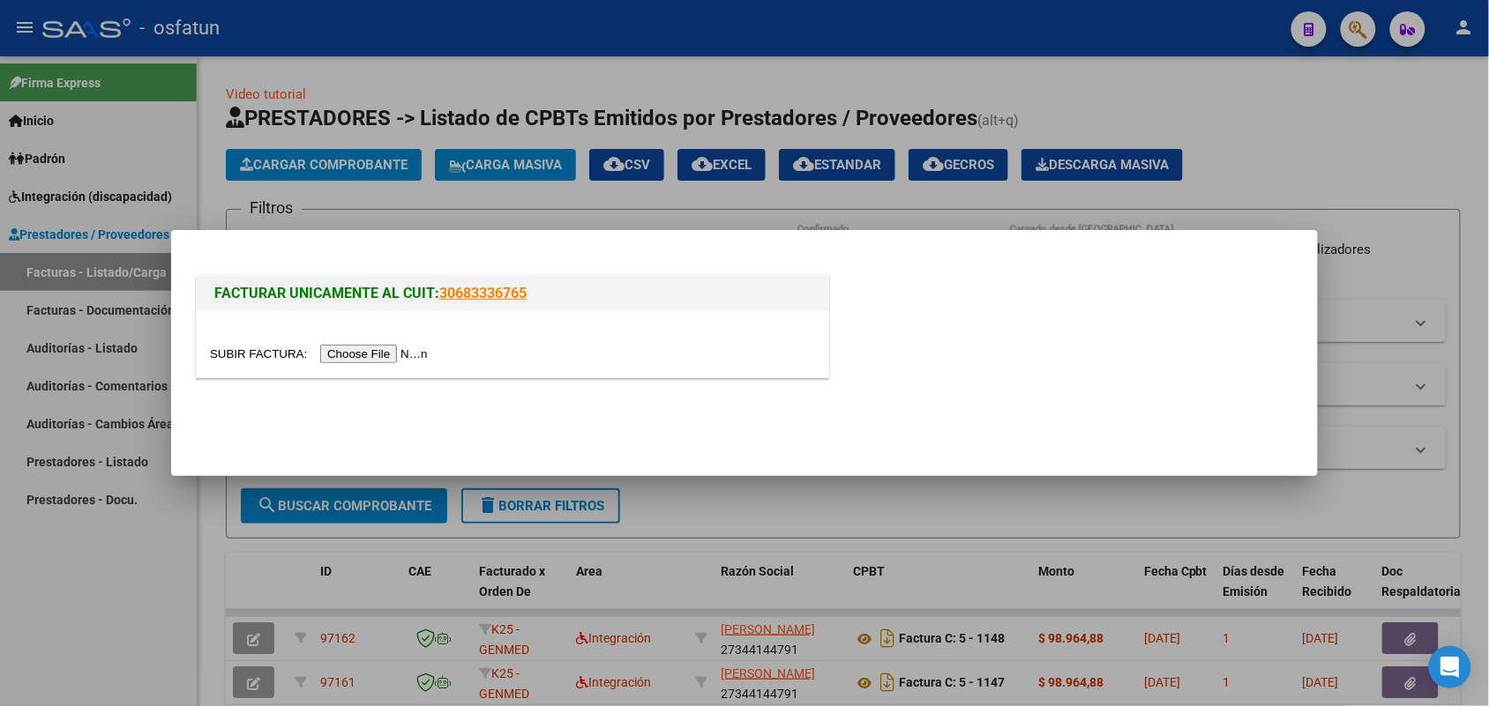
click at [362, 355] on input "file" at bounding box center [321, 354] width 223 height 19
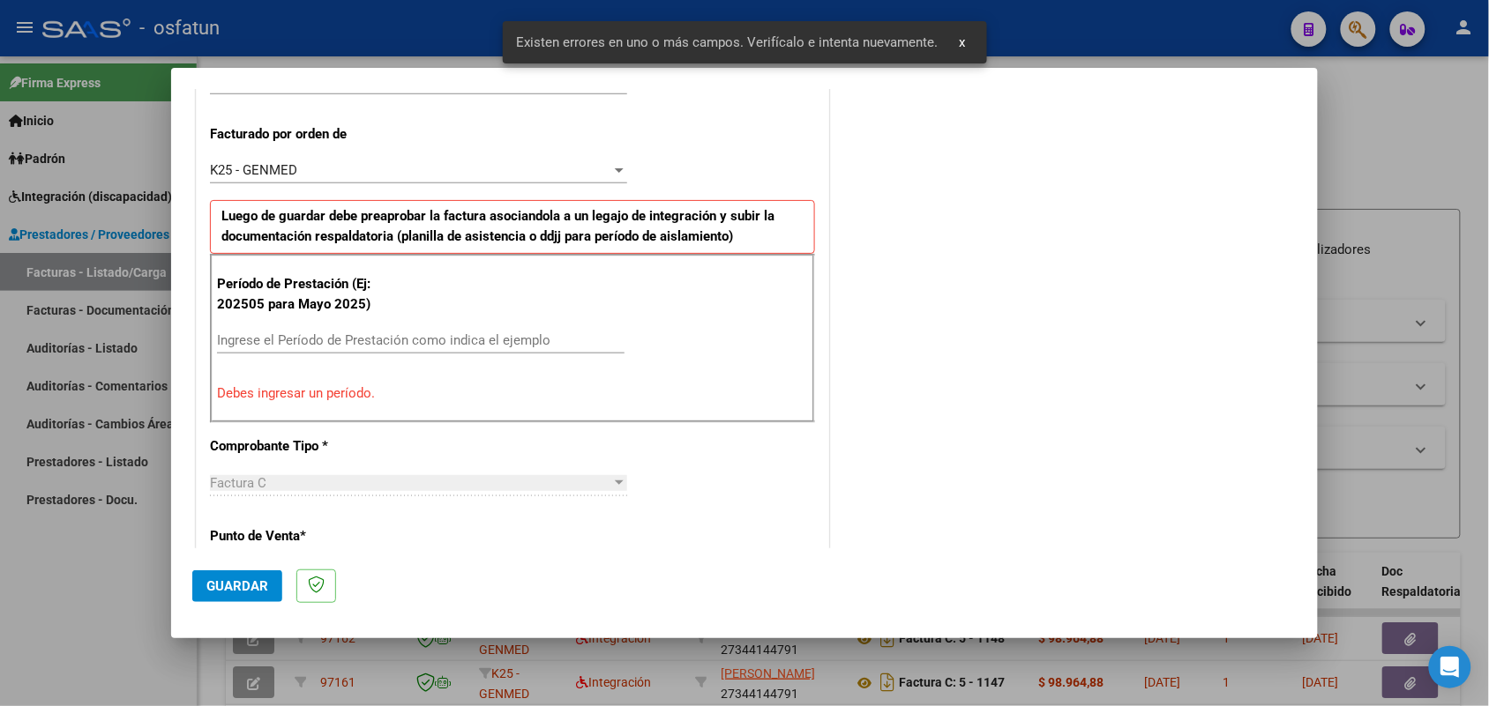
scroll to position [476, 0]
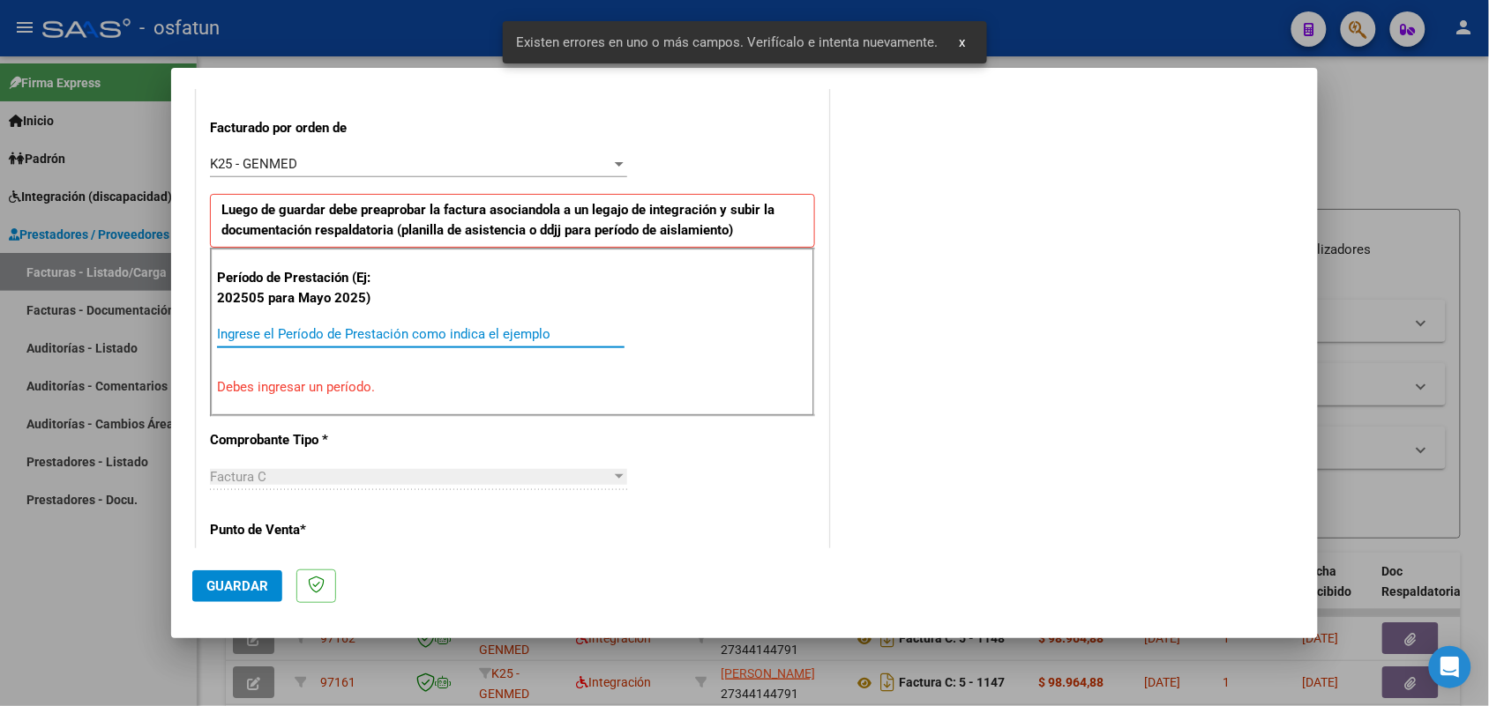
click at [428, 335] on input "Ingrese el Período de Prestación como indica el ejemplo" at bounding box center [420, 334] width 407 height 16
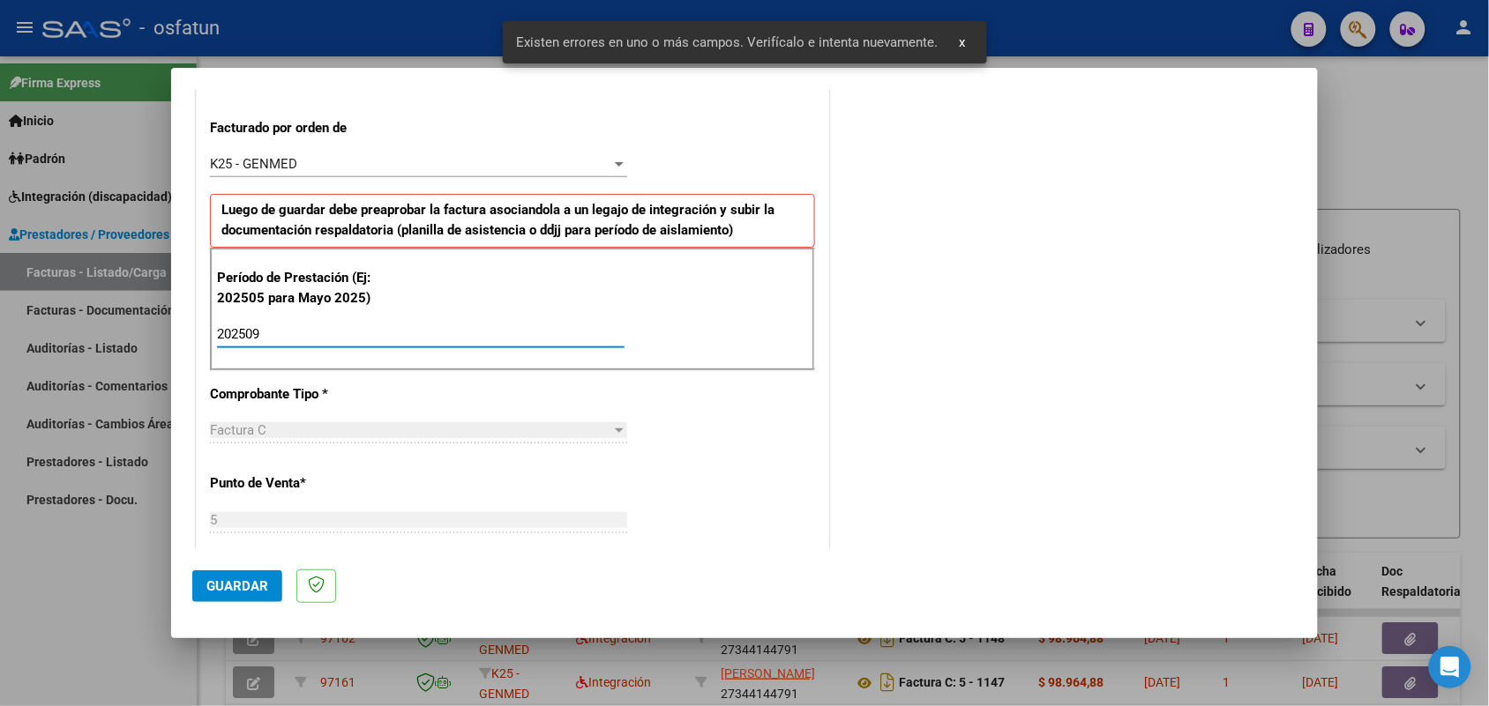
type input "202509"
click at [250, 574] on button "Guardar" at bounding box center [237, 587] width 90 height 32
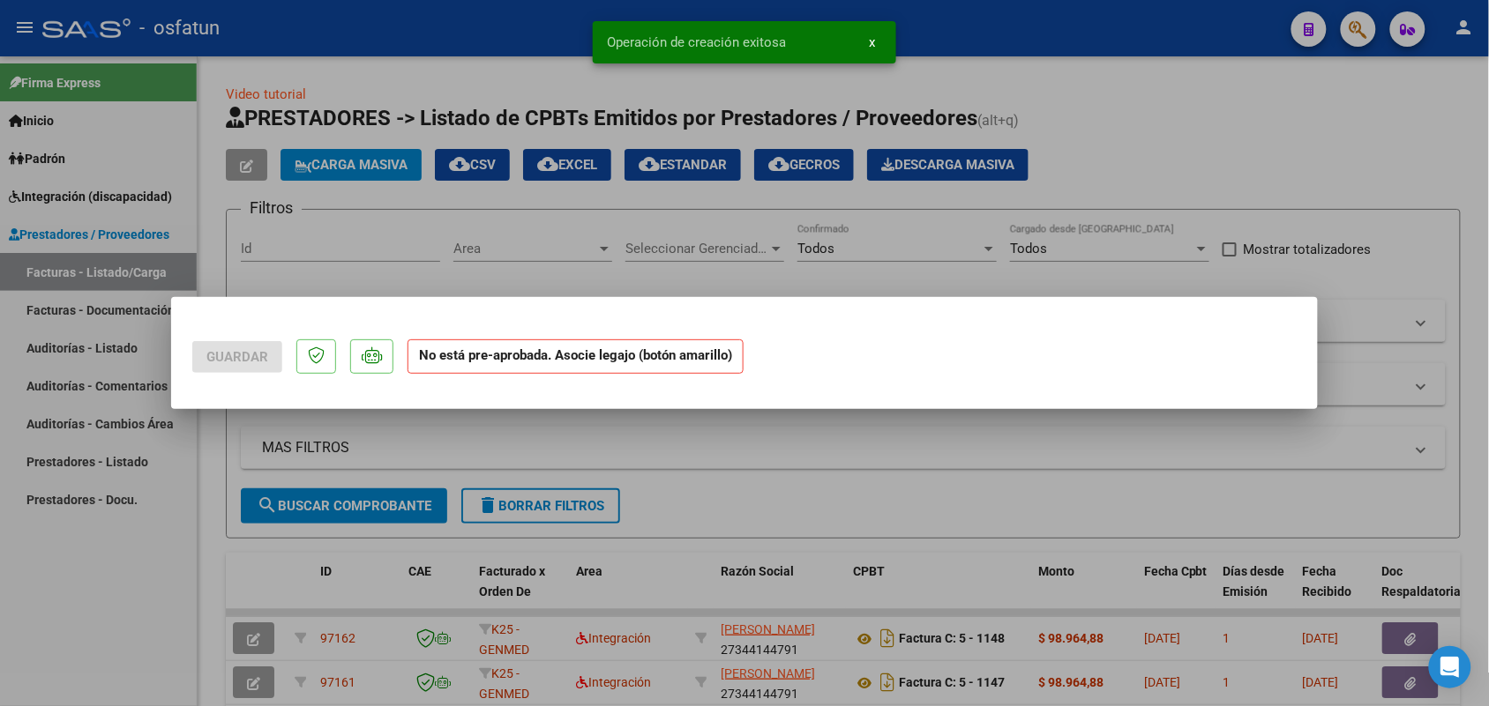
scroll to position [0, 0]
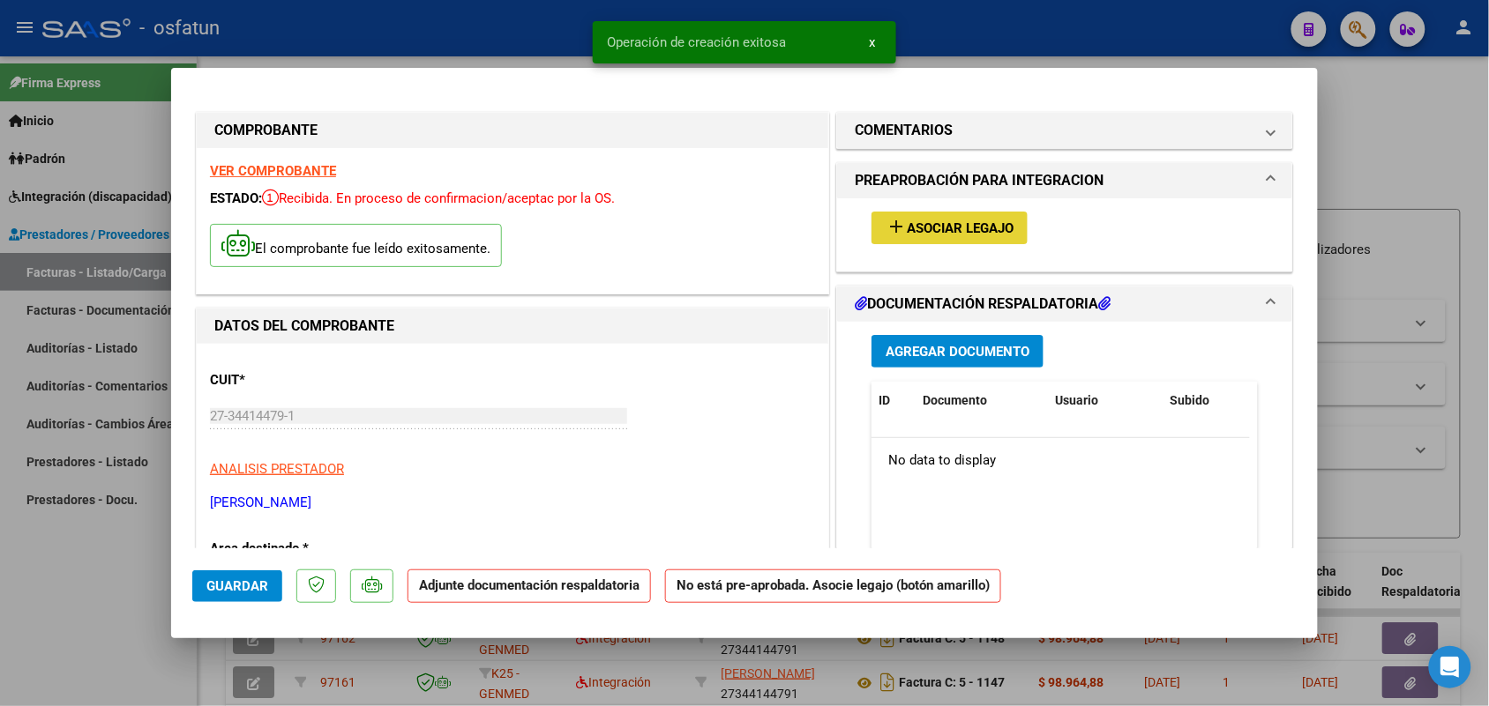
click at [935, 220] on span "Asociar Legajo" at bounding box center [960, 228] width 107 height 16
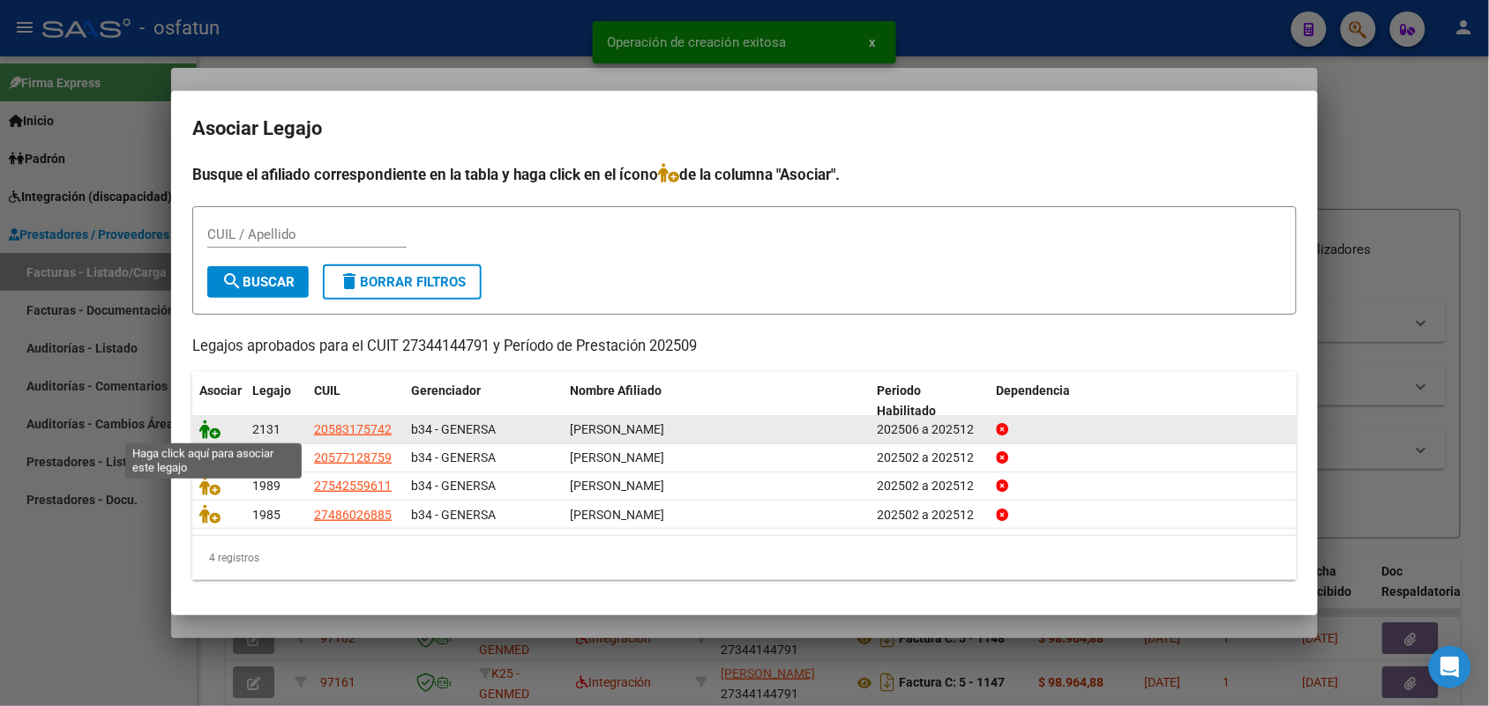
click at [205, 422] on icon at bounding box center [209, 429] width 21 height 19
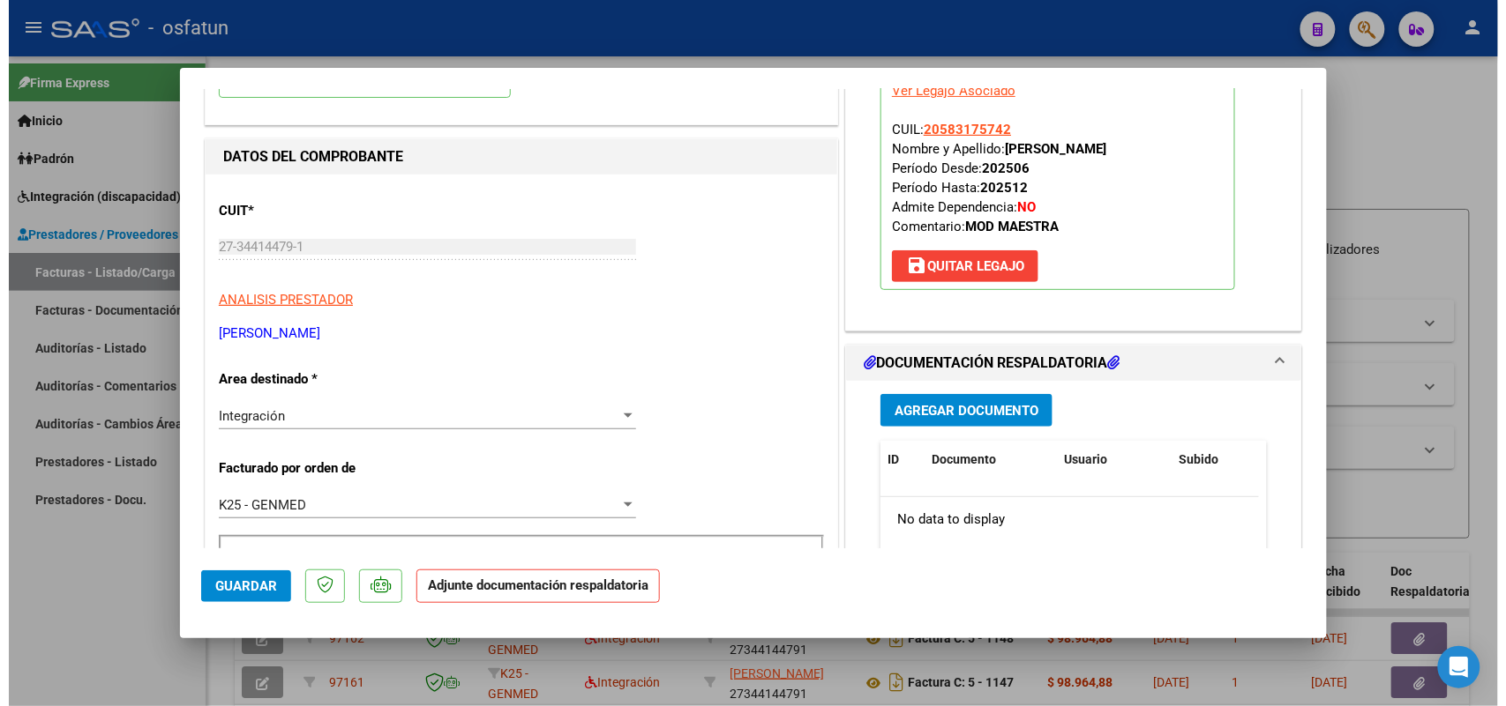
scroll to position [220, 0]
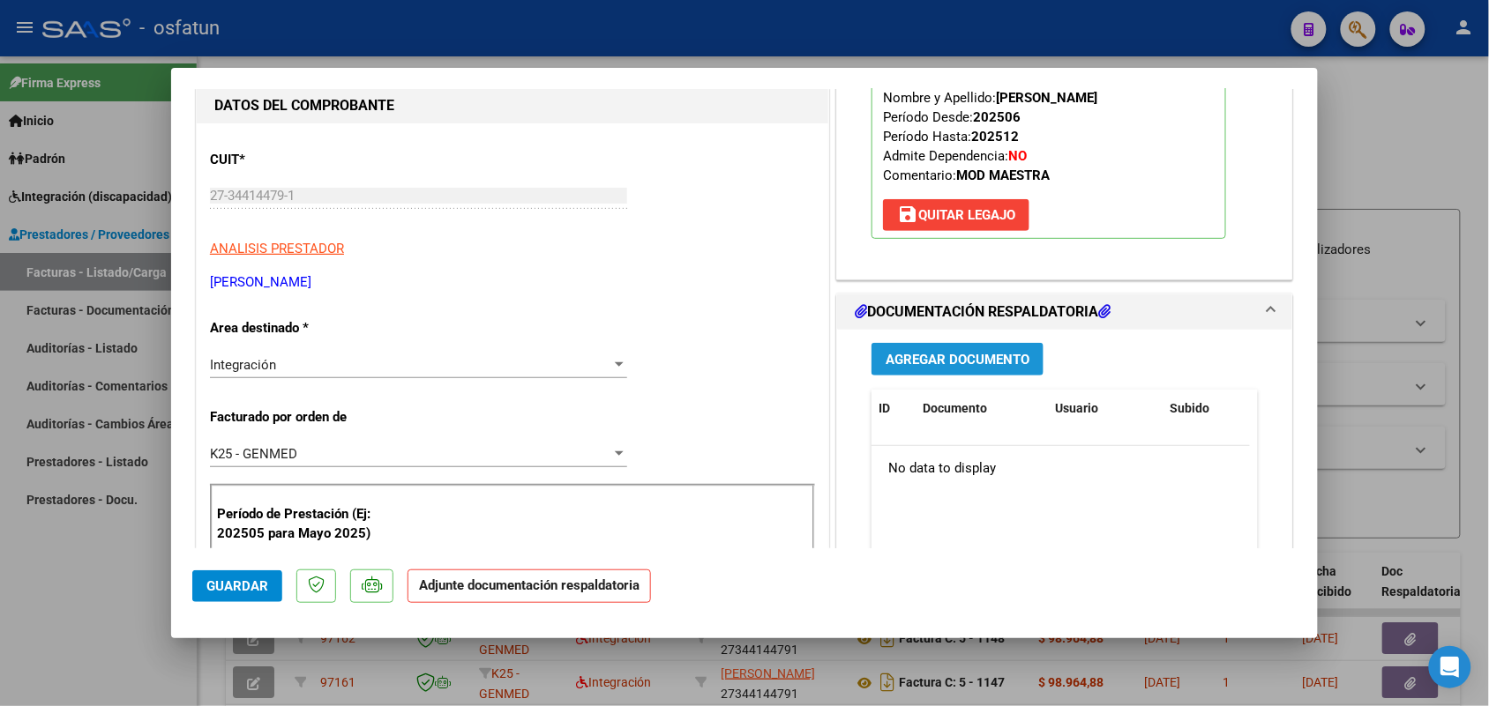
click at [932, 368] on span "Agregar Documento" at bounding box center [957, 360] width 144 height 16
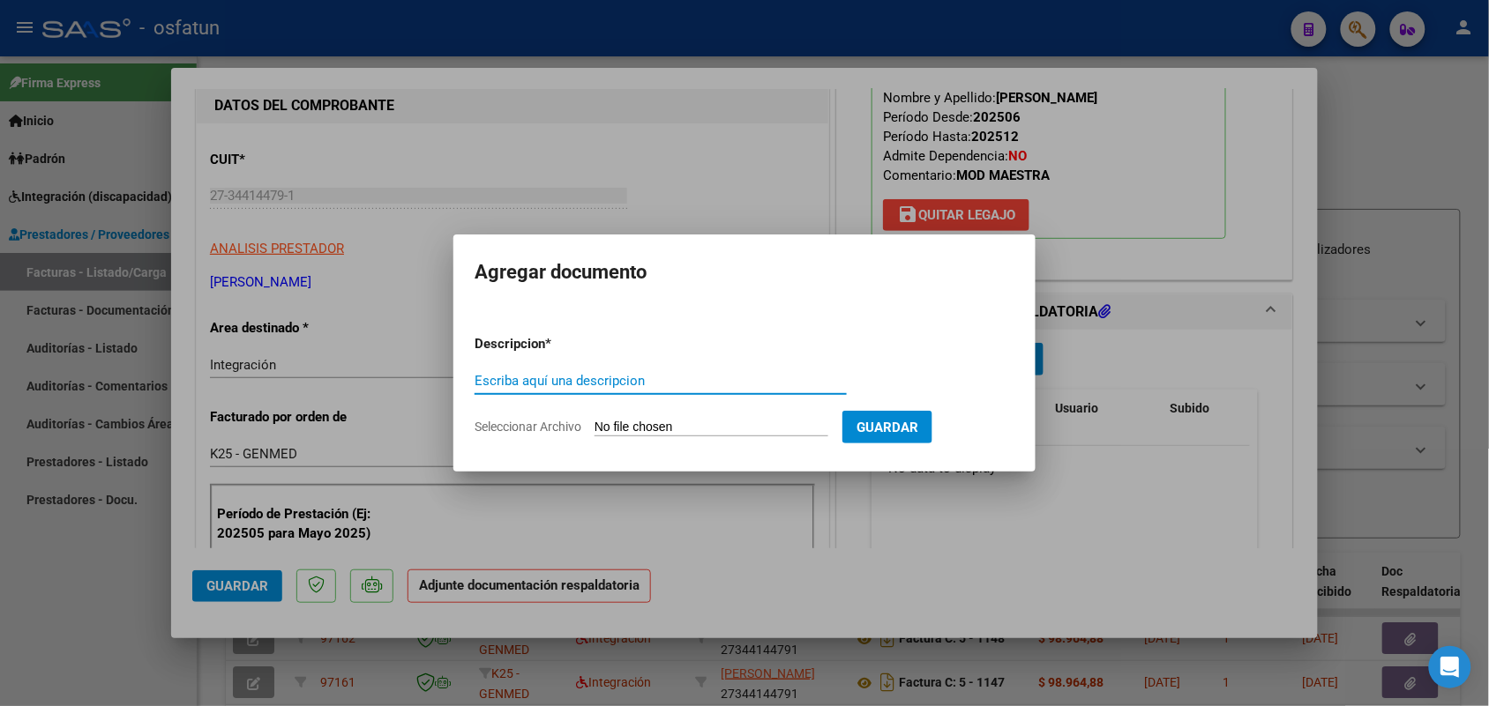
click at [594, 375] on input "Escriba aquí una descripcion" at bounding box center [660, 381] width 372 height 16
type input "asist"
click at [661, 426] on input "Seleccionar Archivo" at bounding box center [711, 428] width 234 height 17
type input "C:\fakepath\Scan [DATE] 17·46·54.pdf"
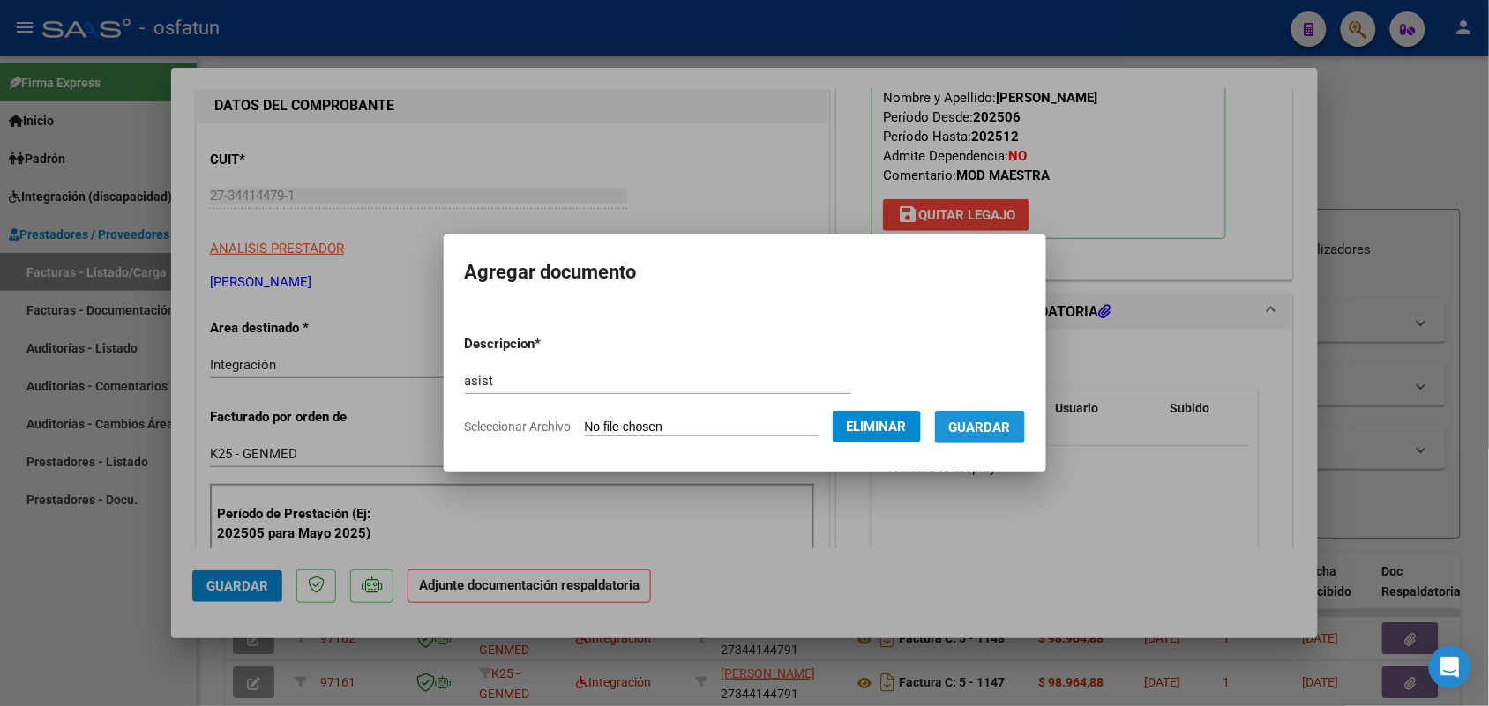
click at [1008, 420] on span "Guardar" at bounding box center [980, 428] width 62 height 16
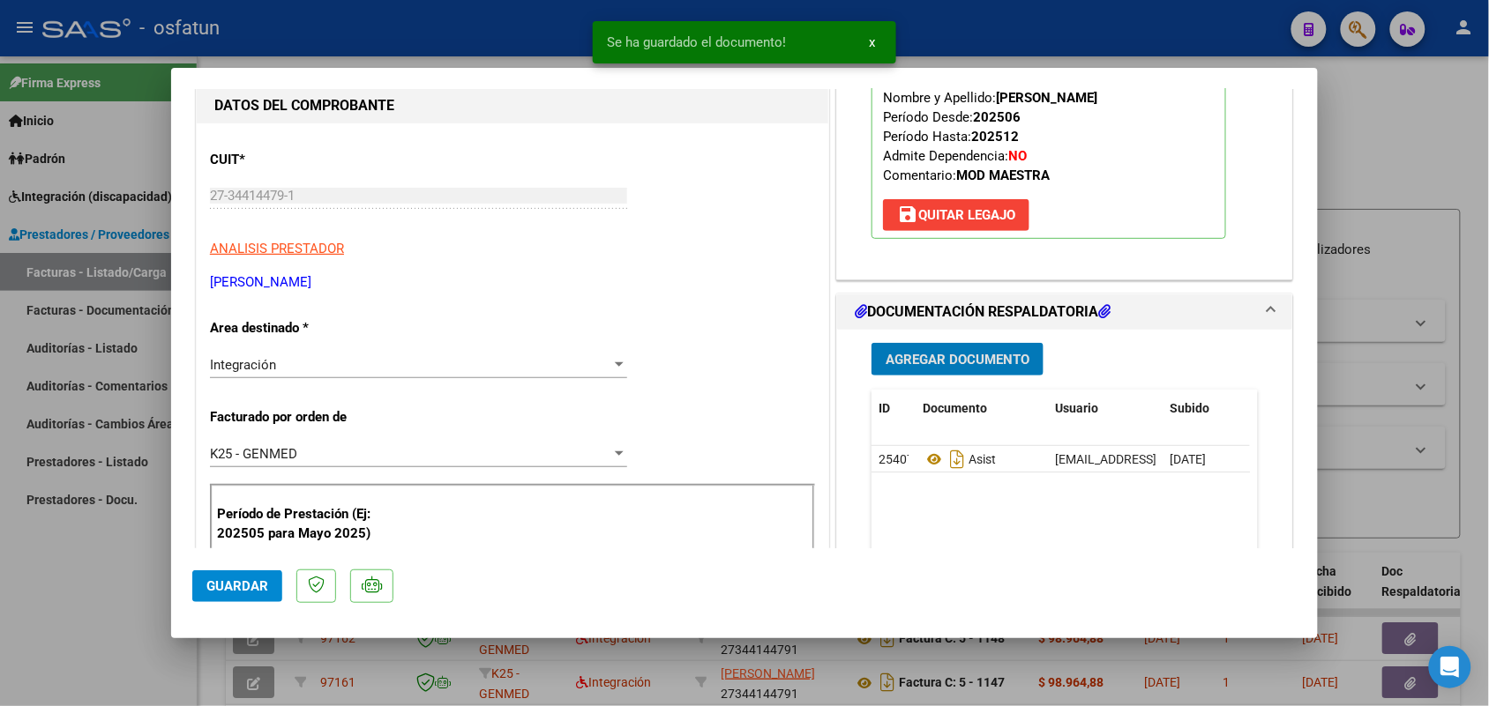
click at [239, 579] on span "Guardar" at bounding box center [237, 587] width 62 height 16
click at [112, 576] on div at bounding box center [744, 353] width 1489 height 706
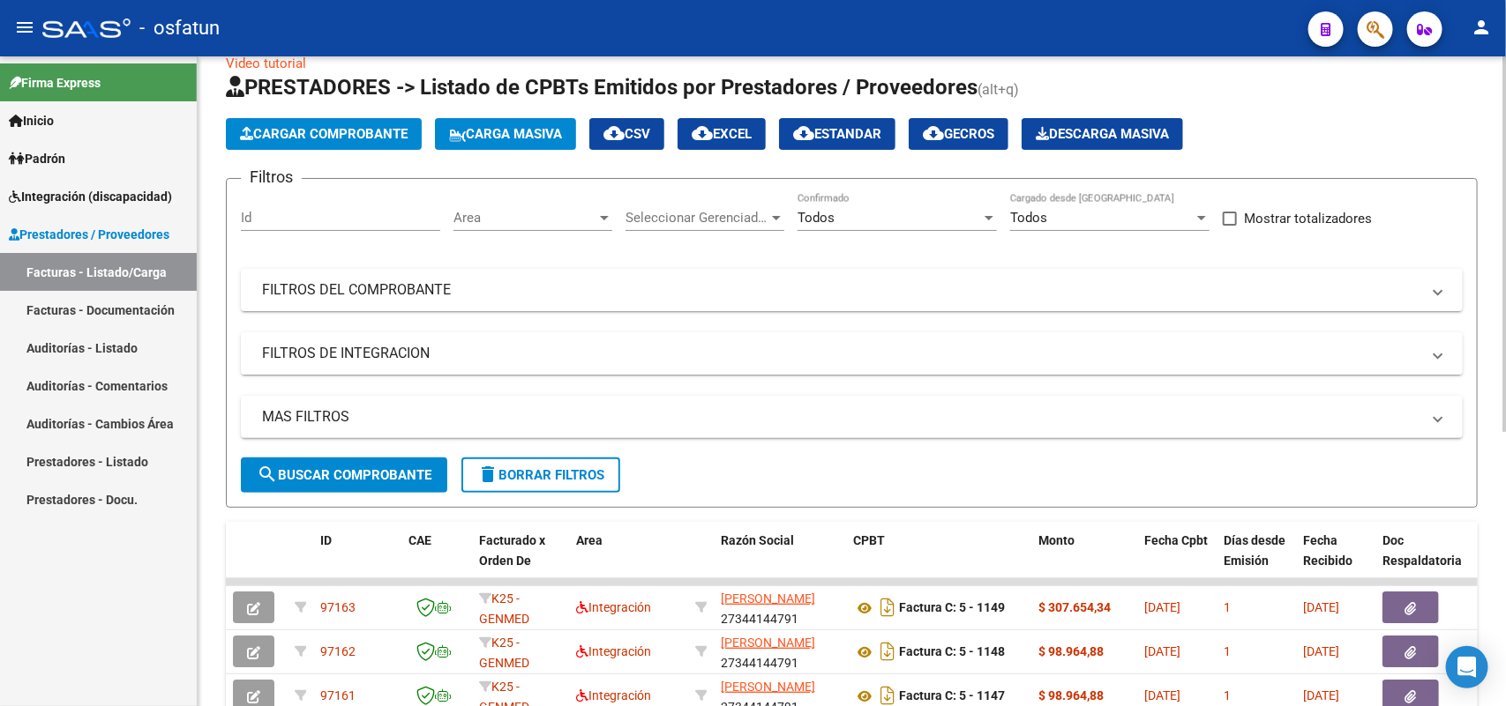
scroll to position [0, 0]
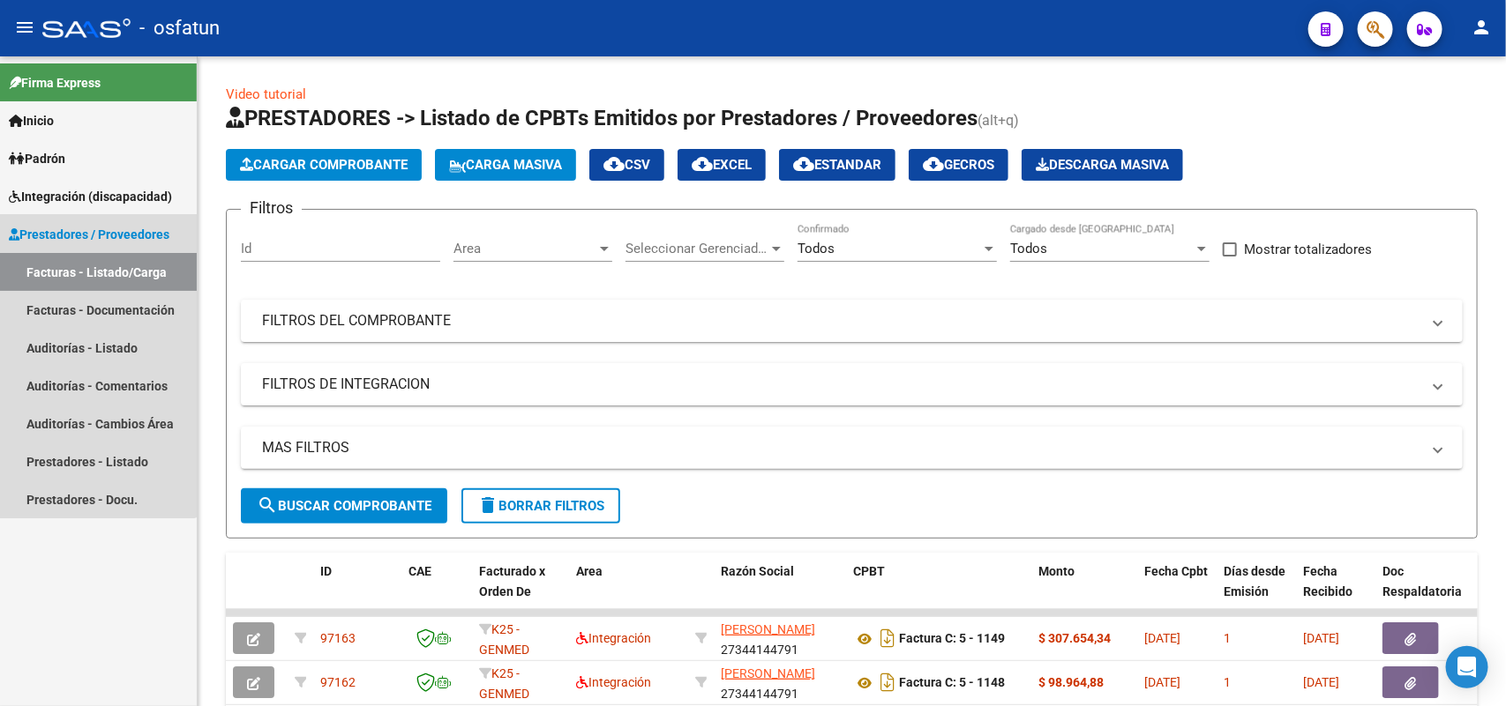
click at [64, 234] on span "Prestadores / Proveedores" at bounding box center [89, 234] width 161 height 19
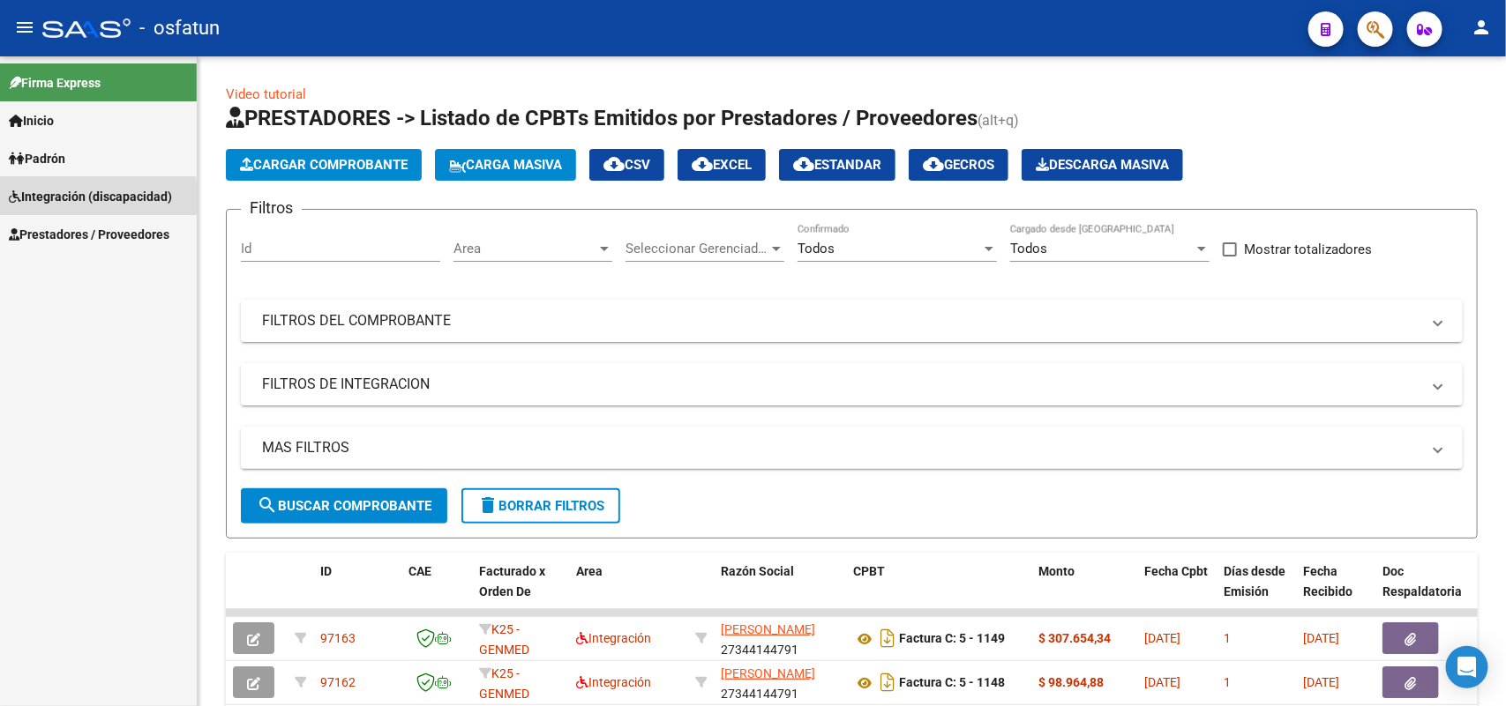
click at [71, 197] on span "Integración (discapacidad)" at bounding box center [90, 196] width 163 height 19
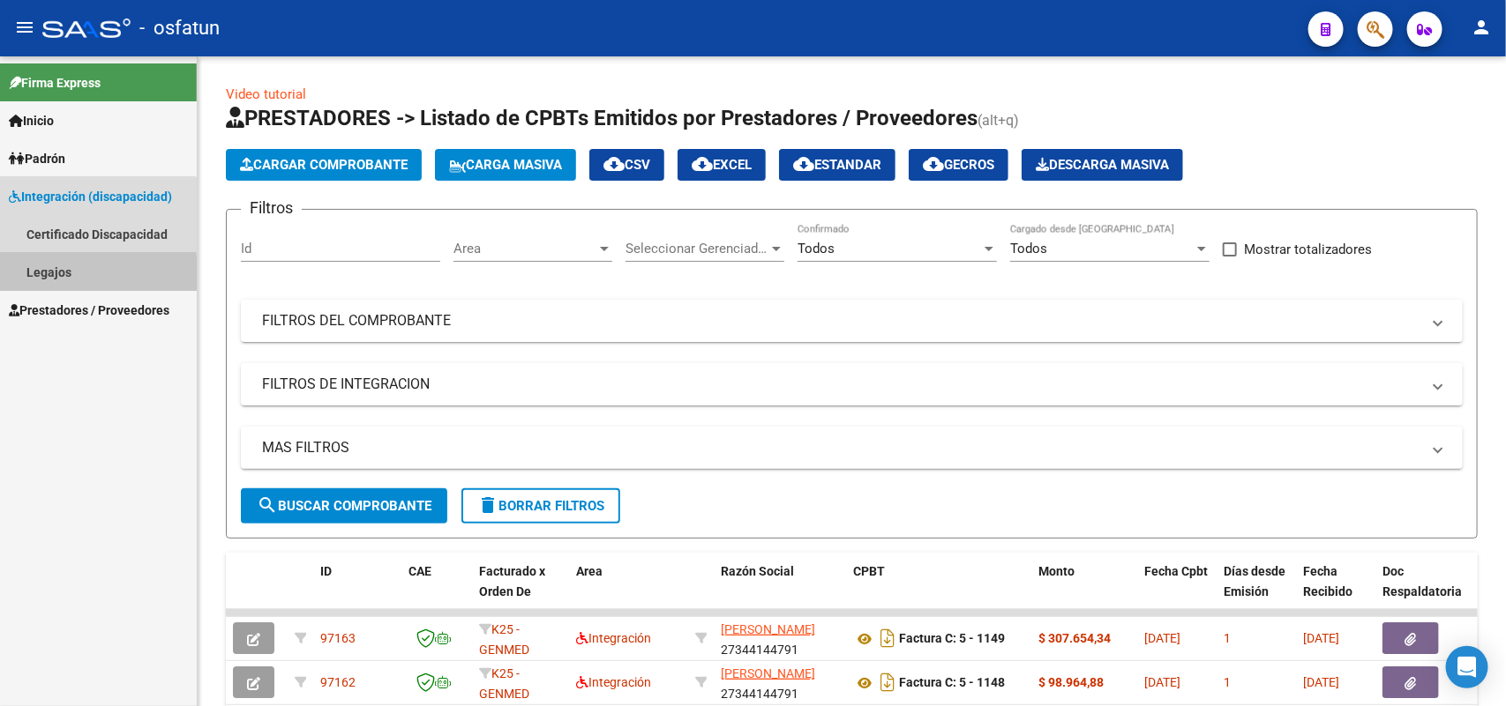
click at [38, 273] on link "Legajos" at bounding box center [98, 272] width 197 height 38
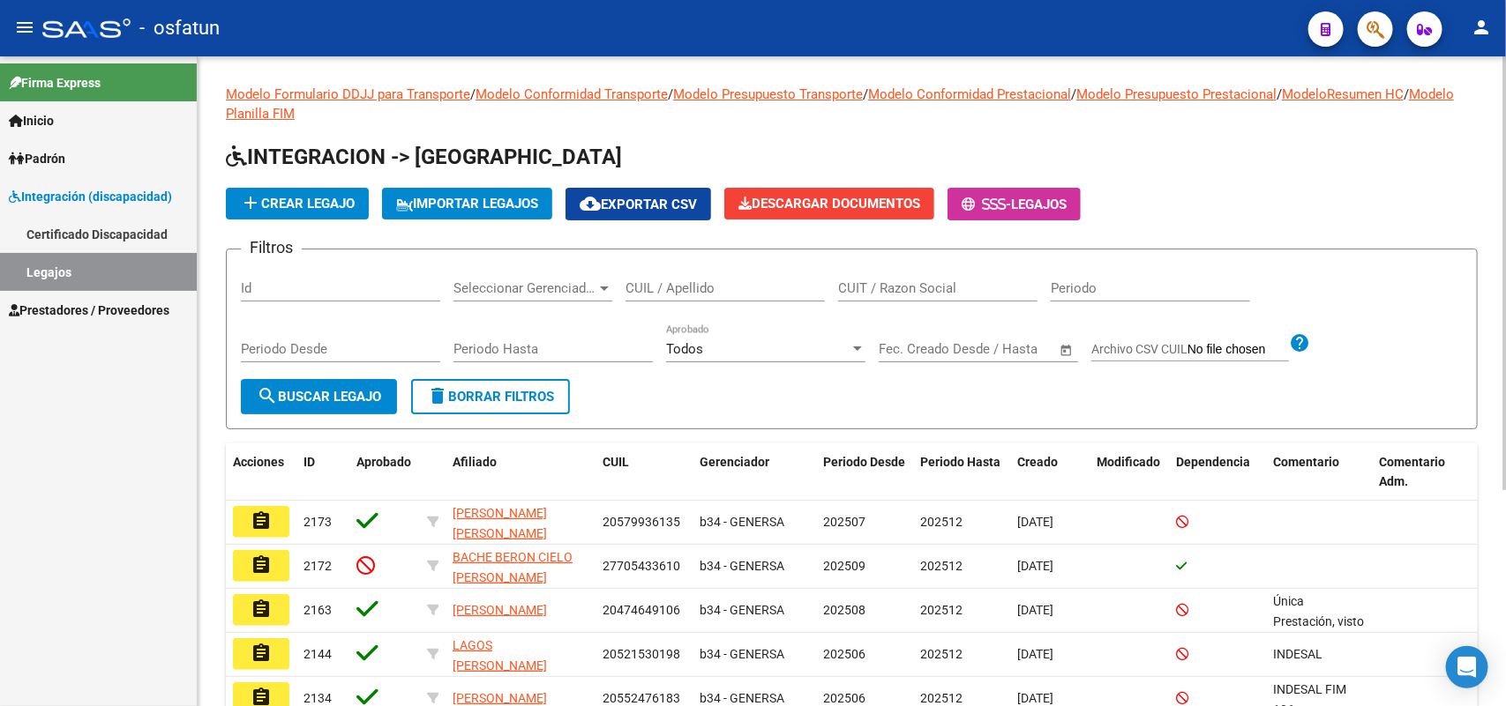
click at [646, 285] on input "CUIL / Apellido" at bounding box center [724, 288] width 199 height 16
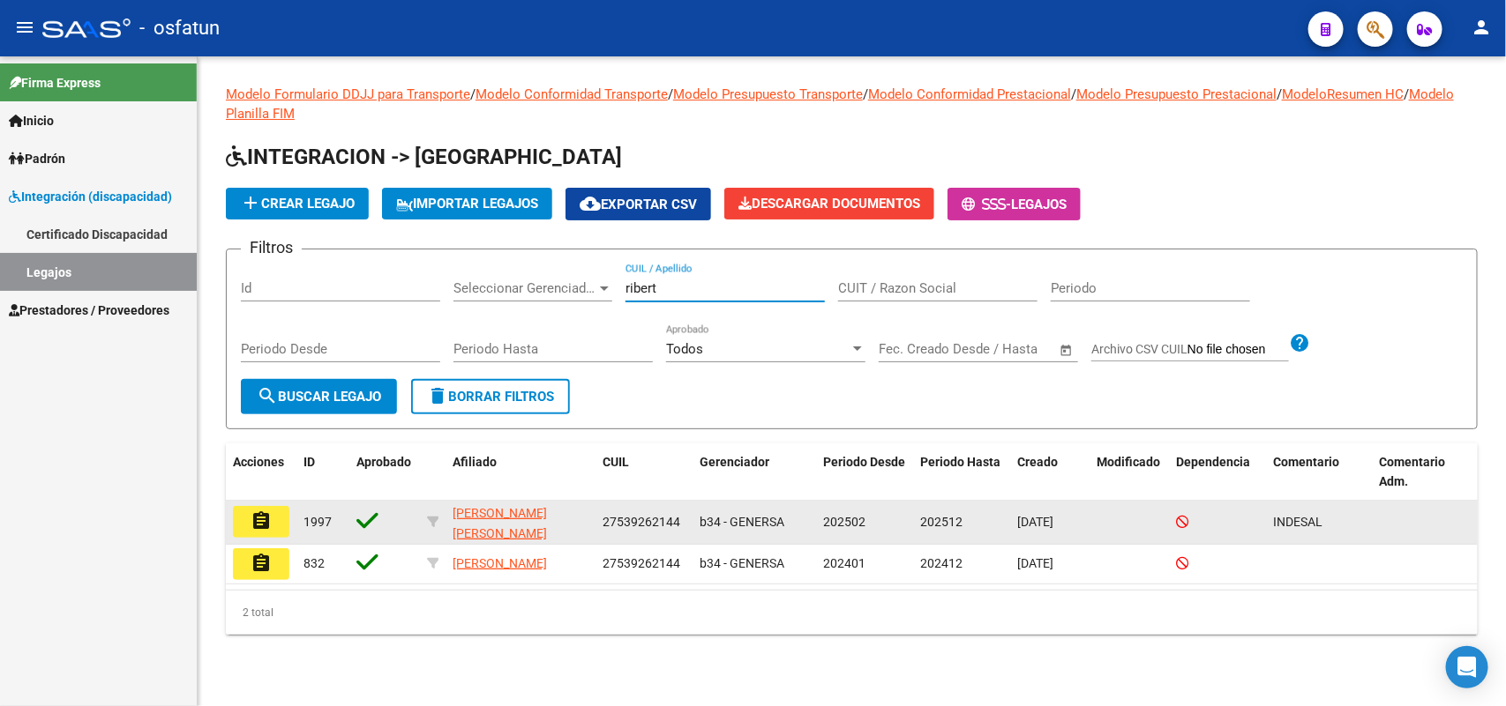
type input "ribert"
click at [272, 514] on button "assignment" at bounding box center [261, 522] width 56 height 32
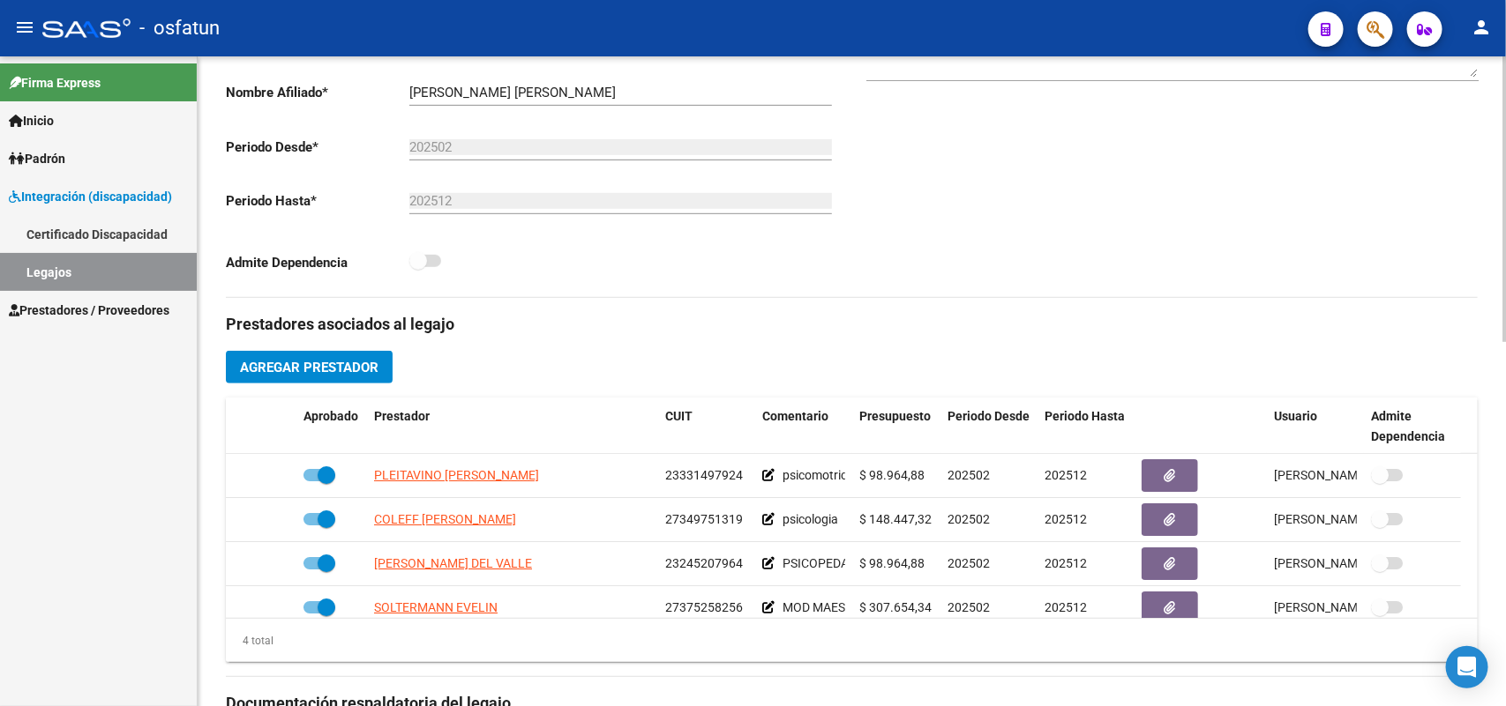
scroll to position [441, 0]
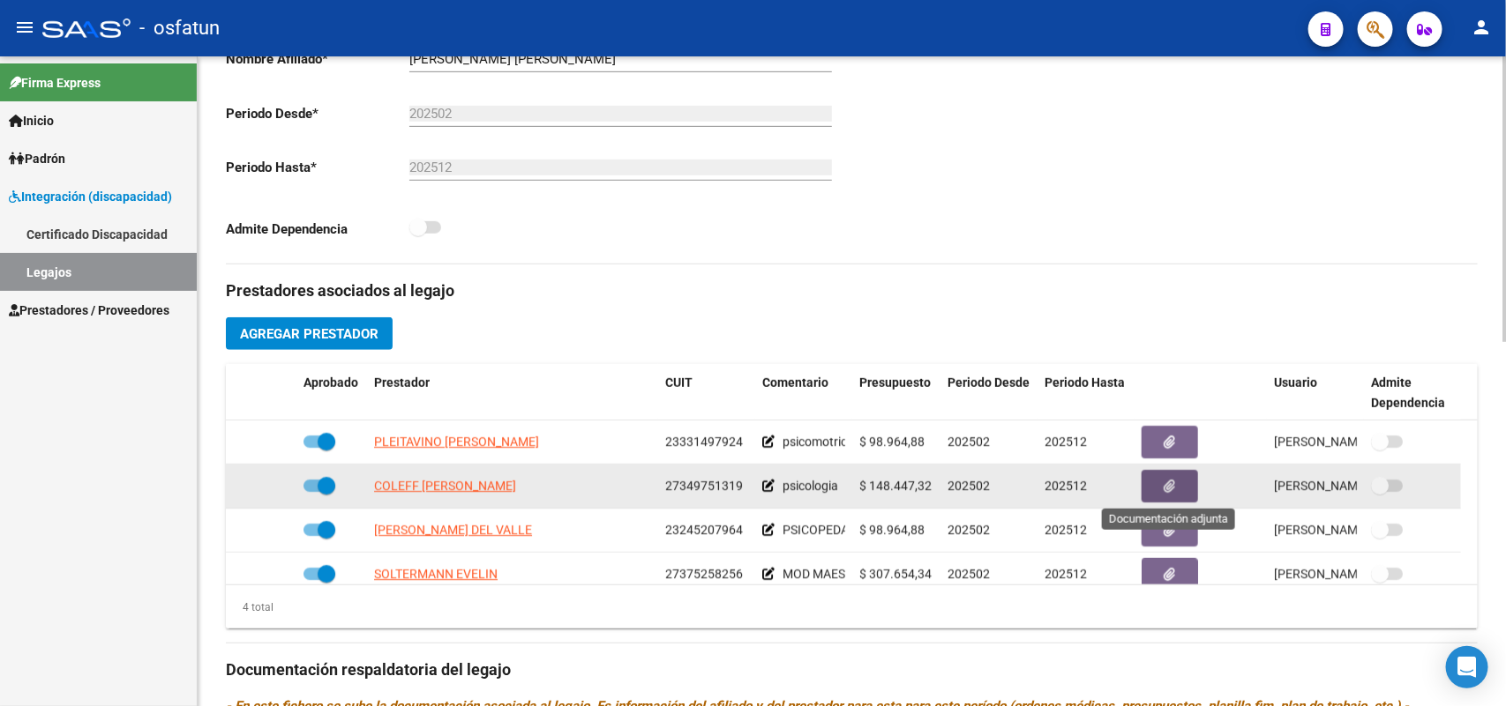
click at [1169, 486] on icon "button" at bounding box center [1169, 486] width 11 height 13
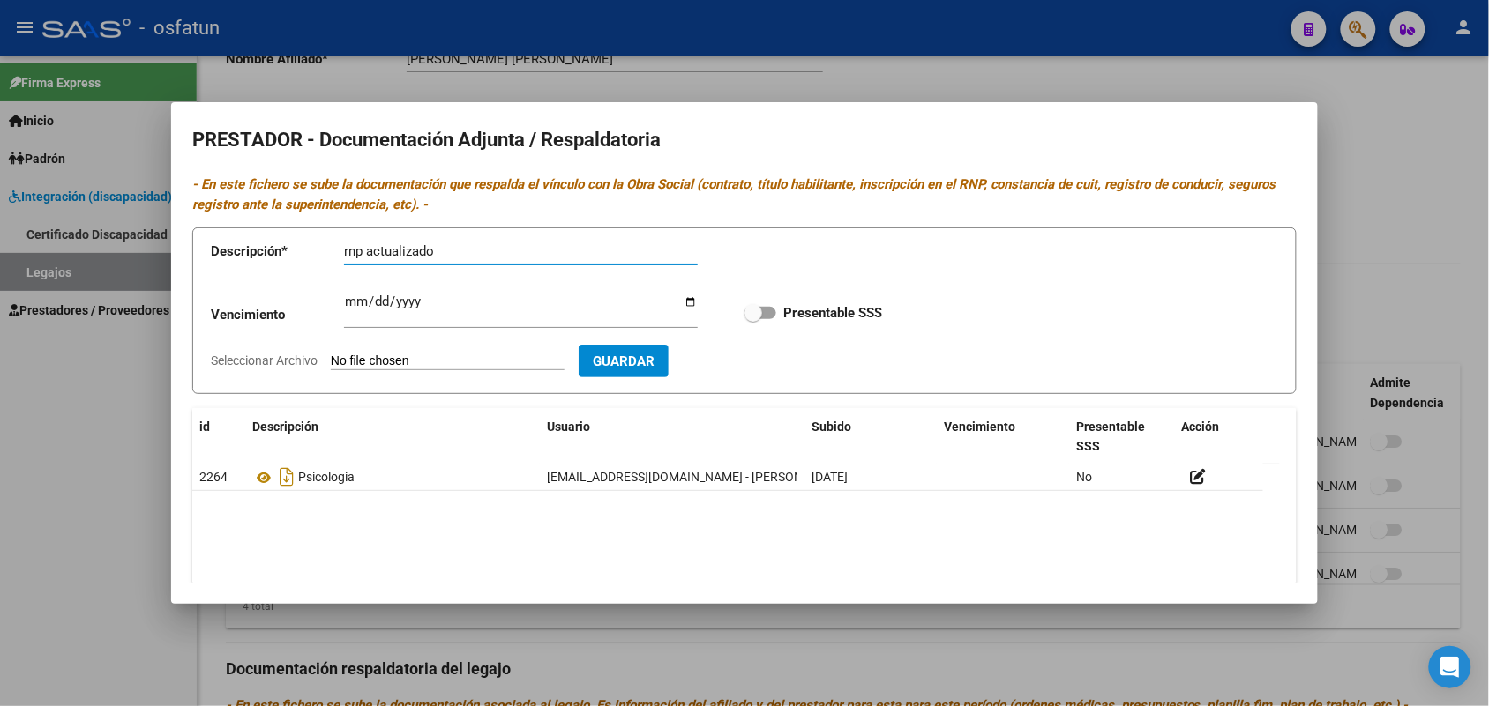
type input "rnp actualizado"
click at [429, 358] on input "Seleccionar Archivo" at bounding box center [448, 362] width 234 height 17
type input "C:\fakepath\REGISTRO NACIONAL DE PRESTADORES, SUPER INTENDENCIA. COLEFF NATALIA…"
click at [757, 354] on span "Guardar" at bounding box center [726, 362] width 62 height 16
checkbox input "true"
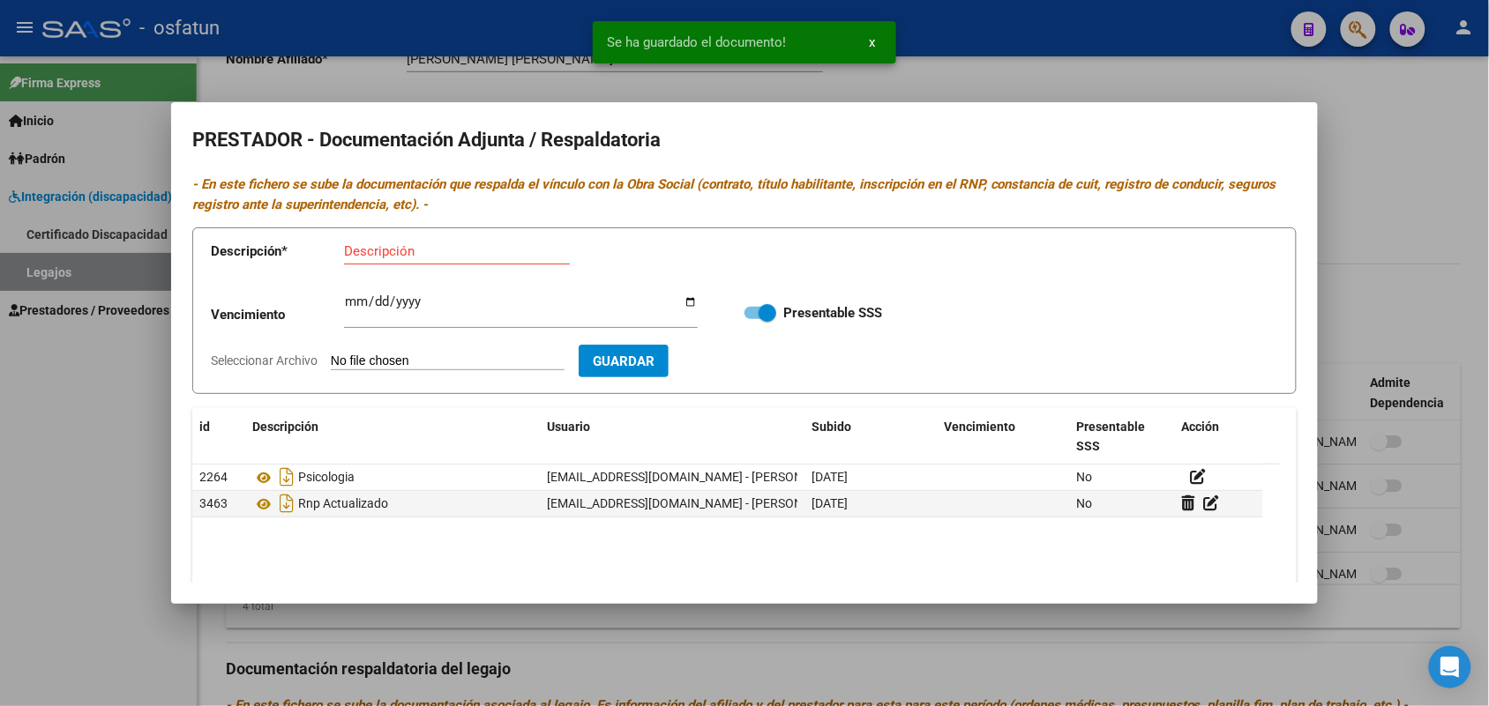
click at [79, 490] on div at bounding box center [744, 353] width 1489 height 706
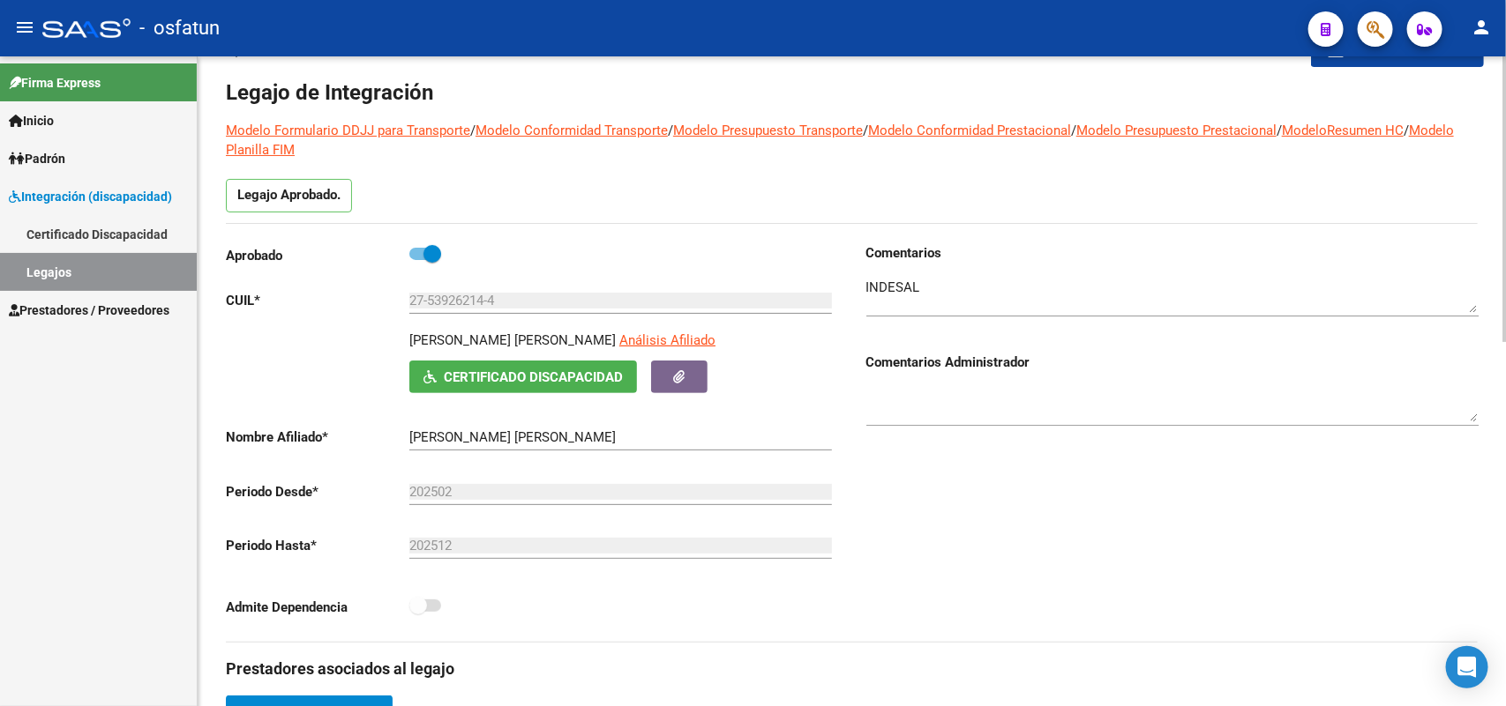
scroll to position [110, 0]
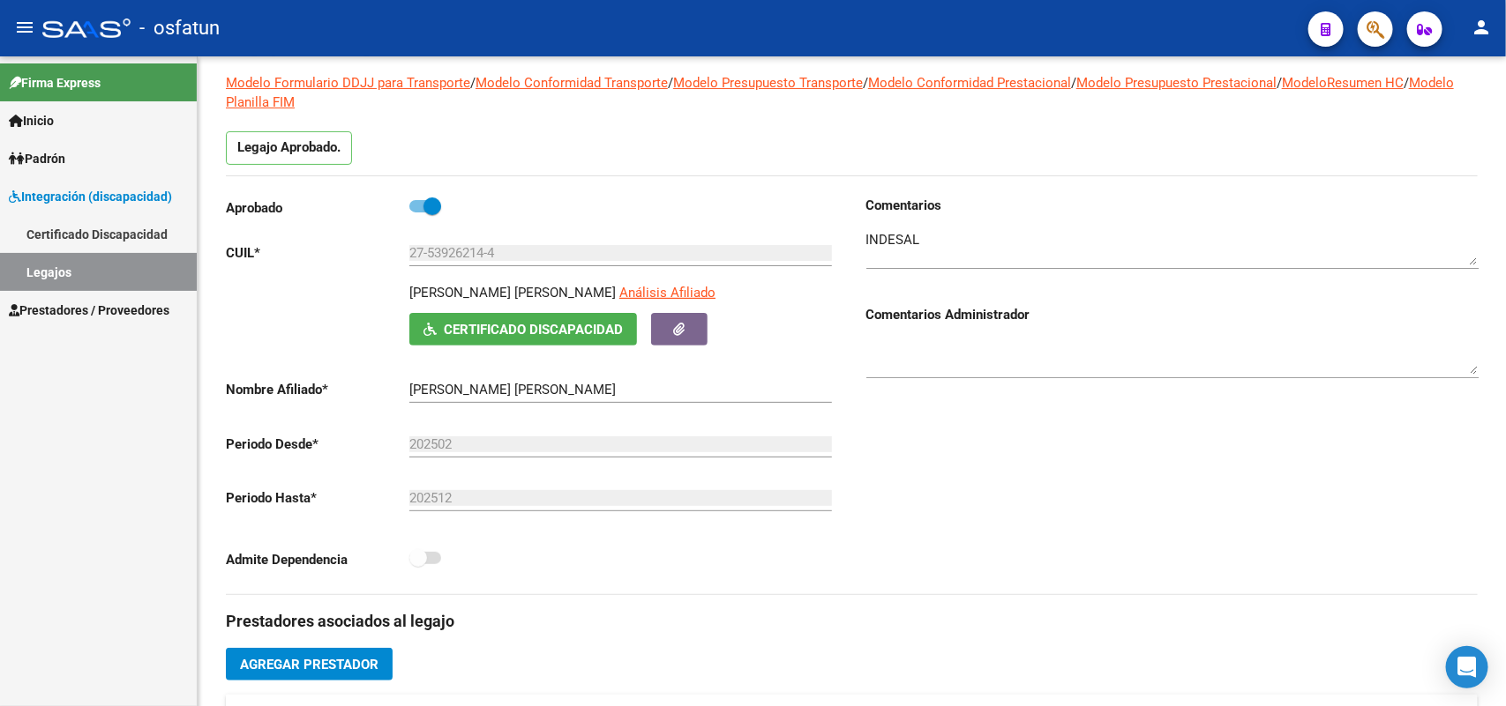
click at [77, 298] on link "Prestadores / Proveedores" at bounding box center [98, 310] width 197 height 38
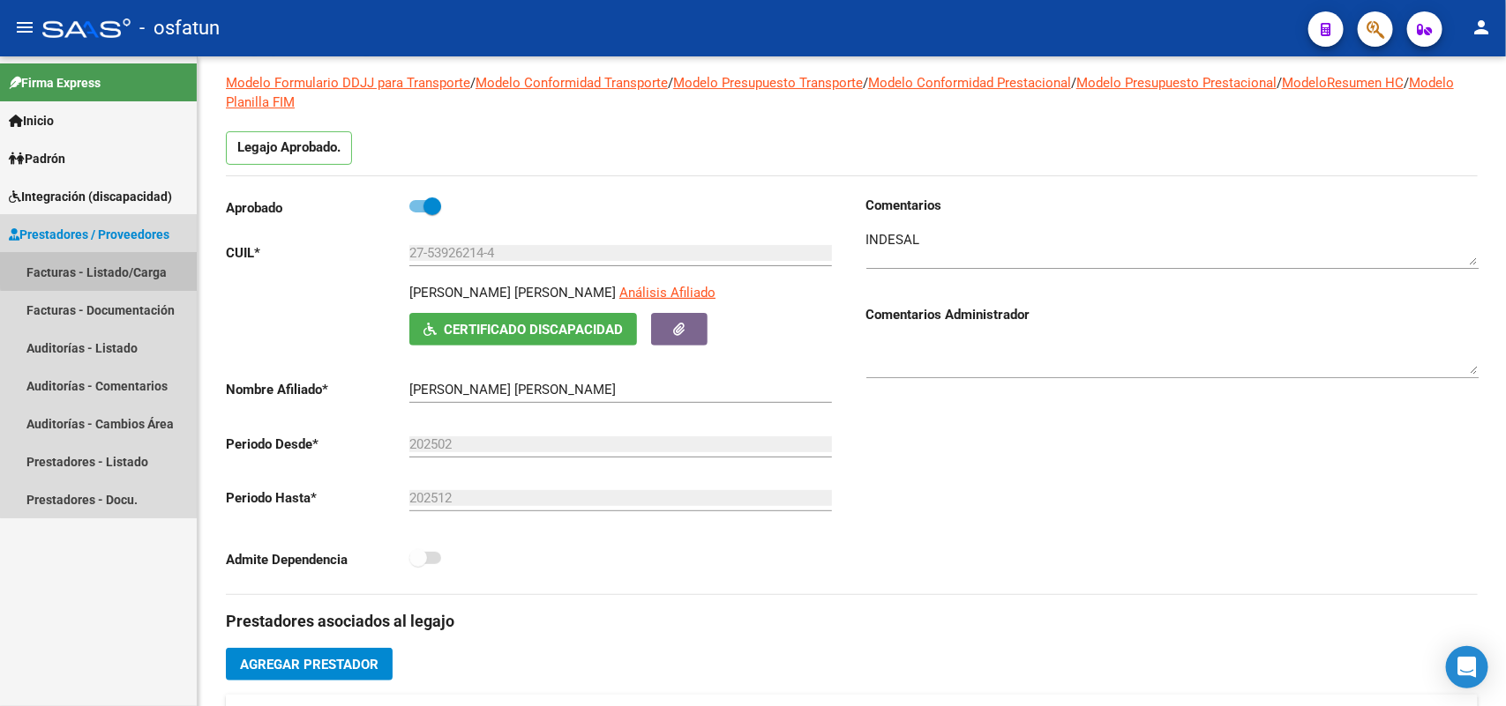
click at [110, 265] on link "Facturas - Listado/Carga" at bounding box center [98, 272] width 197 height 38
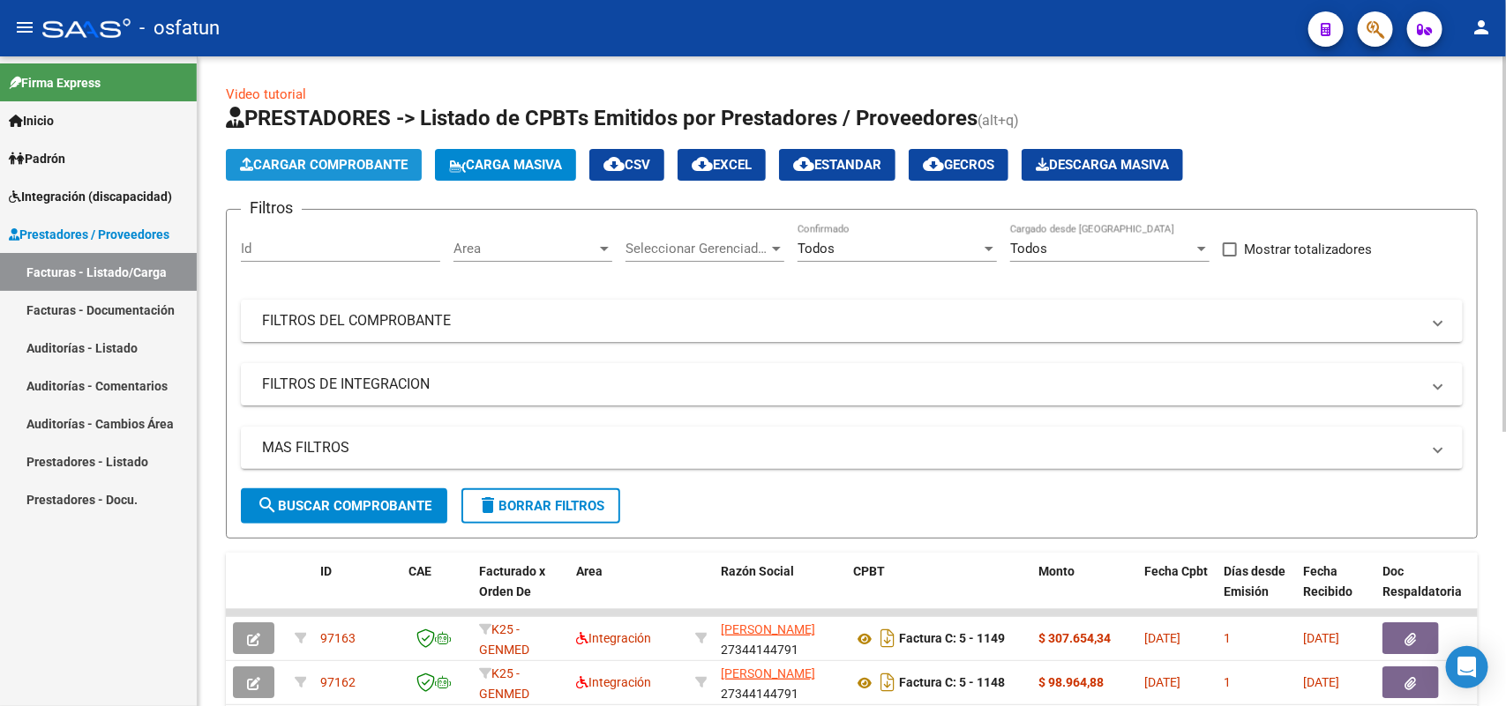
click at [318, 168] on span "Cargar Comprobante" at bounding box center [324, 165] width 168 height 16
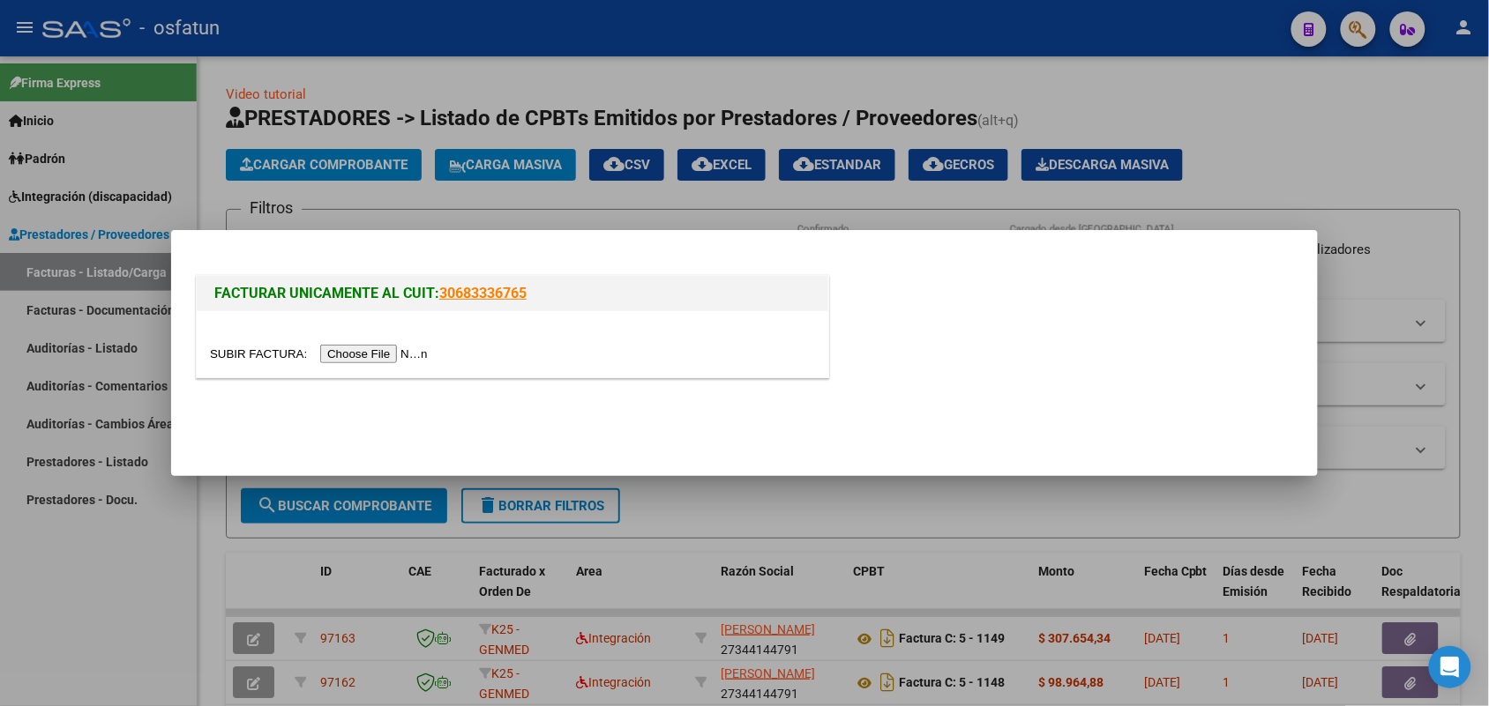
click at [366, 355] on input "file" at bounding box center [321, 354] width 223 height 19
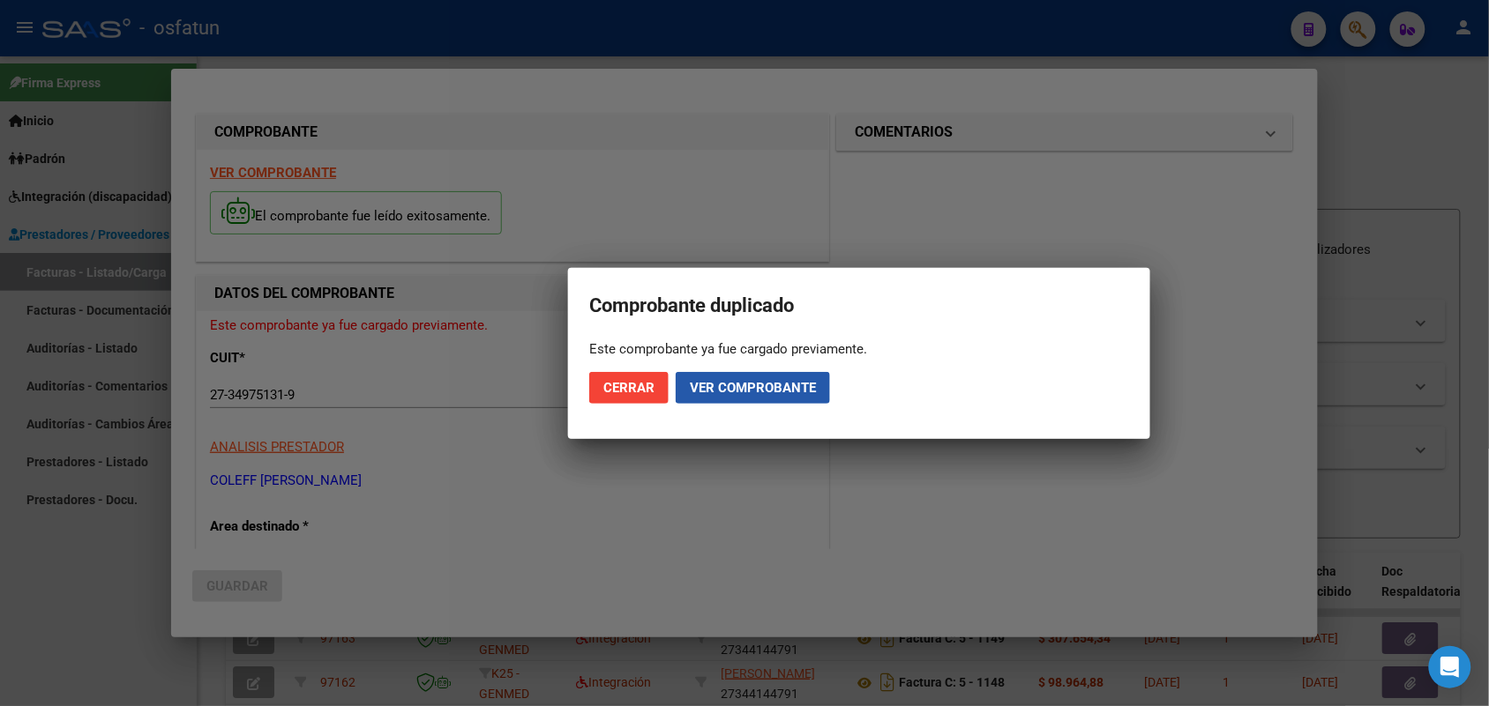
click at [703, 380] on span "Ver comprobante" at bounding box center [753, 388] width 126 height 16
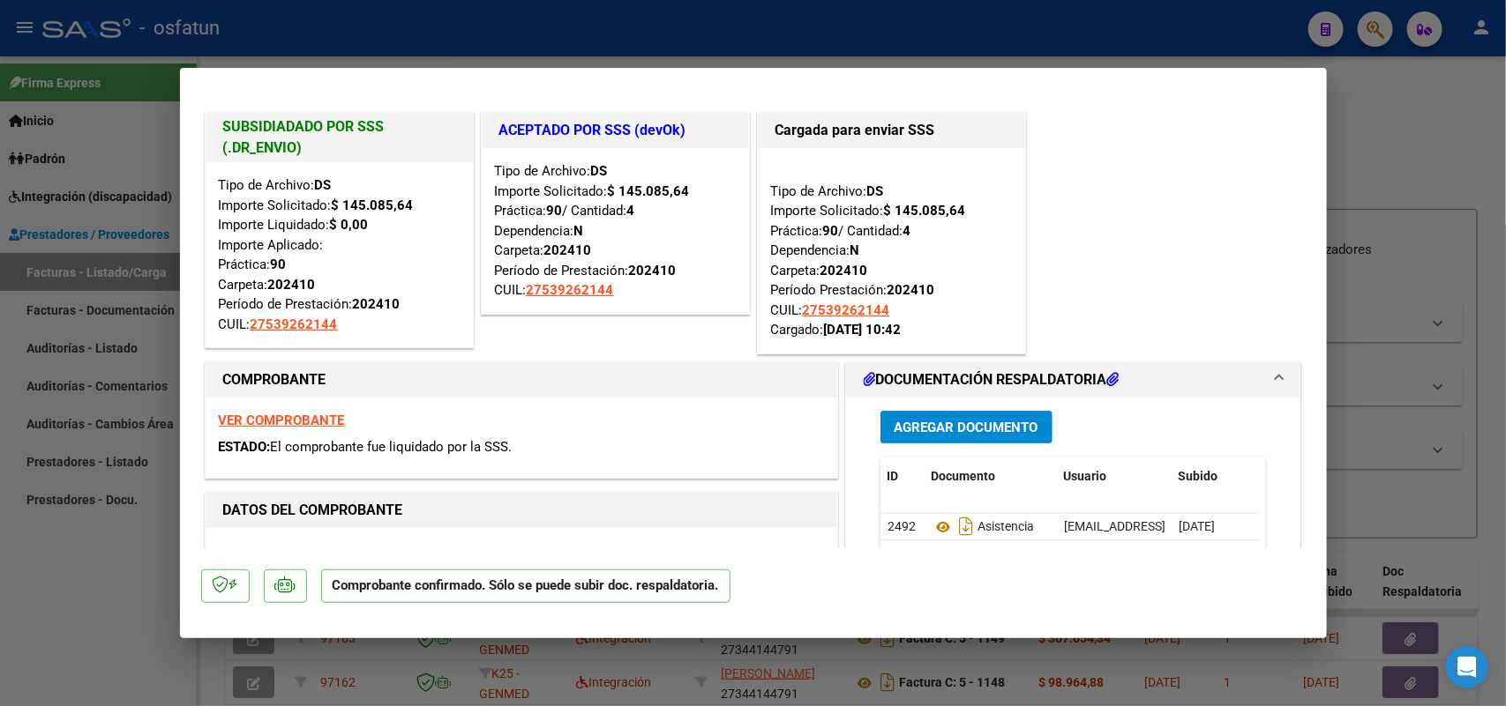
click at [57, 623] on div at bounding box center [753, 353] width 1506 height 706
type input "$ 0,00"
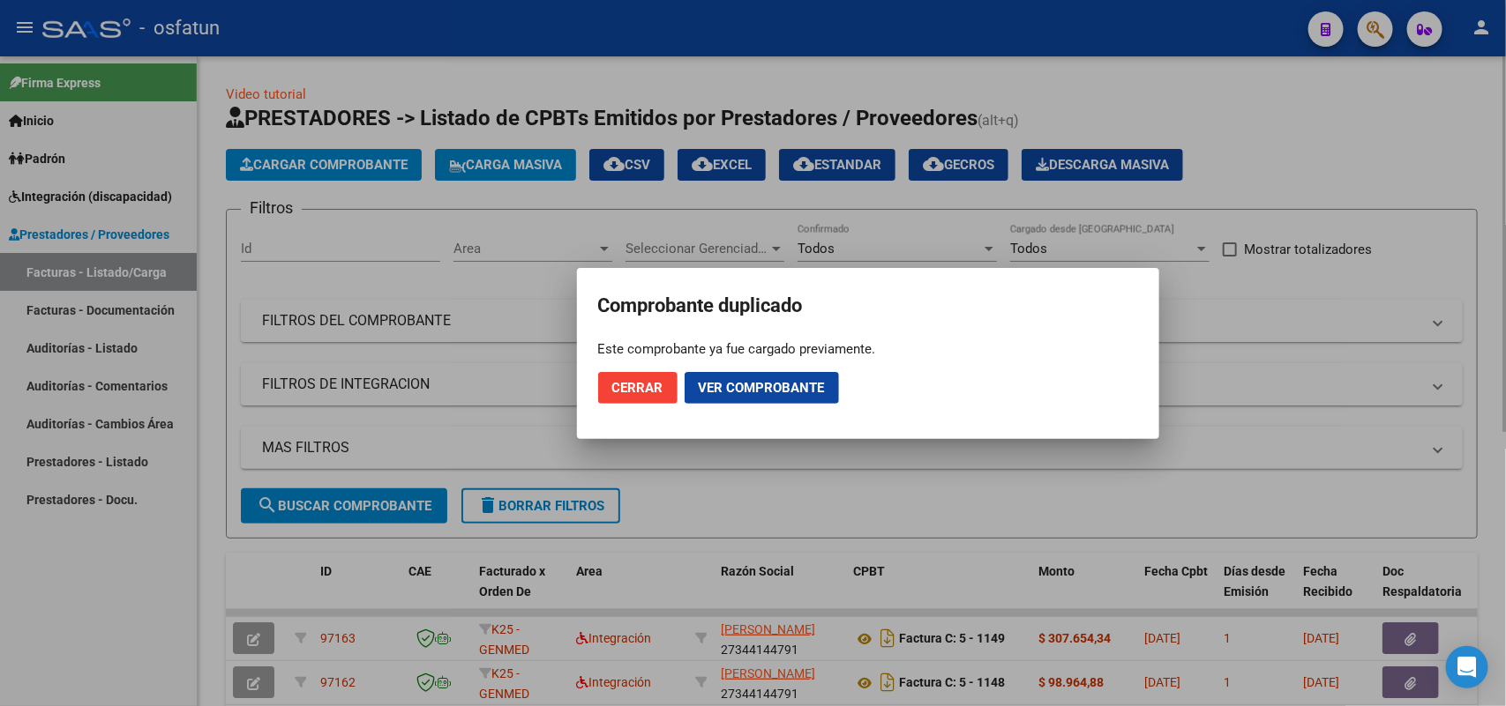
drag, startPoint x: 646, startPoint y: 375, endPoint x: 303, endPoint y: 485, distance: 360.4
click at [644, 375] on button "Cerrar" at bounding box center [637, 388] width 79 height 32
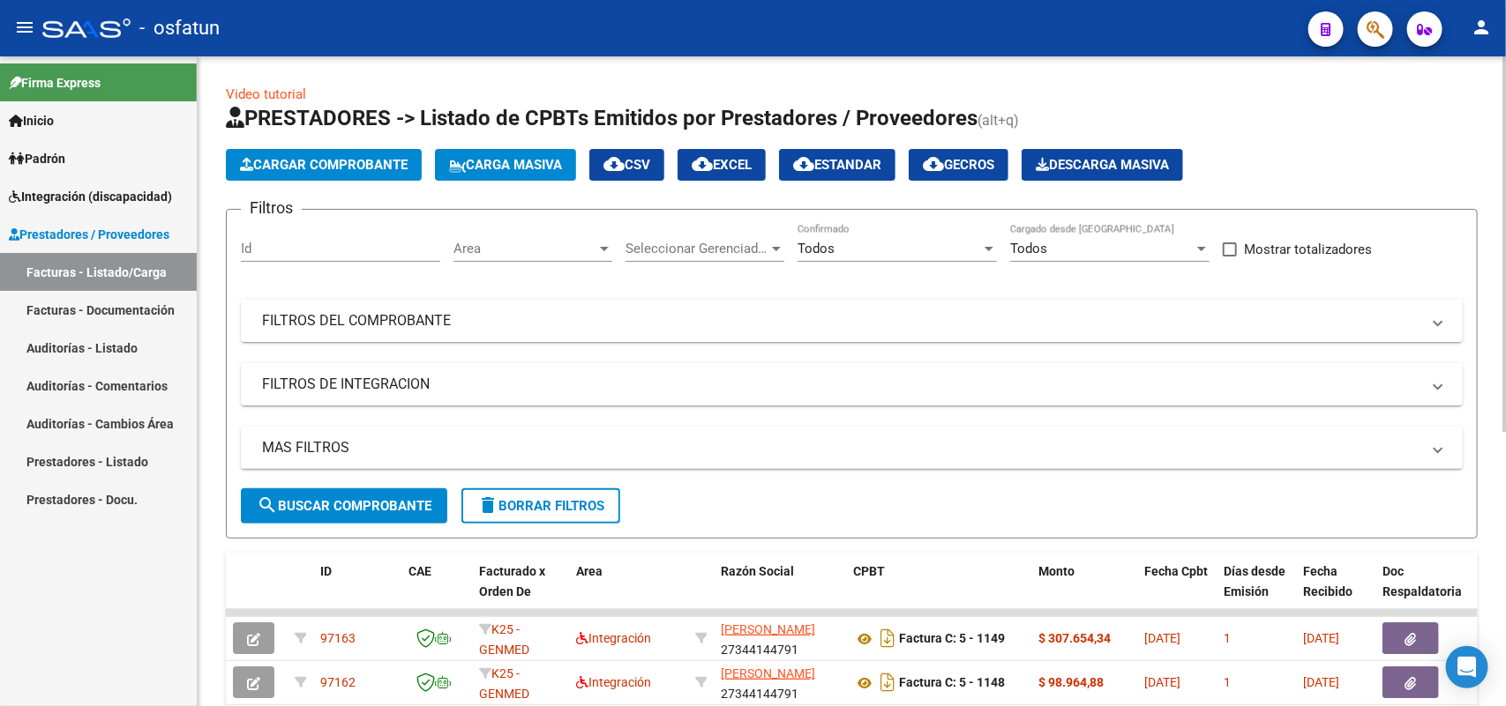
click at [358, 168] on span "Cargar Comprobante" at bounding box center [324, 165] width 168 height 16
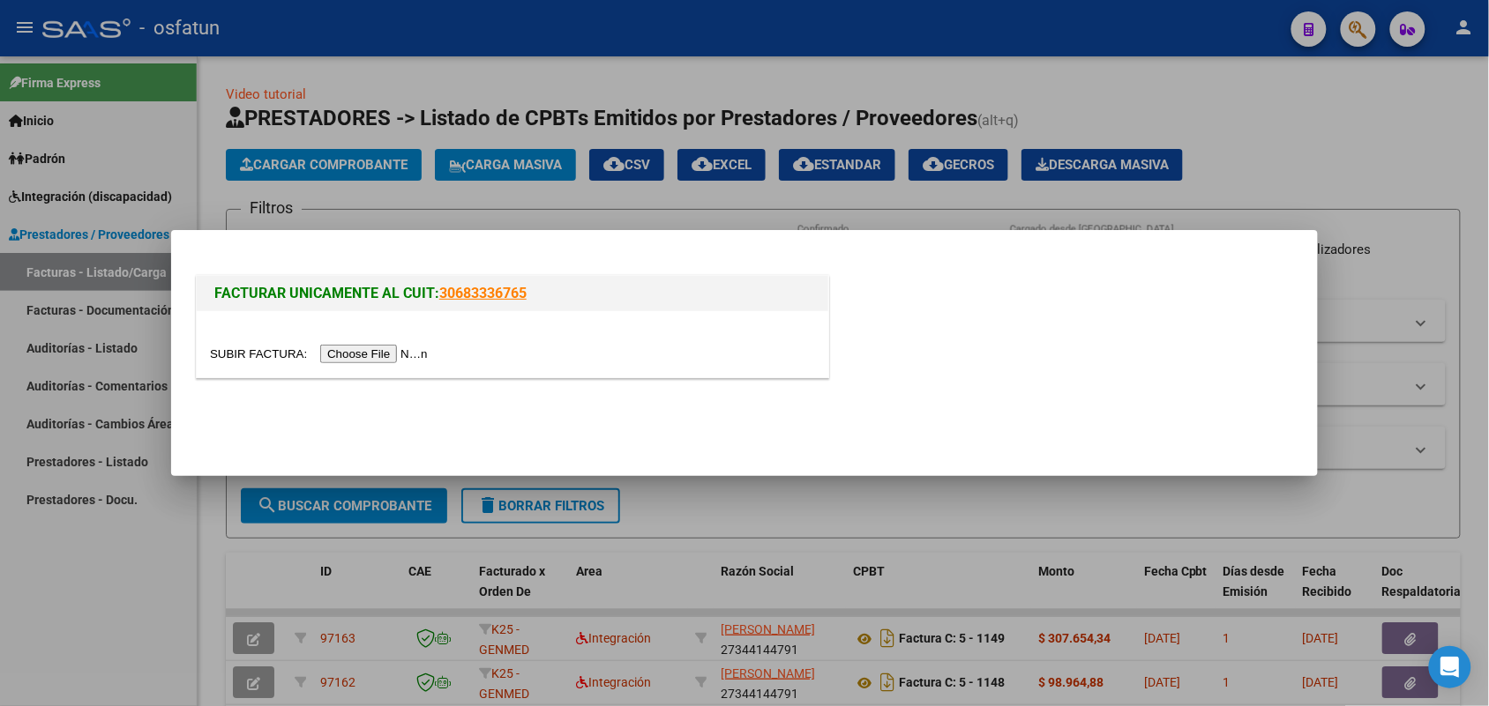
click at [380, 351] on input "file" at bounding box center [321, 354] width 223 height 19
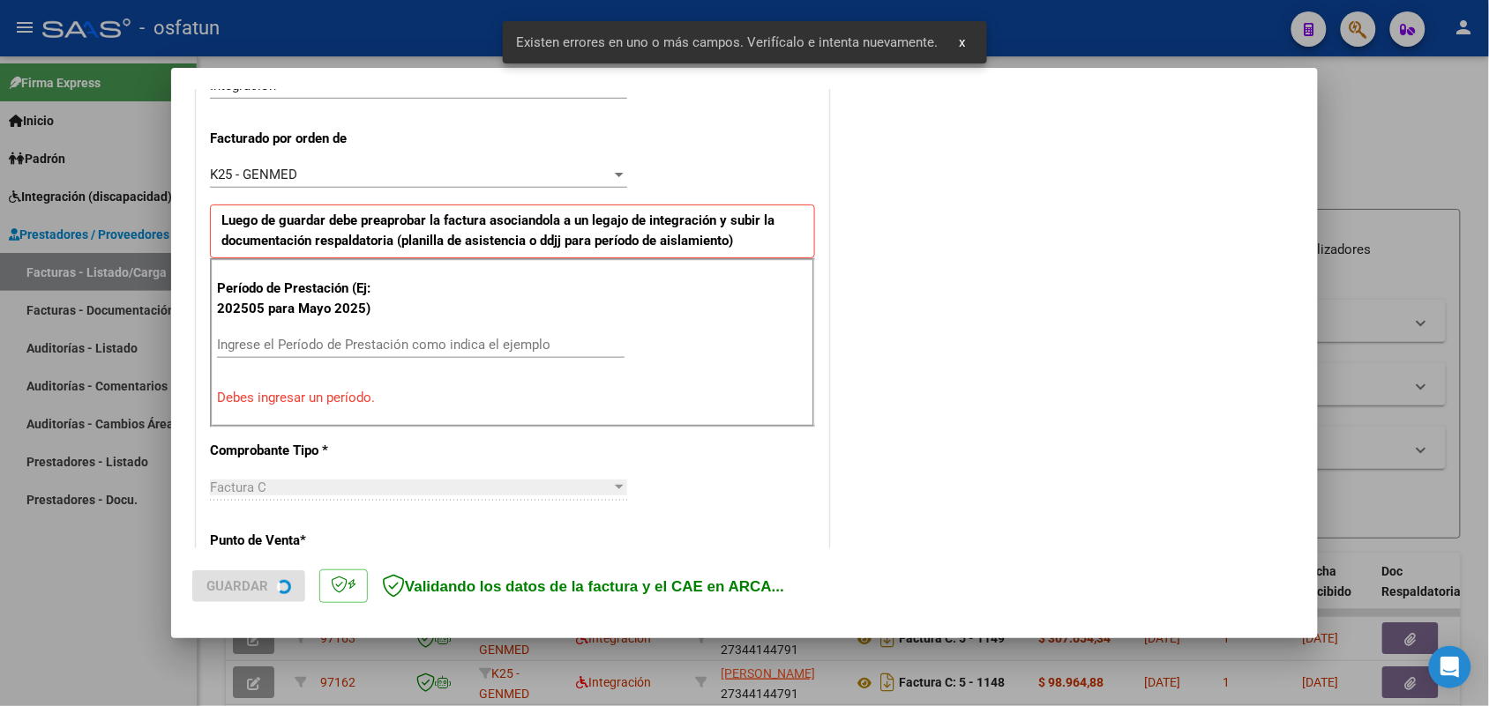
scroll to position [476, 0]
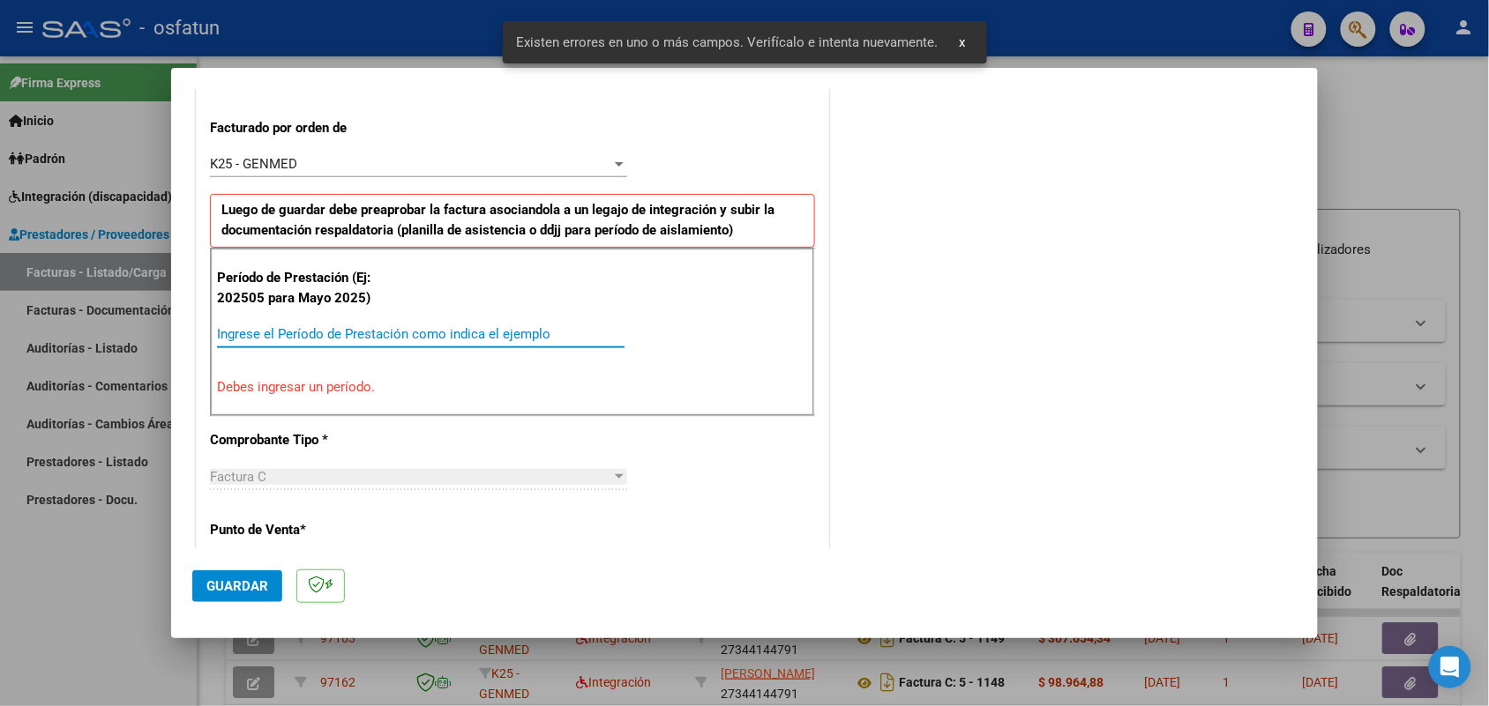
click at [371, 332] on input "Ingrese el Período de Prestación como indica el ejemplo" at bounding box center [420, 334] width 407 height 16
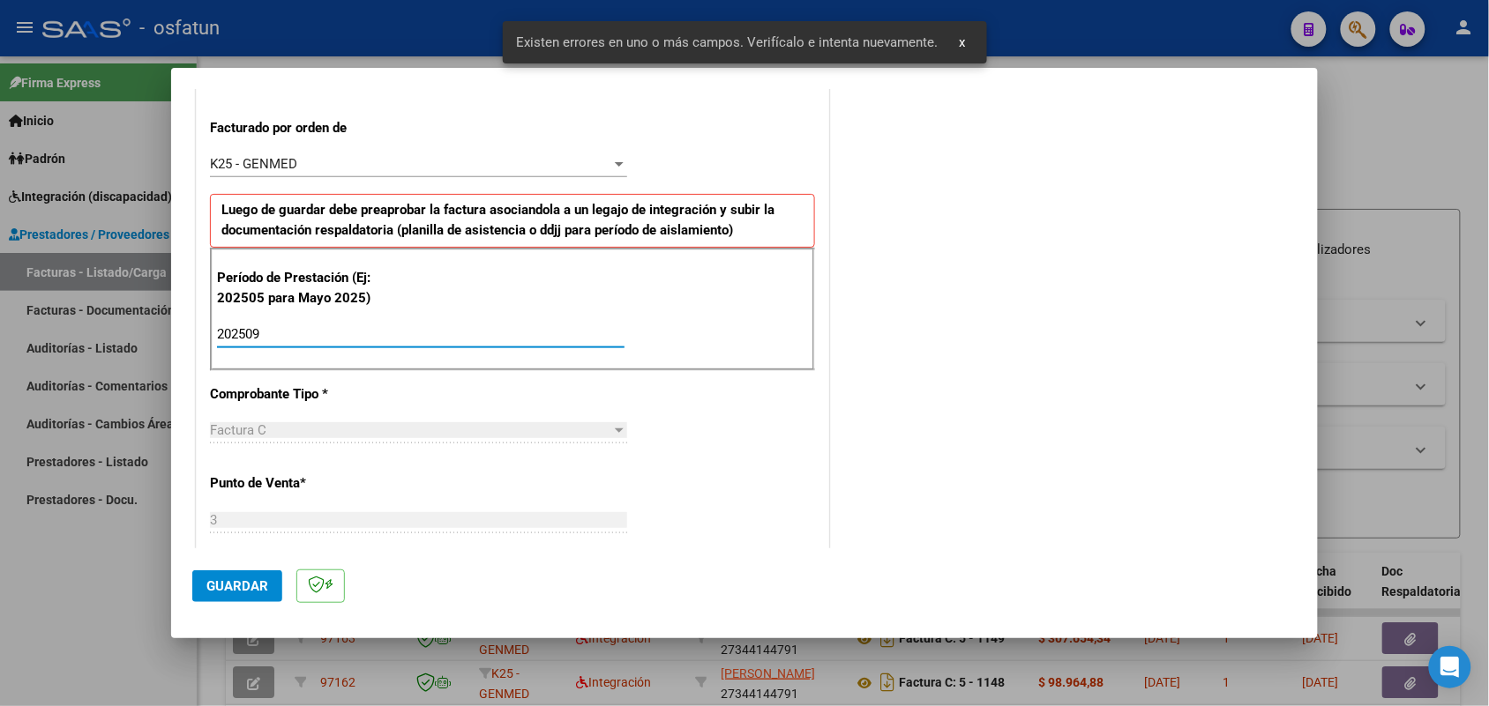
type input "202509"
click at [240, 578] on button "Guardar" at bounding box center [237, 587] width 90 height 32
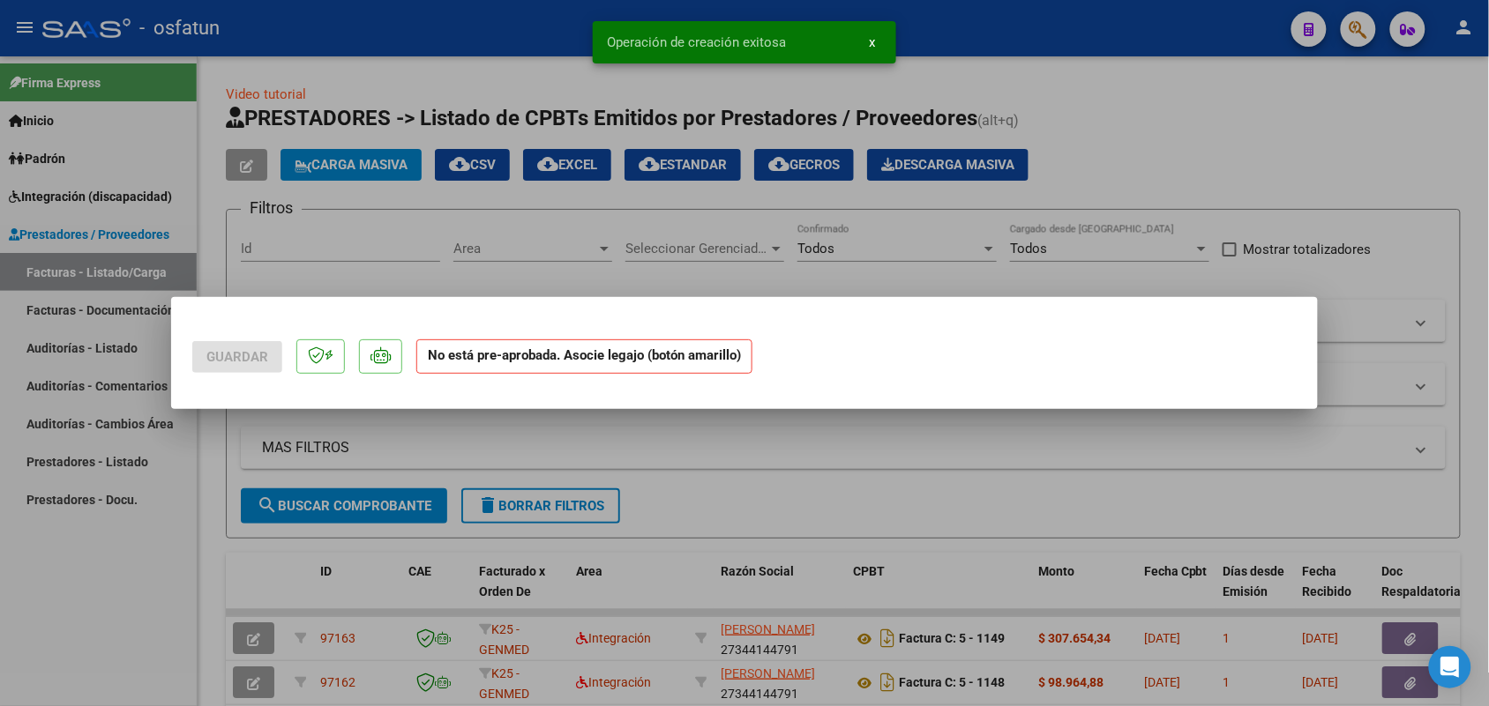
scroll to position [0, 0]
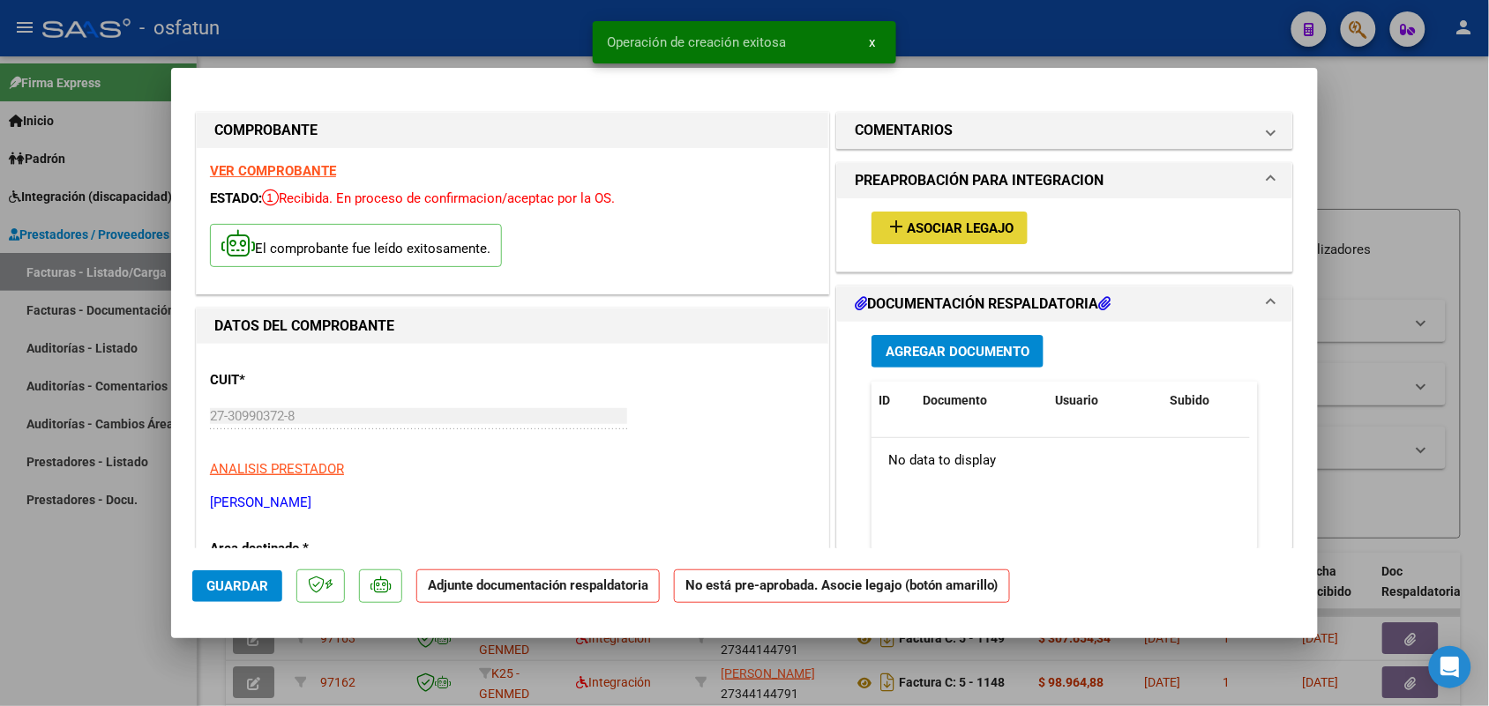
click at [923, 221] on span "Asociar Legajo" at bounding box center [960, 228] width 107 height 16
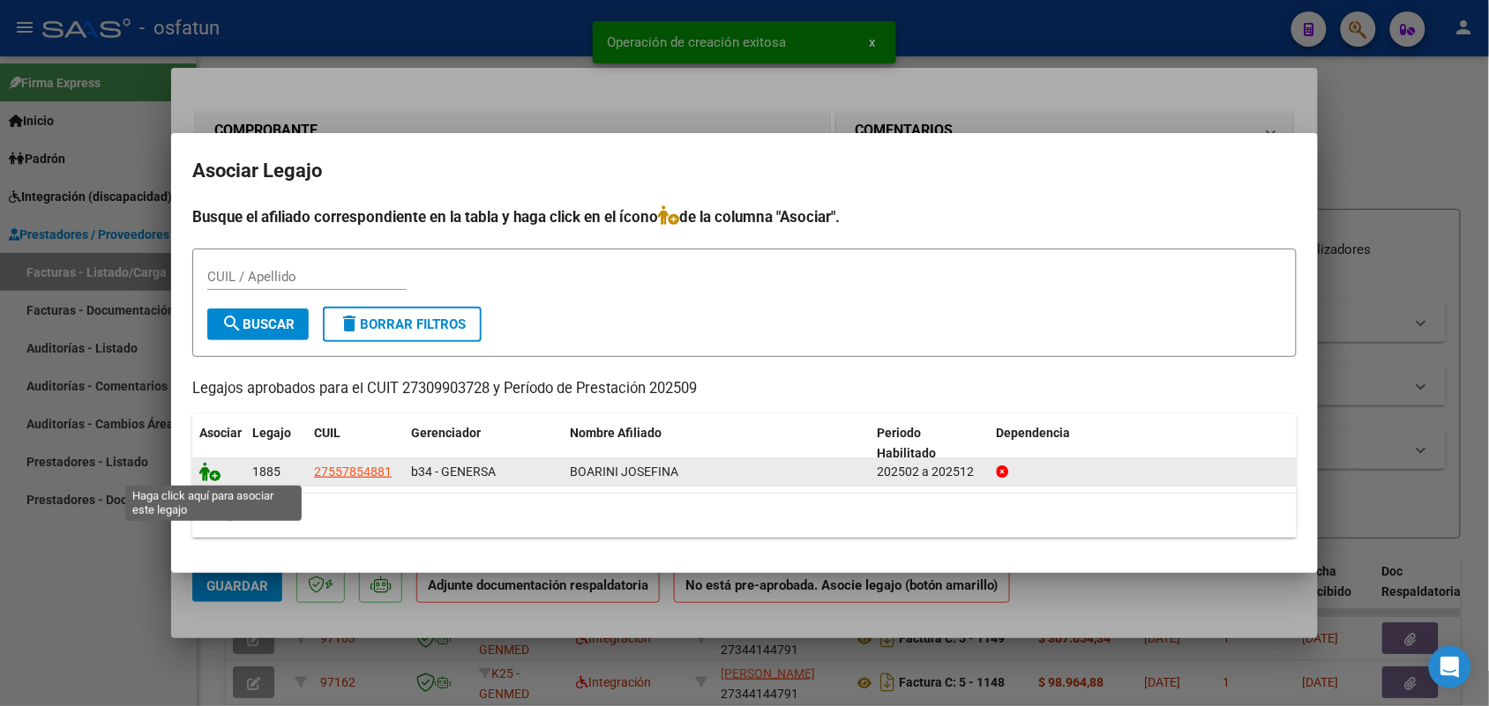
click at [207, 466] on icon at bounding box center [209, 471] width 21 height 19
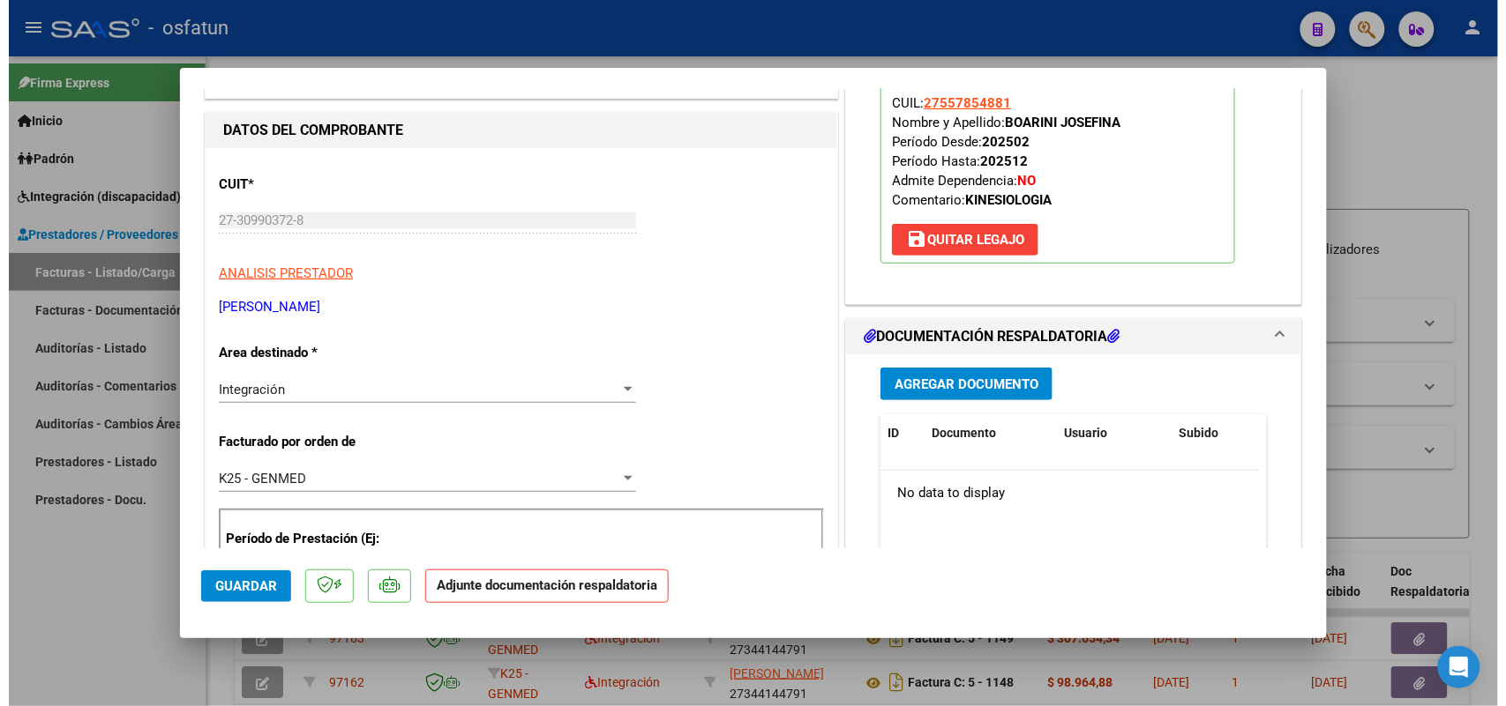
scroll to position [220, 0]
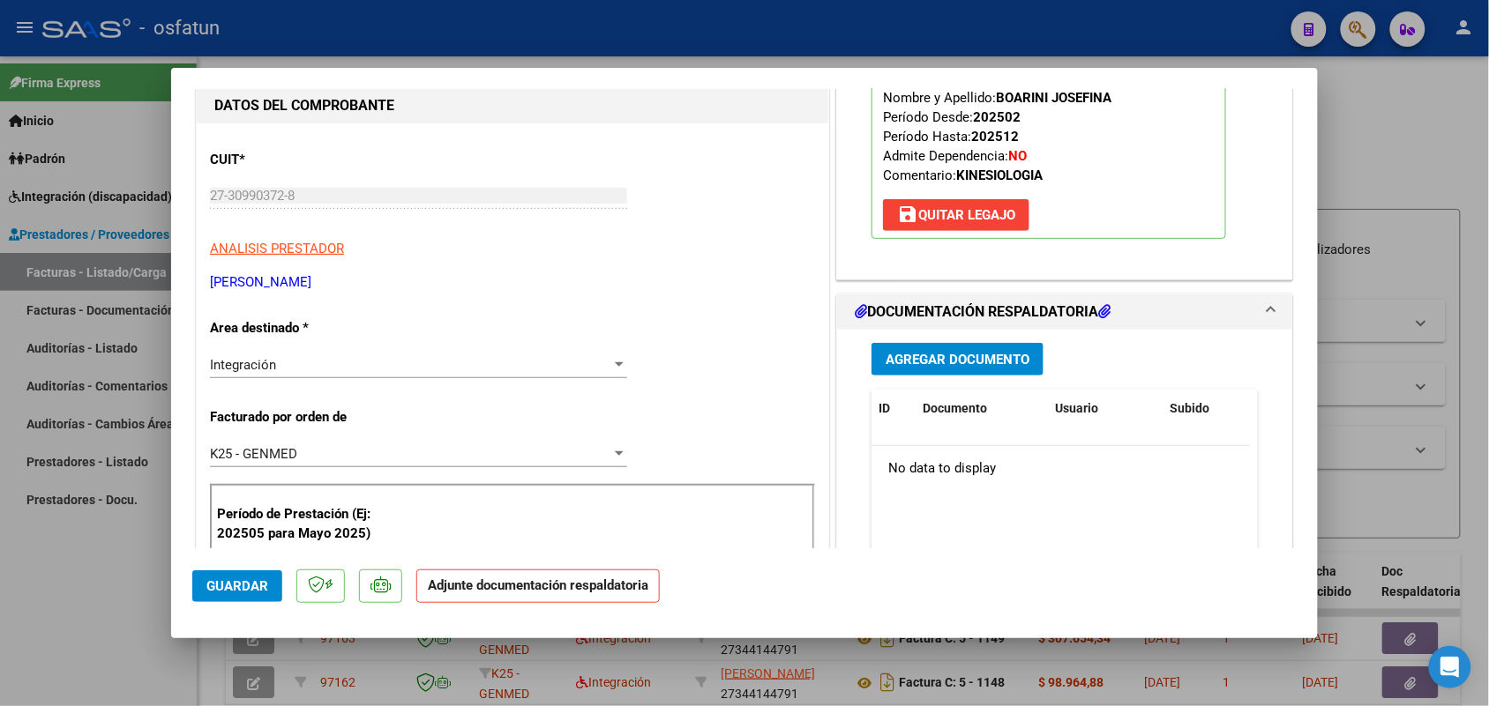
click at [933, 367] on span "Agregar Documento" at bounding box center [957, 360] width 144 height 16
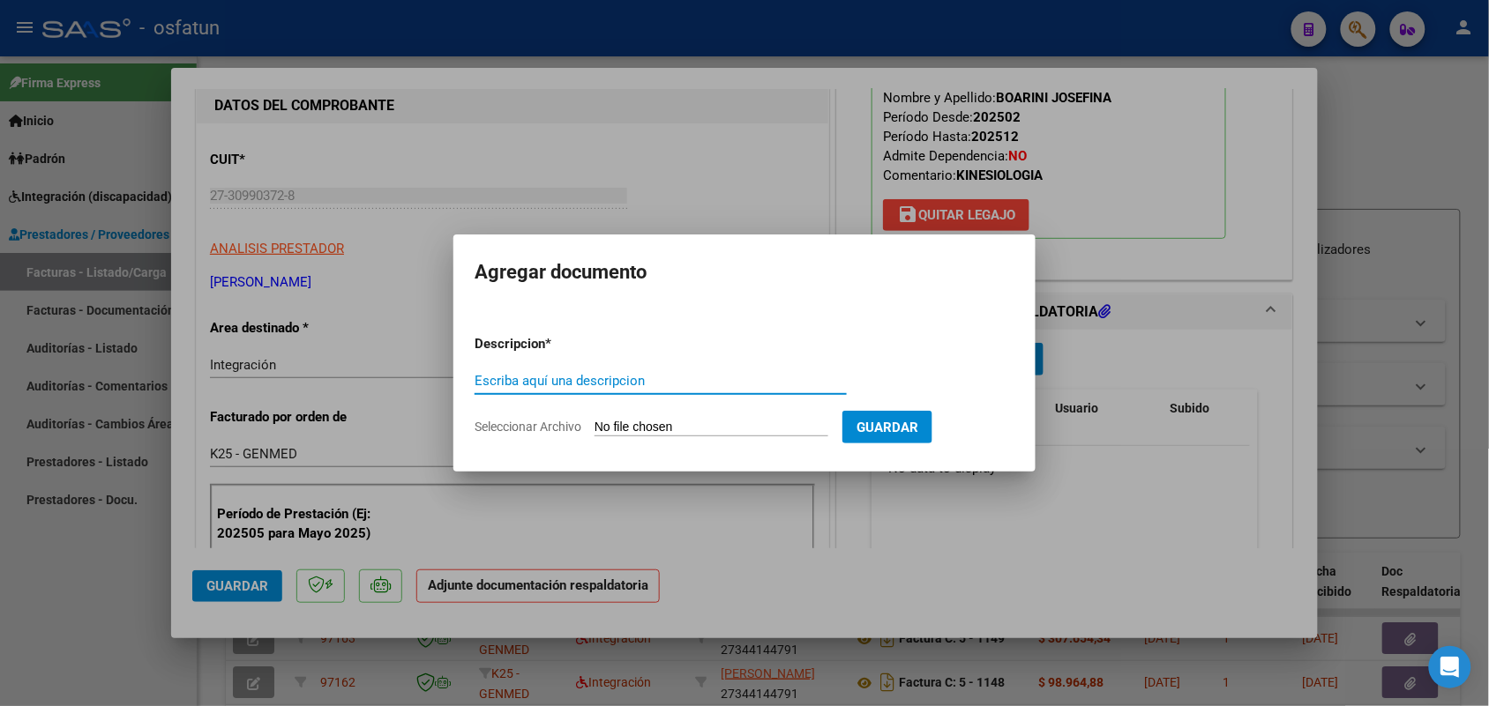
click at [619, 379] on input "Escriba aquí una descripcion" at bounding box center [660, 381] width 372 height 16
type input "w"
type input "asist"
click at [676, 425] on input "Seleccionar Archivo" at bounding box center [711, 428] width 234 height 17
type input "C:\fakepath\[PERSON_NAME] asist sept.pdf"
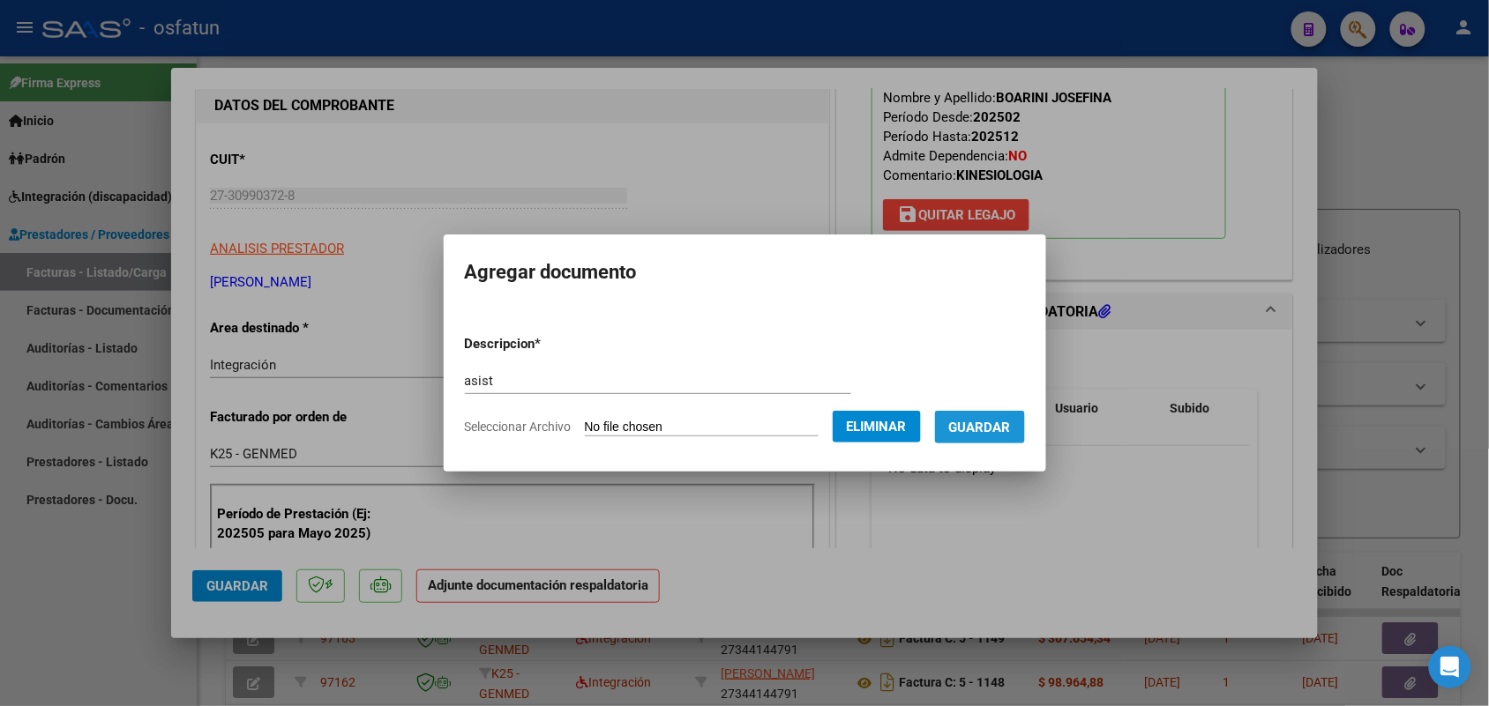
click at [1007, 423] on span "Guardar" at bounding box center [980, 428] width 62 height 16
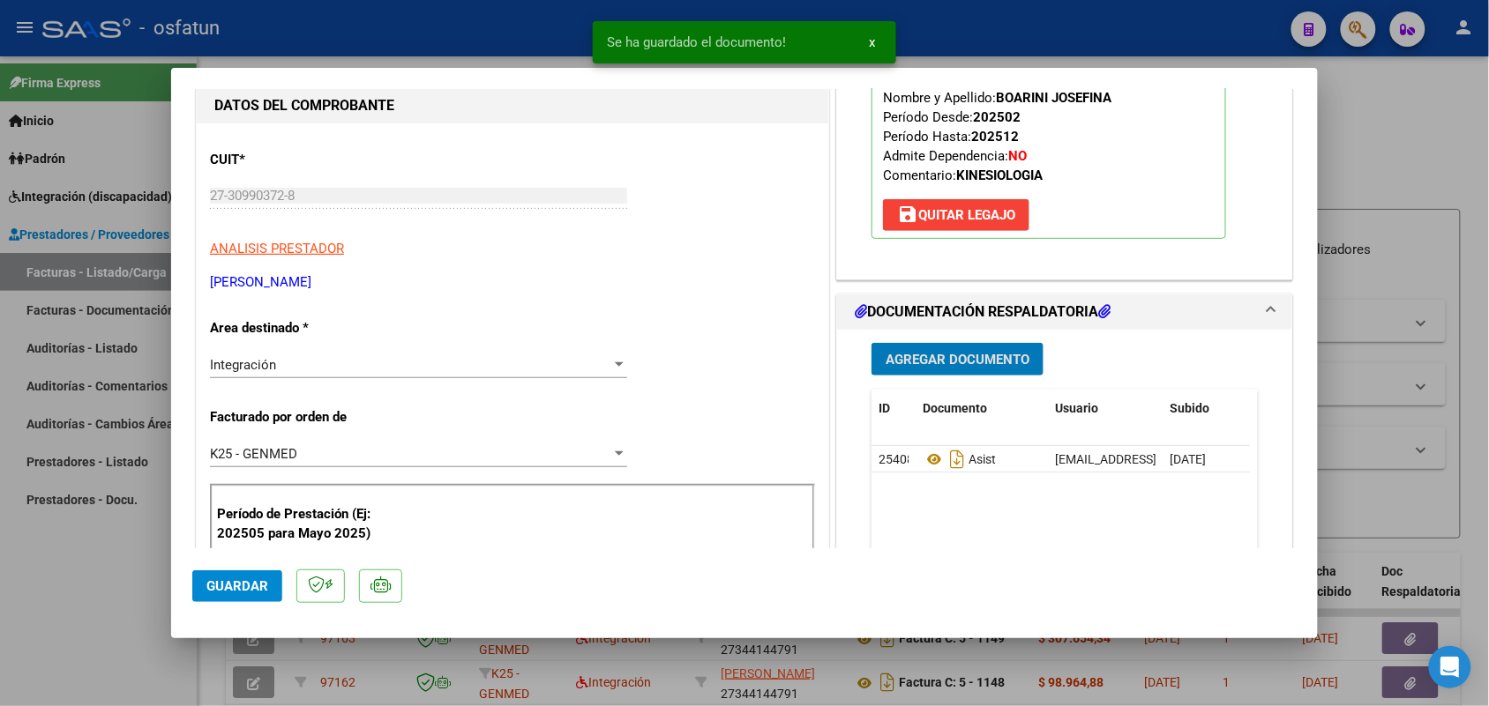
click at [226, 579] on span "Guardar" at bounding box center [237, 587] width 62 height 16
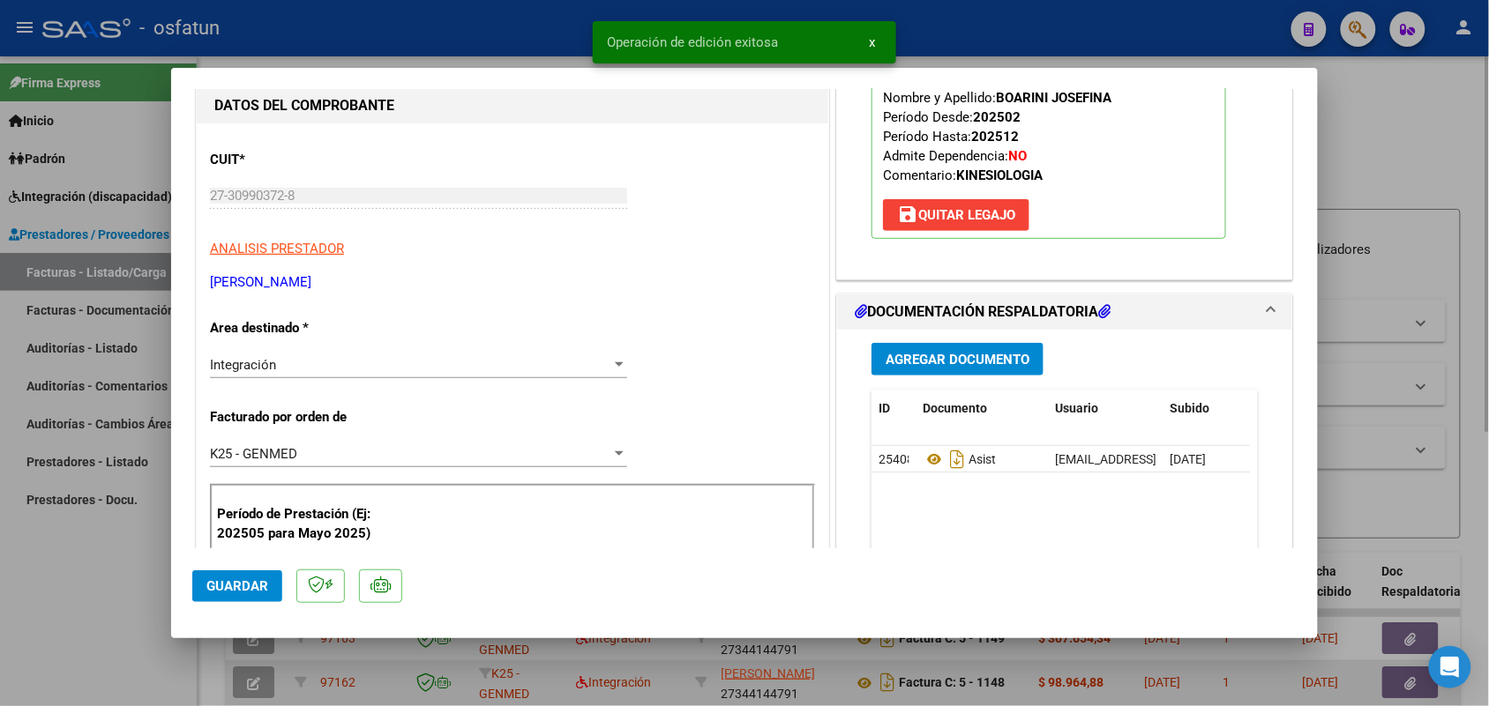
drag, startPoint x: 95, startPoint y: 580, endPoint x: 488, endPoint y: 704, distance: 411.4
click at [97, 580] on div at bounding box center [744, 353] width 1489 height 706
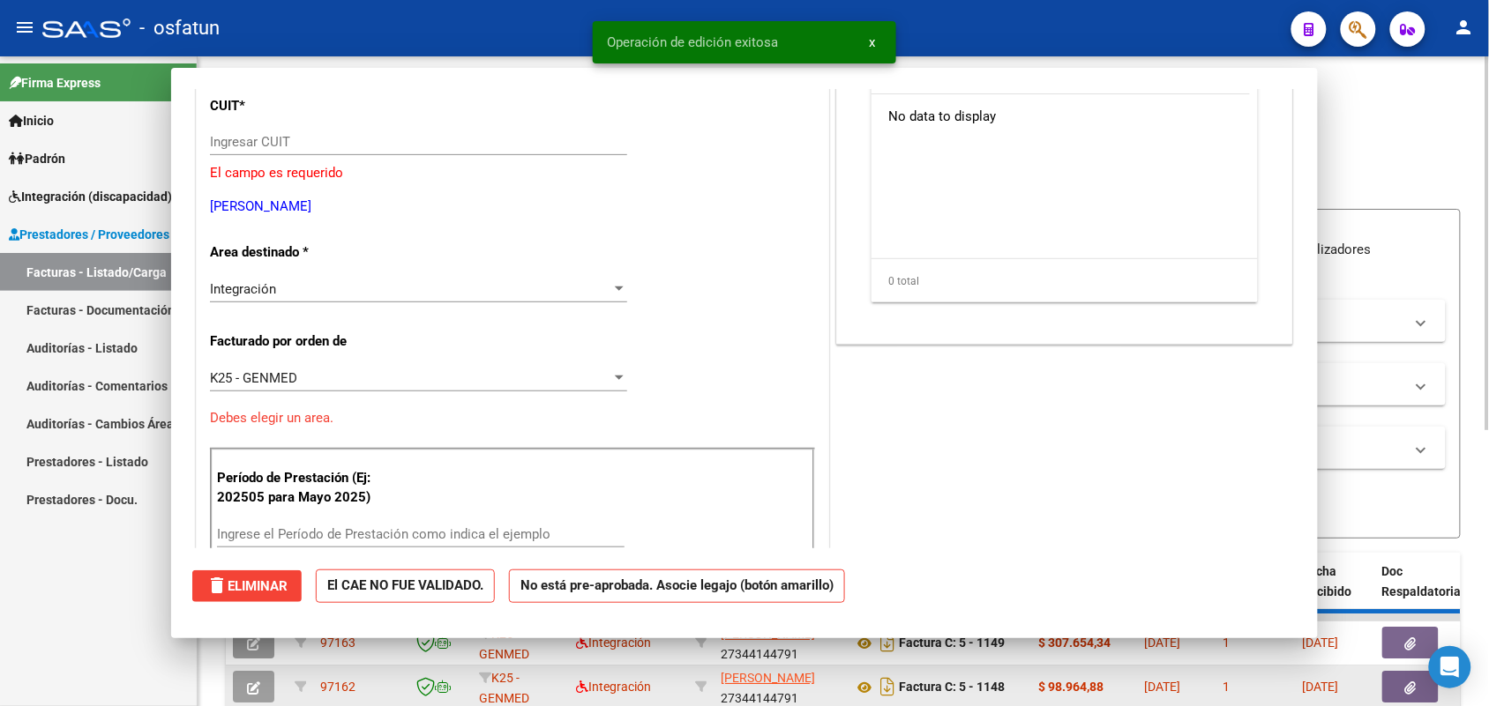
scroll to position [0, 0]
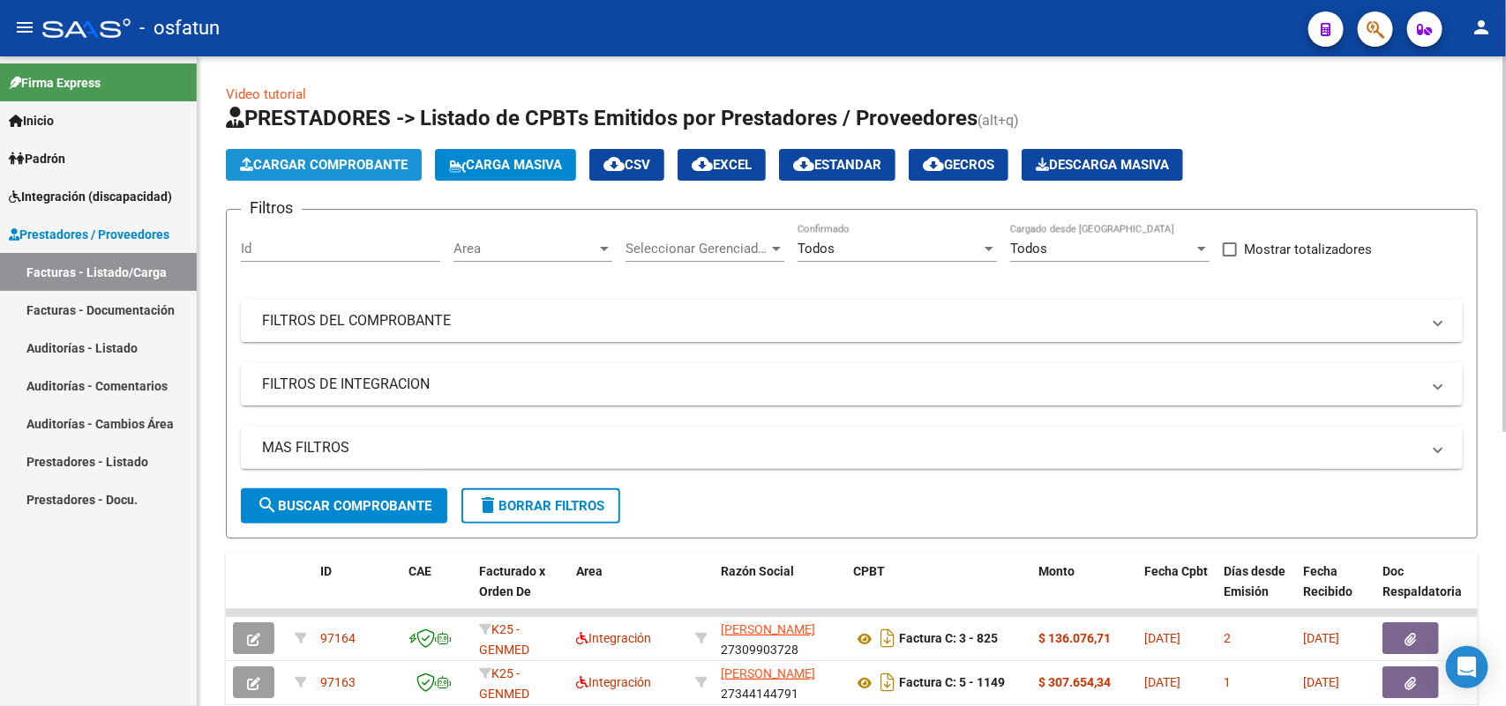
click at [322, 165] on span "Cargar Comprobante" at bounding box center [324, 165] width 168 height 16
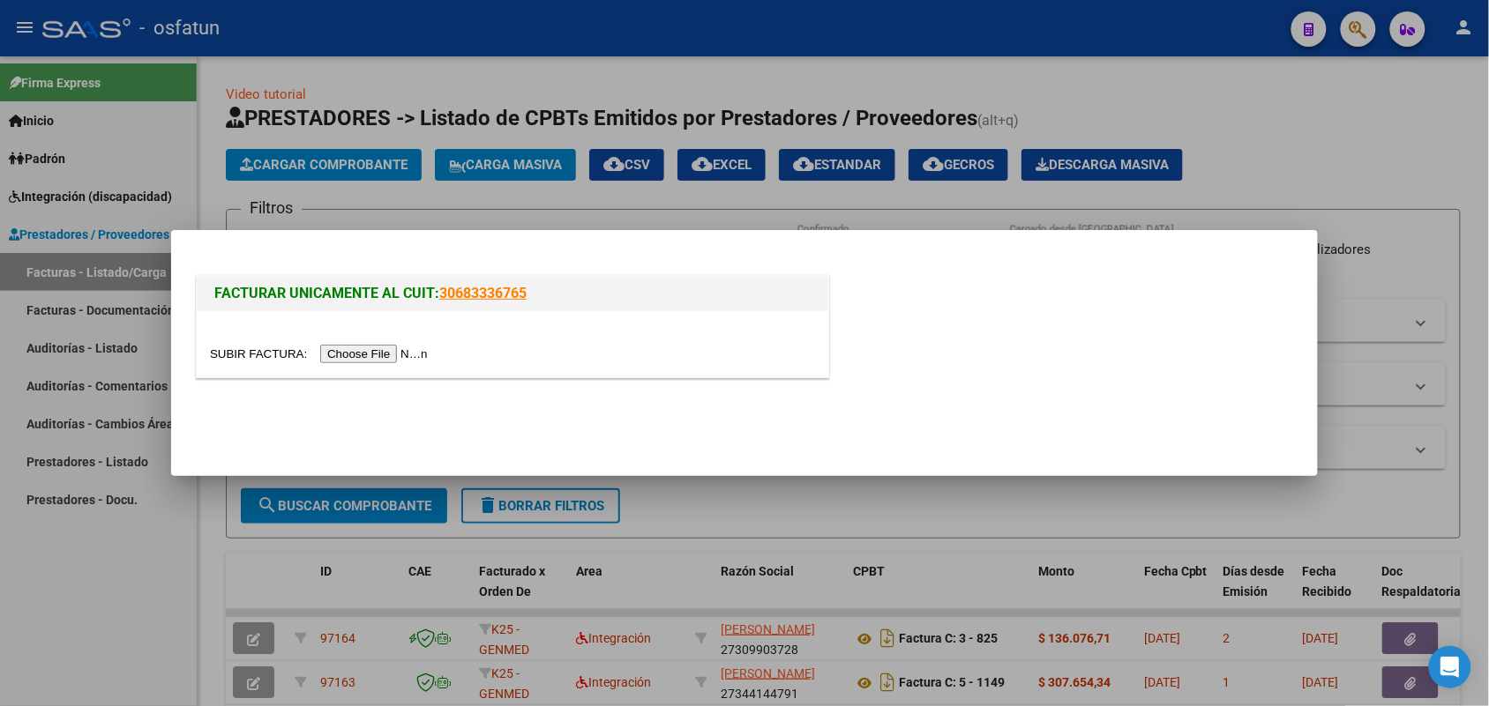
click at [402, 355] on input "file" at bounding box center [321, 354] width 223 height 19
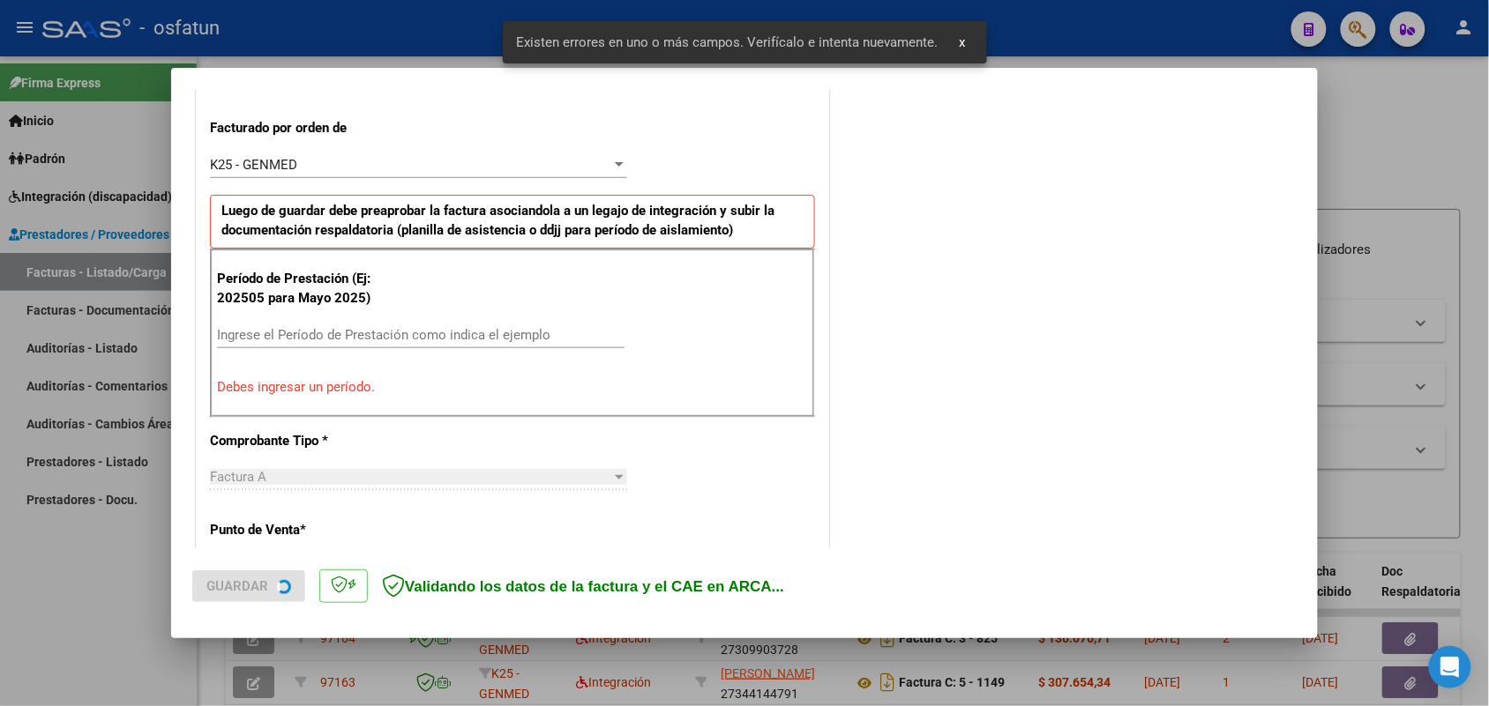
scroll to position [476, 0]
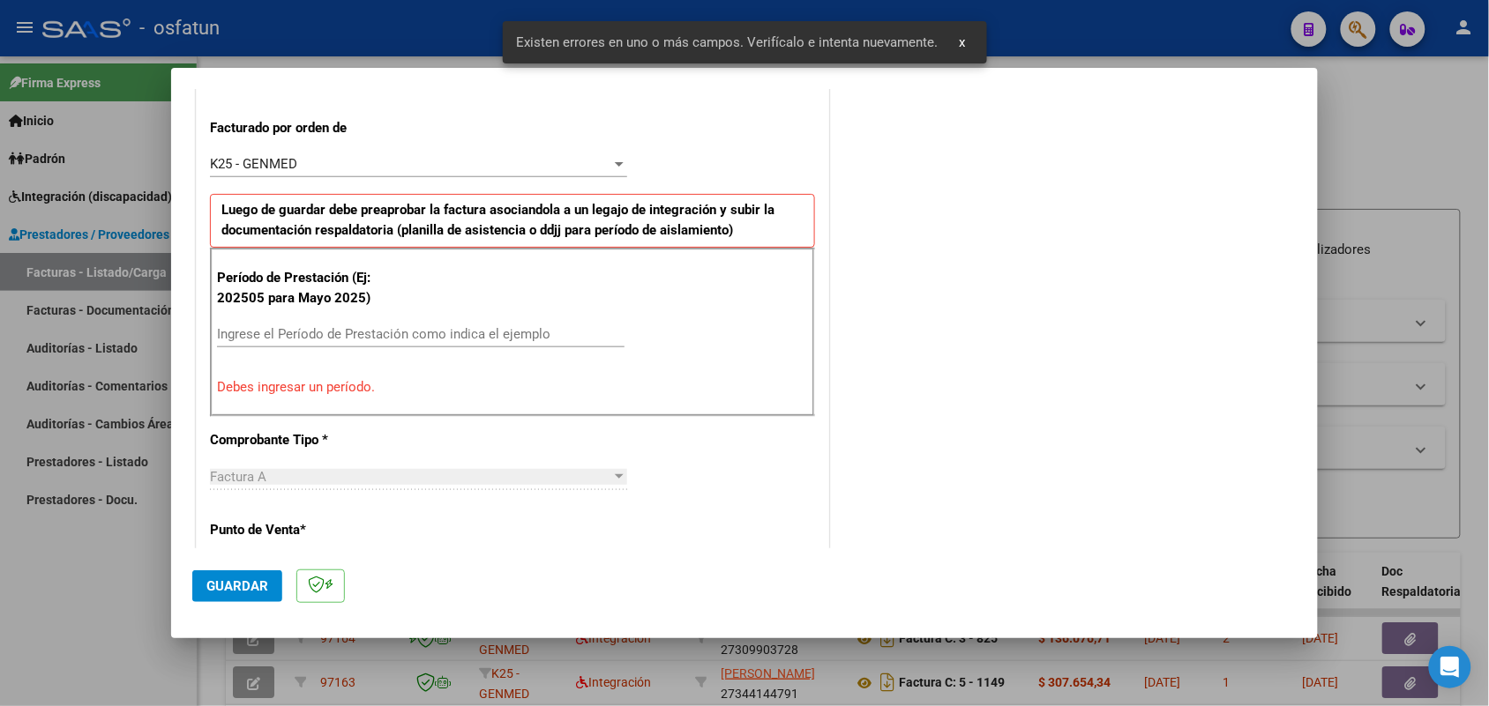
click at [498, 325] on div "Ingrese el Período de Prestación como indica el ejemplo" at bounding box center [420, 334] width 407 height 26
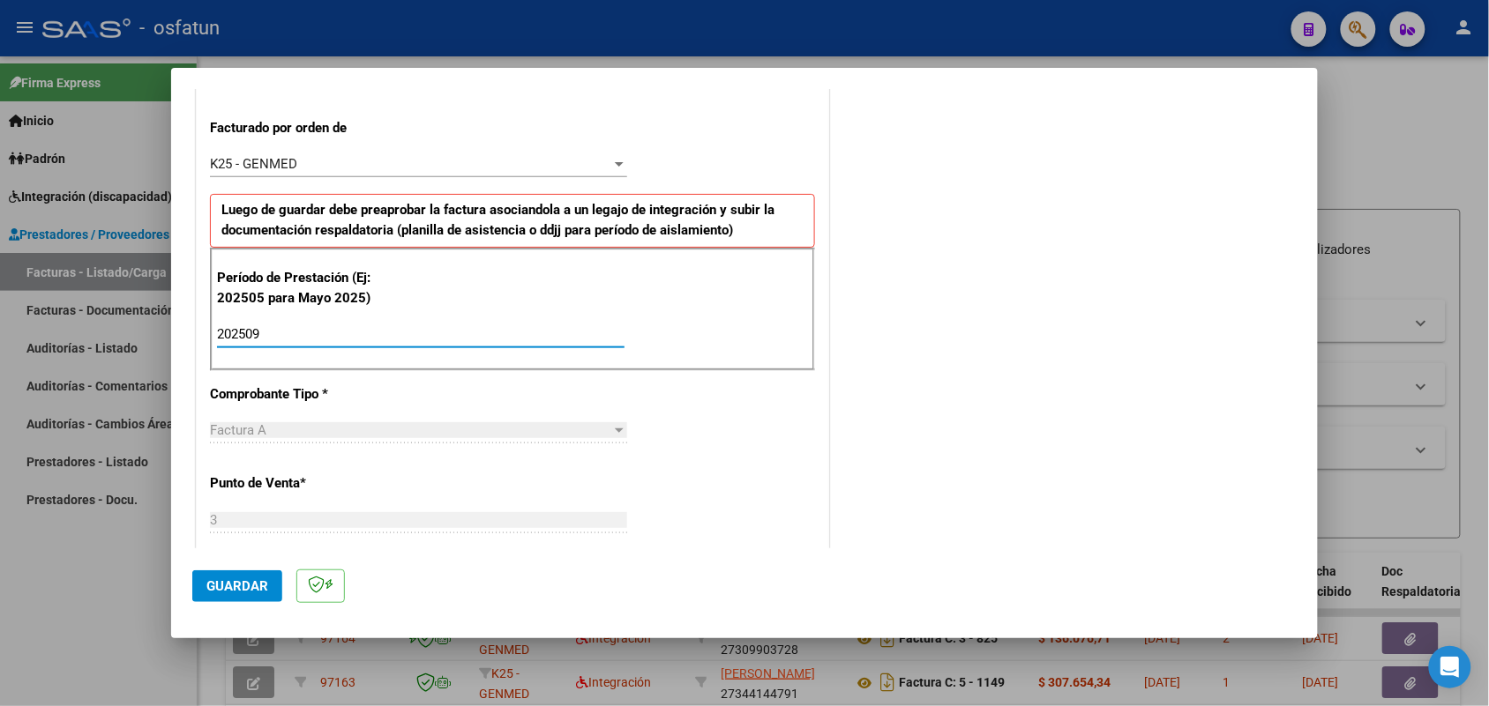
type input "202509"
click at [221, 574] on button "Guardar" at bounding box center [237, 587] width 90 height 32
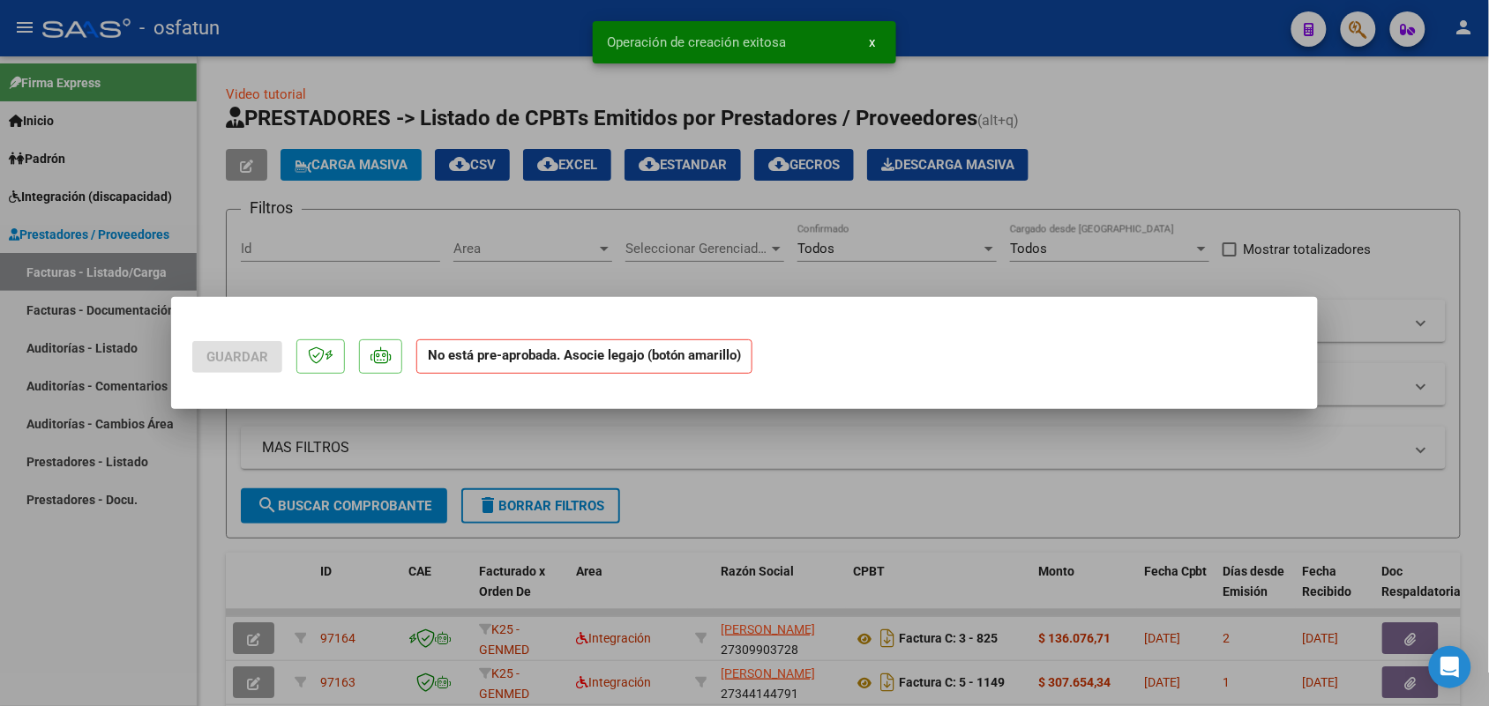
scroll to position [0, 0]
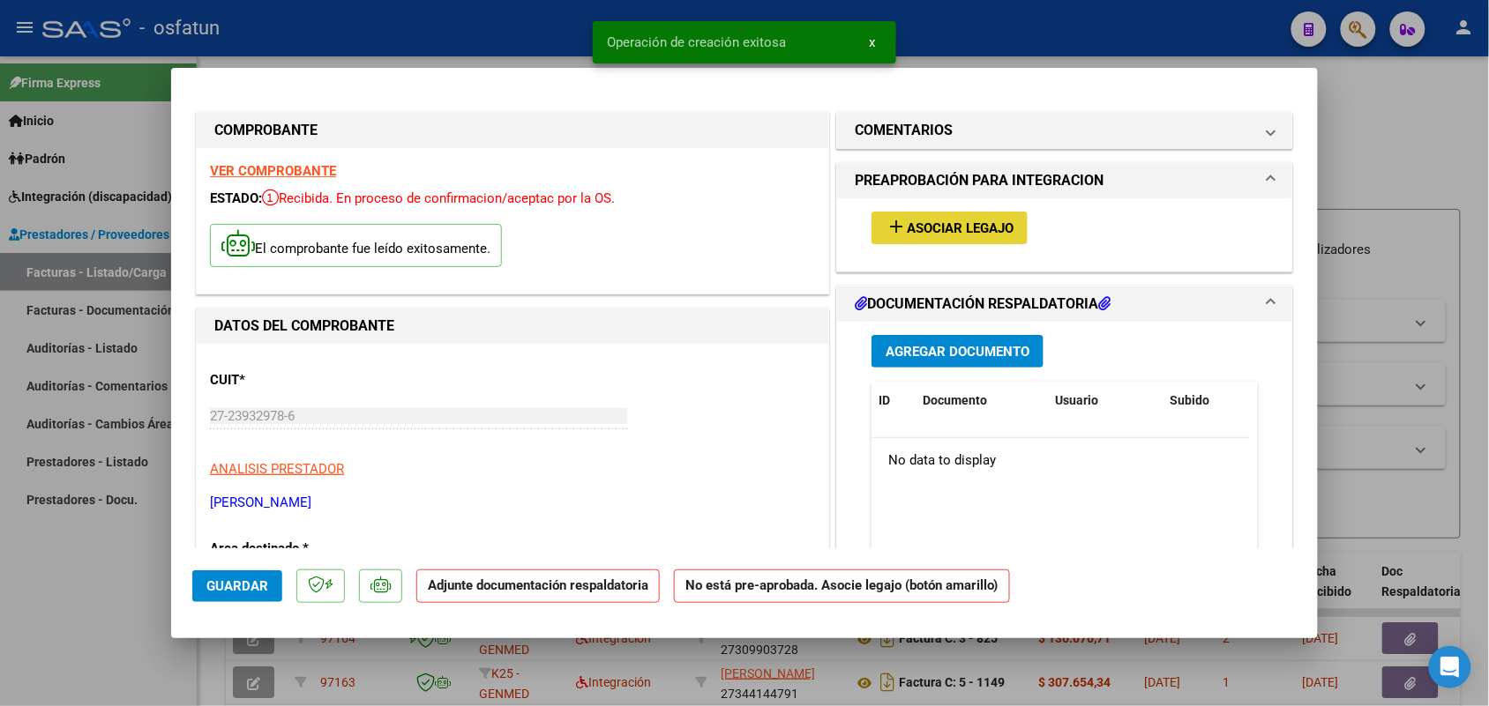
click at [932, 230] on span "Asociar Legajo" at bounding box center [960, 228] width 107 height 16
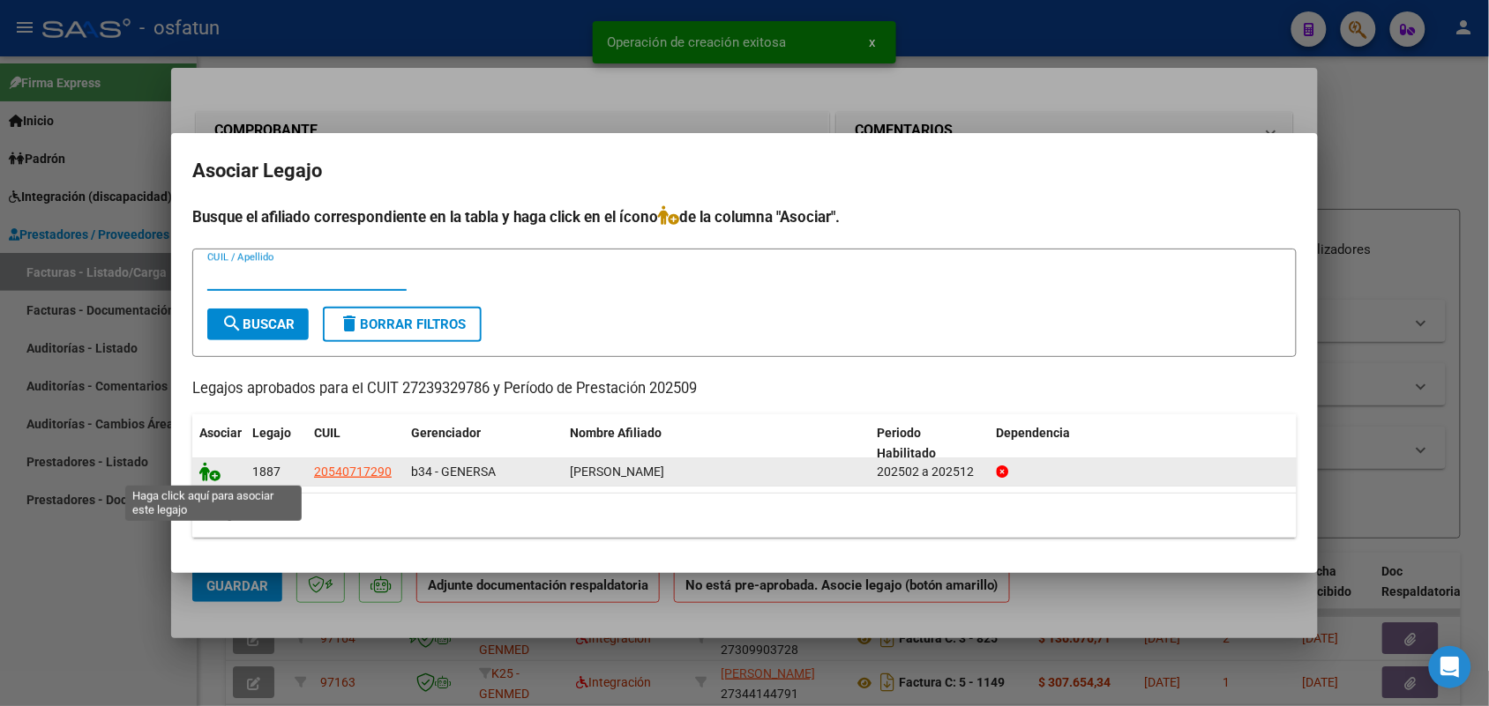
click at [205, 468] on icon at bounding box center [209, 471] width 21 height 19
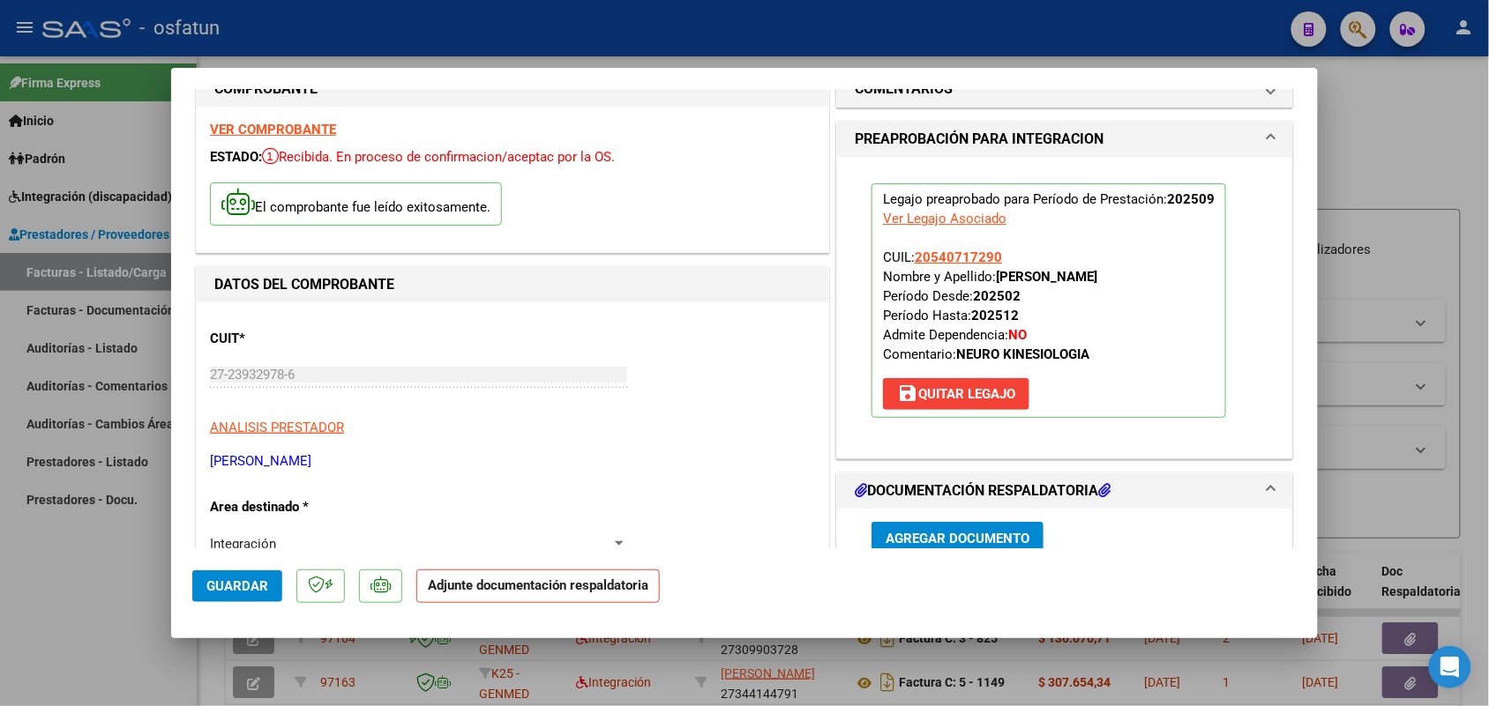
scroll to position [110, 0]
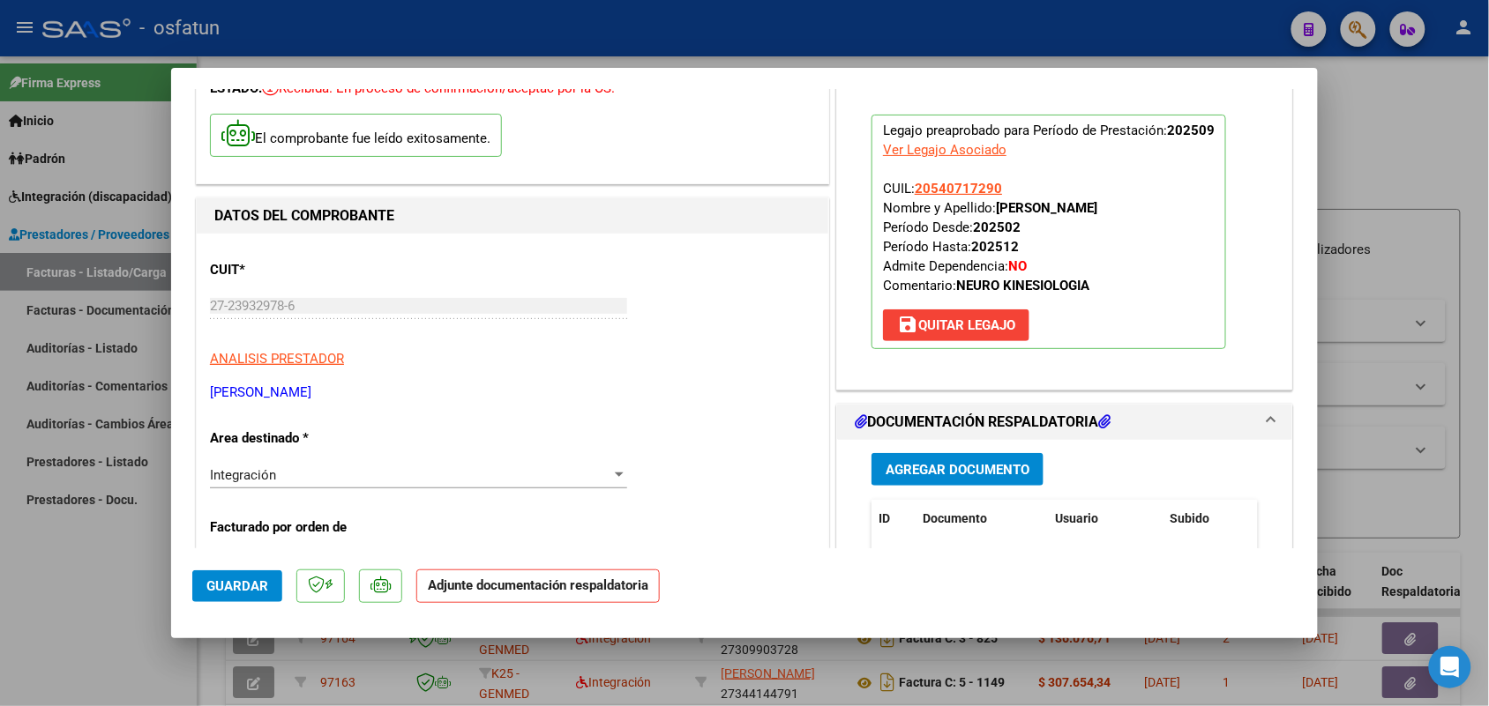
click at [940, 462] on span "Agregar Documento" at bounding box center [957, 470] width 144 height 16
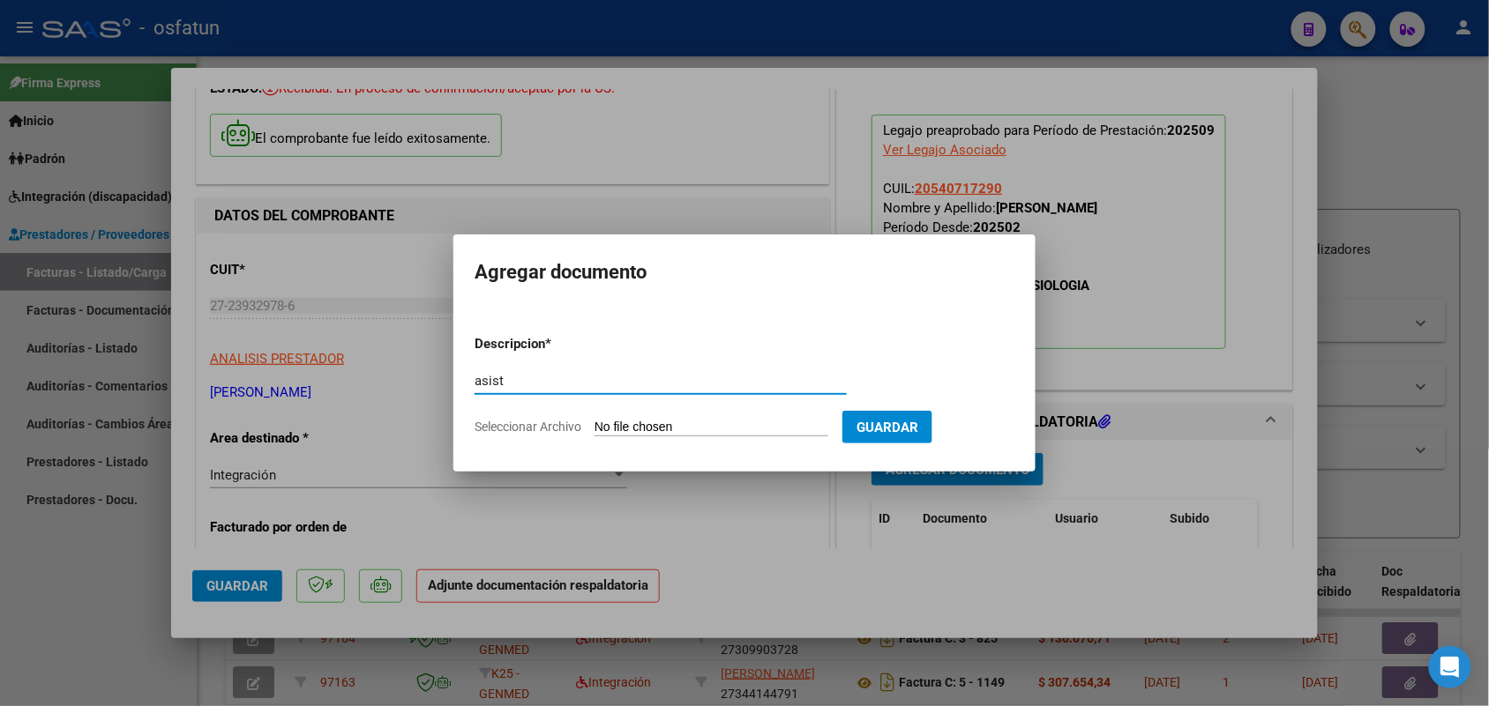
type input "asist"
click at [649, 415] on form "Descripcion * asist Escriba aquí una descripcion Seleccionar Archivo Guardar" at bounding box center [744, 385] width 540 height 129
click at [649, 425] on input "Seleccionar Archivo" at bounding box center [711, 428] width 234 height 17
type input "C:\fakepath\KINESIOLOGIA SEPTIEMBRE.pdf"
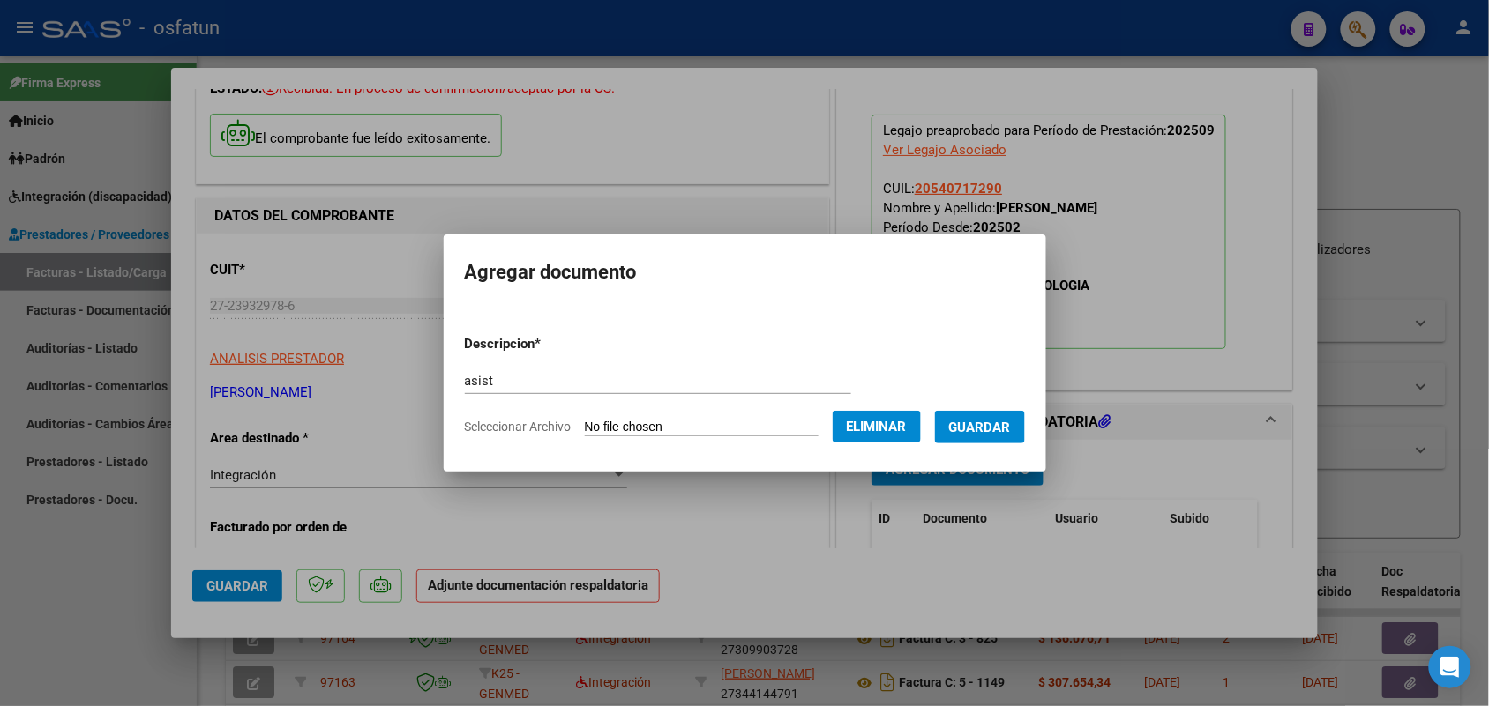
click at [1010, 415] on button "Guardar" at bounding box center [980, 427] width 90 height 33
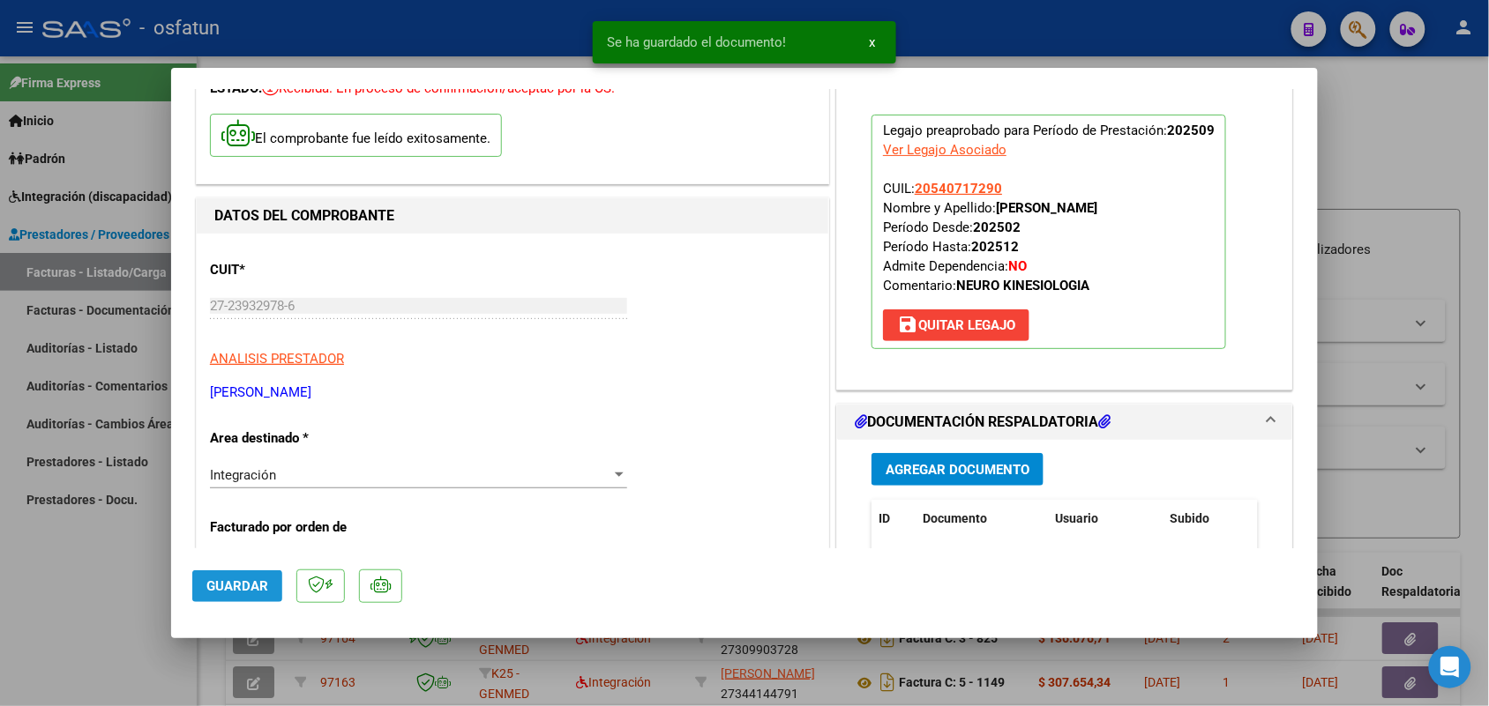
click at [250, 573] on button "Guardar" at bounding box center [237, 587] width 90 height 32
click at [93, 576] on div at bounding box center [744, 353] width 1489 height 706
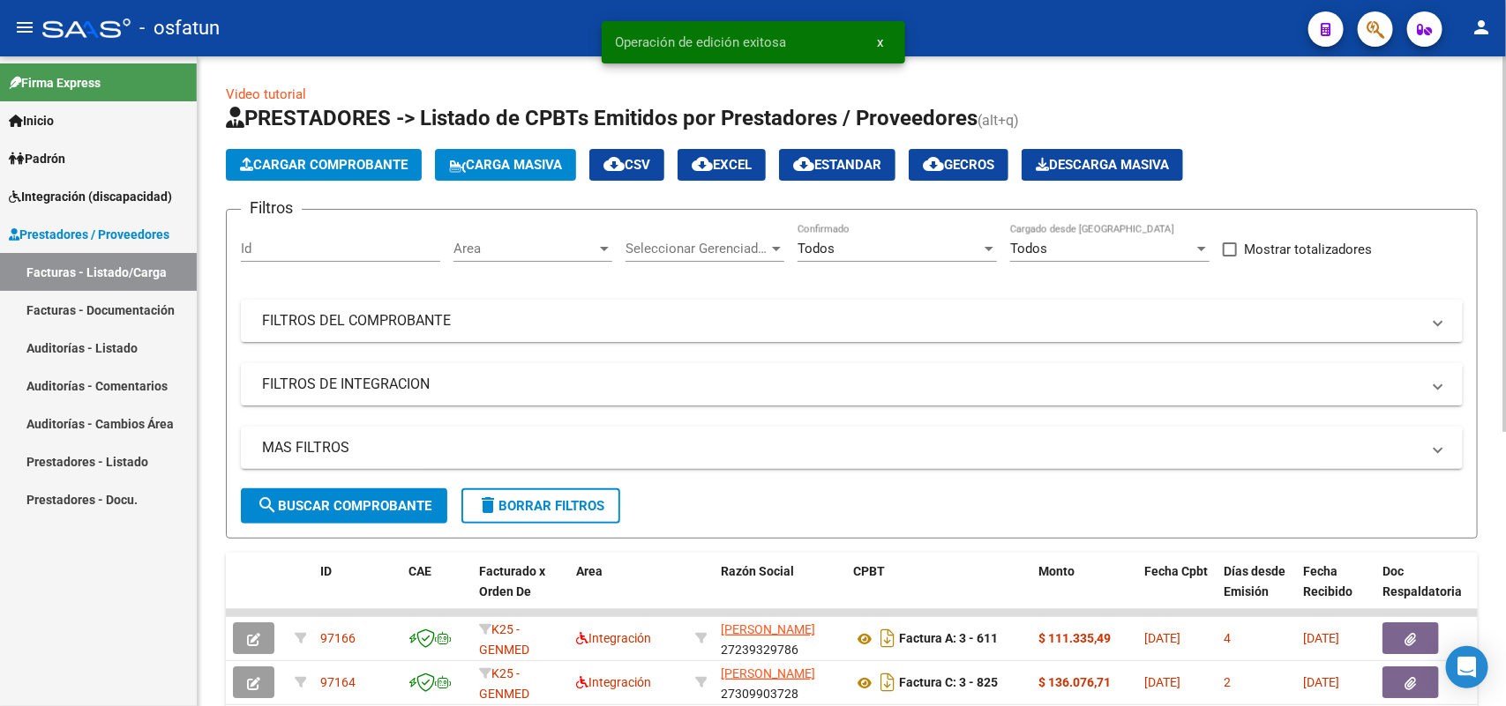
click at [357, 176] on button "Cargar Comprobante" at bounding box center [324, 165] width 196 height 32
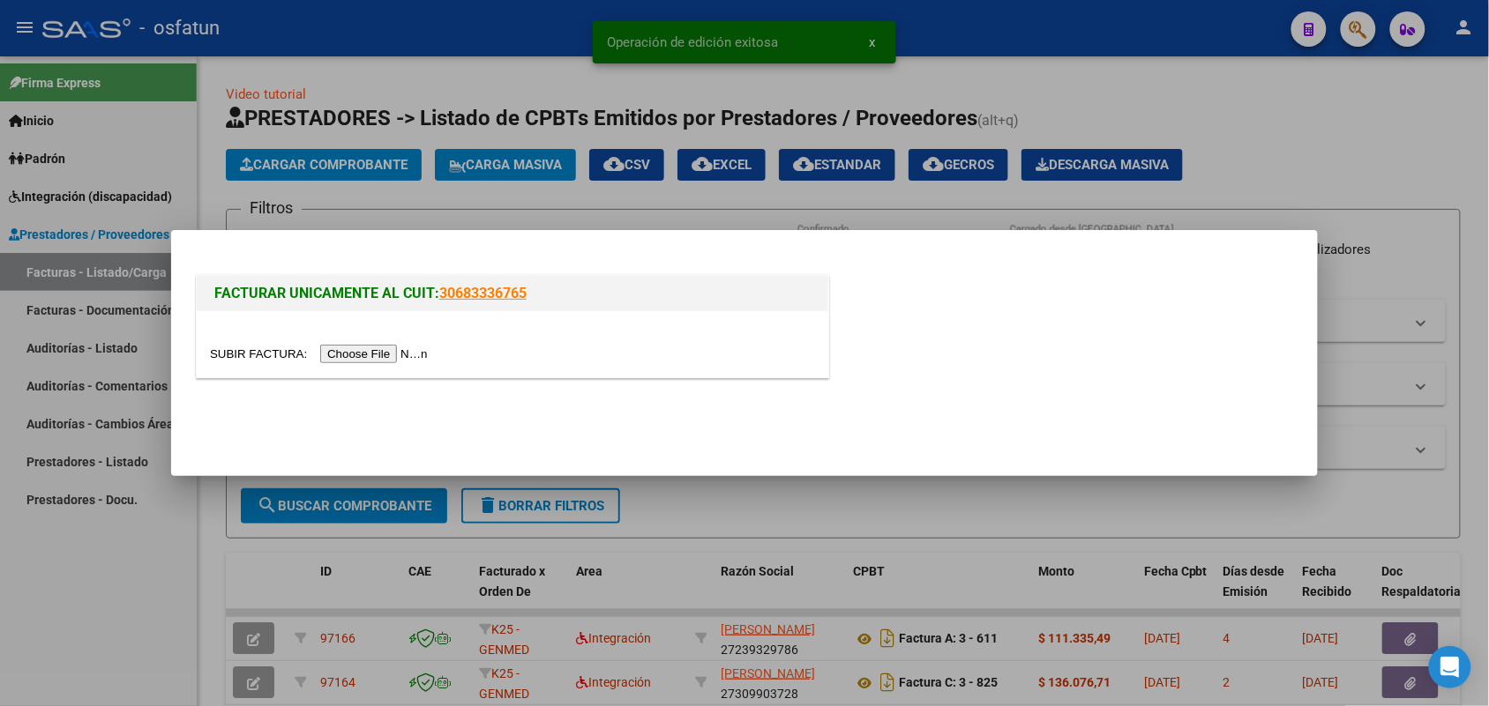
click at [385, 351] on input "file" at bounding box center [321, 354] width 223 height 19
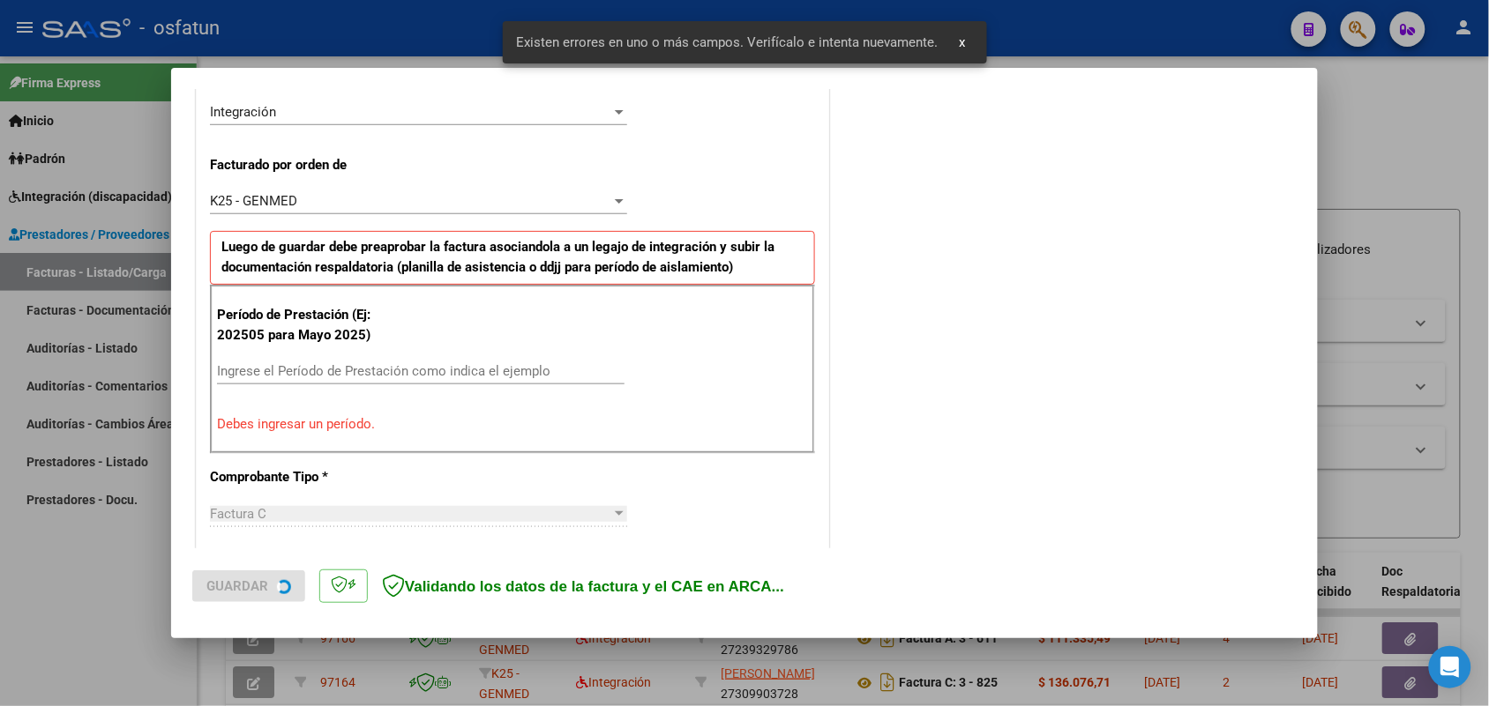
scroll to position [443, 0]
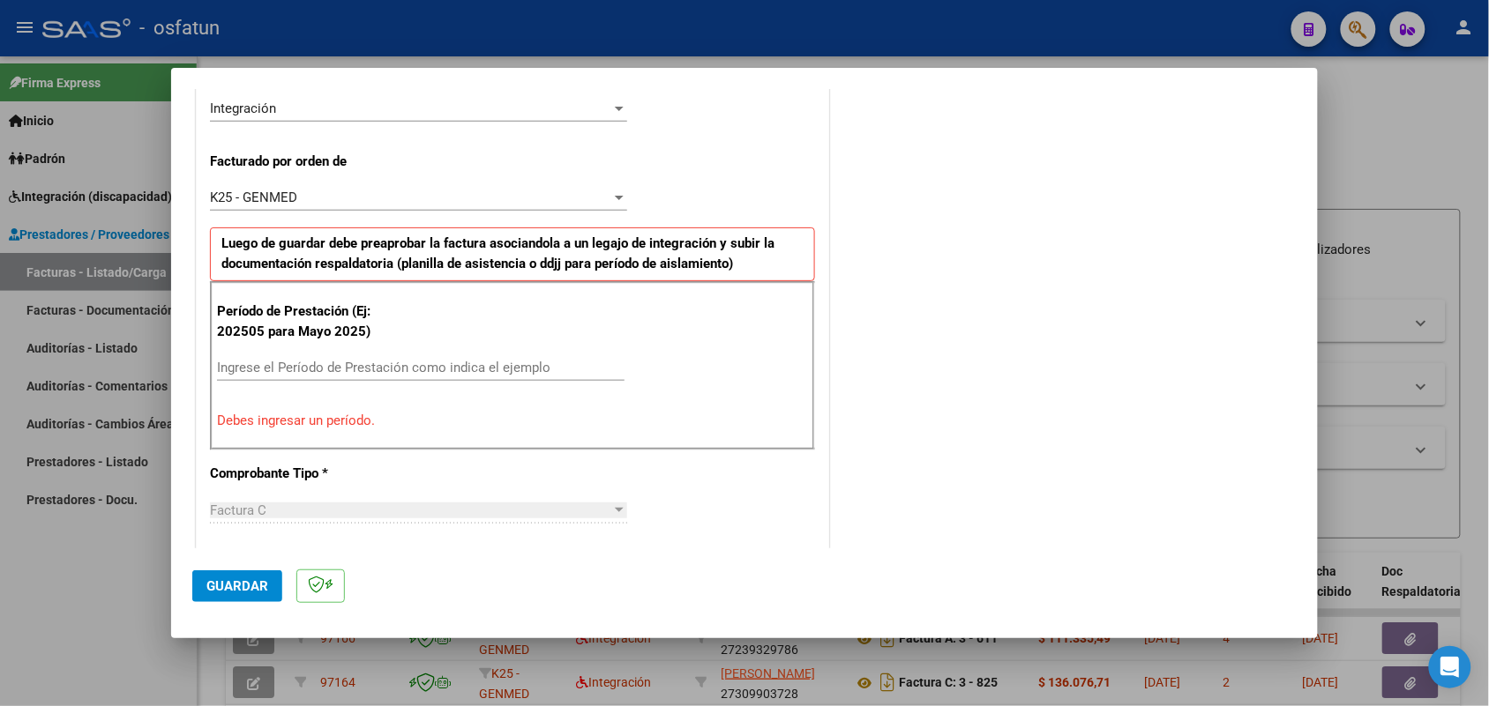
click at [516, 366] on input "Ingrese el Período de Prestación como indica el ejemplo" at bounding box center [420, 368] width 407 height 16
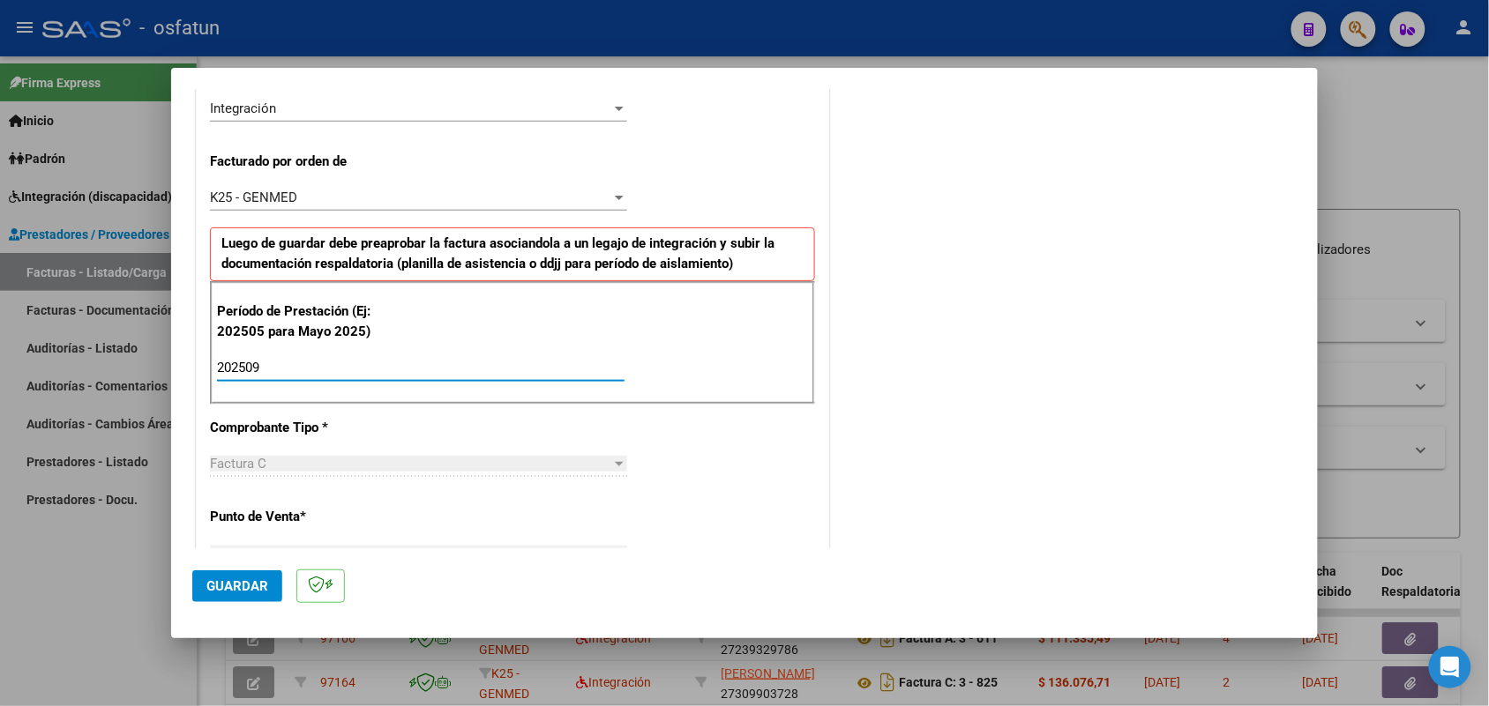
type input "202509"
click at [244, 576] on button "Guardar" at bounding box center [237, 587] width 90 height 32
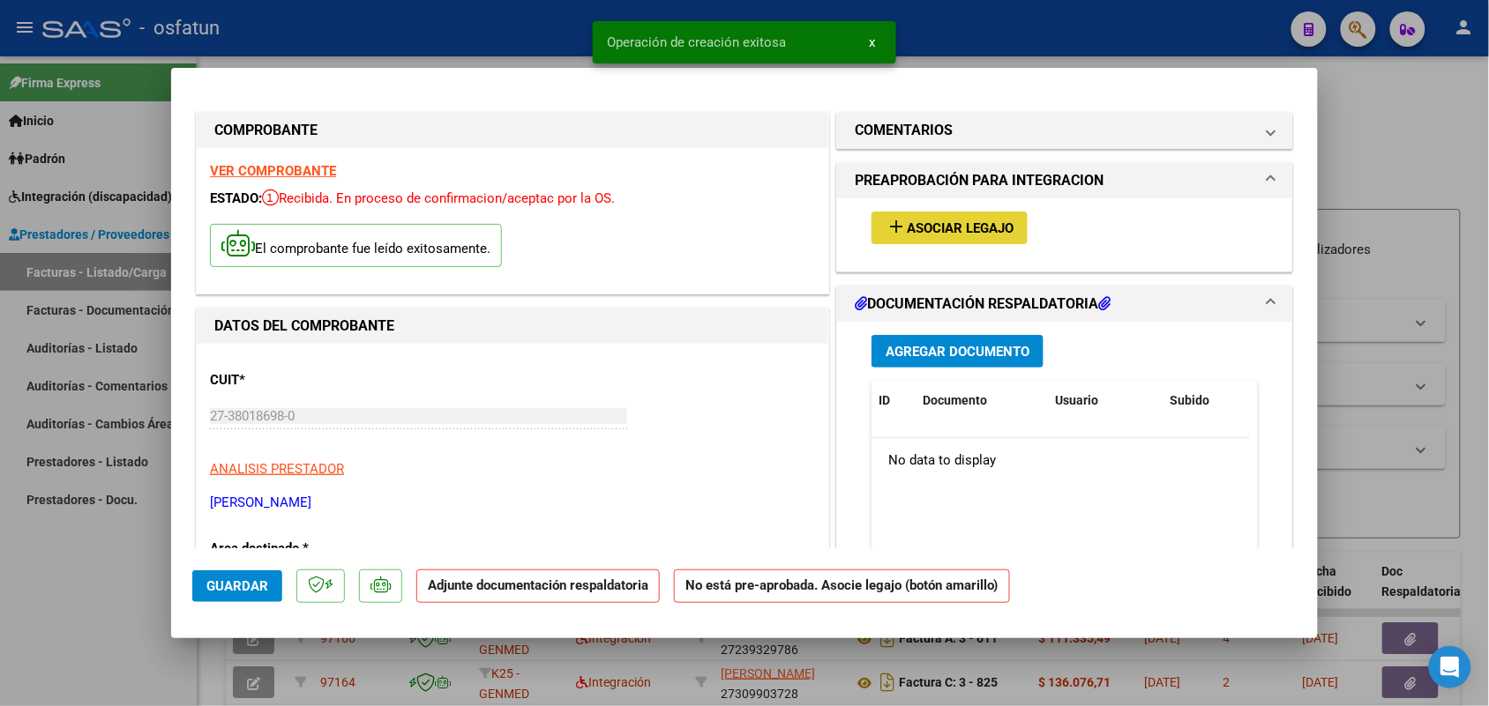
click at [938, 217] on button "add Asociar Legajo" at bounding box center [949, 228] width 156 height 33
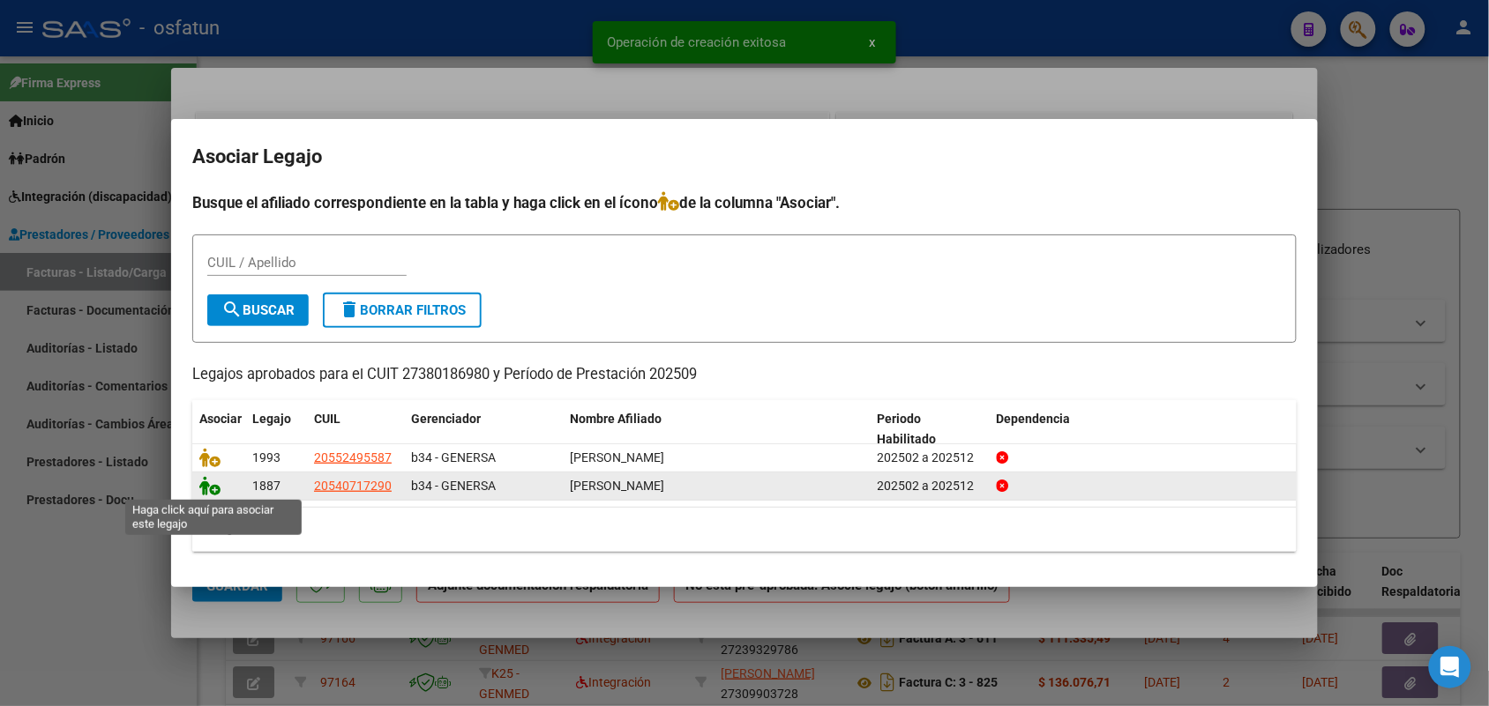
click at [203, 481] on icon at bounding box center [209, 485] width 21 height 19
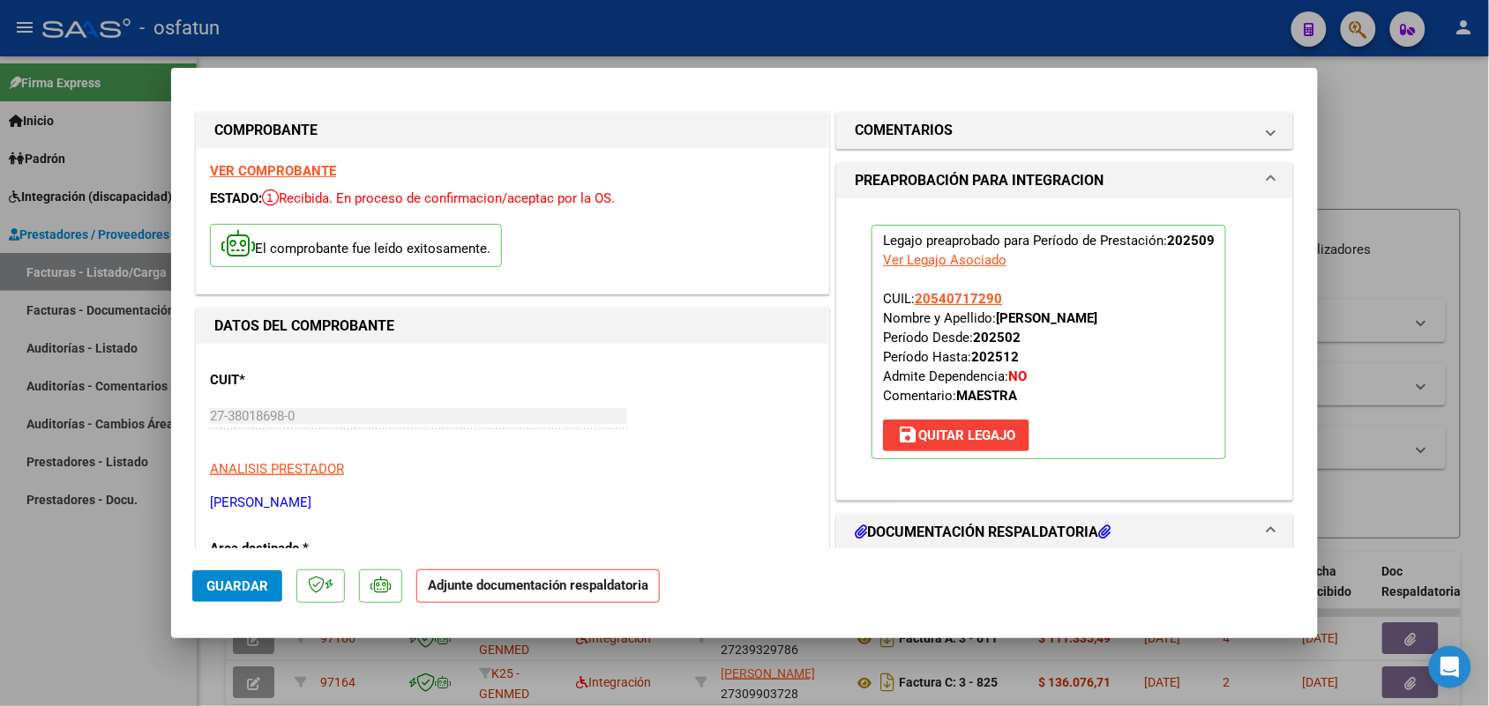
scroll to position [110, 0]
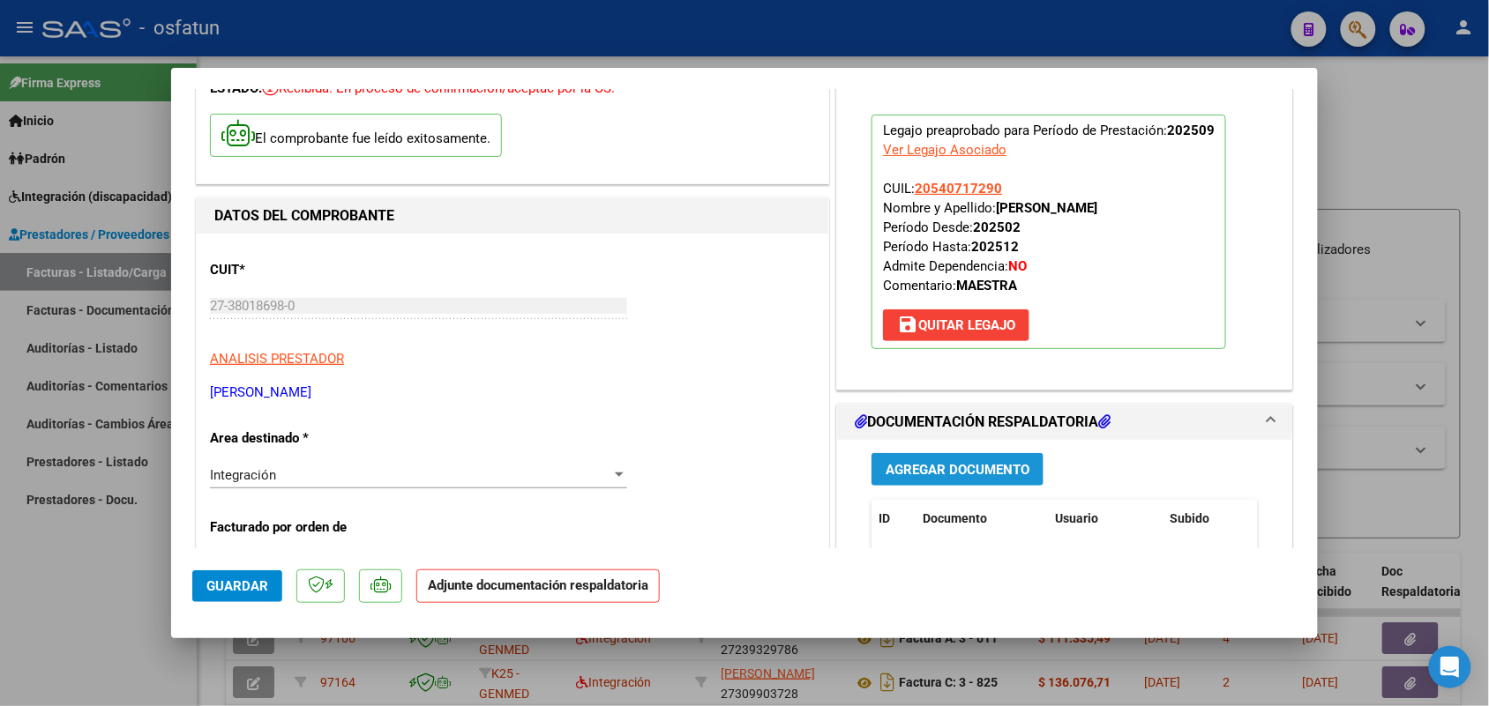
click at [924, 467] on span "Agregar Documento" at bounding box center [957, 470] width 144 height 16
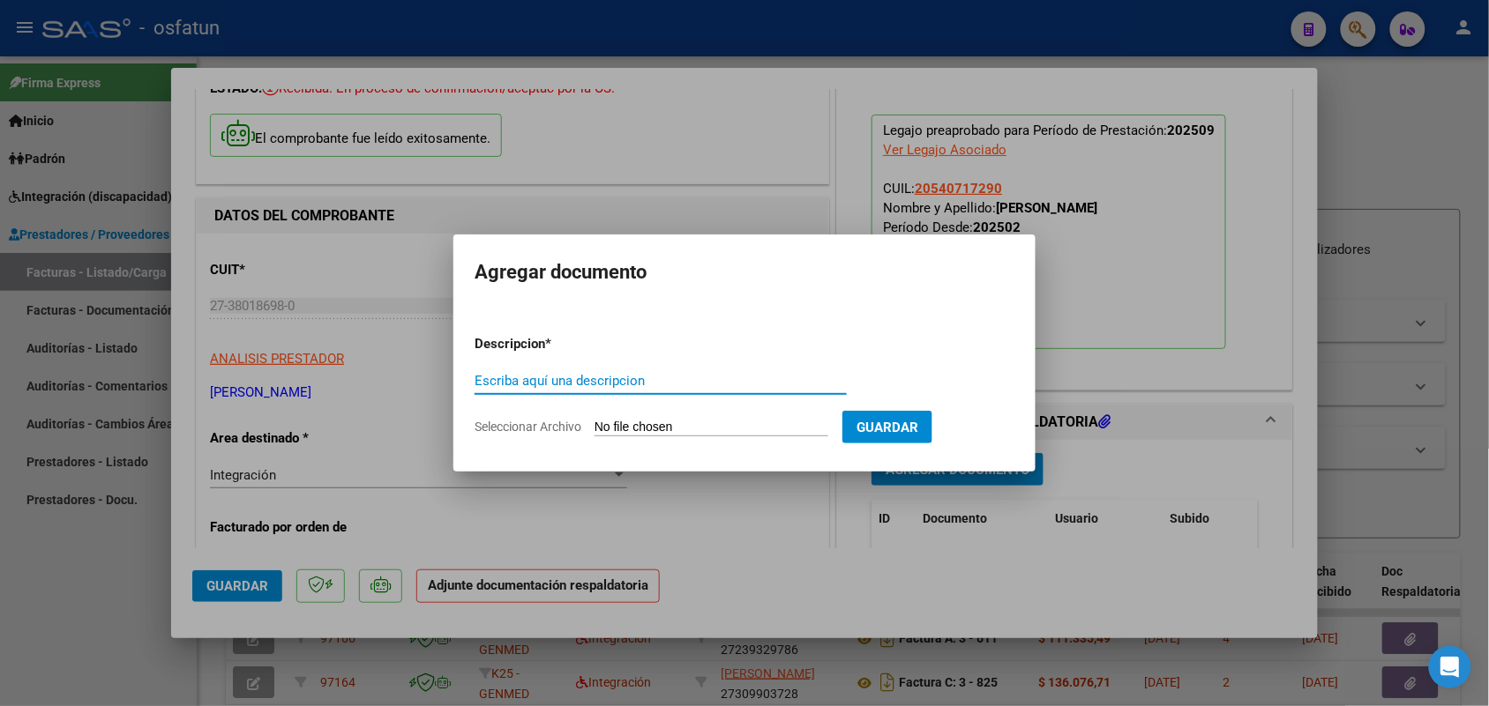
click at [650, 388] on input "Escriba aquí una descripcion" at bounding box center [660, 381] width 372 height 16
type input "asist"
click at [697, 424] on input "Seleccionar Archivo" at bounding box center [711, 428] width 234 height 17
type input "C:\fakepath\MOD. MAE - Muratore - 09-25 Cabrera.pdf"
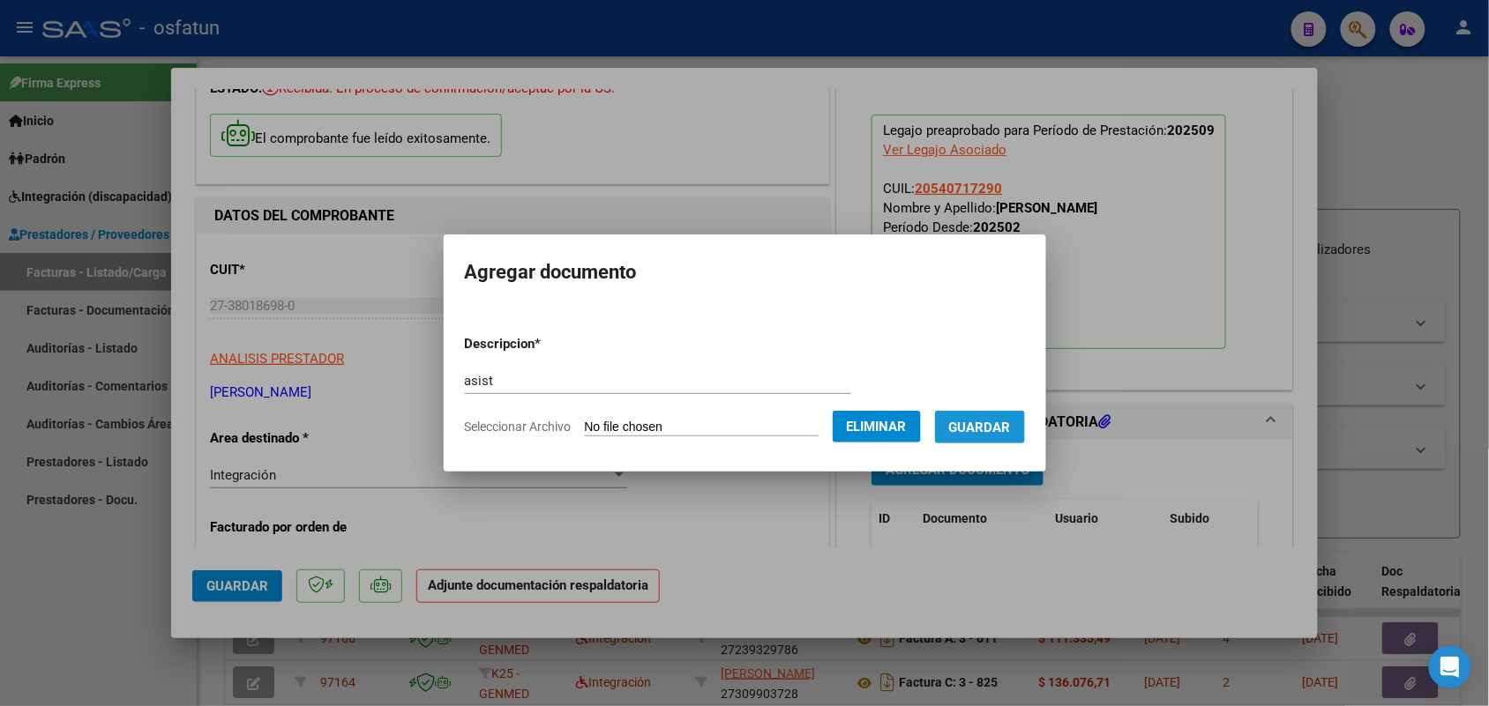
click at [989, 420] on span "Guardar" at bounding box center [980, 428] width 62 height 16
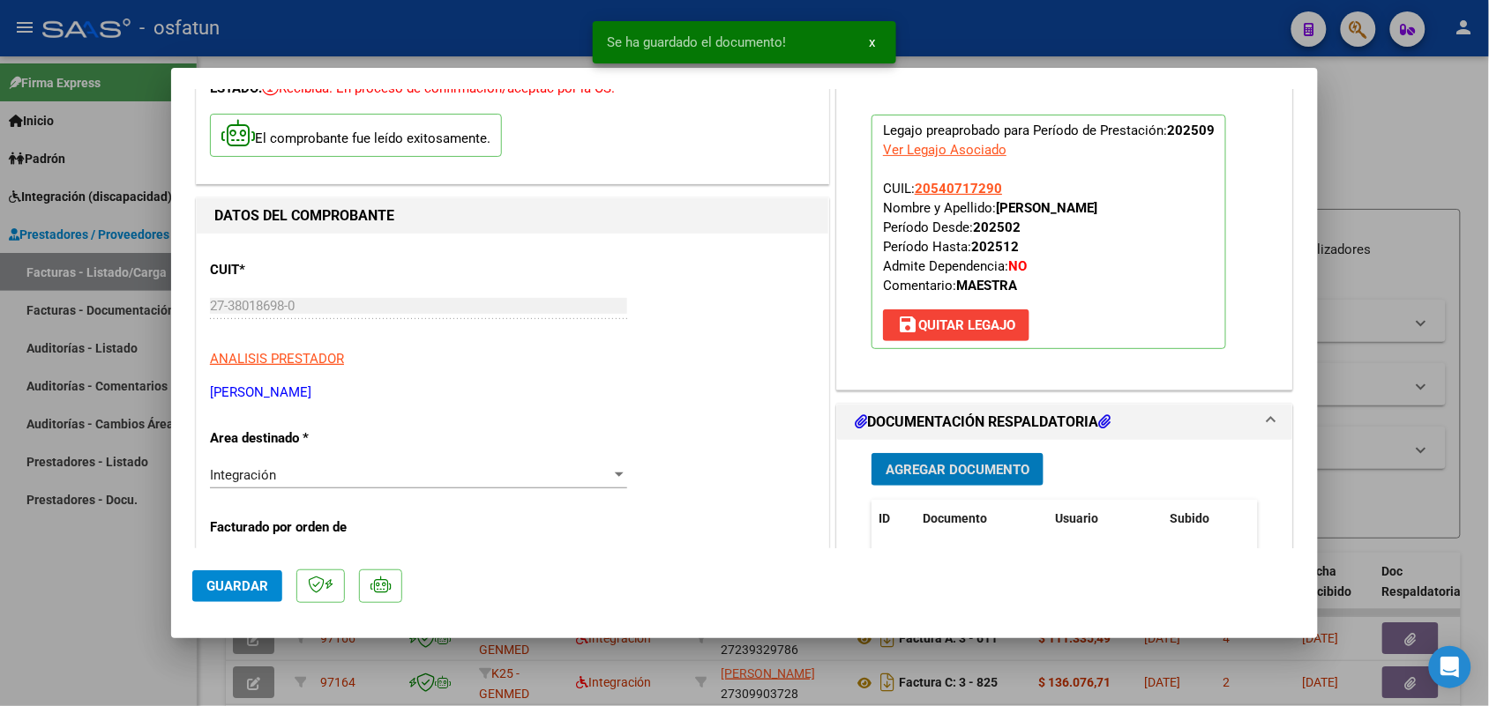
click at [227, 582] on span "Guardar" at bounding box center [237, 587] width 62 height 16
click at [86, 593] on div at bounding box center [744, 353] width 1489 height 706
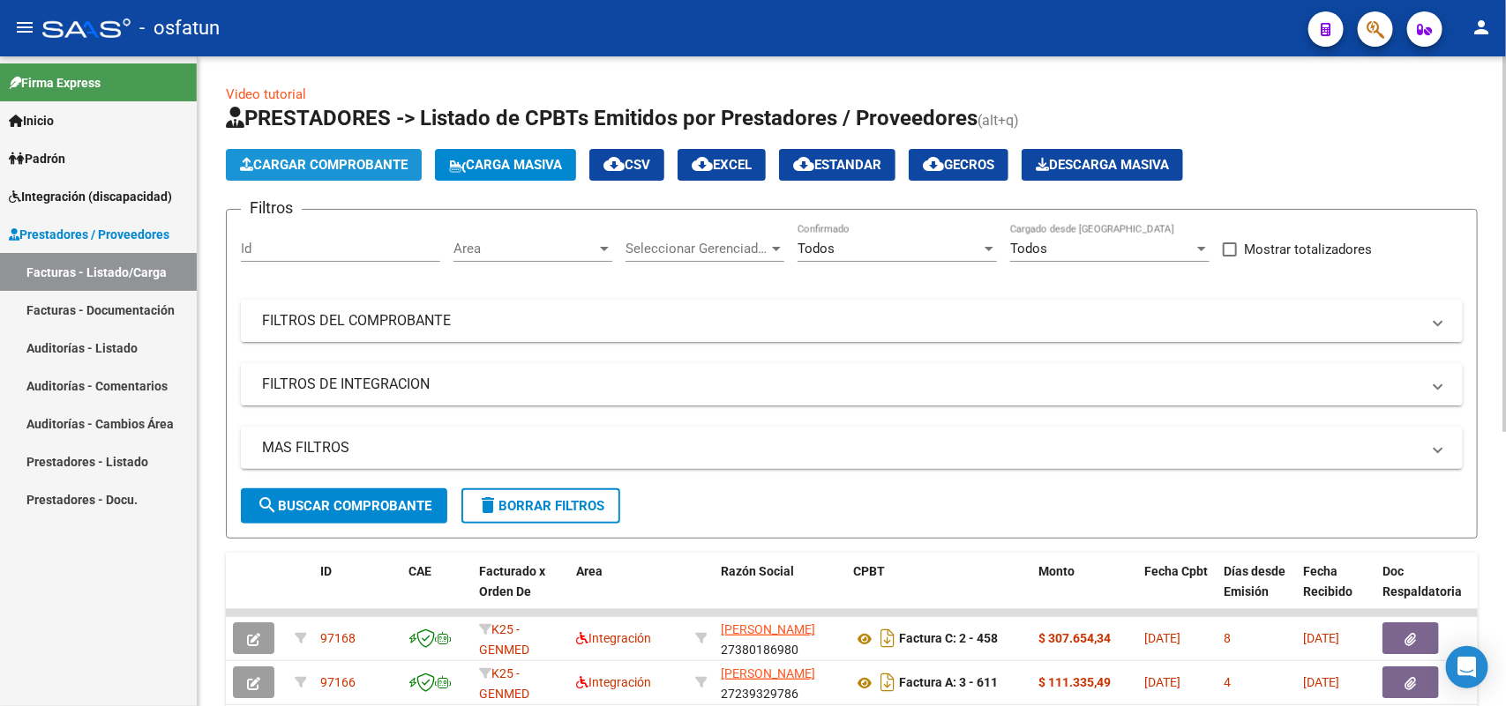
click at [340, 160] on span "Cargar Comprobante" at bounding box center [324, 165] width 168 height 16
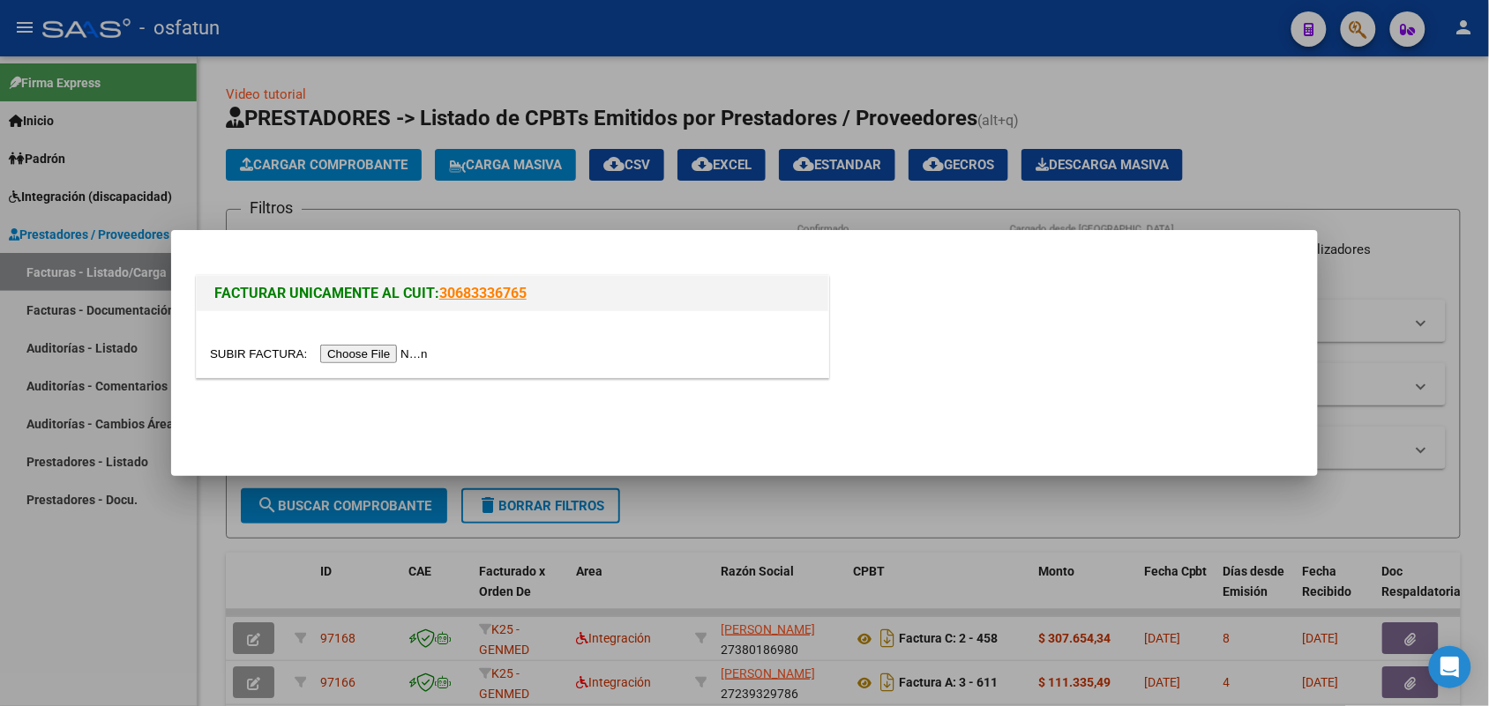
click at [399, 355] on input "file" at bounding box center [321, 354] width 223 height 19
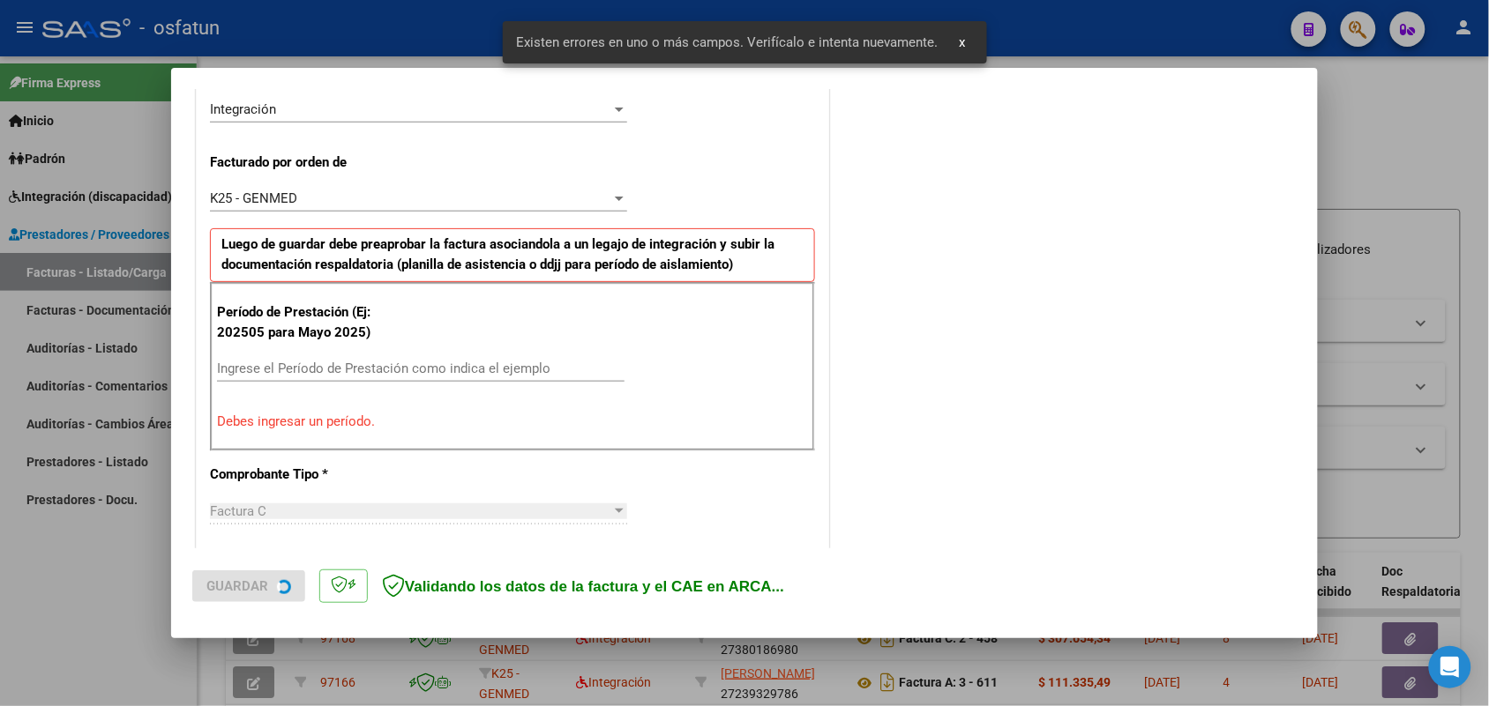
scroll to position [443, 0]
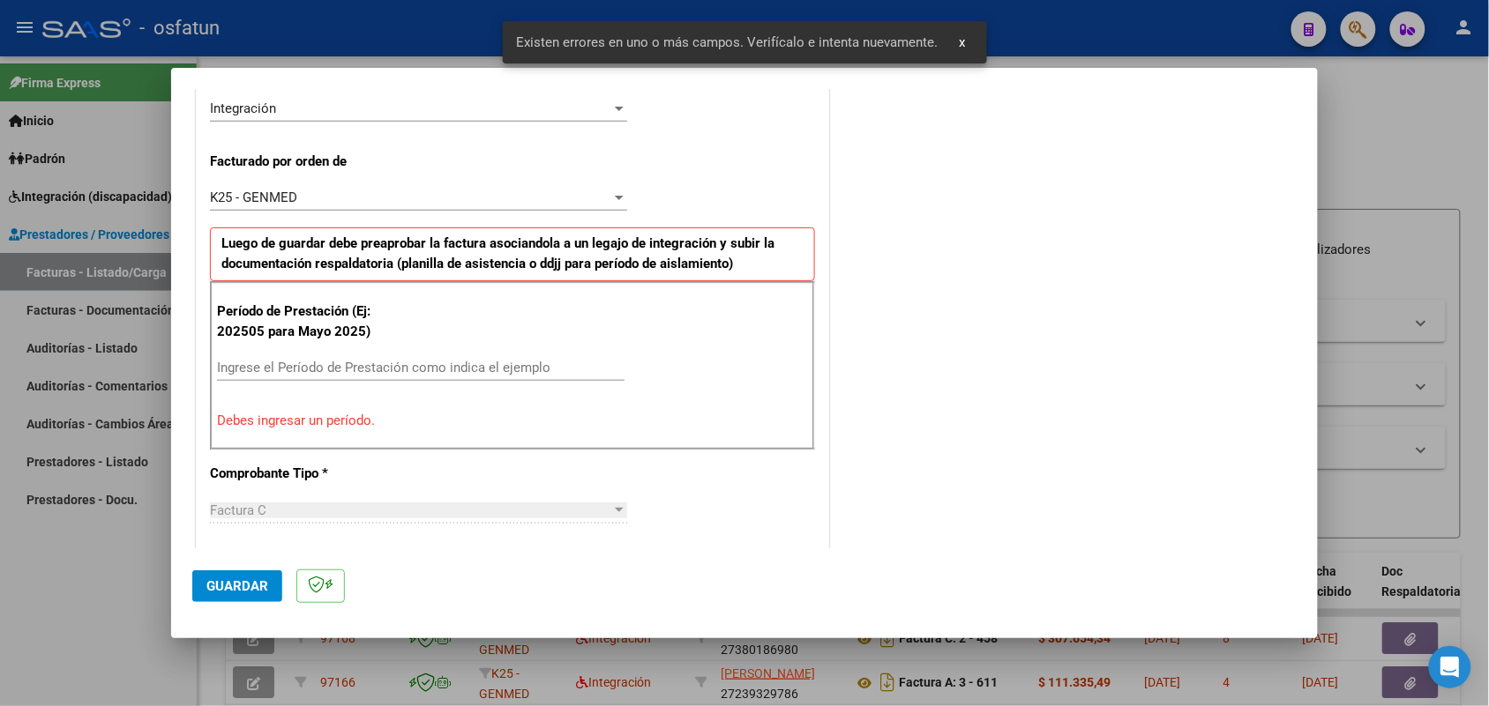
click at [434, 370] on input "Ingrese el Período de Prestación como indica el ejemplo" at bounding box center [420, 368] width 407 height 16
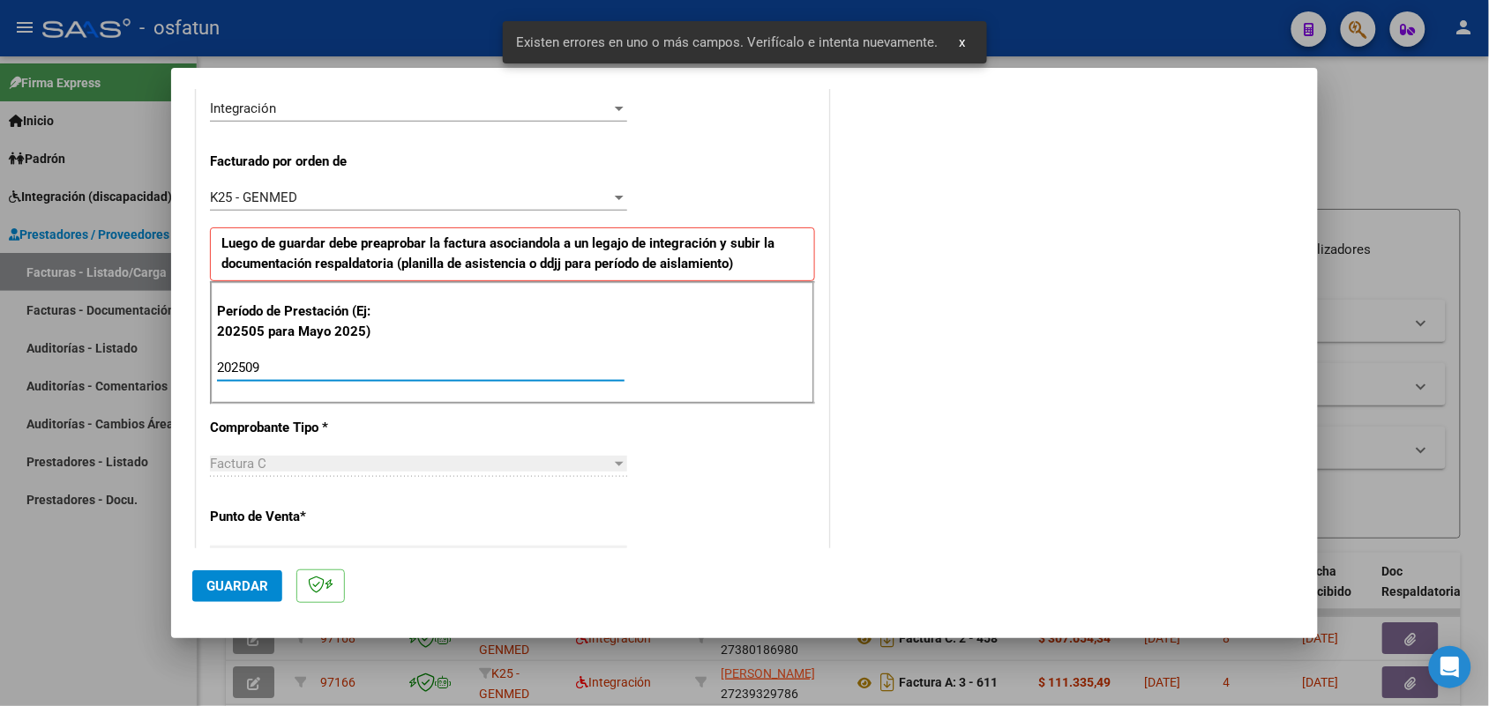
type input "202509"
click at [241, 576] on button "Guardar" at bounding box center [237, 587] width 90 height 32
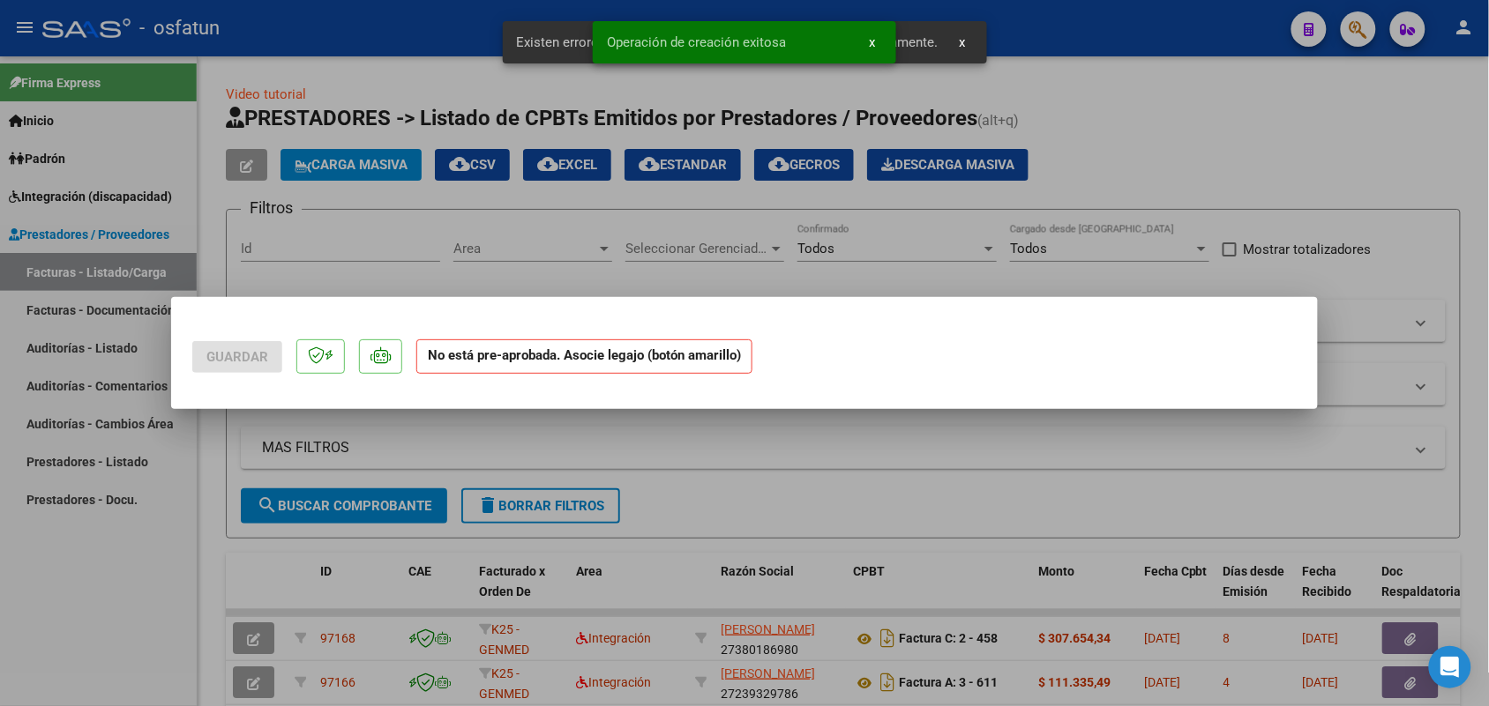
scroll to position [0, 0]
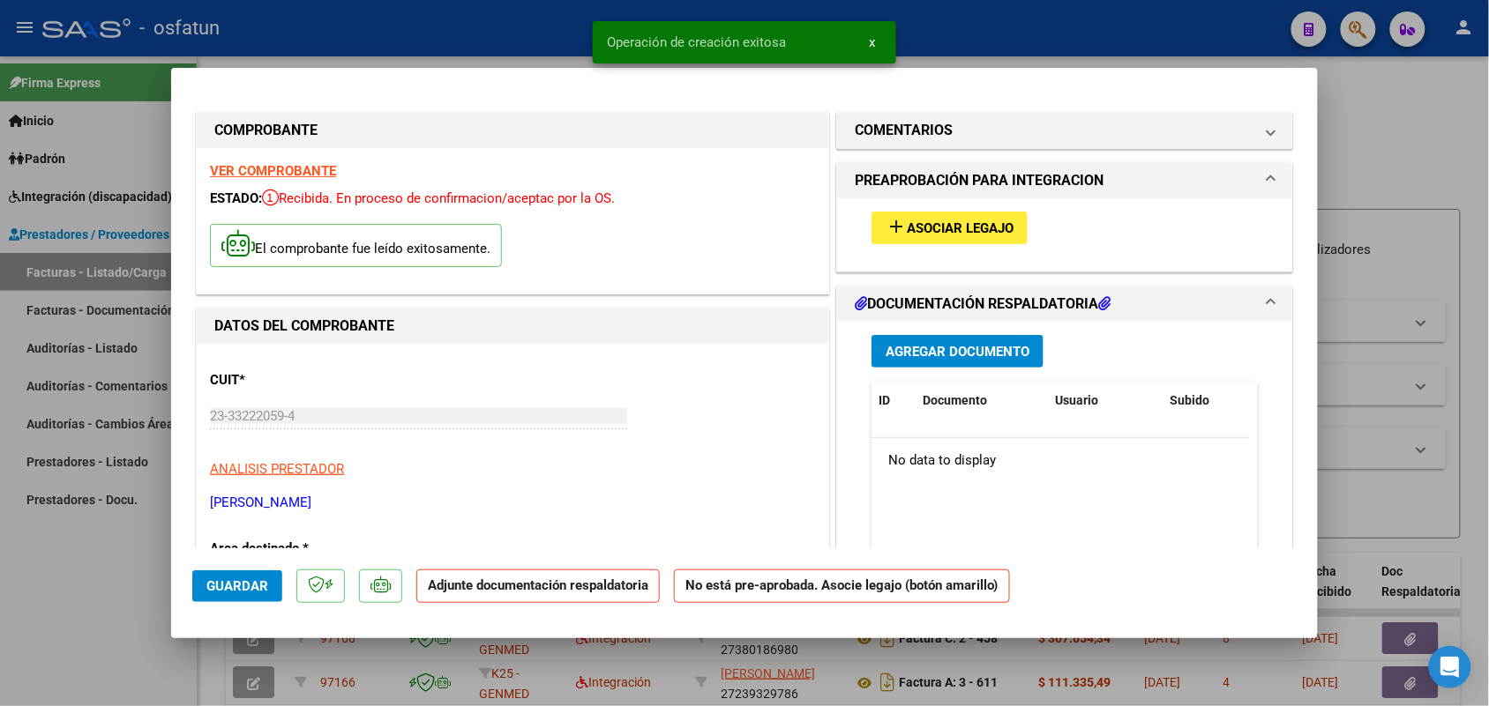
click at [960, 218] on button "add Asociar Legajo" at bounding box center [949, 228] width 156 height 33
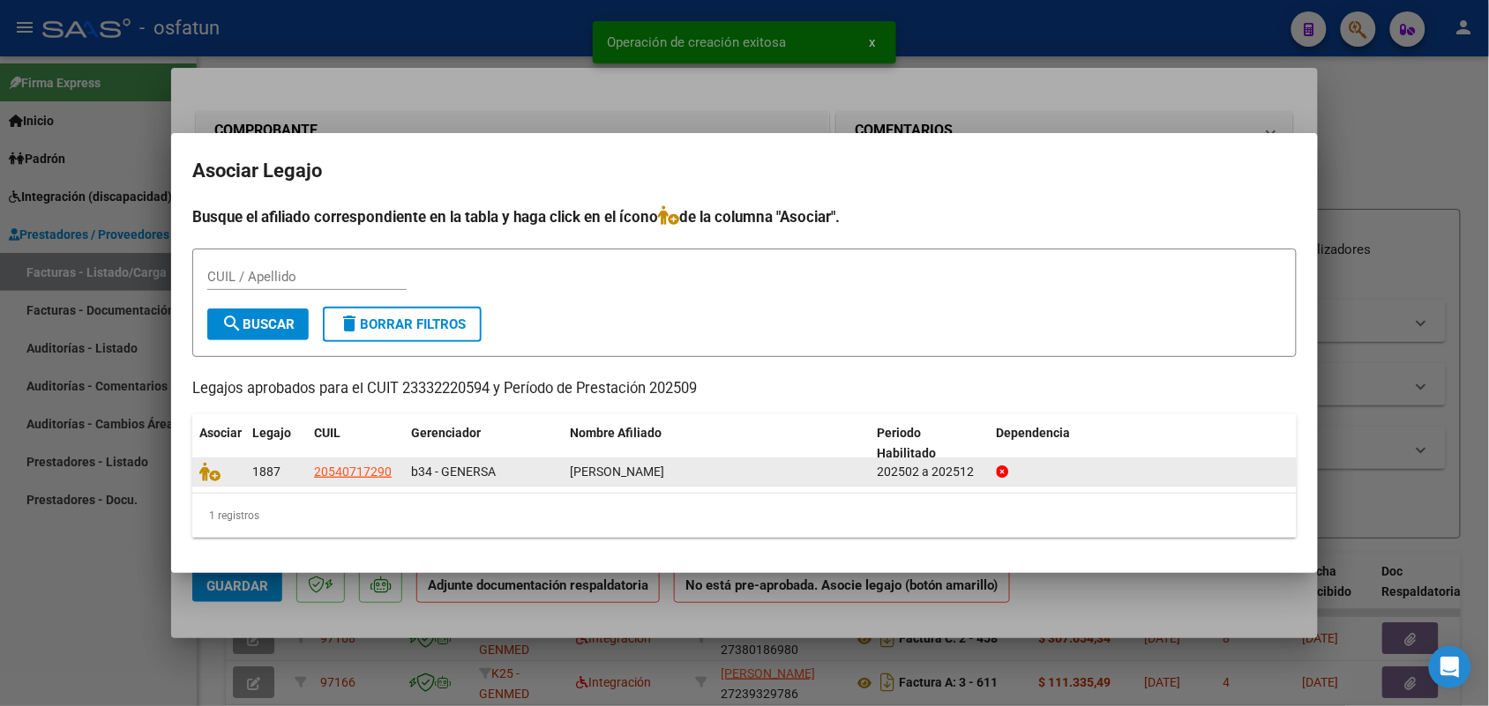
click at [196, 460] on datatable-body-cell at bounding box center [218, 472] width 53 height 27
click at [209, 477] on icon at bounding box center [209, 471] width 21 height 19
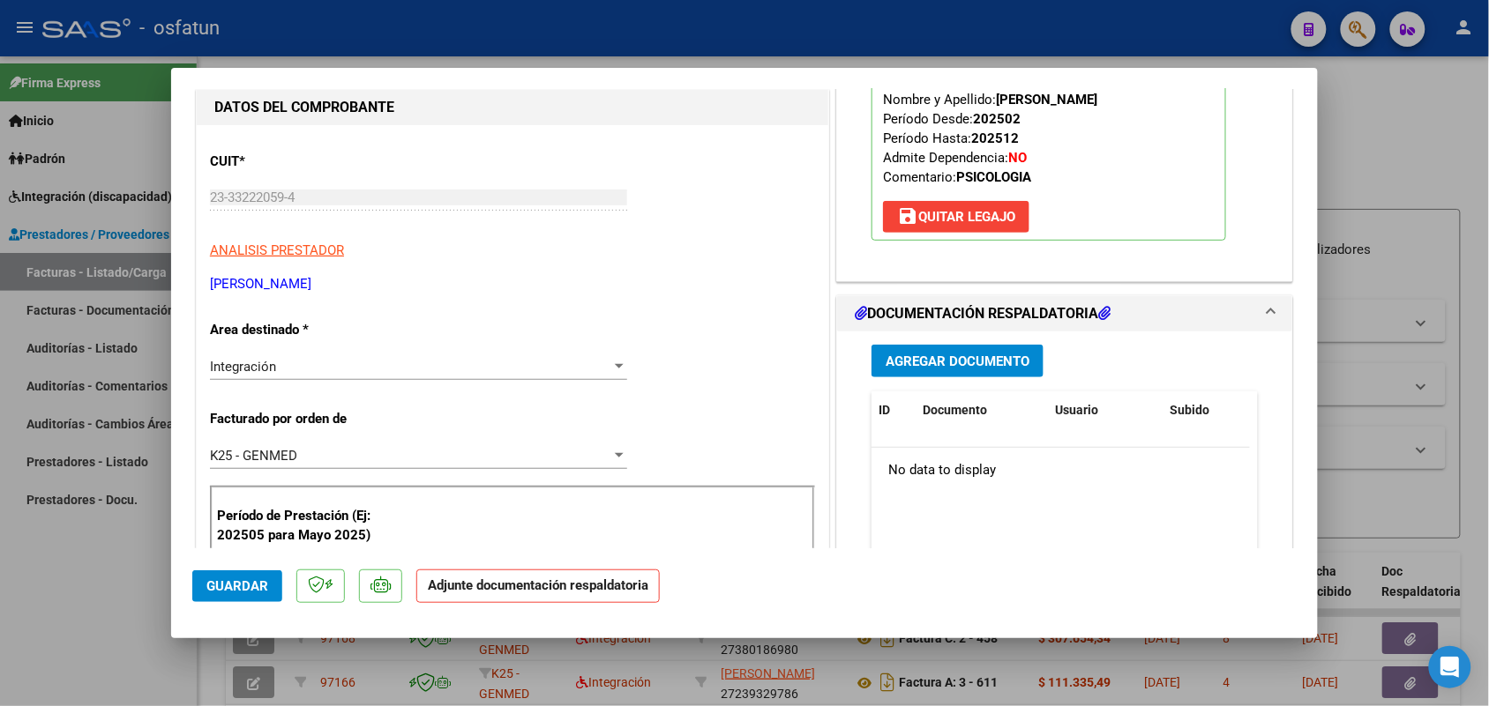
scroll to position [220, 0]
click at [998, 338] on div "Agregar Documento ID Documento Usuario Subido Acción No data to display 0 total…" at bounding box center [1064, 506] width 413 height 352
click at [993, 349] on button "Agregar Documento" at bounding box center [957, 359] width 172 height 33
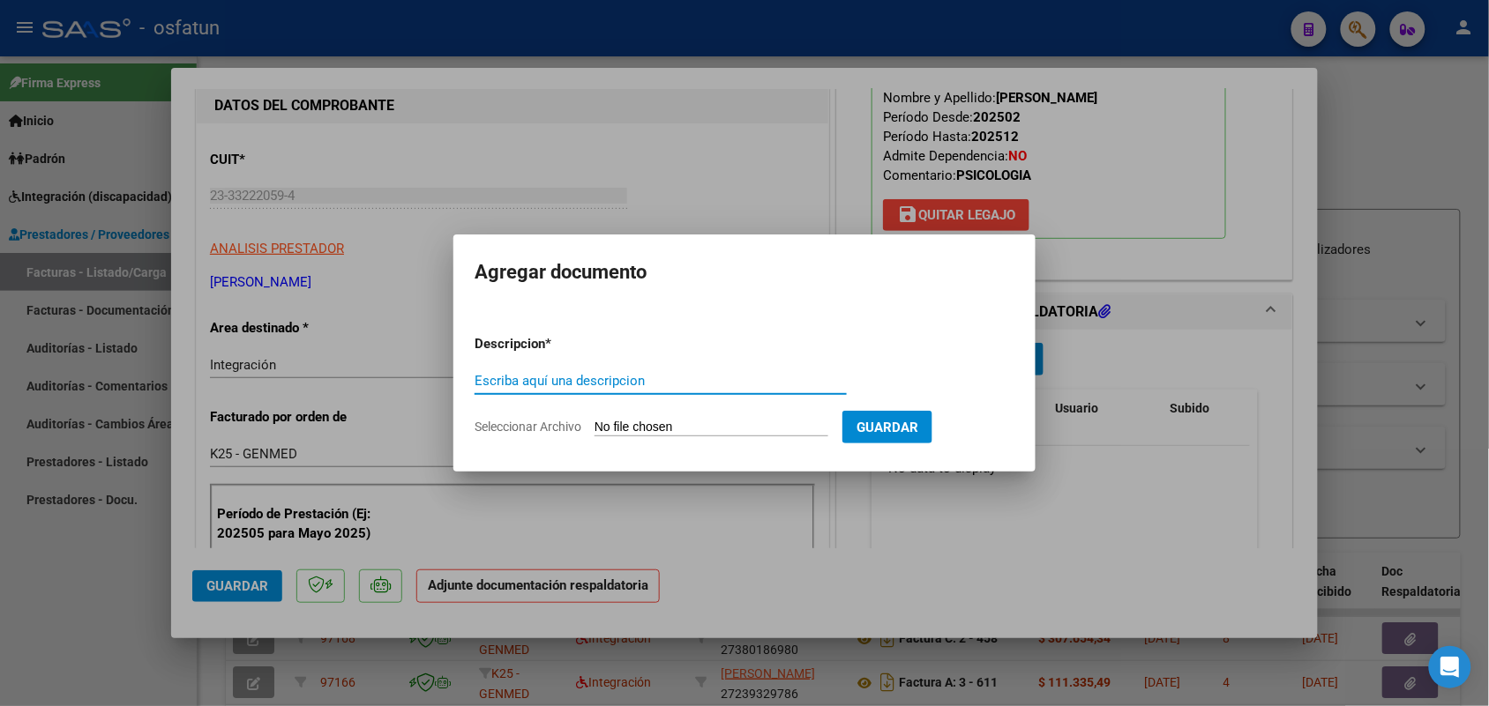
click at [695, 373] on input "Escriba aquí una descripcion" at bounding box center [660, 381] width 372 height 16
type input "asist"
click at [668, 420] on input "Seleccionar Archivo" at bounding box center [711, 428] width 234 height 17
type input "C:\fakepath\Psicología Asistencia y autorizacion.pdf"
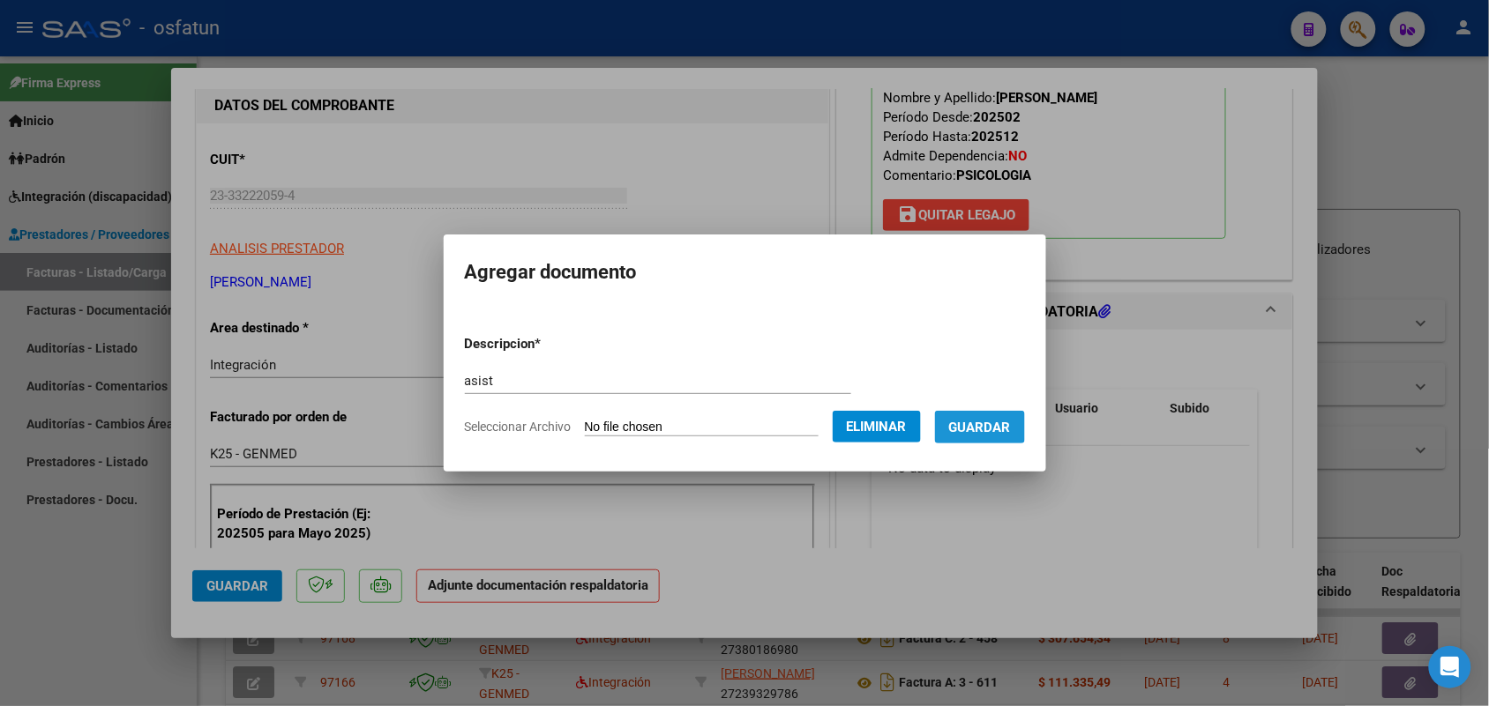
click at [1001, 424] on span "Guardar" at bounding box center [980, 428] width 62 height 16
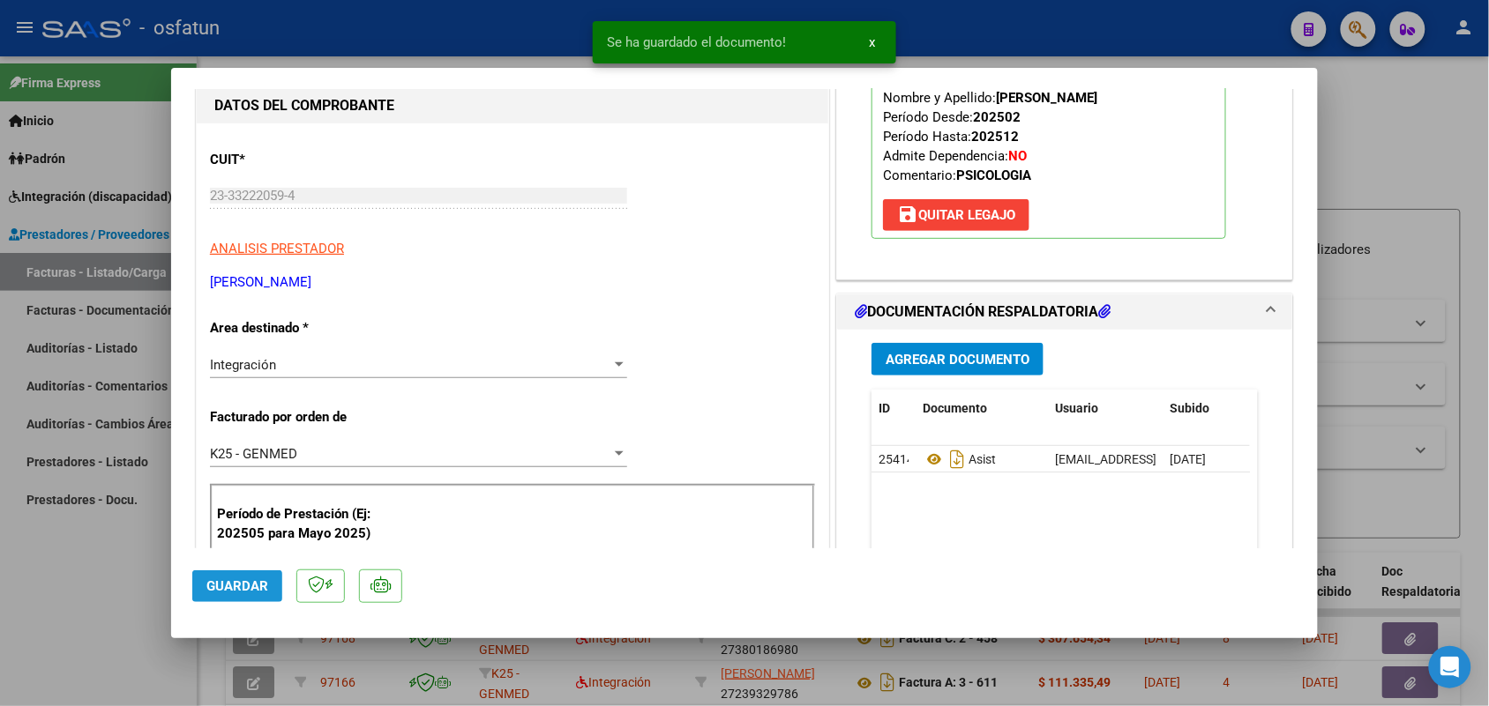
click at [248, 576] on button "Guardar" at bounding box center [237, 587] width 90 height 32
click at [108, 545] on div at bounding box center [744, 353] width 1489 height 706
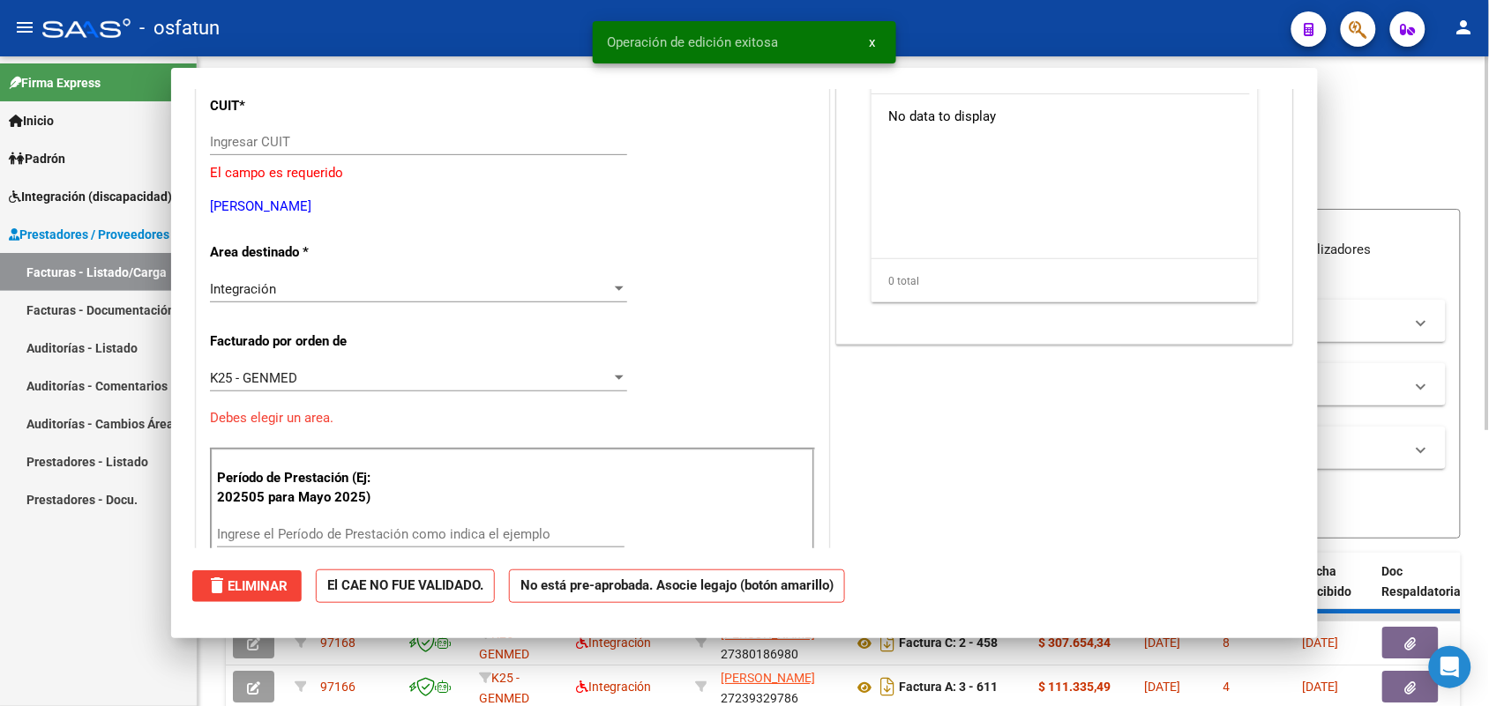
scroll to position [0, 0]
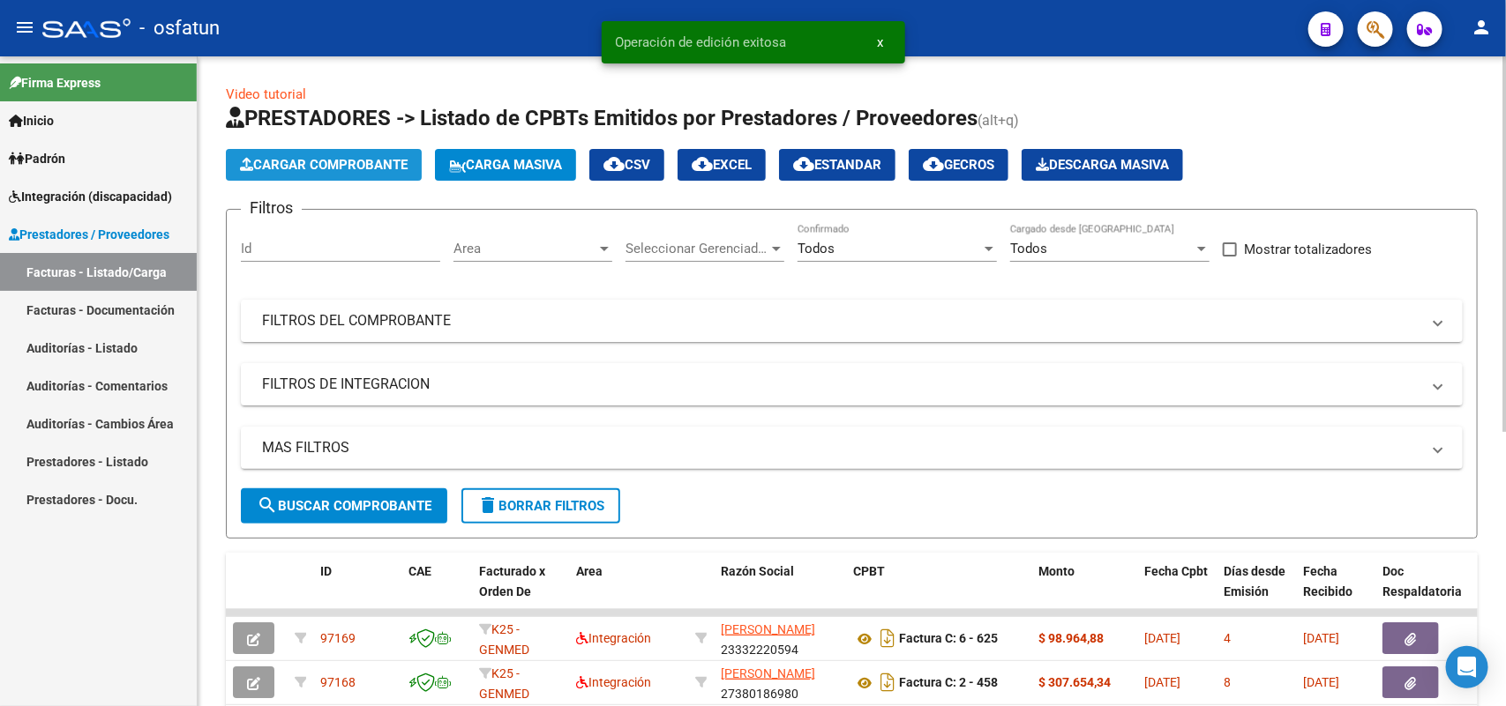
click at [344, 169] on span "Cargar Comprobante" at bounding box center [324, 165] width 168 height 16
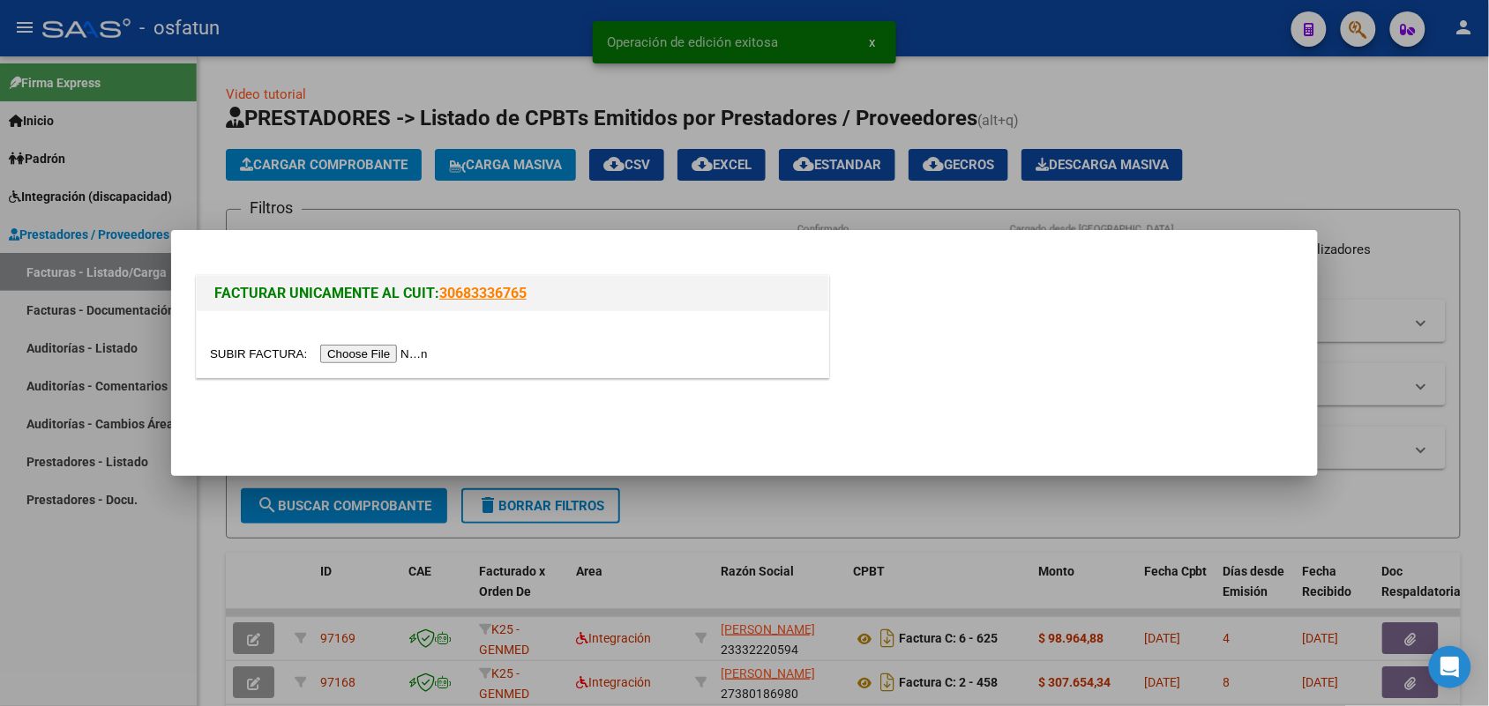
click at [392, 350] on input "file" at bounding box center [321, 354] width 223 height 19
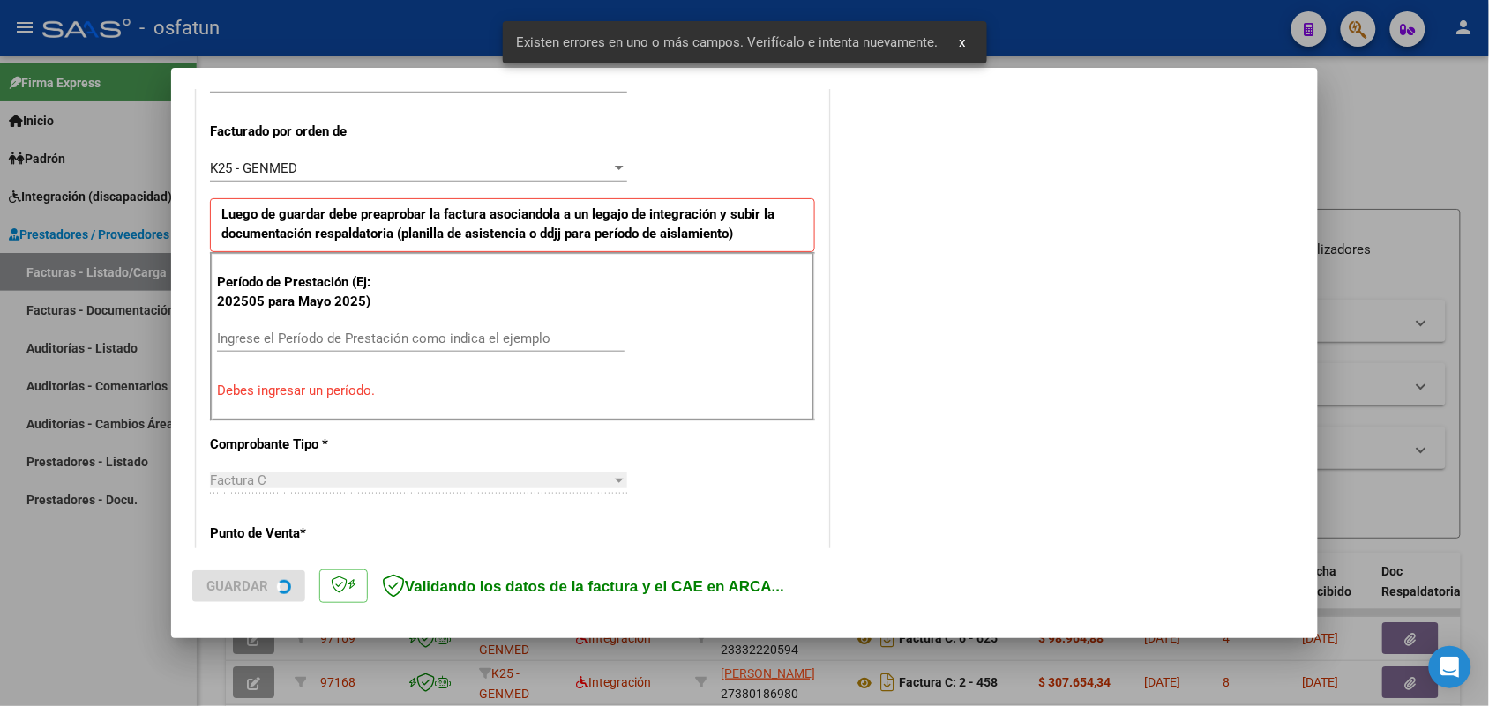
scroll to position [476, 0]
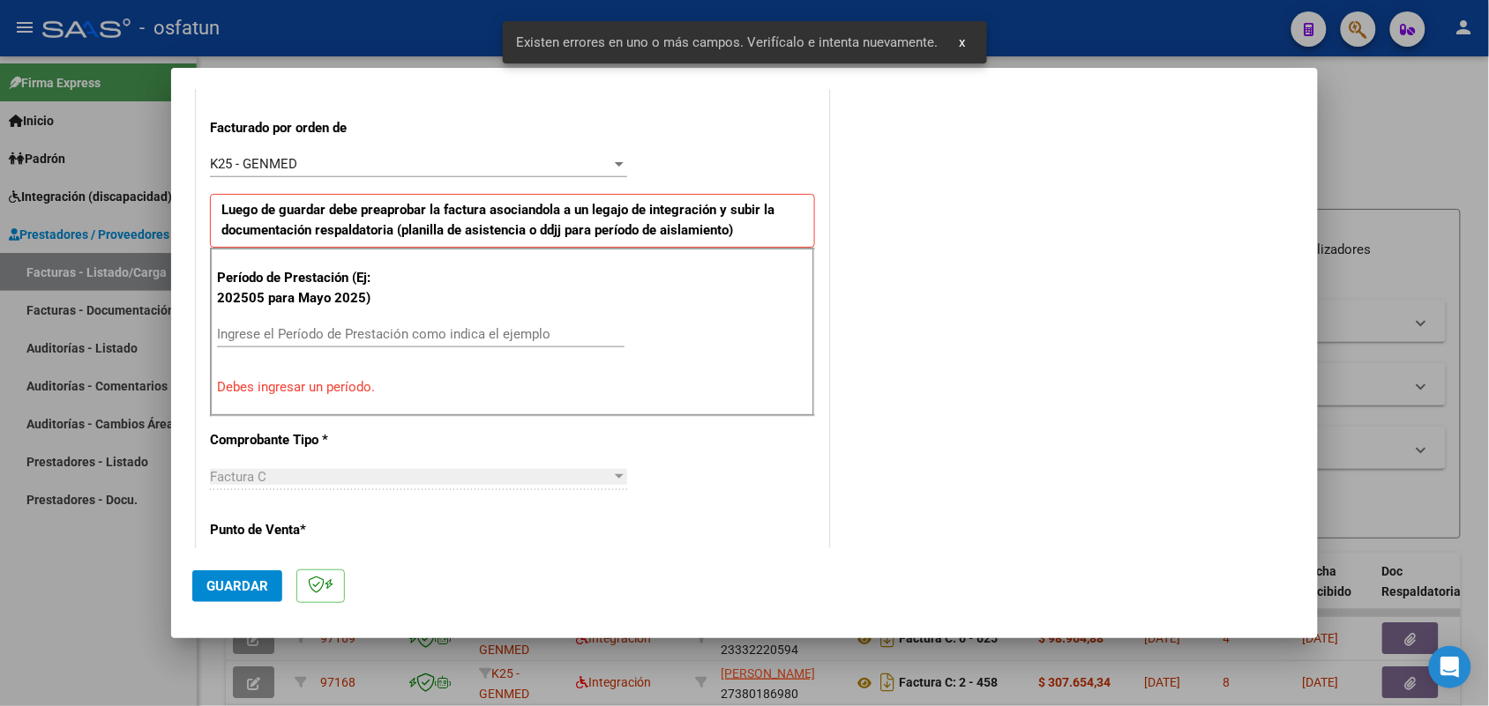
click at [507, 333] on input "Ingrese el Período de Prestación como indica el ejemplo" at bounding box center [420, 334] width 407 height 16
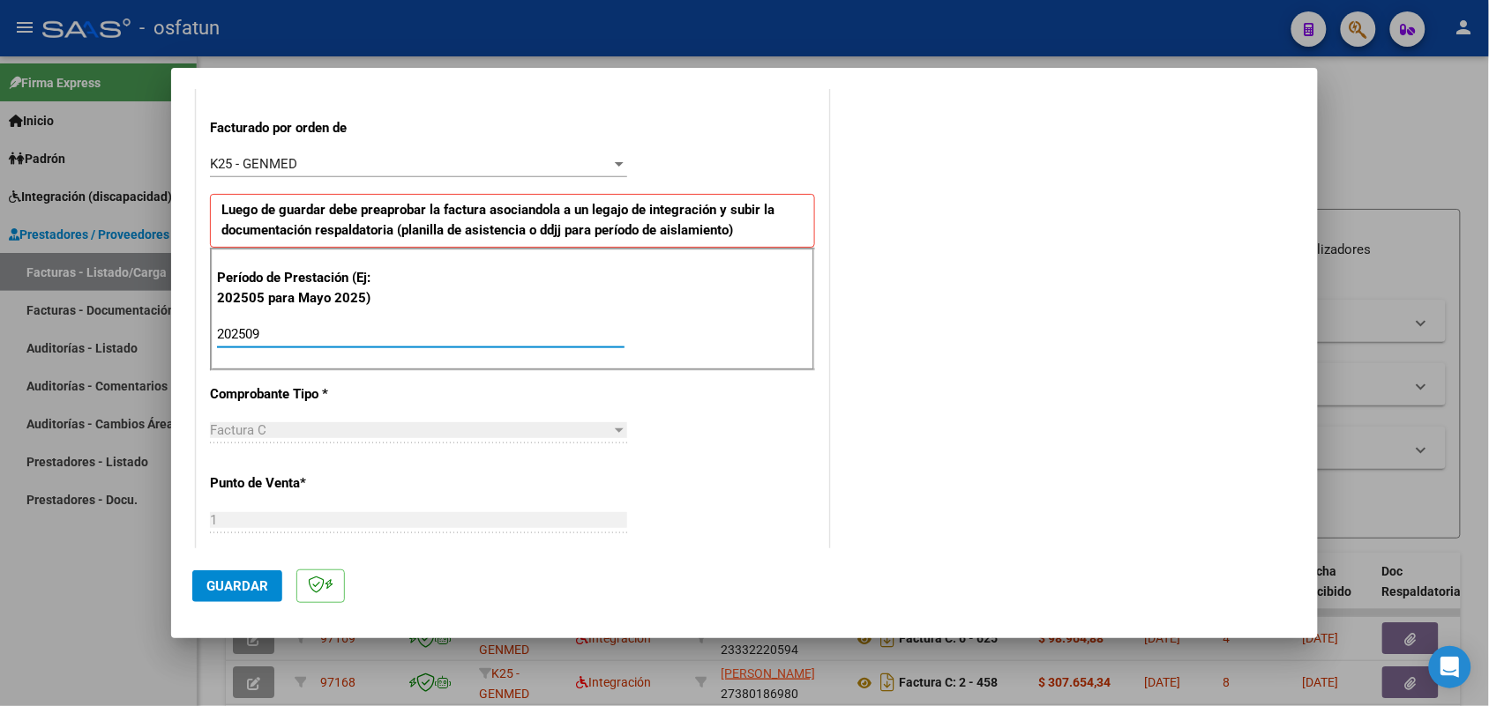
type input "202509"
click at [213, 580] on span "Guardar" at bounding box center [237, 587] width 62 height 16
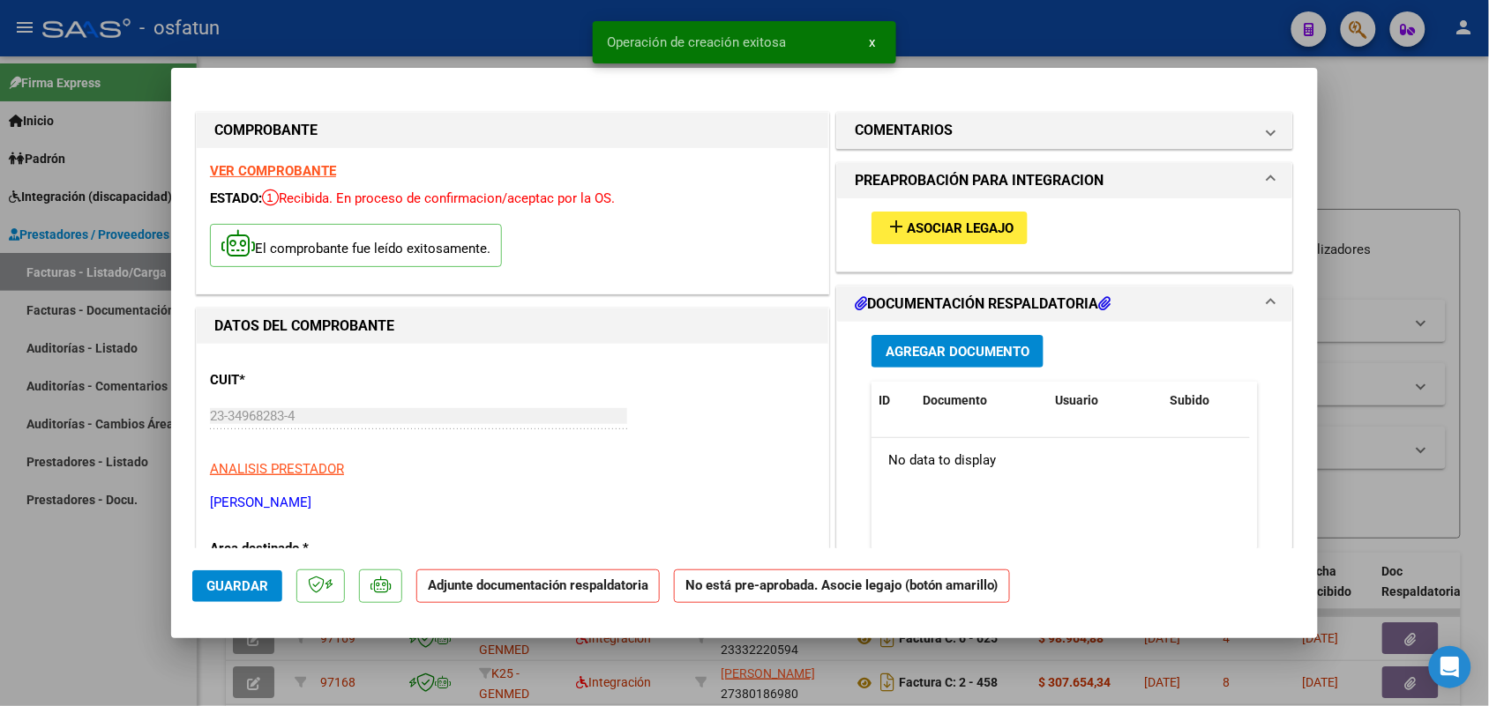
click at [927, 212] on div "add Asociar Legajo" at bounding box center [1064, 227] width 413 height 59
click at [924, 217] on button "add Asociar Legajo" at bounding box center [949, 228] width 156 height 33
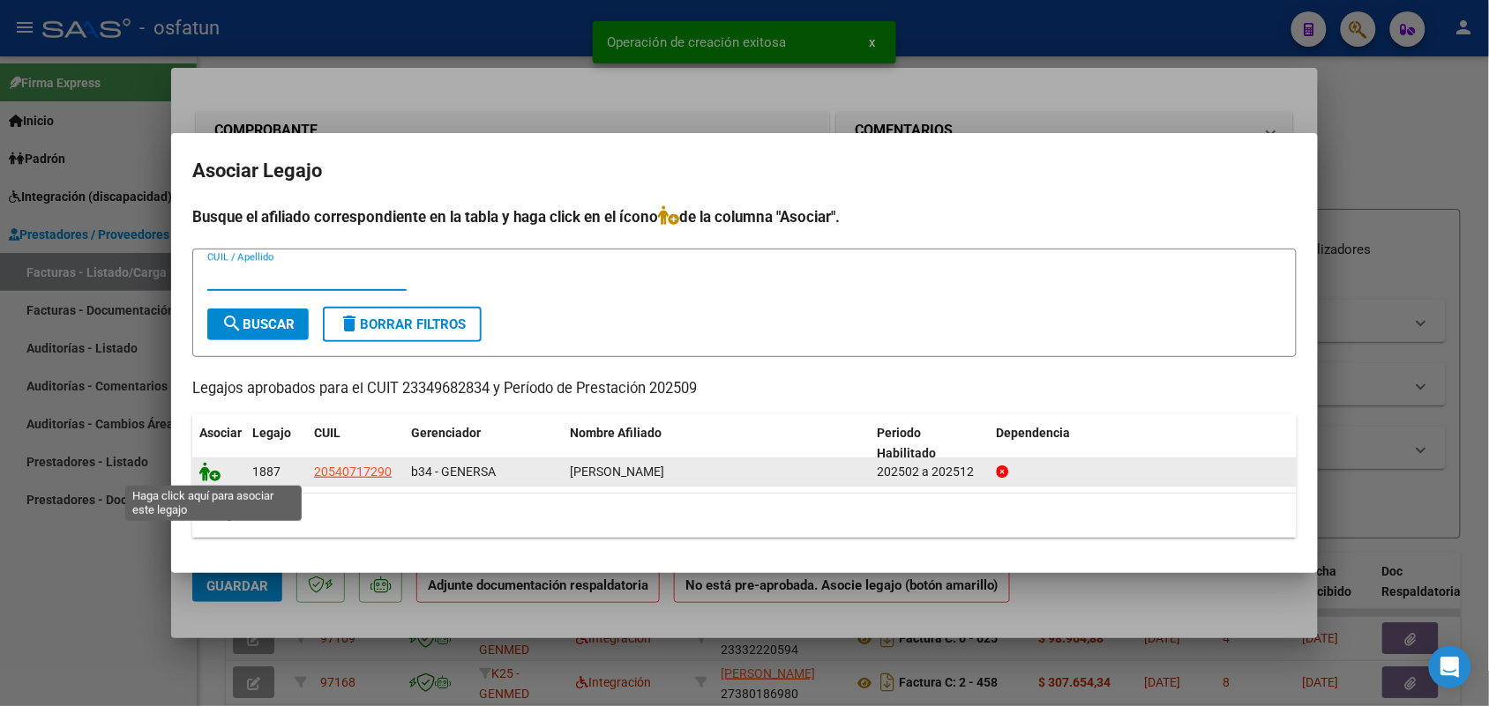
click at [214, 465] on icon at bounding box center [209, 471] width 21 height 19
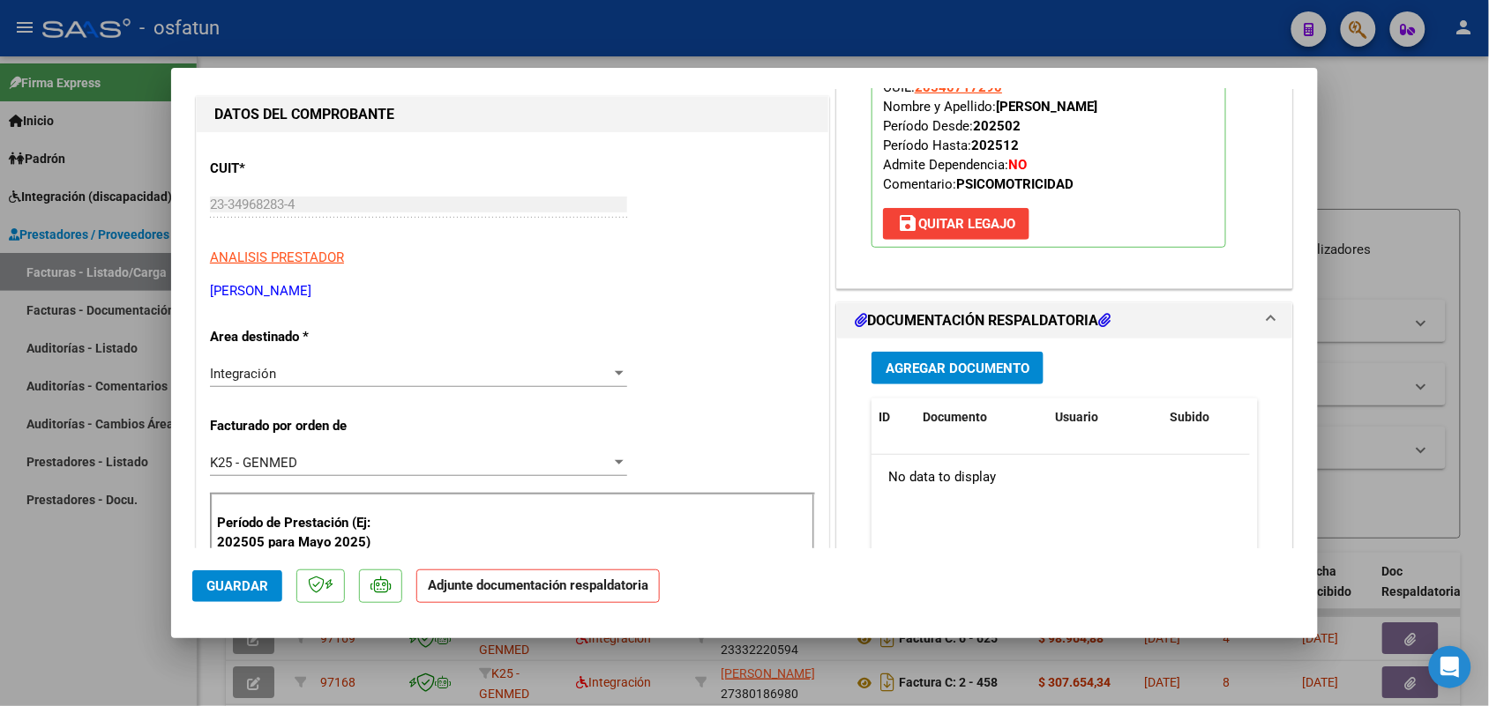
scroll to position [220, 0]
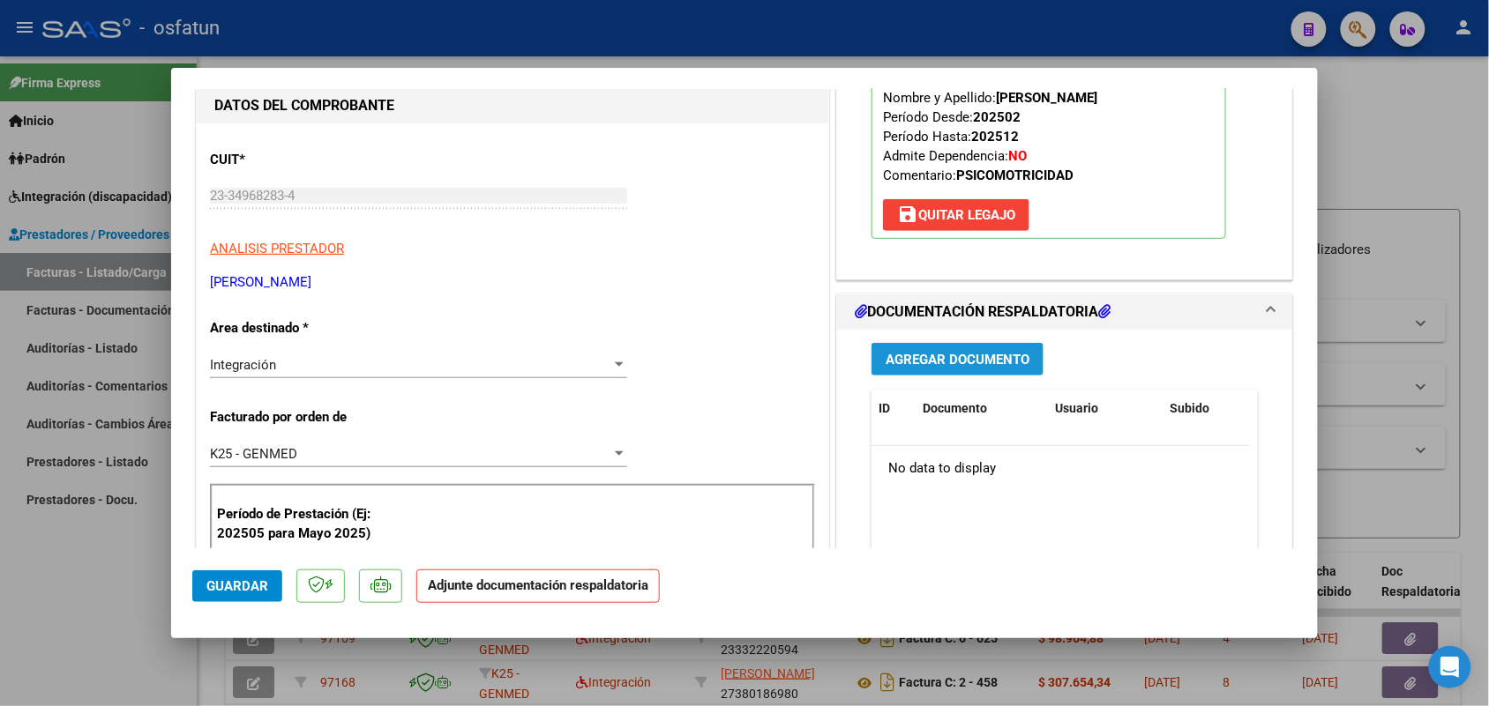
click at [982, 347] on button "Agregar Documento" at bounding box center [957, 359] width 172 height 33
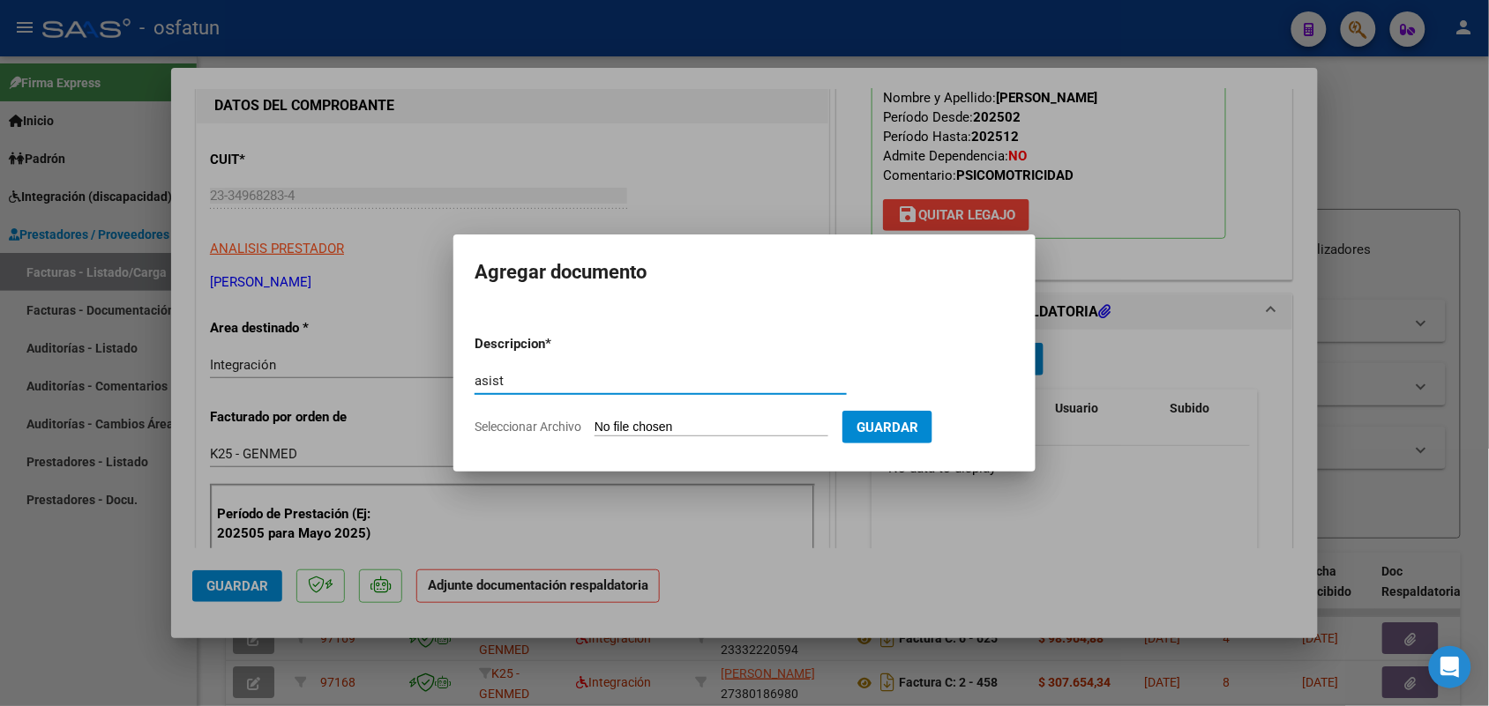
type input "asist"
click at [648, 422] on input "Seleccionar Archivo" at bounding box center [711, 428] width 234 height 17
type input "C:\fakepath\ASIST AUT CIRO PSM.pdf"
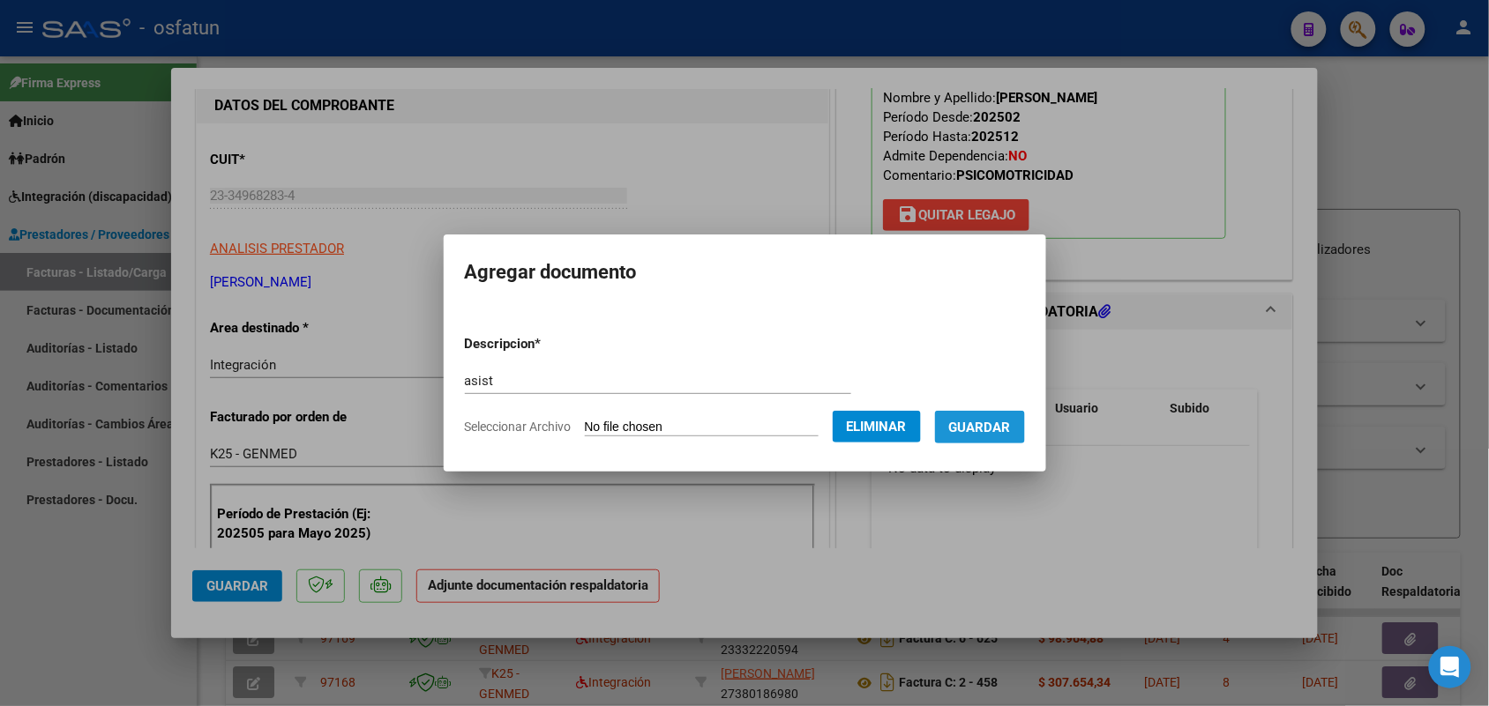
click at [1002, 420] on span "Guardar" at bounding box center [980, 428] width 62 height 16
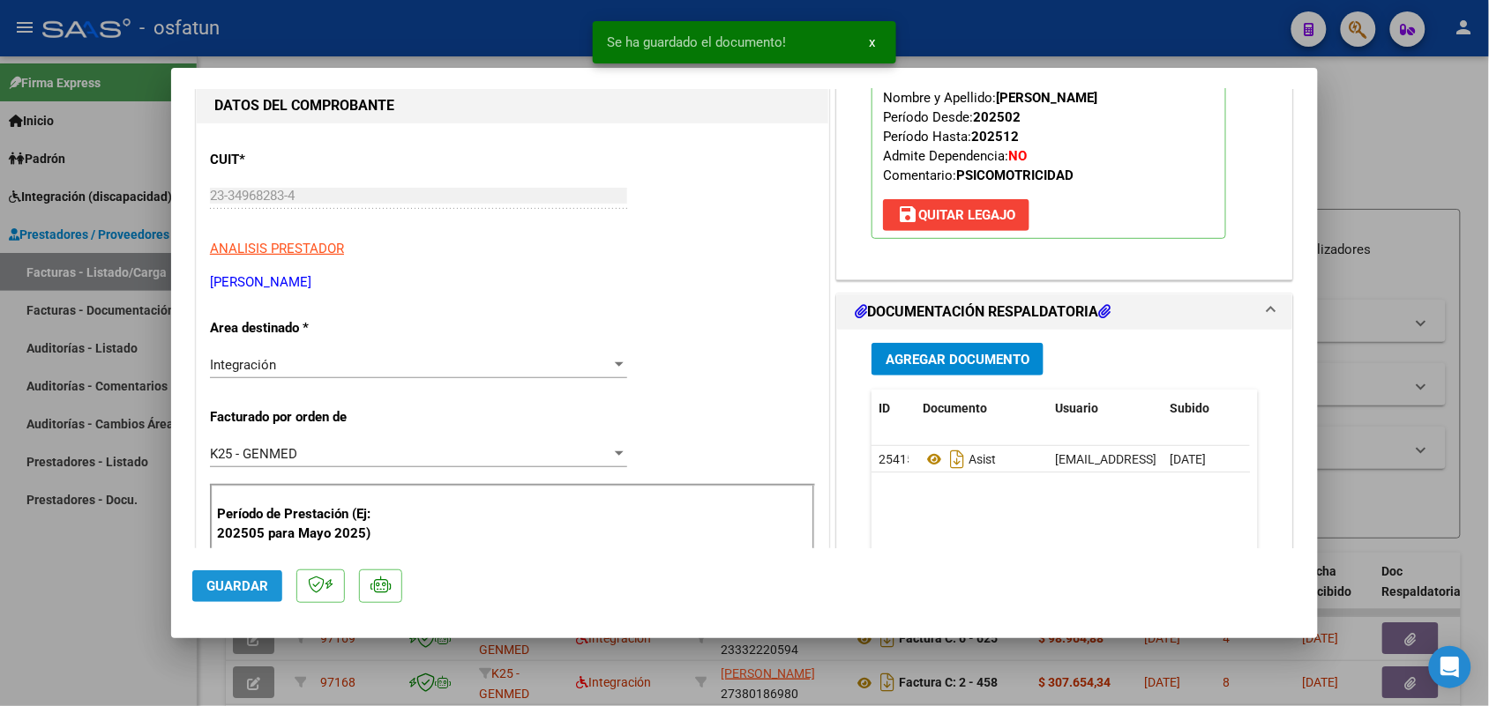
click at [258, 582] on span "Guardar" at bounding box center [237, 587] width 62 height 16
click at [46, 605] on div at bounding box center [744, 353] width 1489 height 706
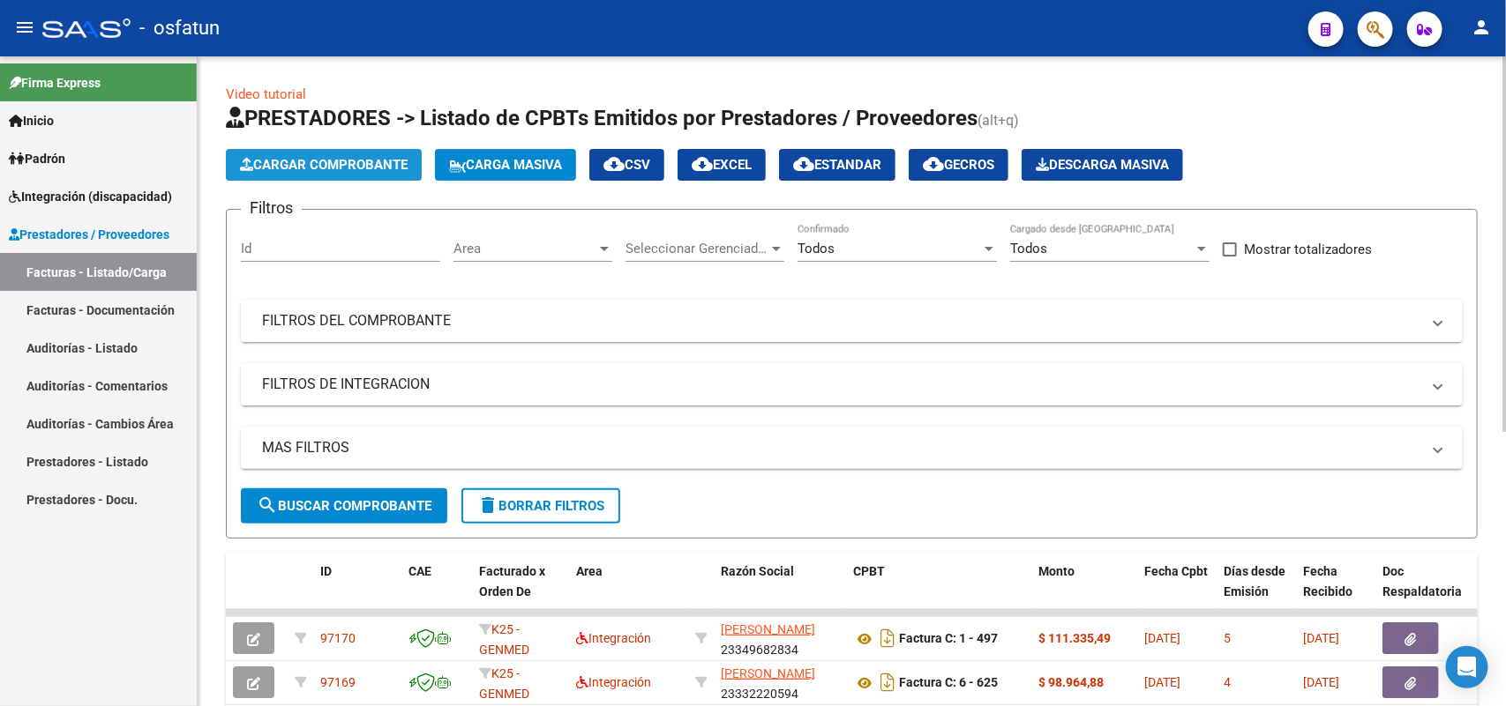
click at [324, 157] on span "Cargar Comprobante" at bounding box center [324, 165] width 168 height 16
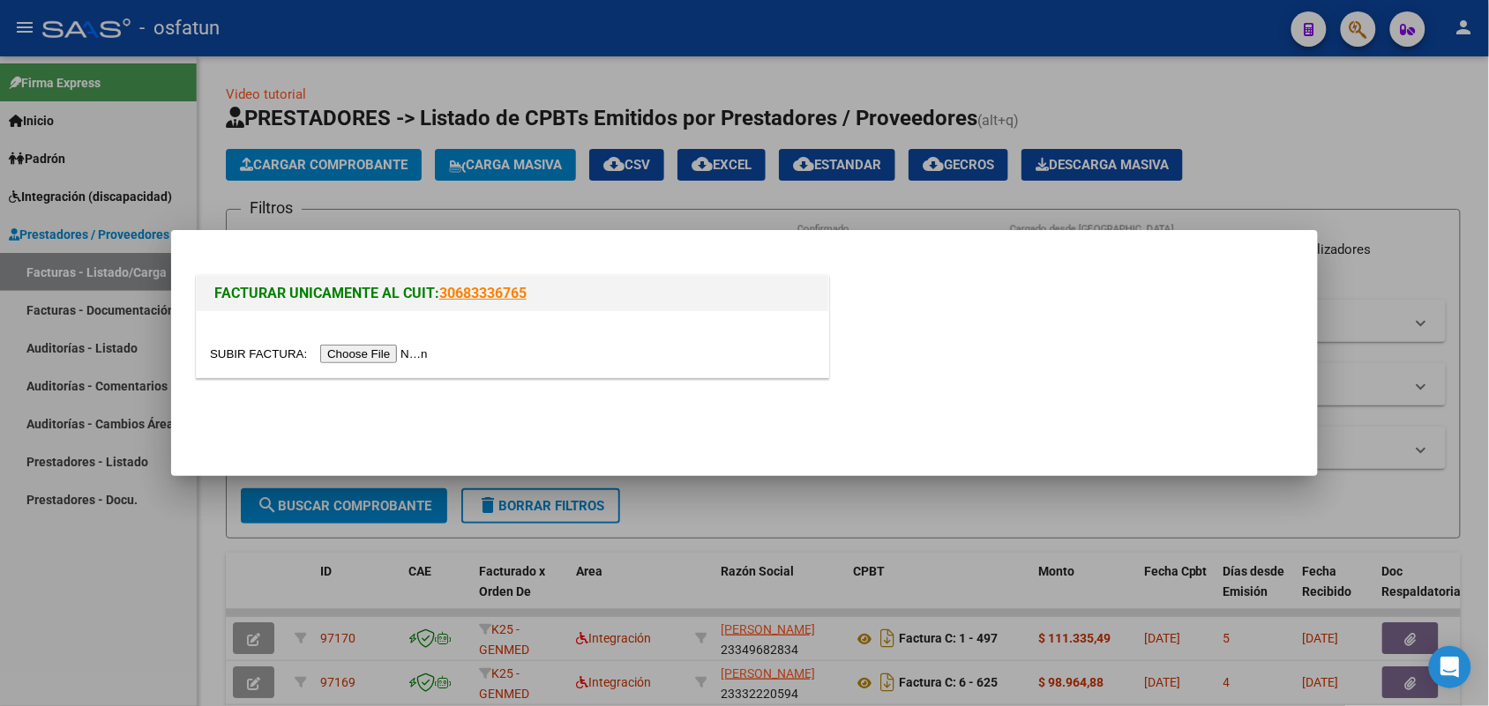
click at [379, 353] on input "file" at bounding box center [321, 354] width 223 height 19
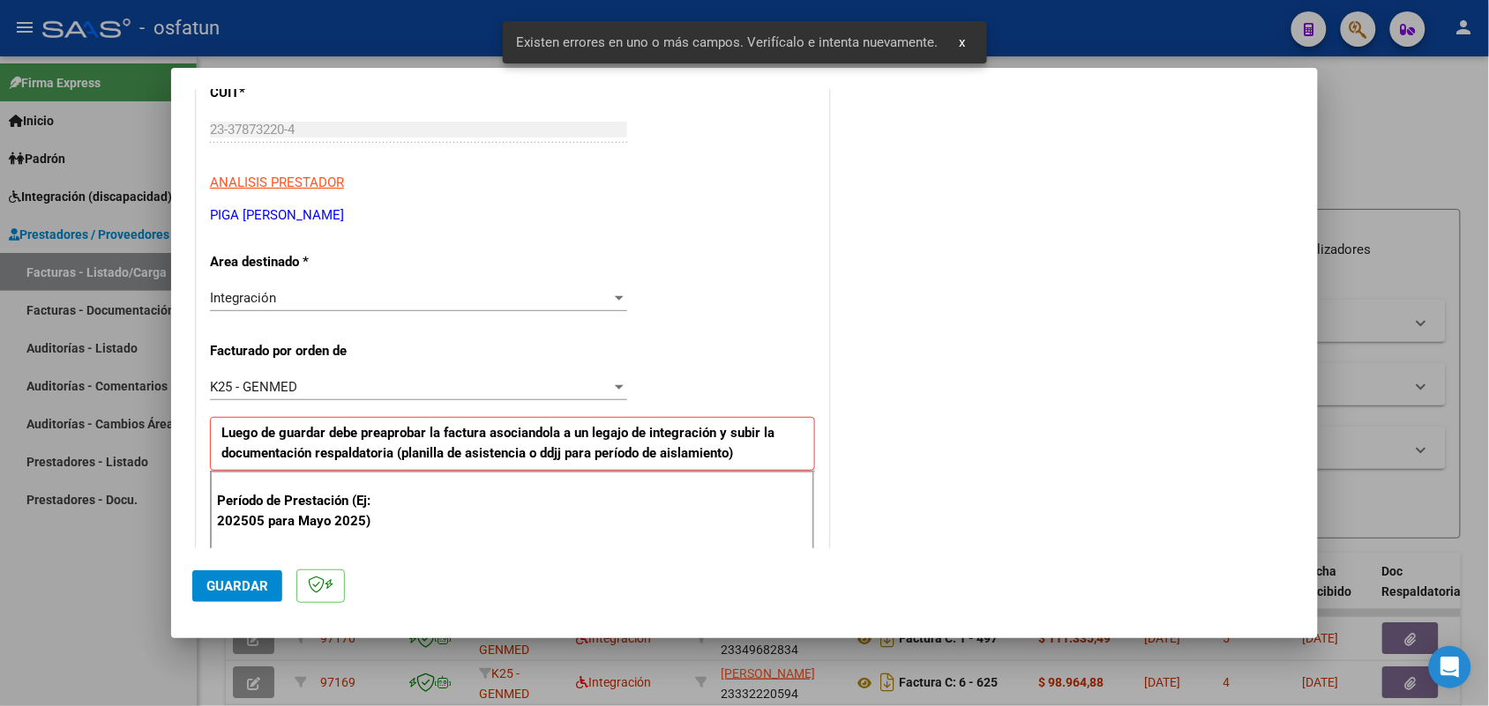
scroll to position [443, 0]
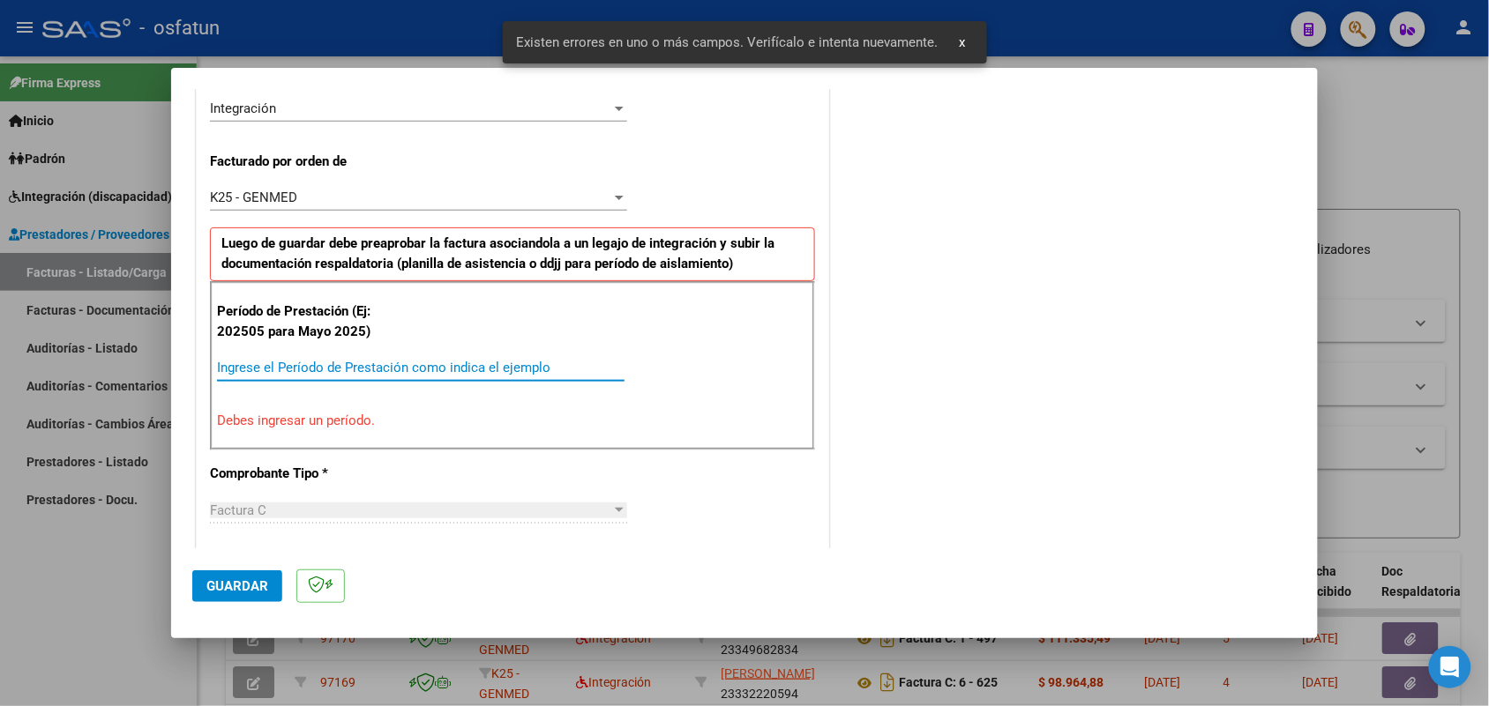
click at [398, 360] on input "Ingrese el Período de Prestación como indica el ejemplo" at bounding box center [420, 368] width 407 height 16
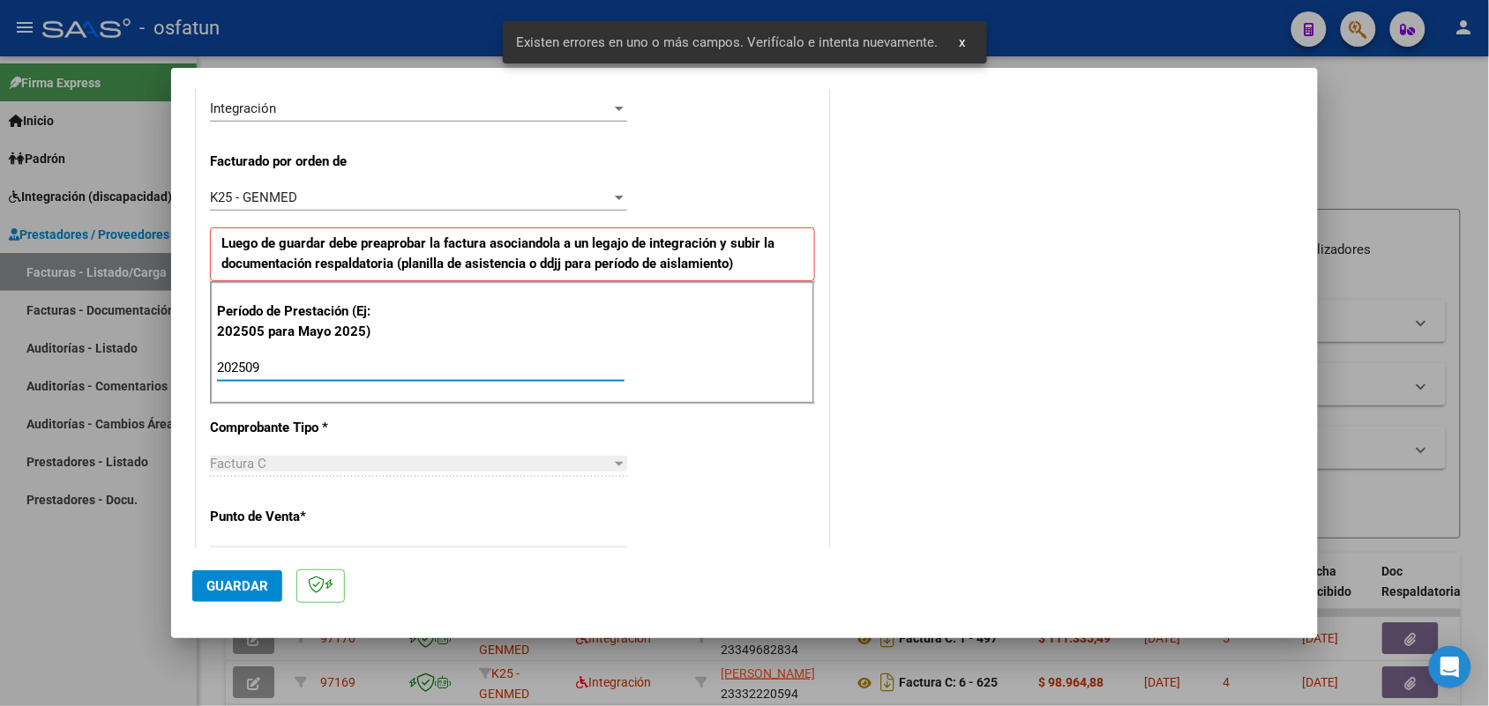
type input "202509"
click at [249, 582] on span "Guardar" at bounding box center [237, 587] width 62 height 16
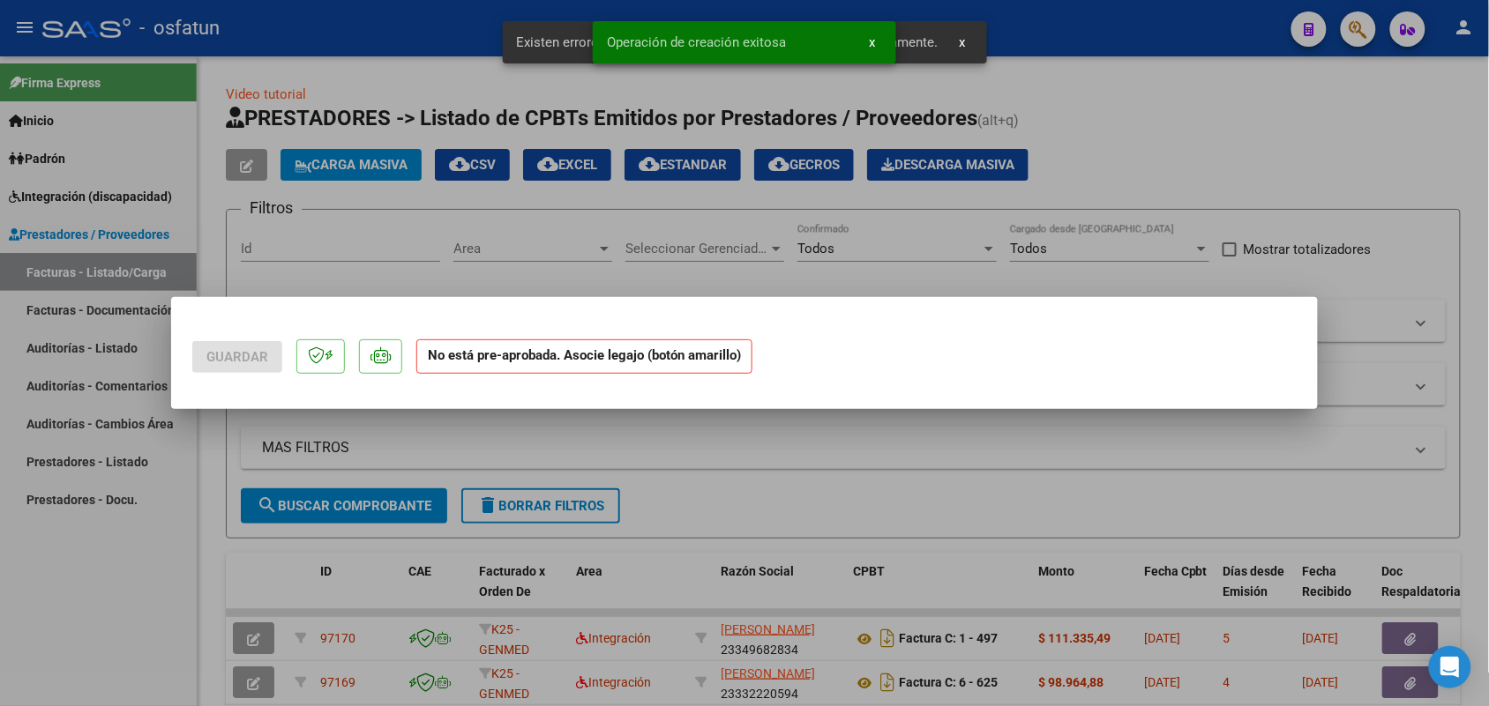
scroll to position [0, 0]
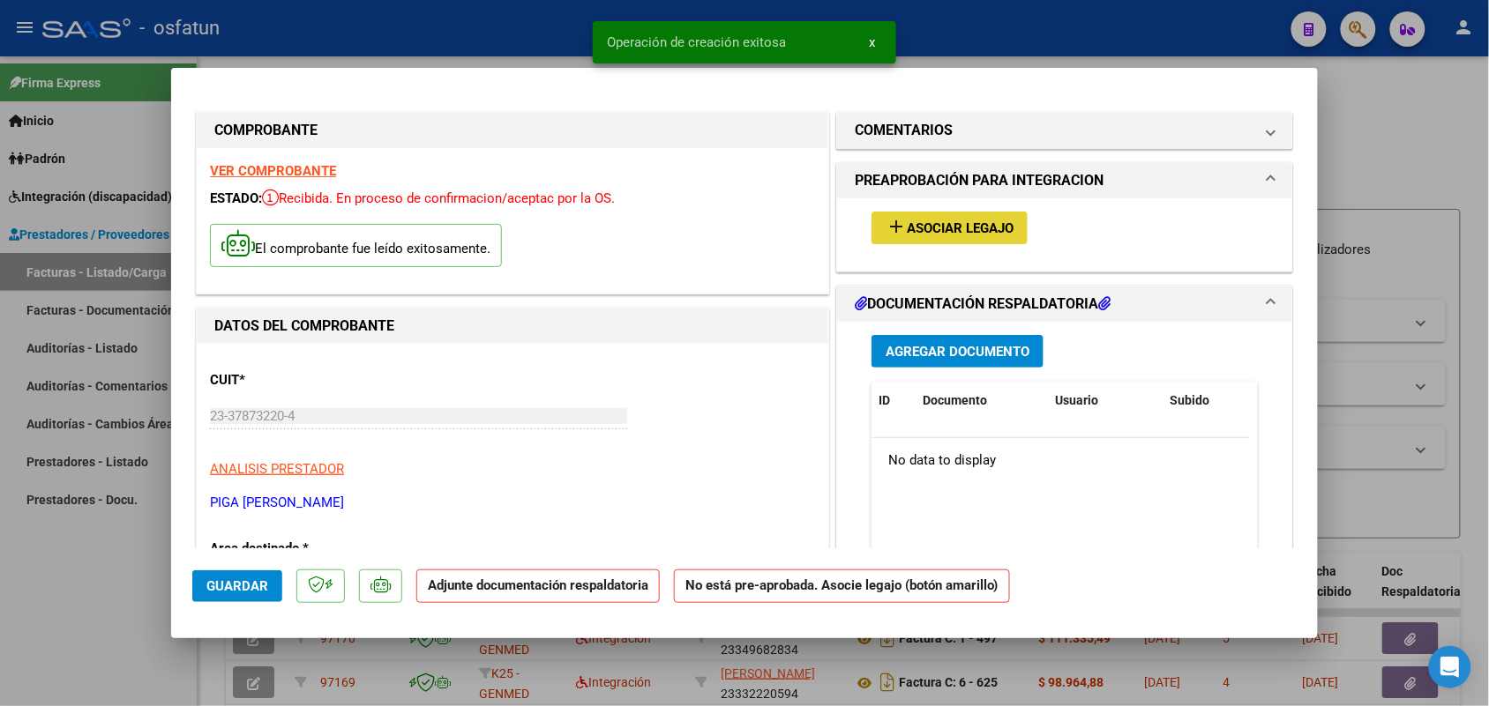
click at [993, 235] on span "Asociar Legajo" at bounding box center [960, 228] width 107 height 16
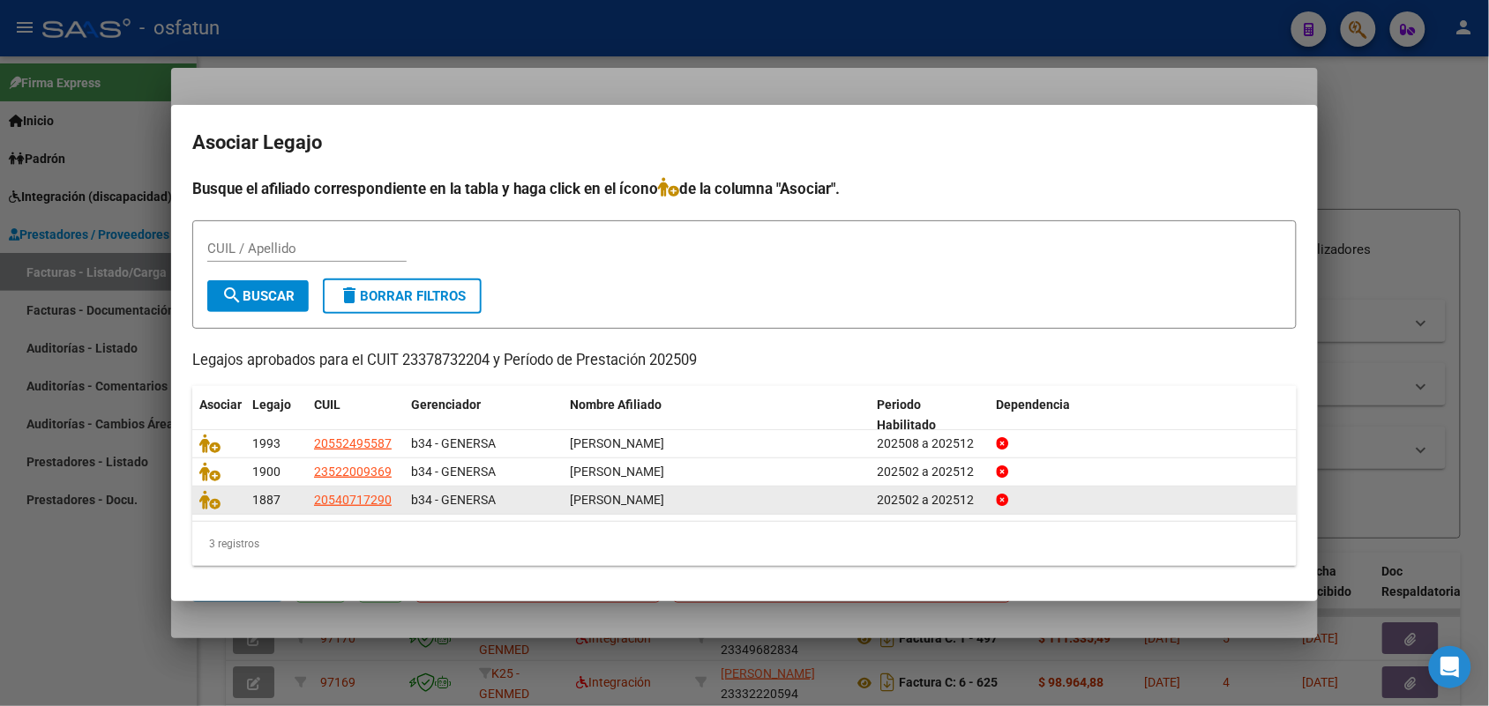
click at [198, 501] on datatable-body-cell at bounding box center [218, 500] width 53 height 27
click at [213, 503] on icon at bounding box center [209, 499] width 21 height 19
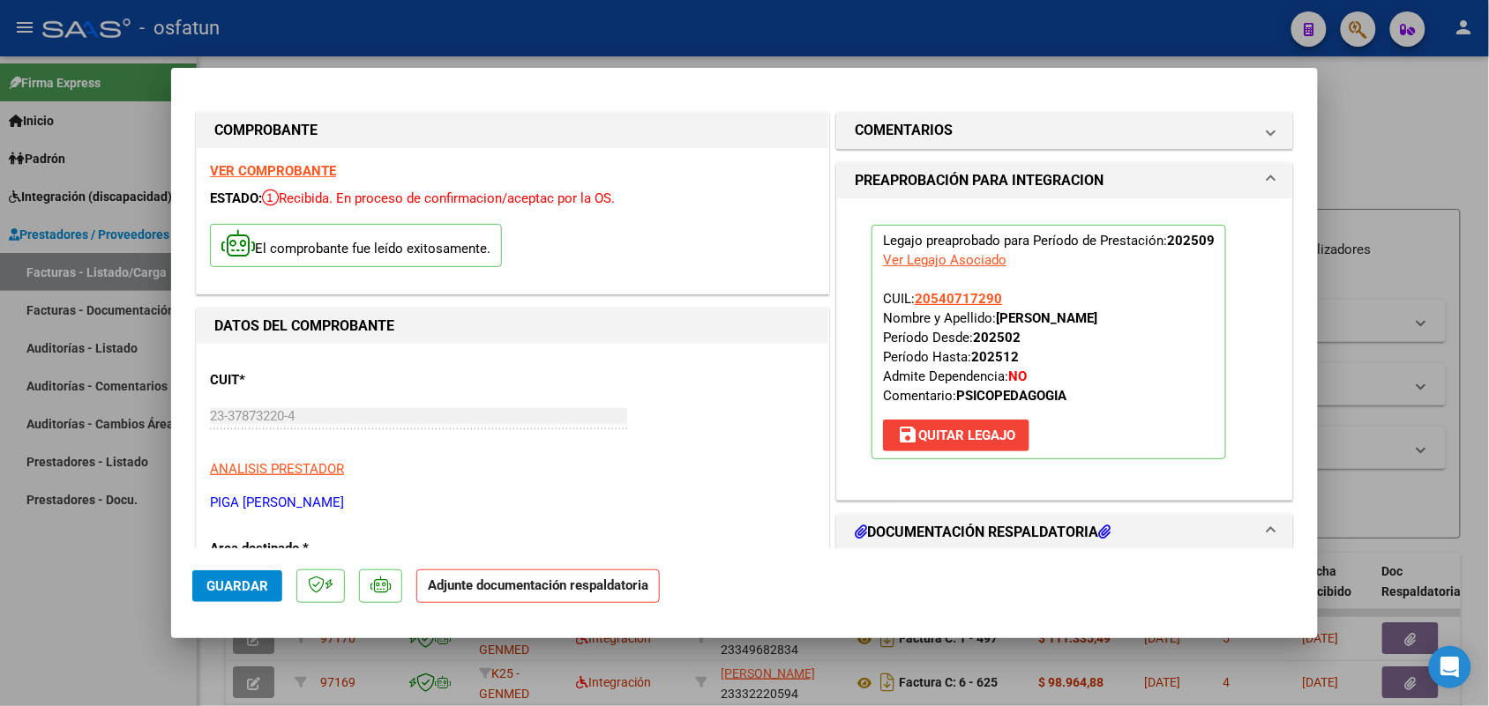
scroll to position [110, 0]
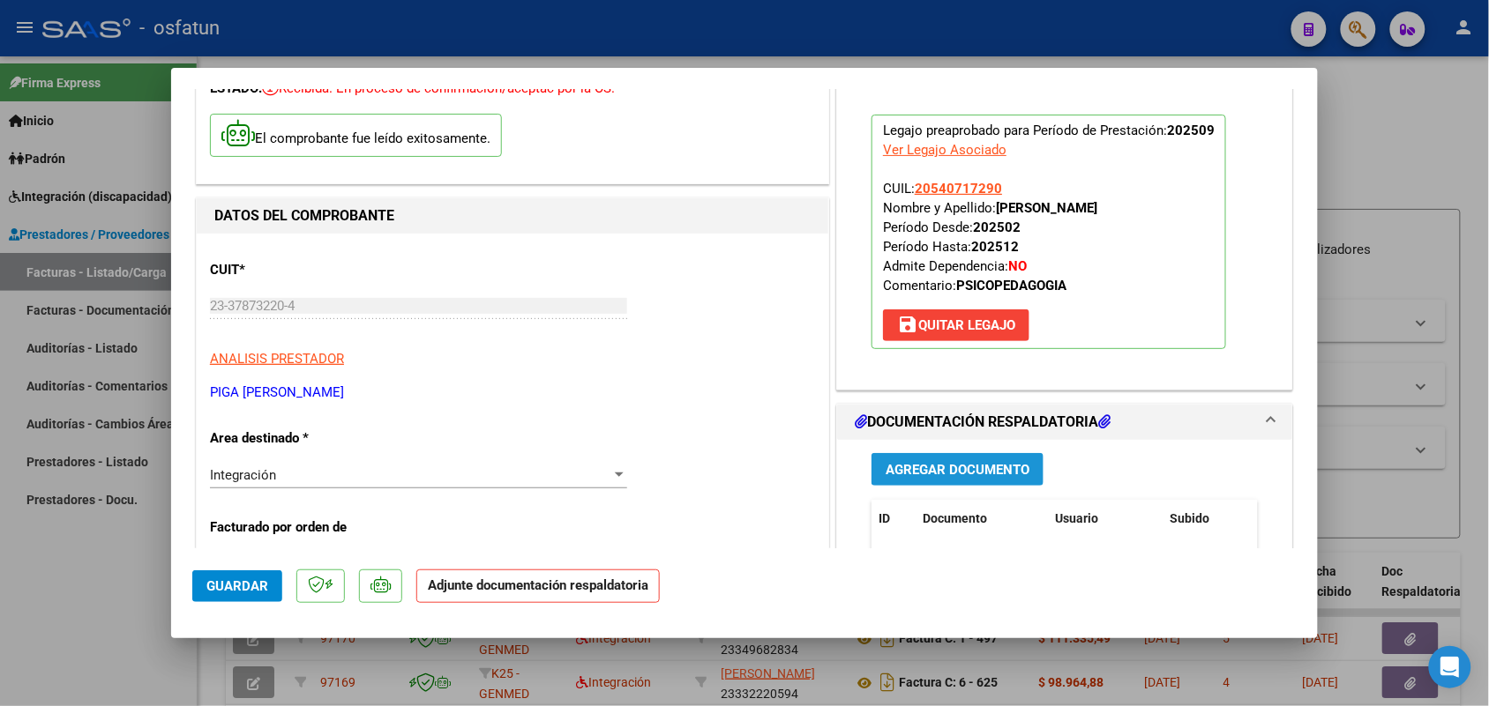
click at [938, 478] on button "Agregar Documento" at bounding box center [957, 469] width 172 height 33
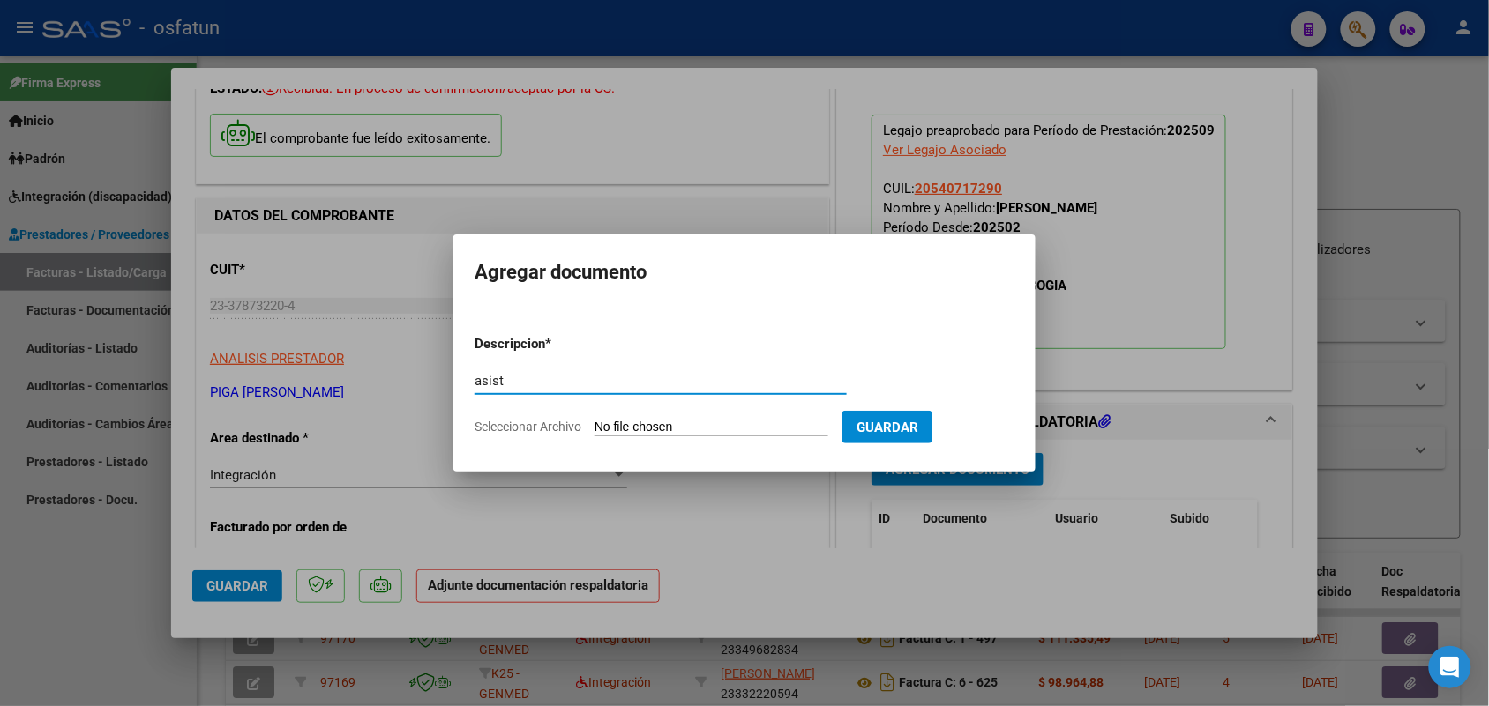
type input "asist"
click at [676, 422] on input "Seleccionar Archivo" at bounding box center [711, 428] width 234 height 17
type input "C:\fakepath\ASIST Y AUT PSP SEPTIEMBRE [PERSON_NAME] .pdf"
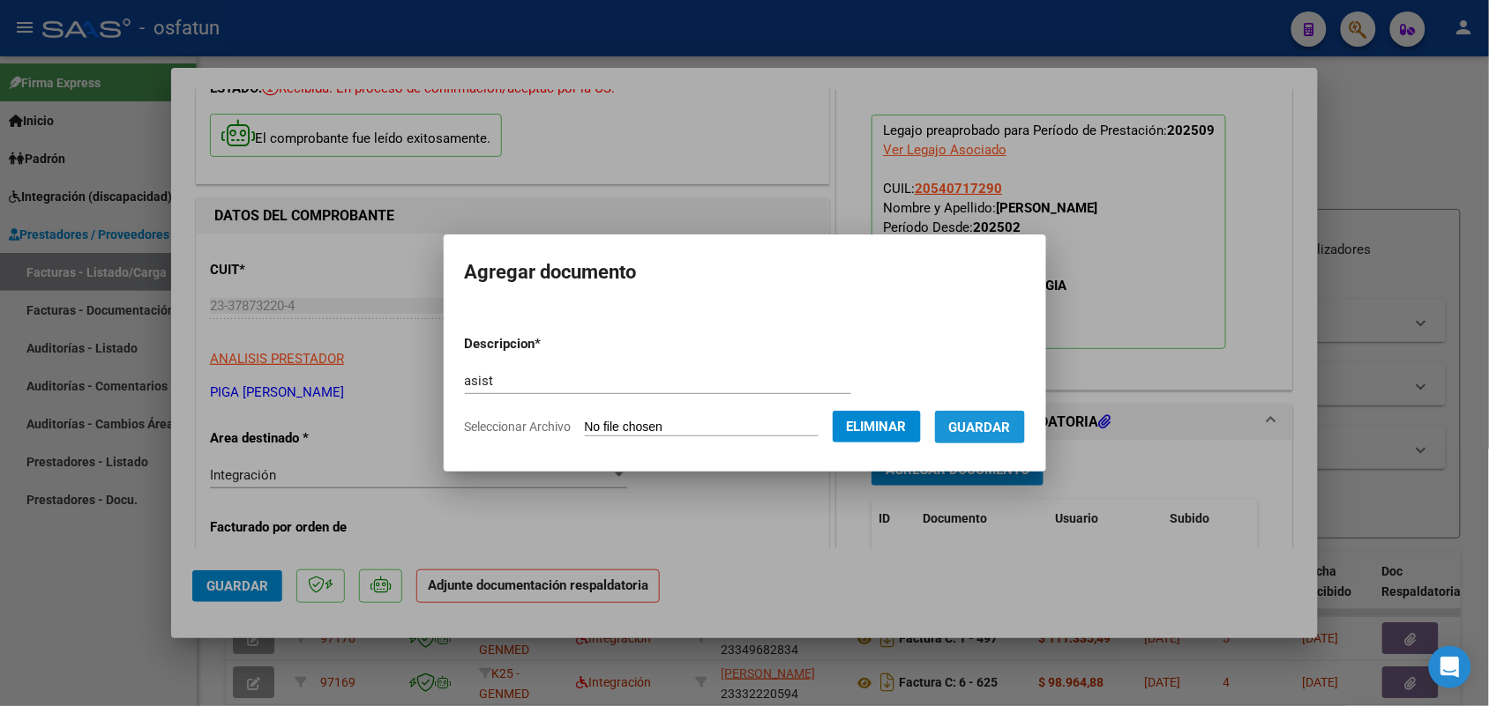
click at [1011, 424] on span "Guardar" at bounding box center [980, 428] width 62 height 16
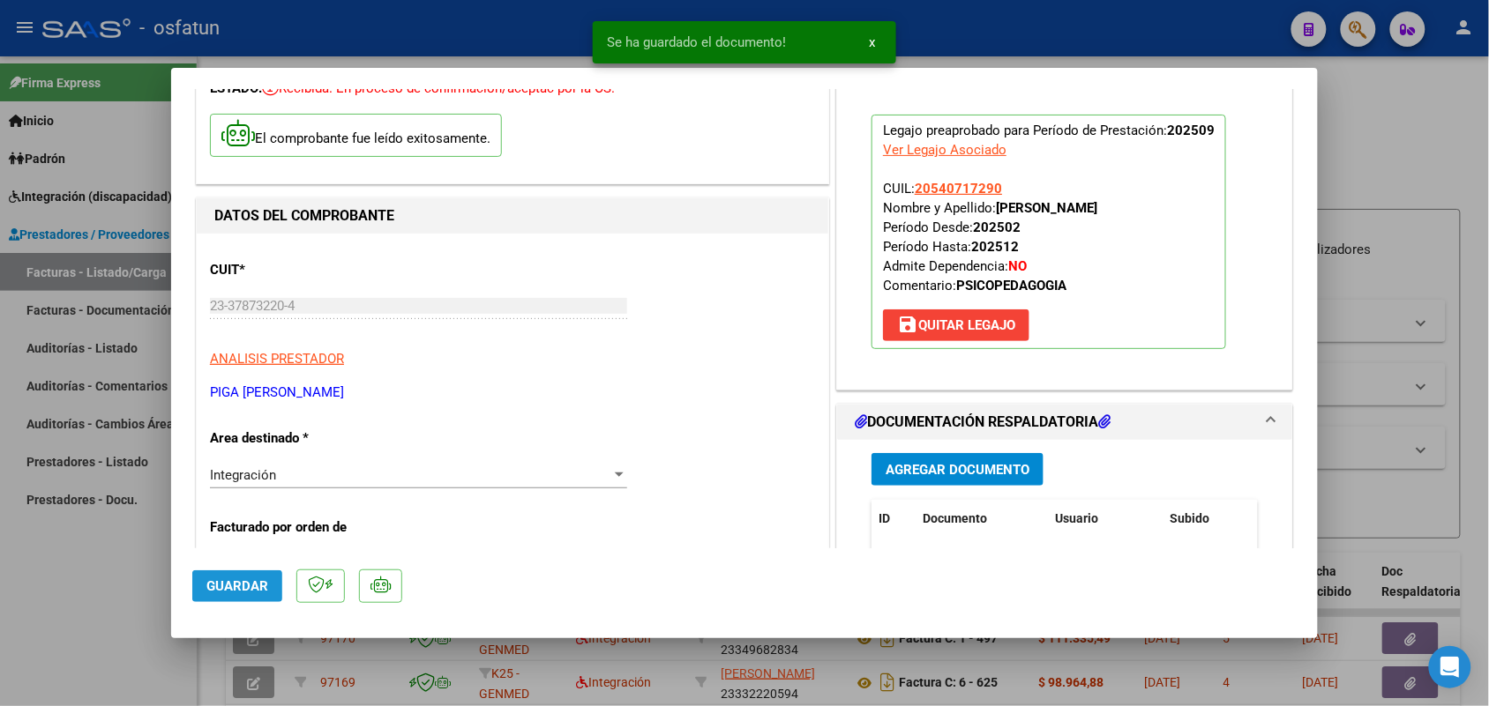
click at [249, 575] on button "Guardar" at bounding box center [237, 587] width 90 height 32
click at [58, 592] on div at bounding box center [744, 353] width 1489 height 706
type input "$ 0,00"
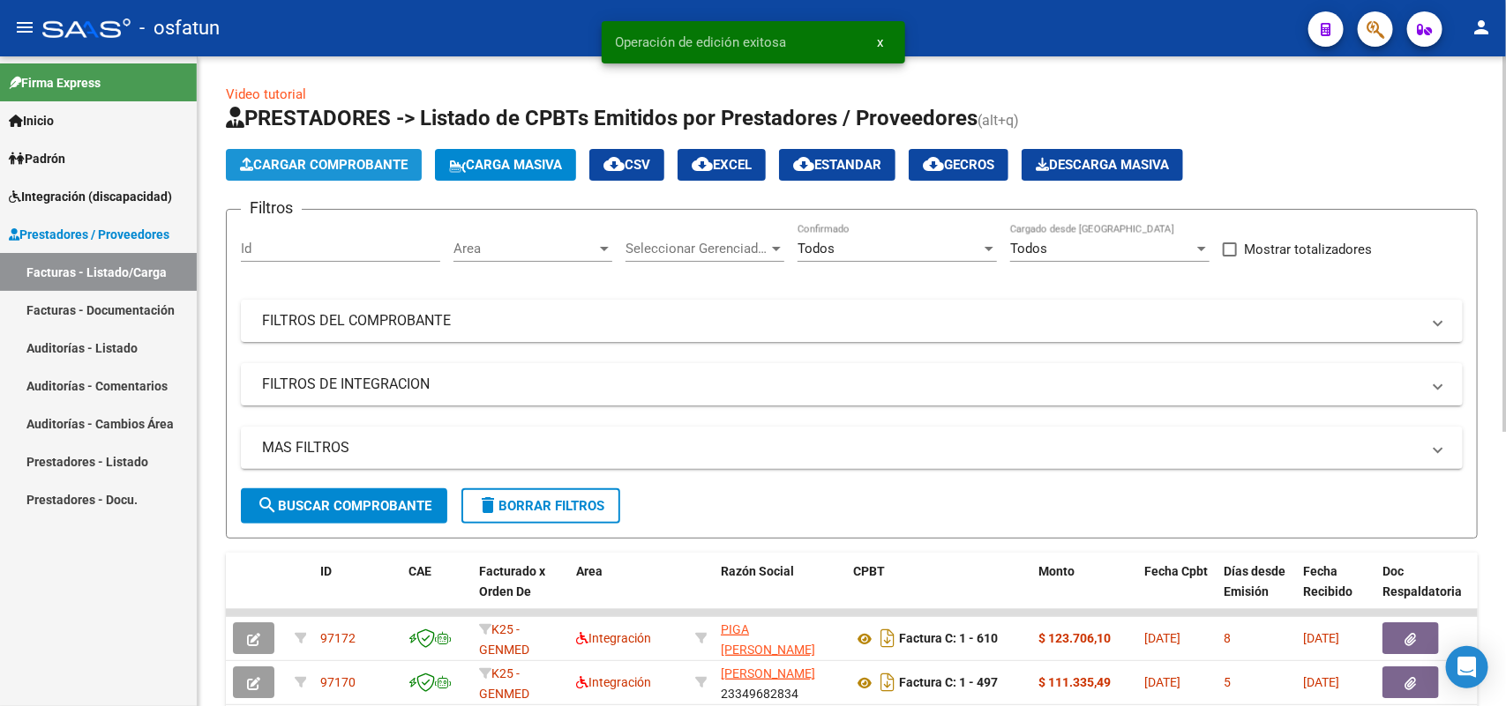
click at [373, 161] on span "Cargar Comprobante" at bounding box center [324, 165] width 168 height 16
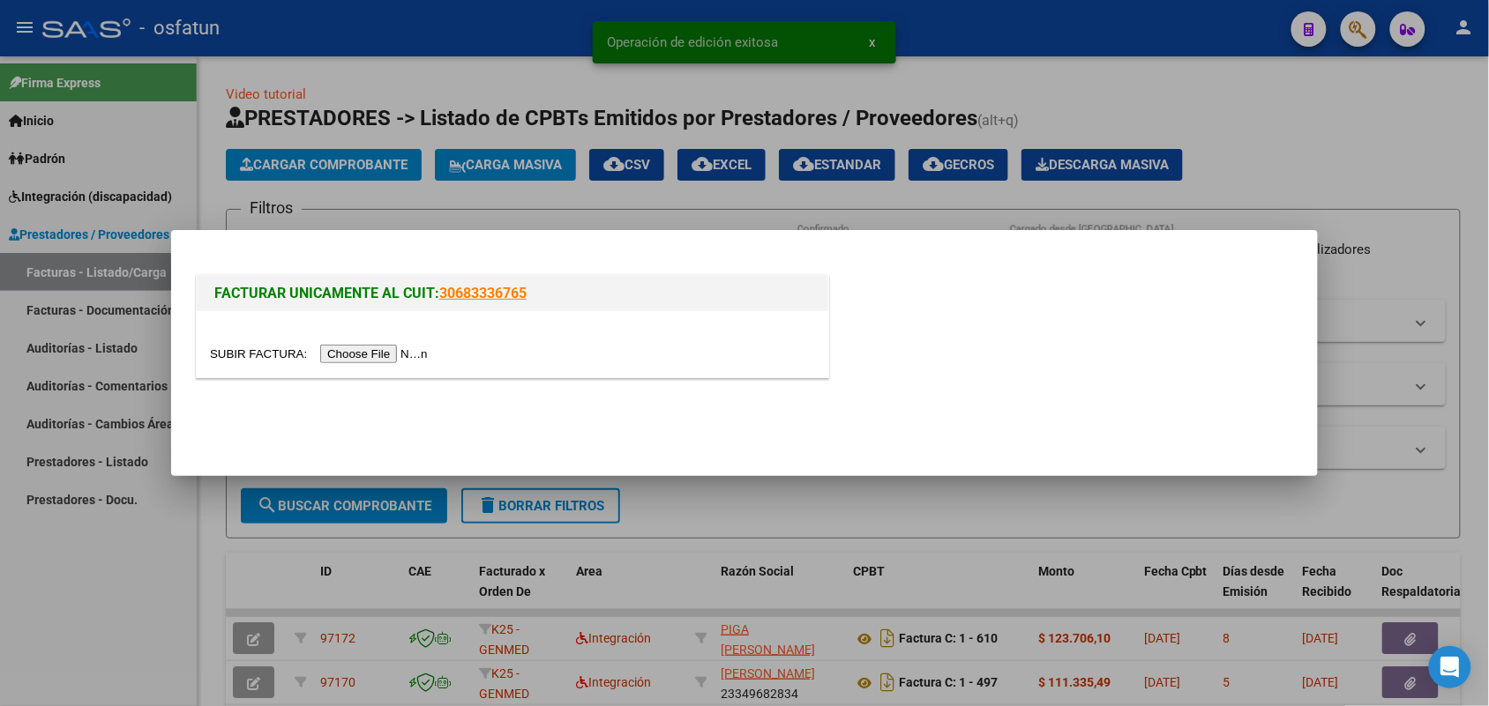
click at [355, 341] on div at bounding box center [512, 344] width 631 height 66
click at [355, 351] on input "file" at bounding box center [321, 354] width 223 height 19
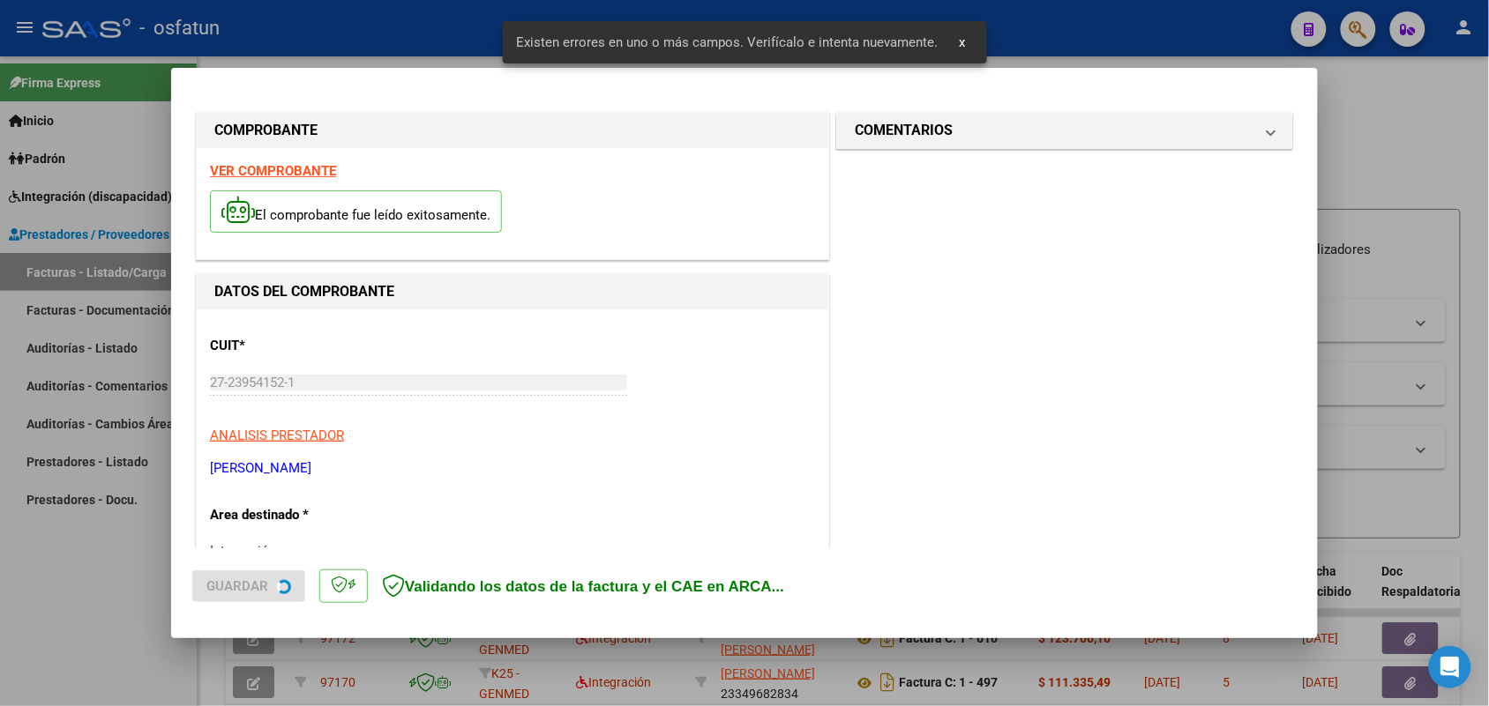
scroll to position [443, 0]
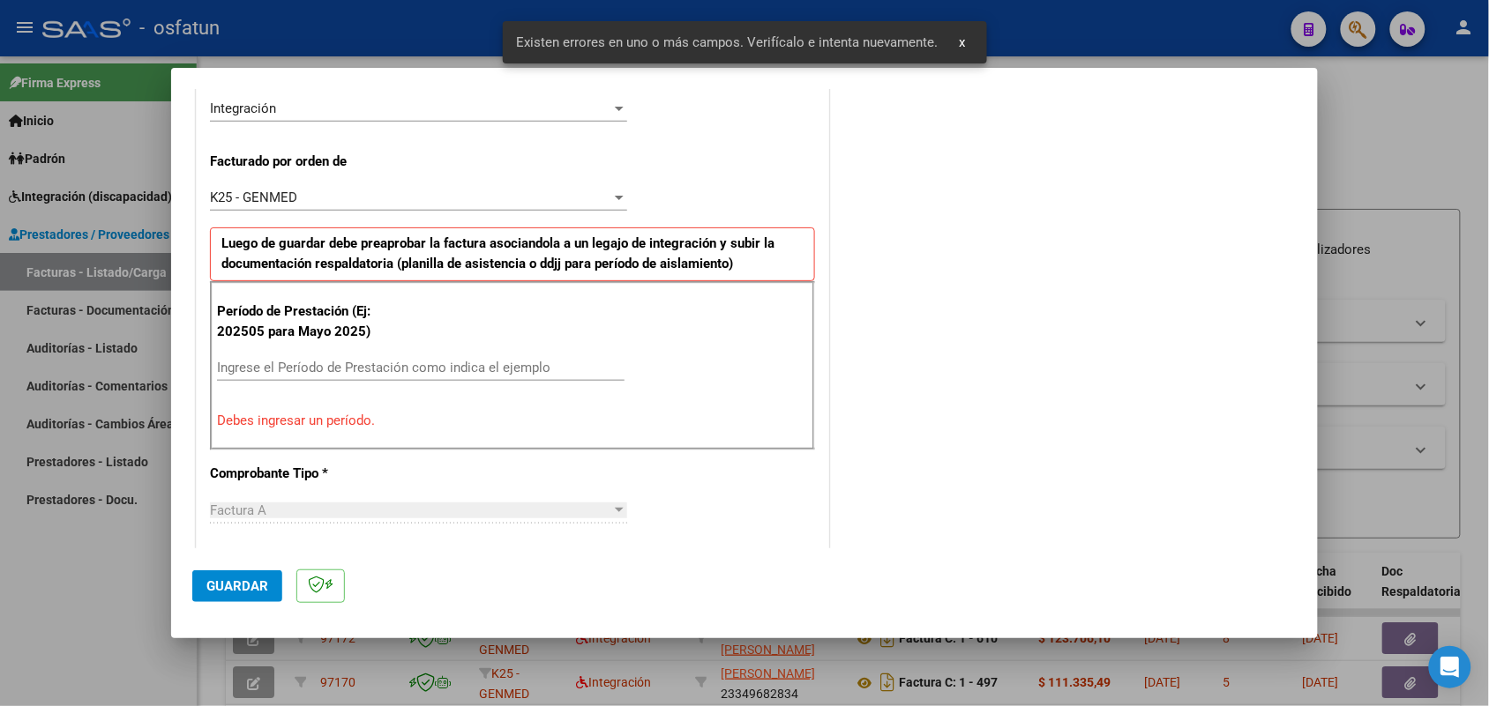
click at [426, 372] on input "Ingrese el Período de Prestación como indica el ejemplo" at bounding box center [420, 368] width 407 height 16
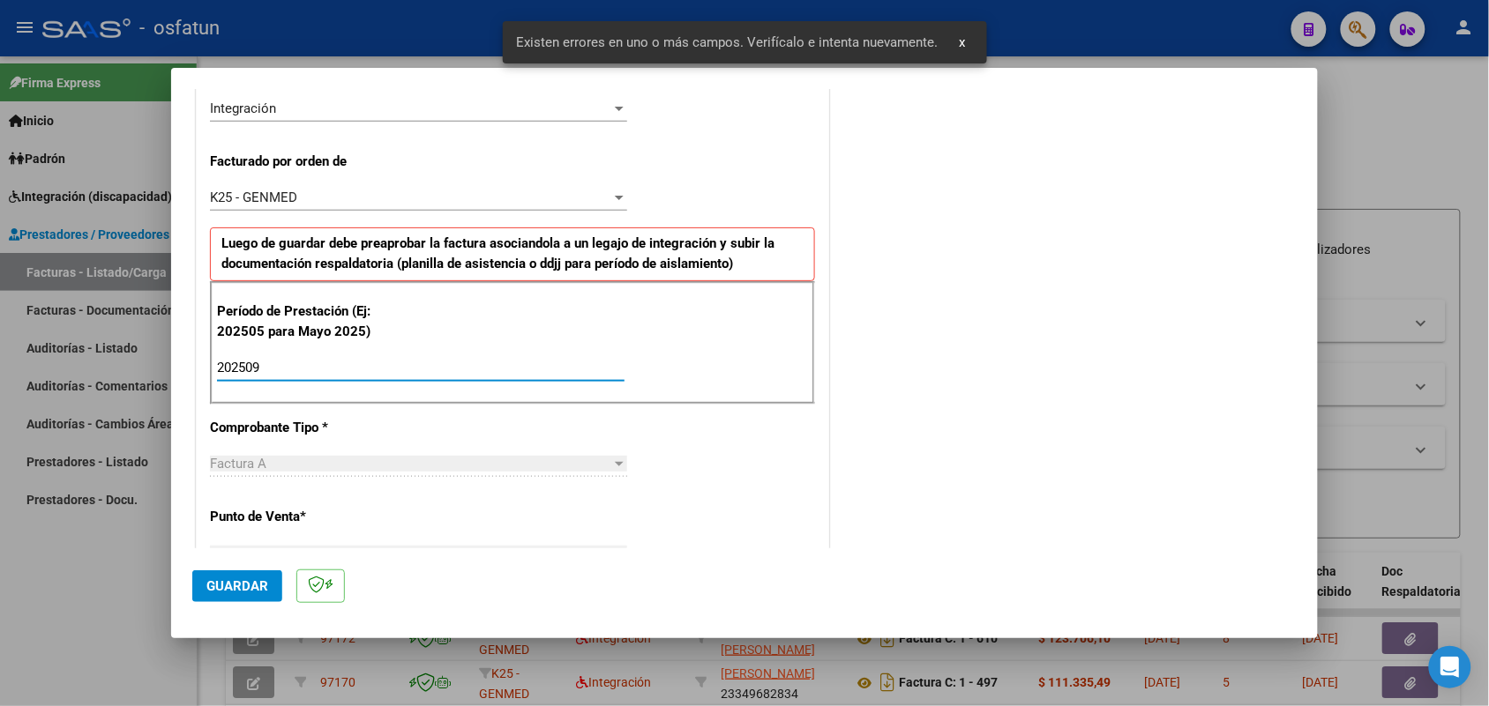
type input "202509"
click at [251, 591] on span "Guardar" at bounding box center [237, 587] width 62 height 16
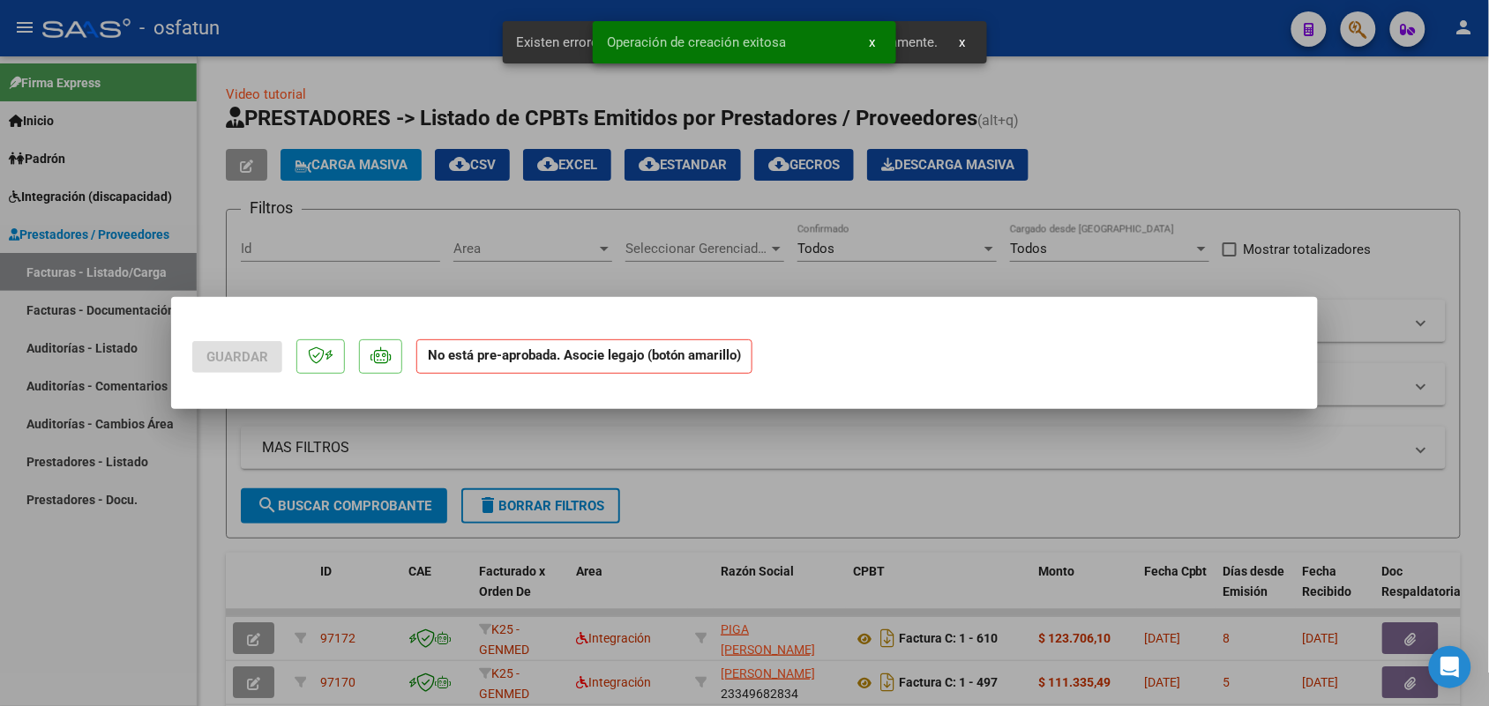
scroll to position [0, 0]
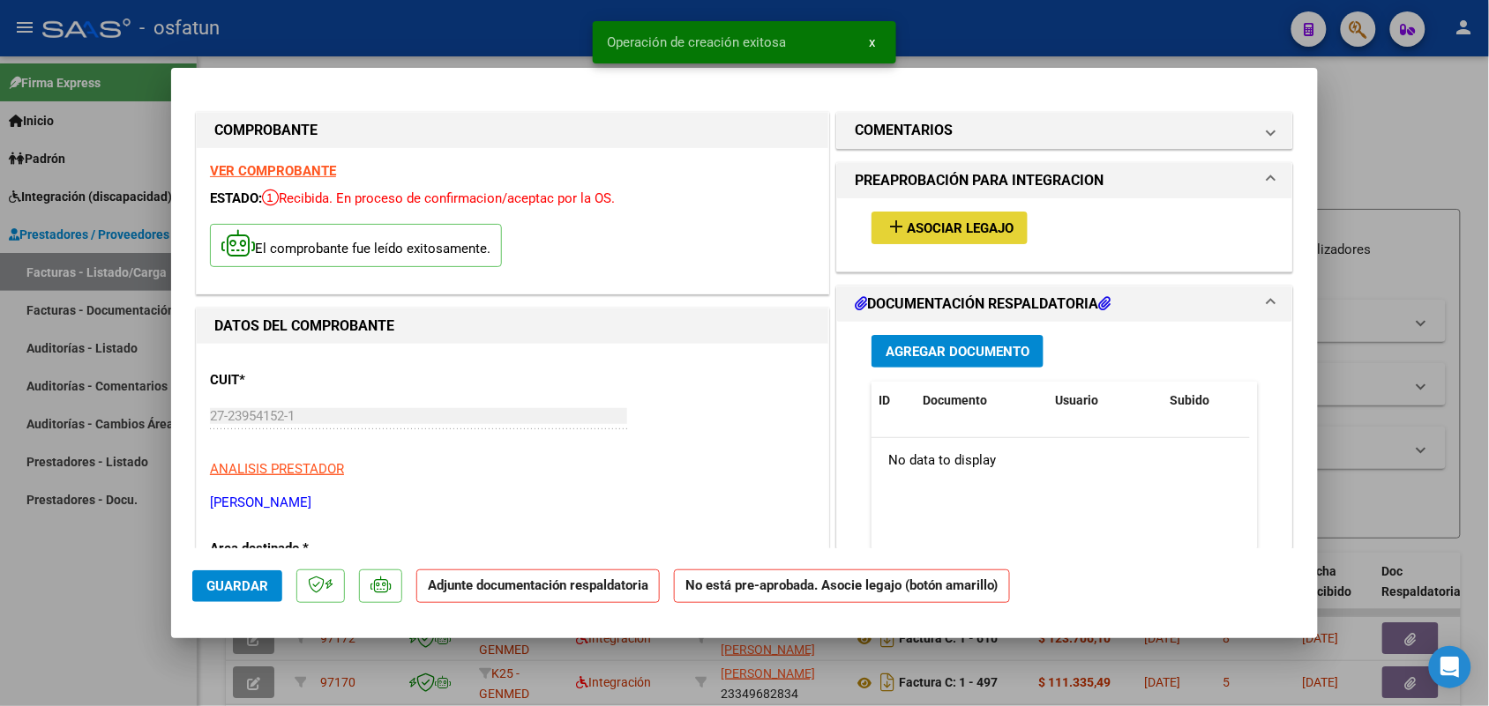
click at [907, 234] on span "Asociar Legajo" at bounding box center [960, 228] width 107 height 16
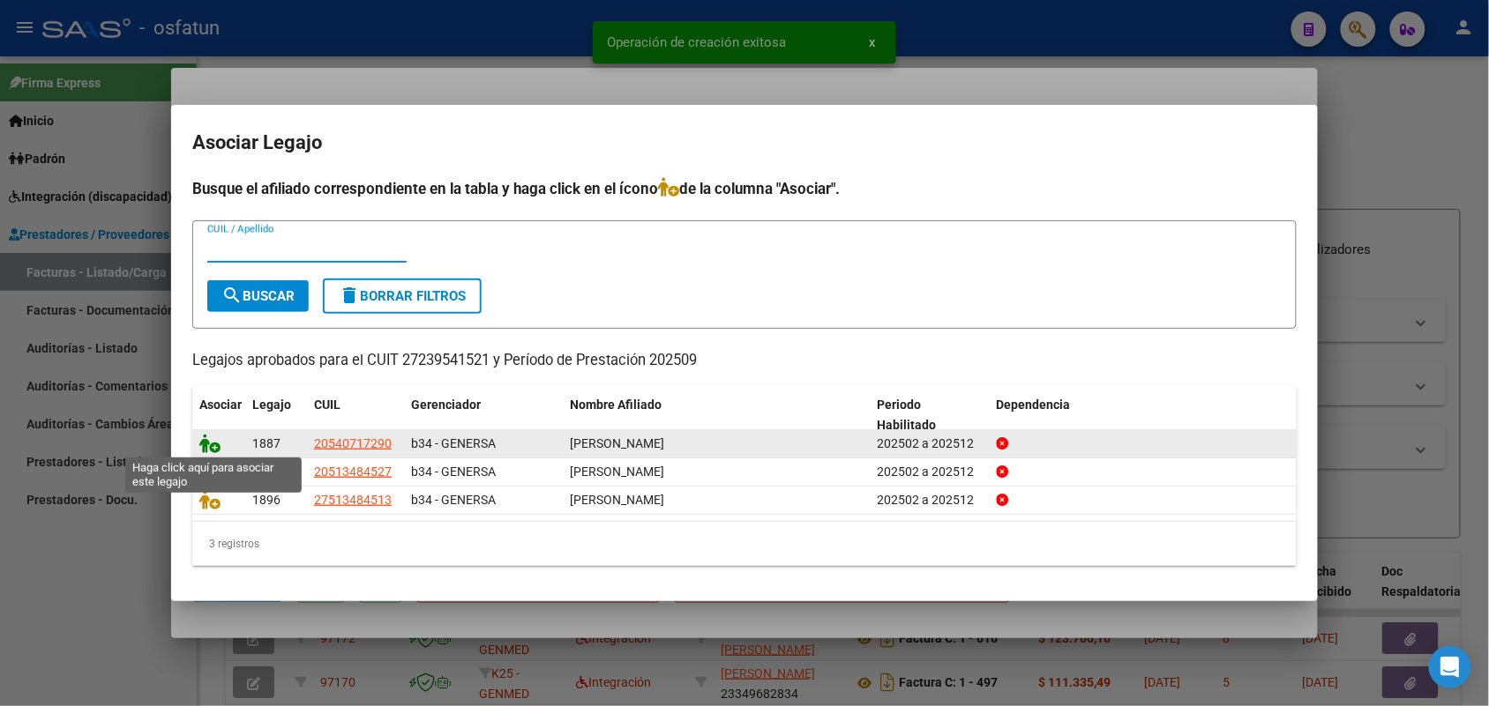
click at [205, 437] on icon at bounding box center [209, 443] width 21 height 19
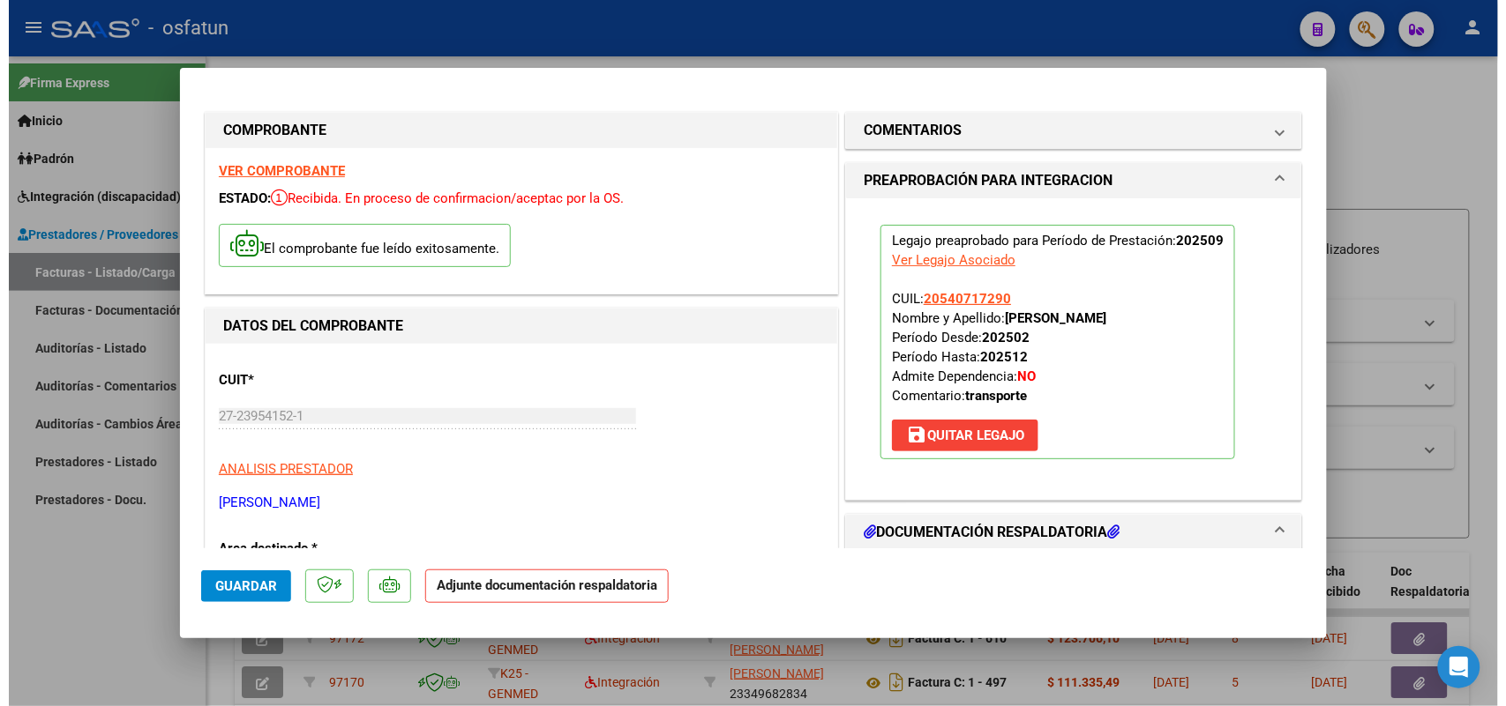
scroll to position [110, 0]
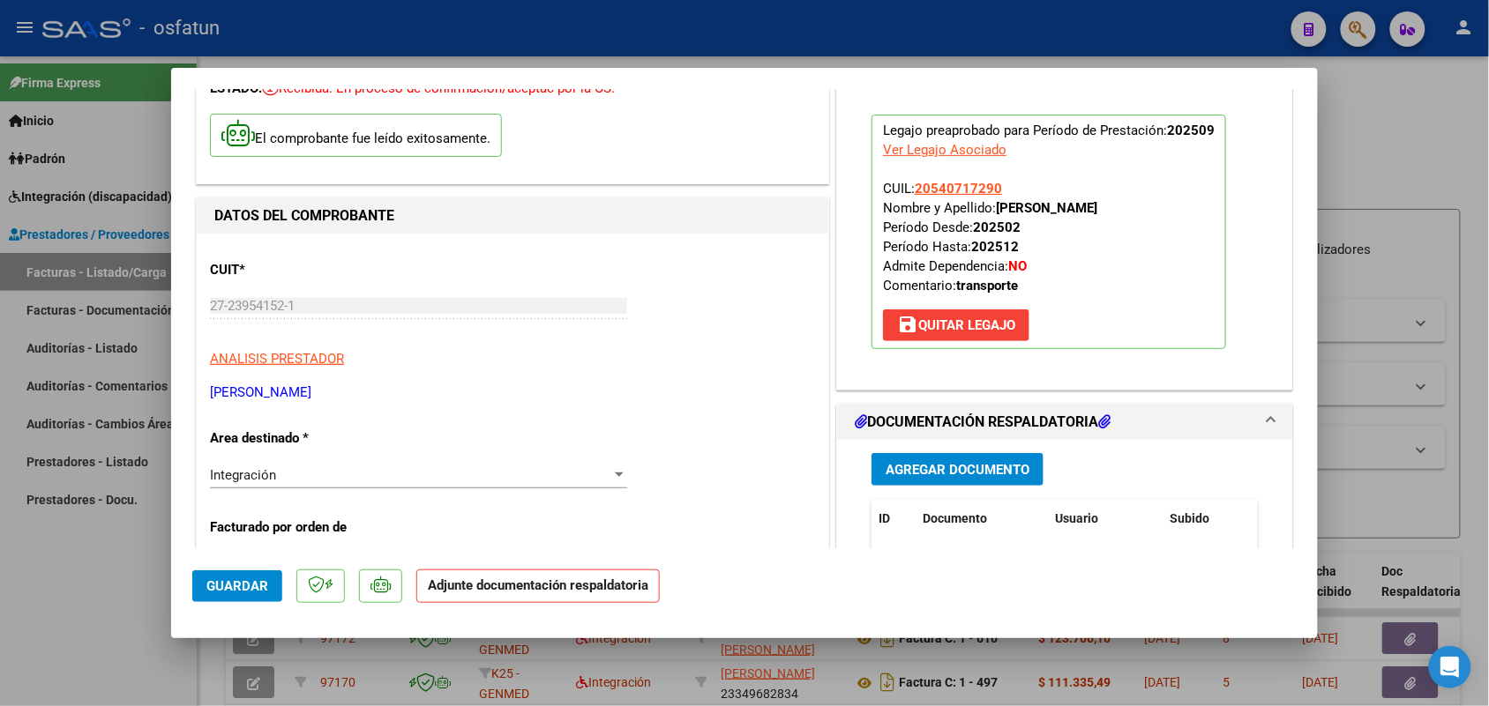
click at [954, 462] on span "Agregar Documento" at bounding box center [957, 470] width 144 height 16
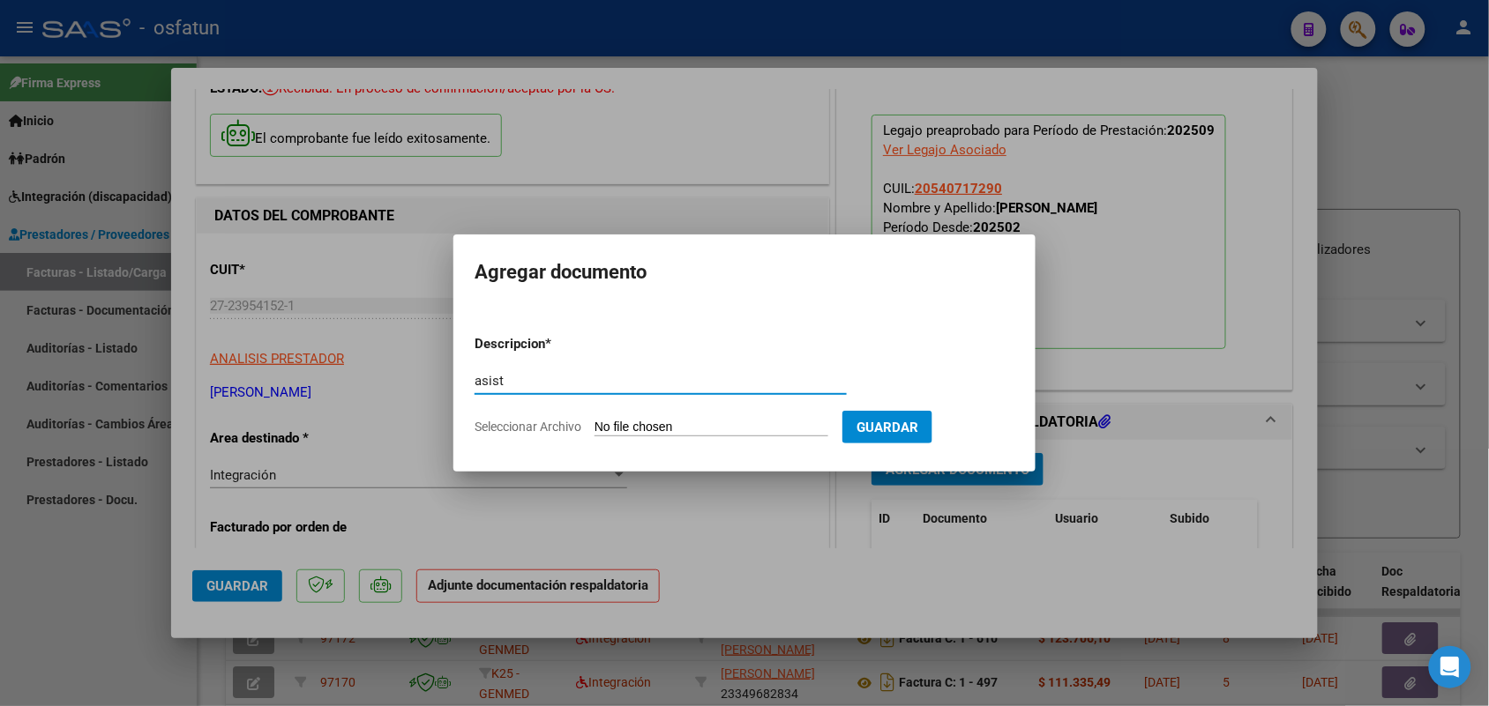
type input "asist"
click at [654, 423] on input "Seleccionar Archivo" at bounding box center [711, 428] width 234 height 17
type input "C:\fakepath\Ciro asistencia 09 transporte.pdf"
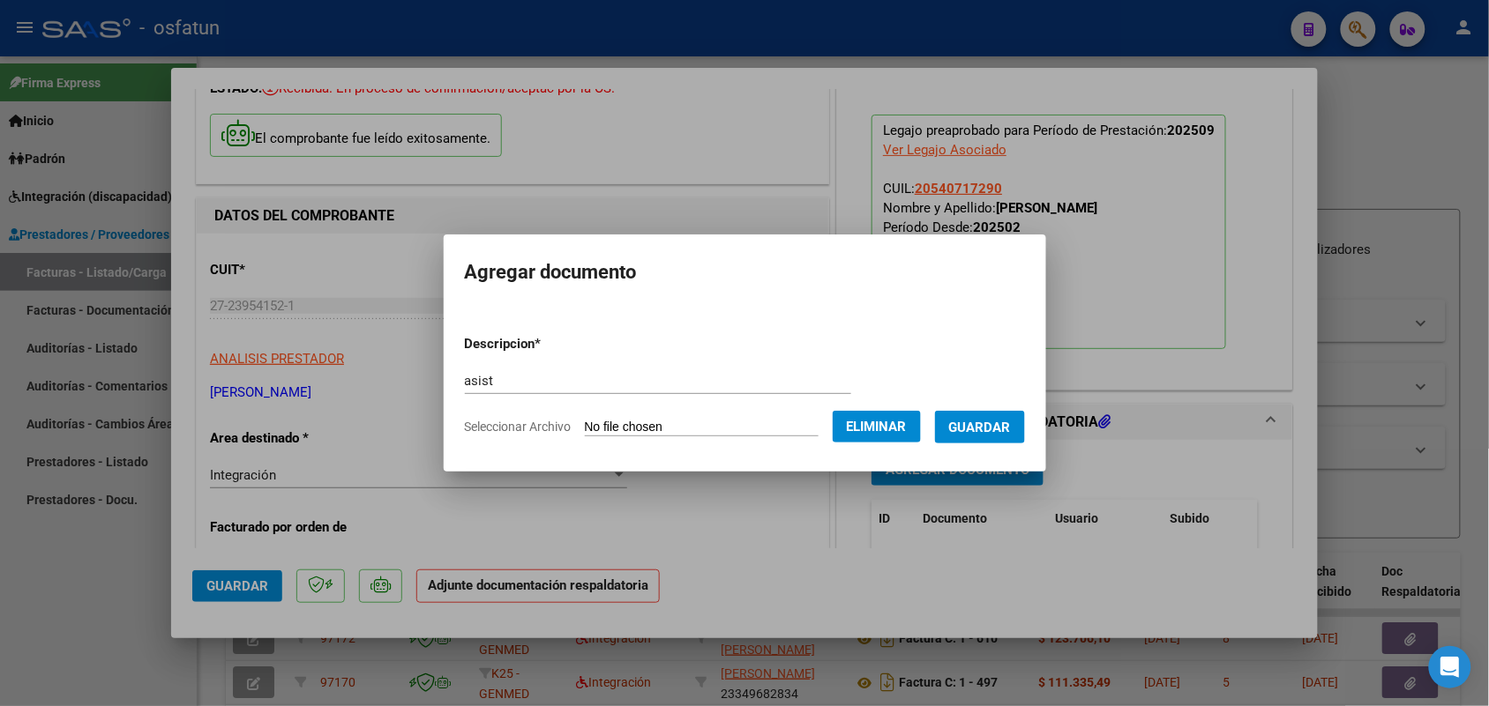
click at [1001, 420] on span "Guardar" at bounding box center [980, 428] width 62 height 16
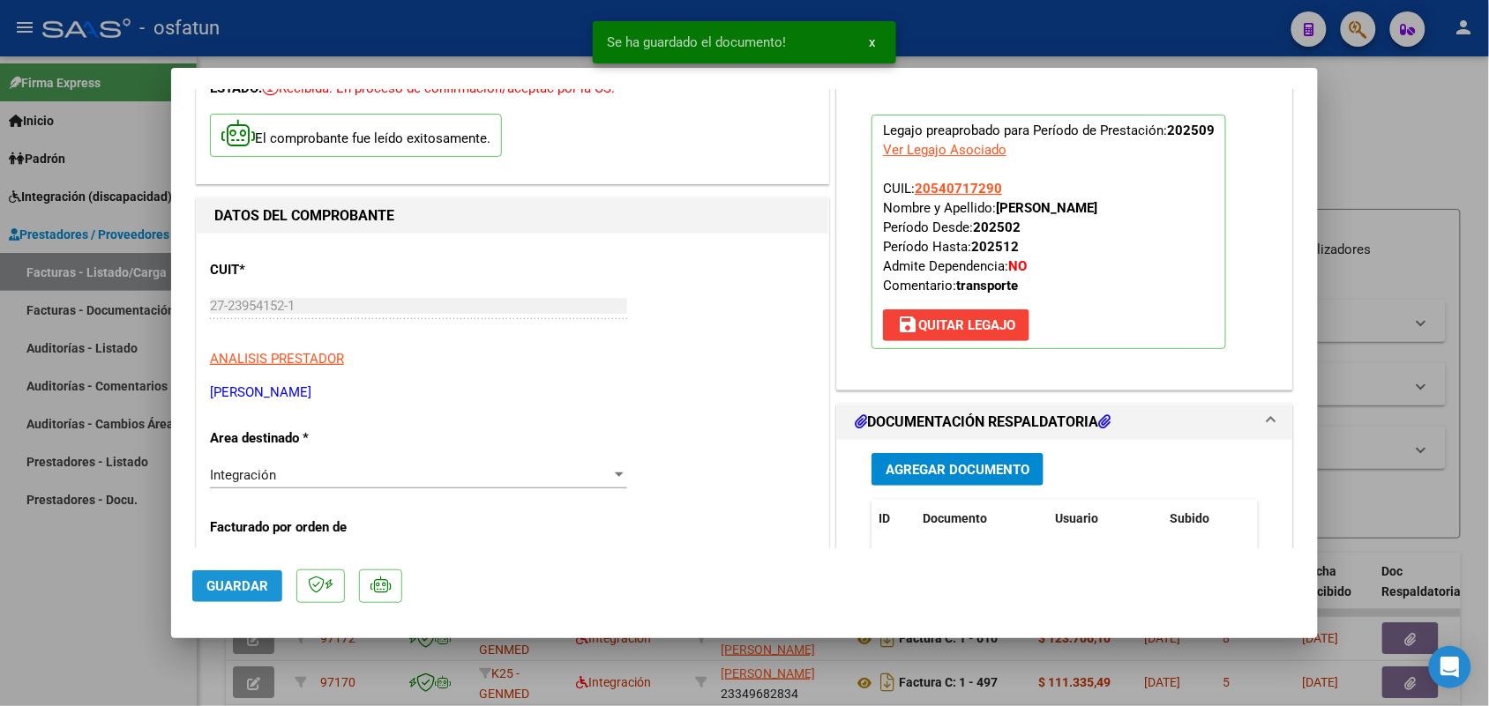
click at [228, 587] on span "Guardar" at bounding box center [237, 587] width 62 height 16
click at [23, 601] on div at bounding box center [744, 353] width 1489 height 706
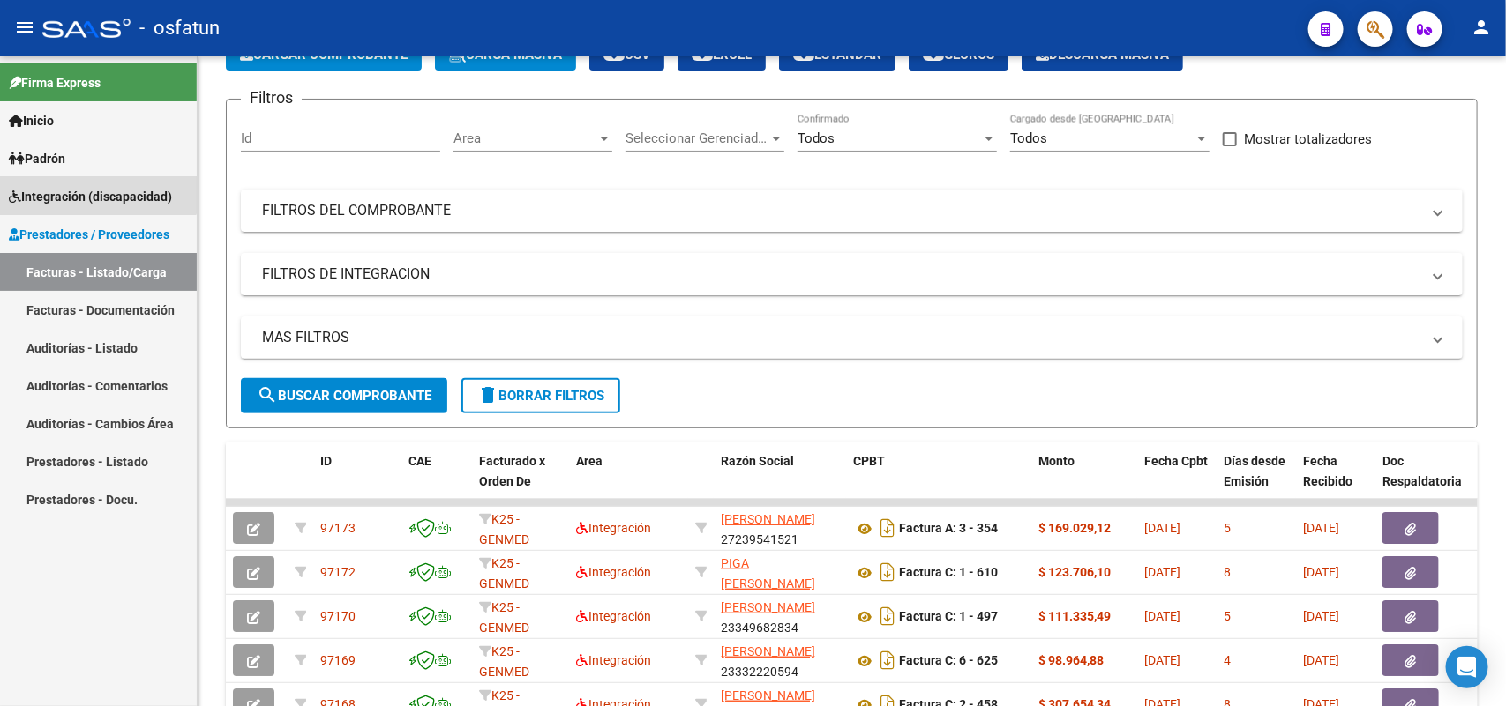
click at [94, 177] on link "Integración (discapacidad)" at bounding box center [98, 196] width 197 height 38
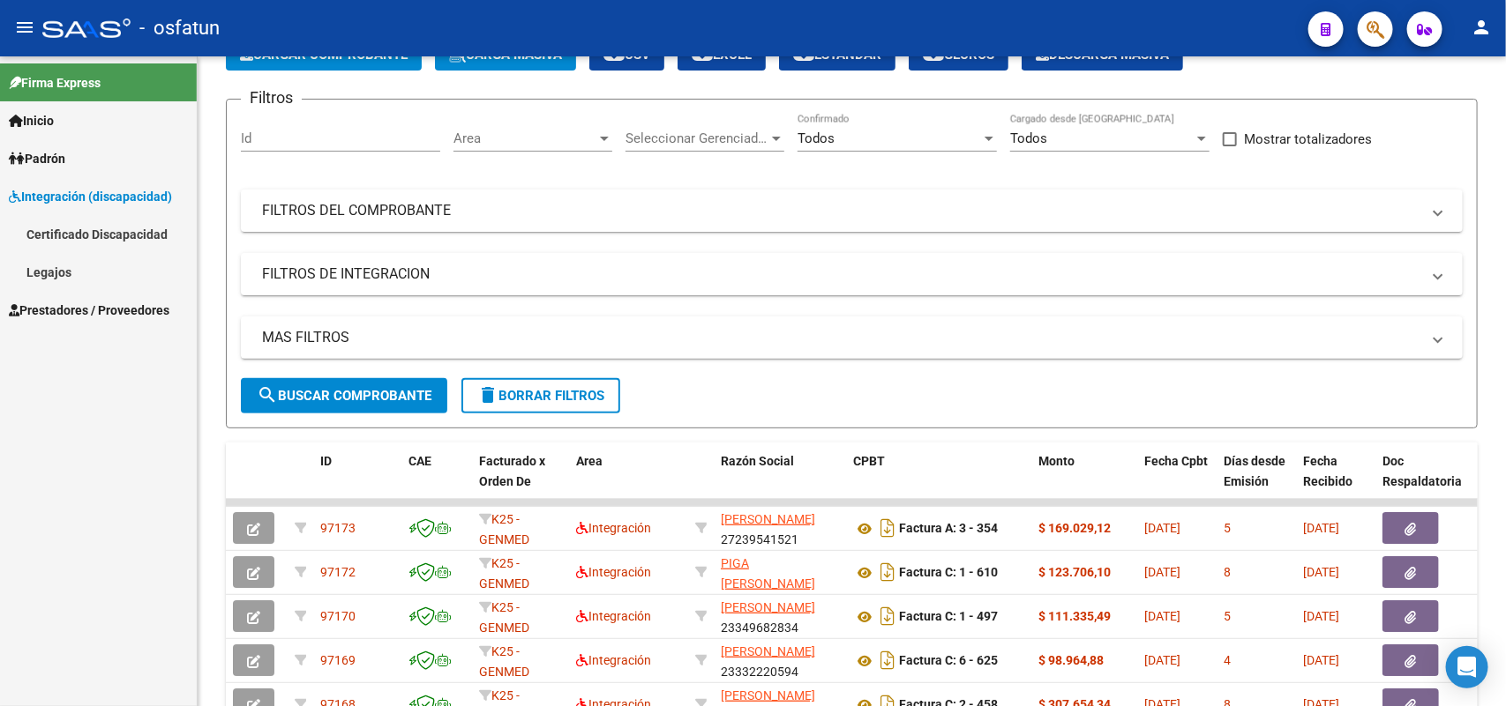
click at [54, 266] on link "Legajos" at bounding box center [98, 272] width 197 height 38
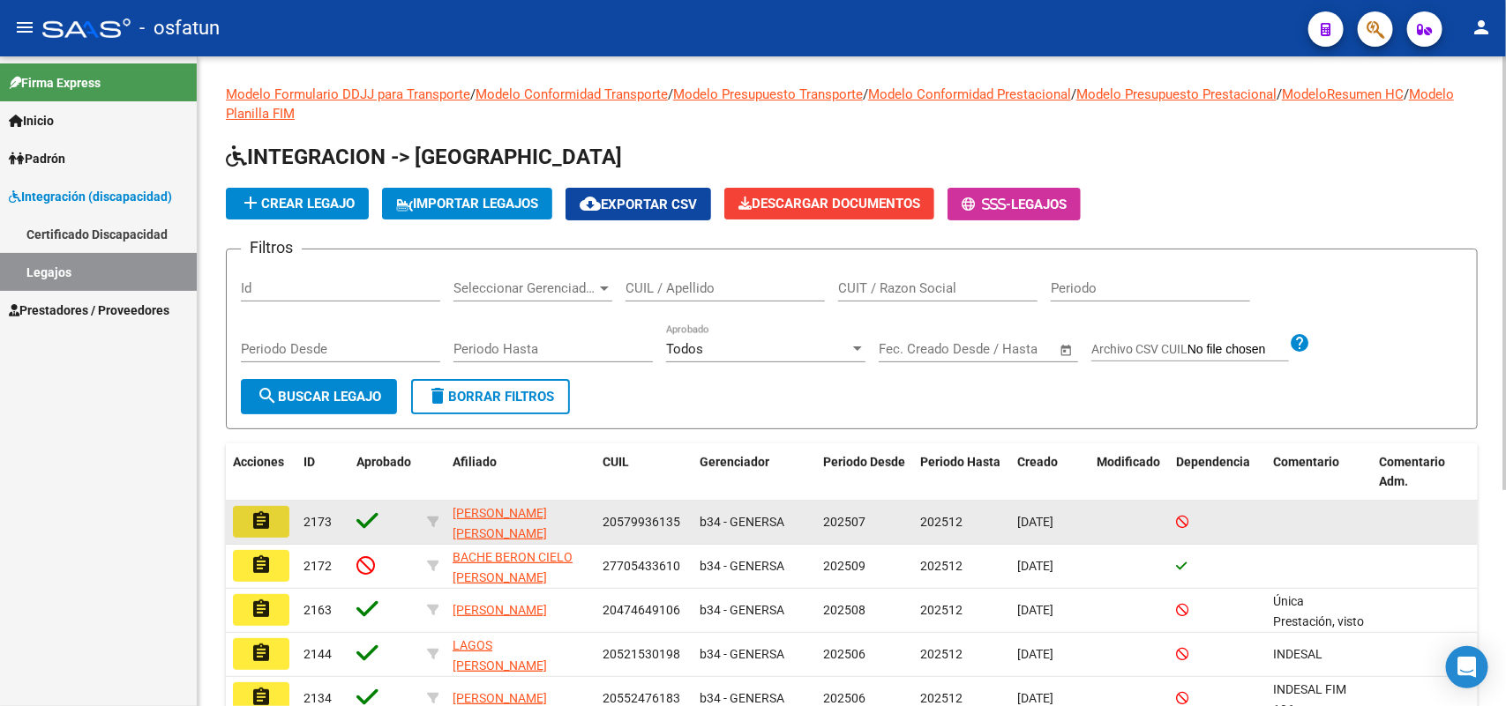
click at [265, 520] on mat-icon "assignment" at bounding box center [260, 521] width 21 height 21
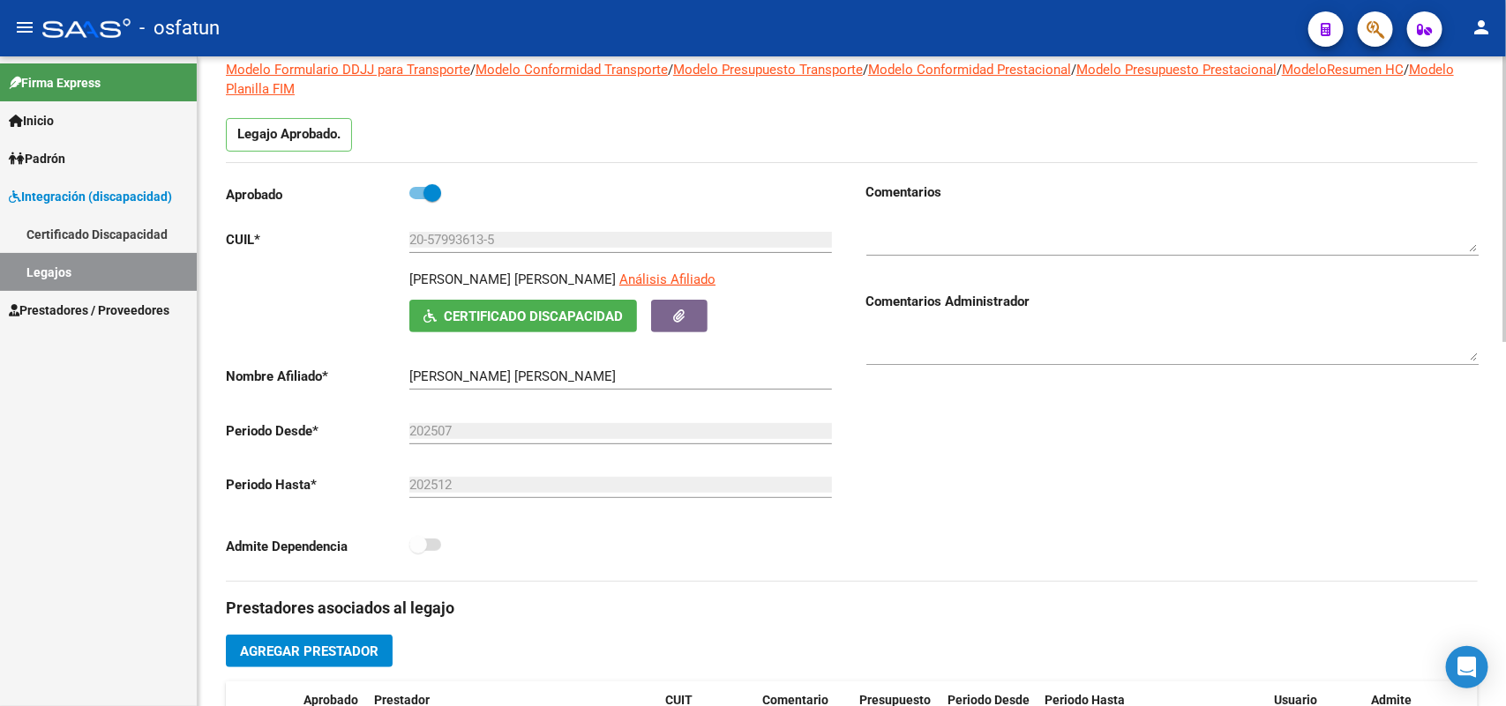
scroll to position [110, 0]
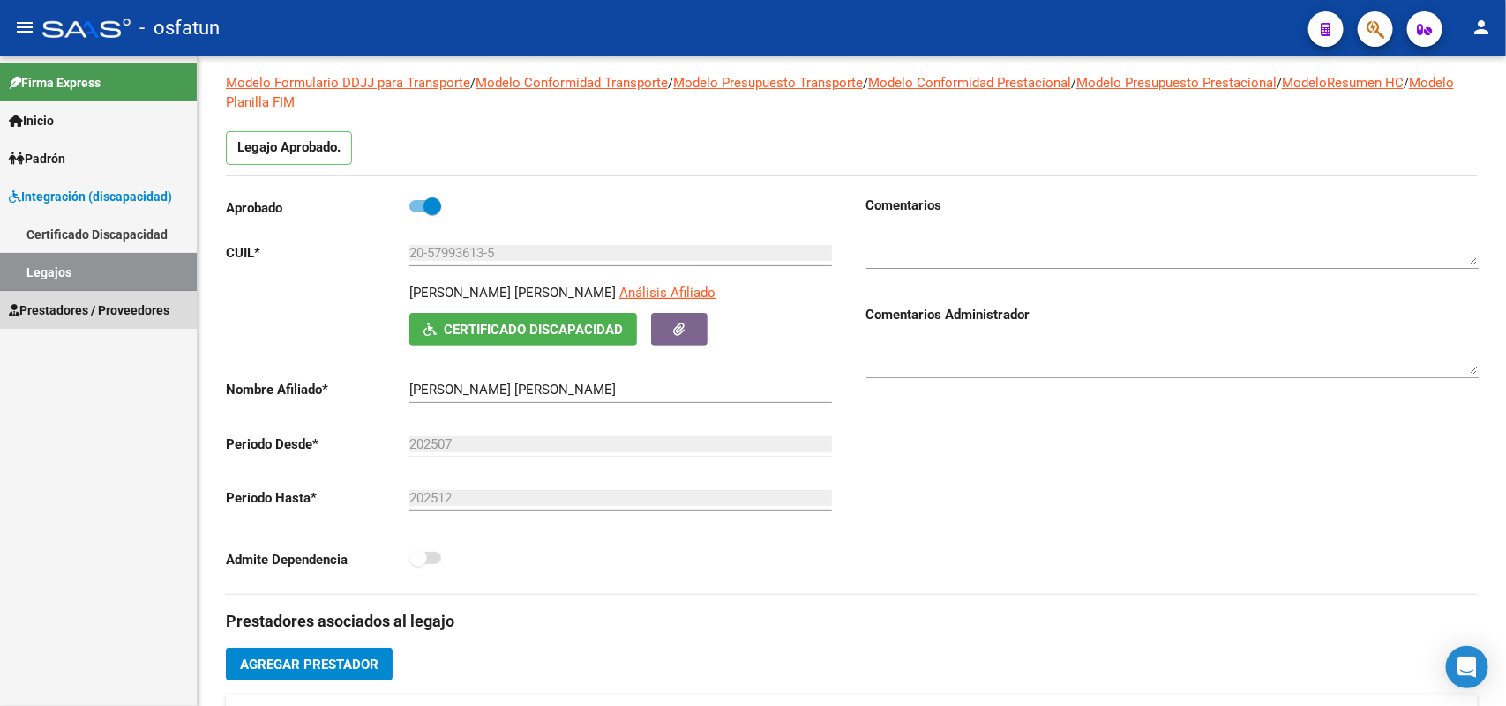
click at [68, 311] on span "Prestadores / Proveedores" at bounding box center [89, 310] width 161 height 19
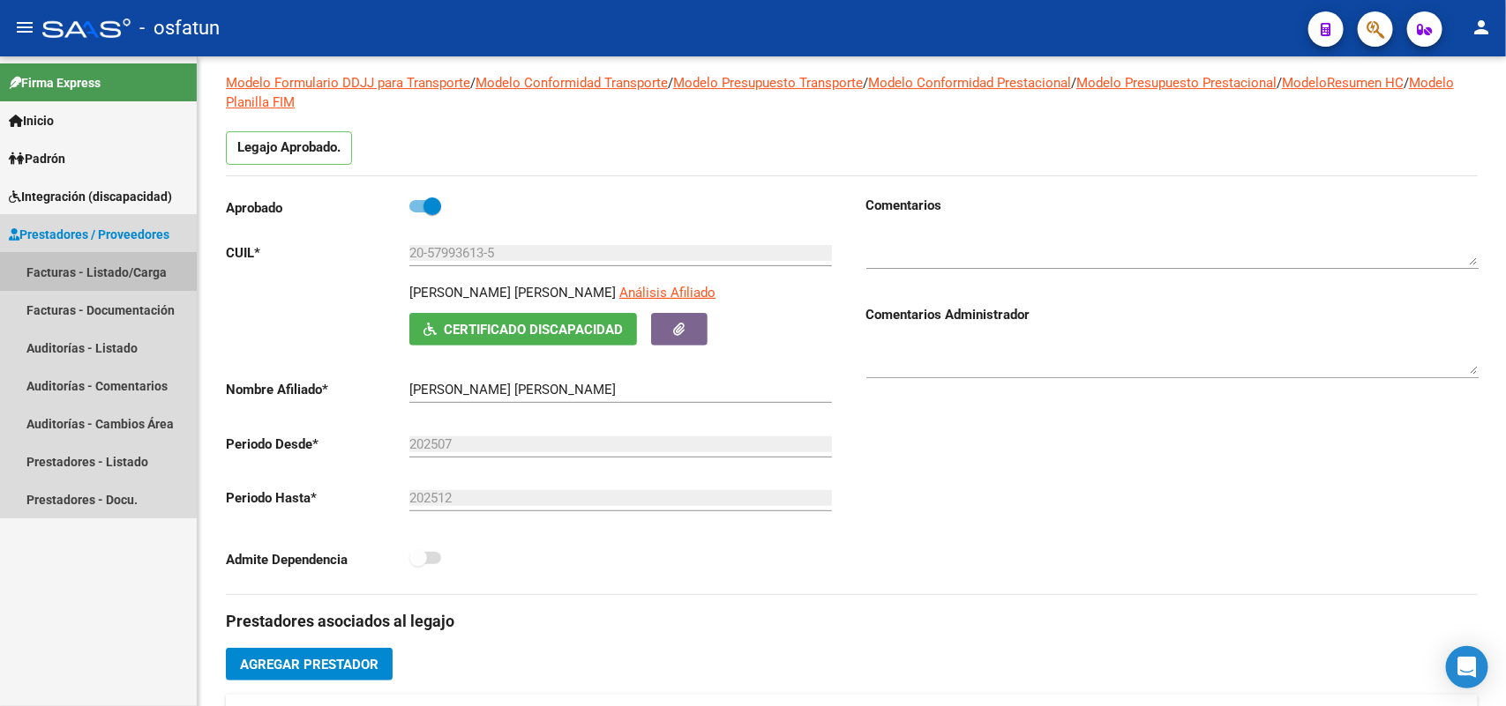
click at [86, 263] on link "Facturas - Listado/Carga" at bounding box center [98, 272] width 197 height 38
